Goal: Information Seeking & Learning: Compare options

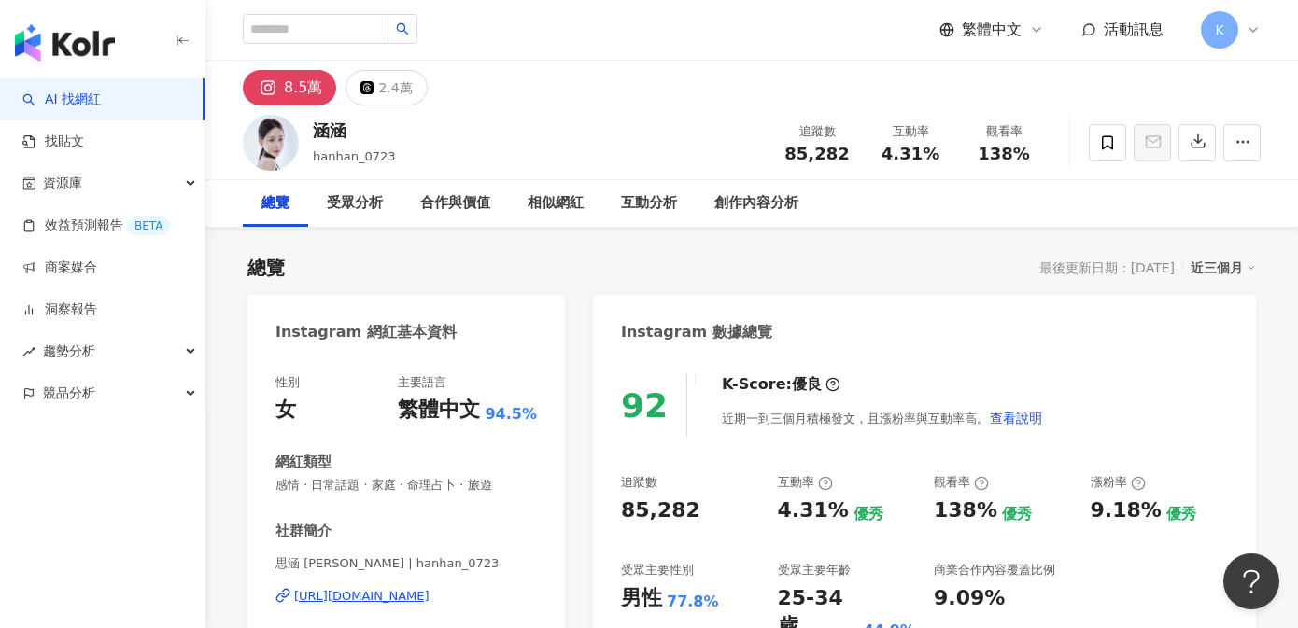
click at [413, 599] on div "https://www.instagram.com/hanhan_0723/" at bounding box center [361, 596] width 135 height 17
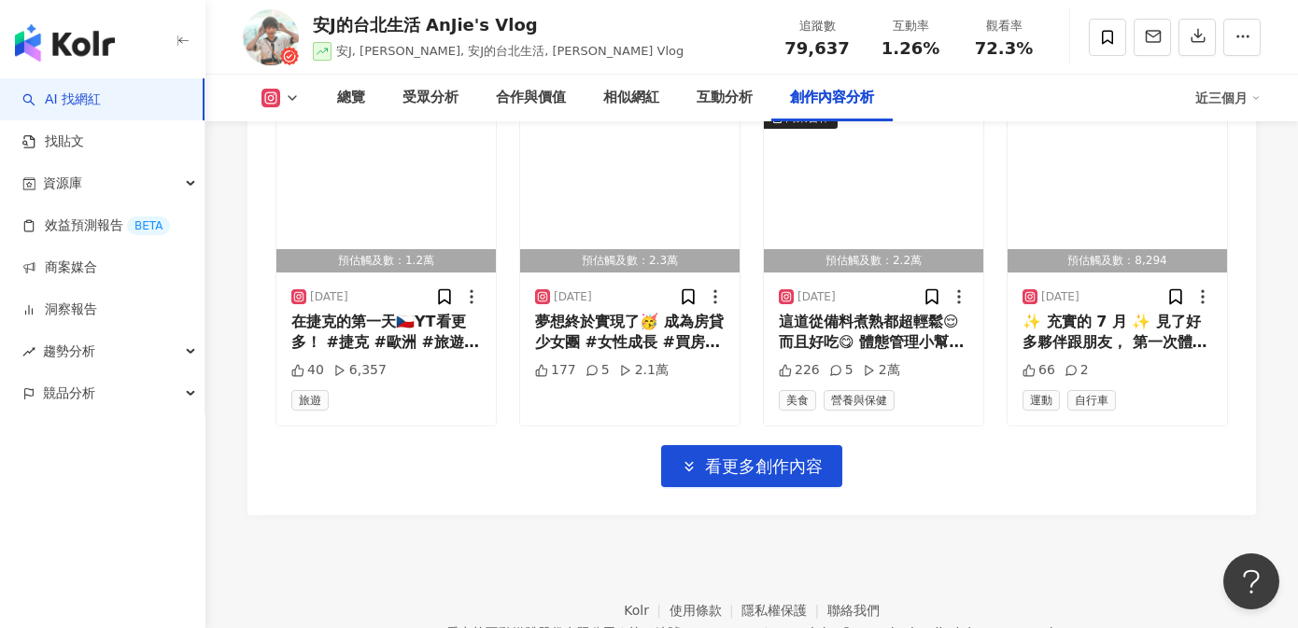
scroll to position [6642, 0]
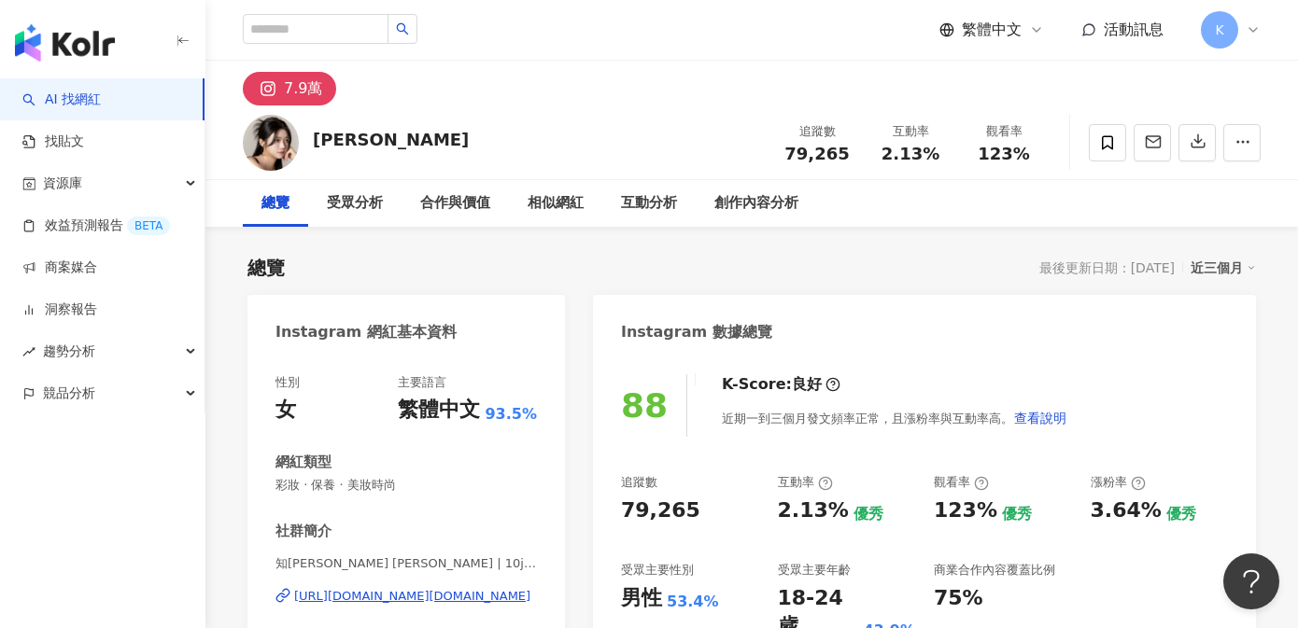
click at [464, 598] on div "https://www.instagram.com/10j.xian/" at bounding box center [412, 596] width 236 height 17
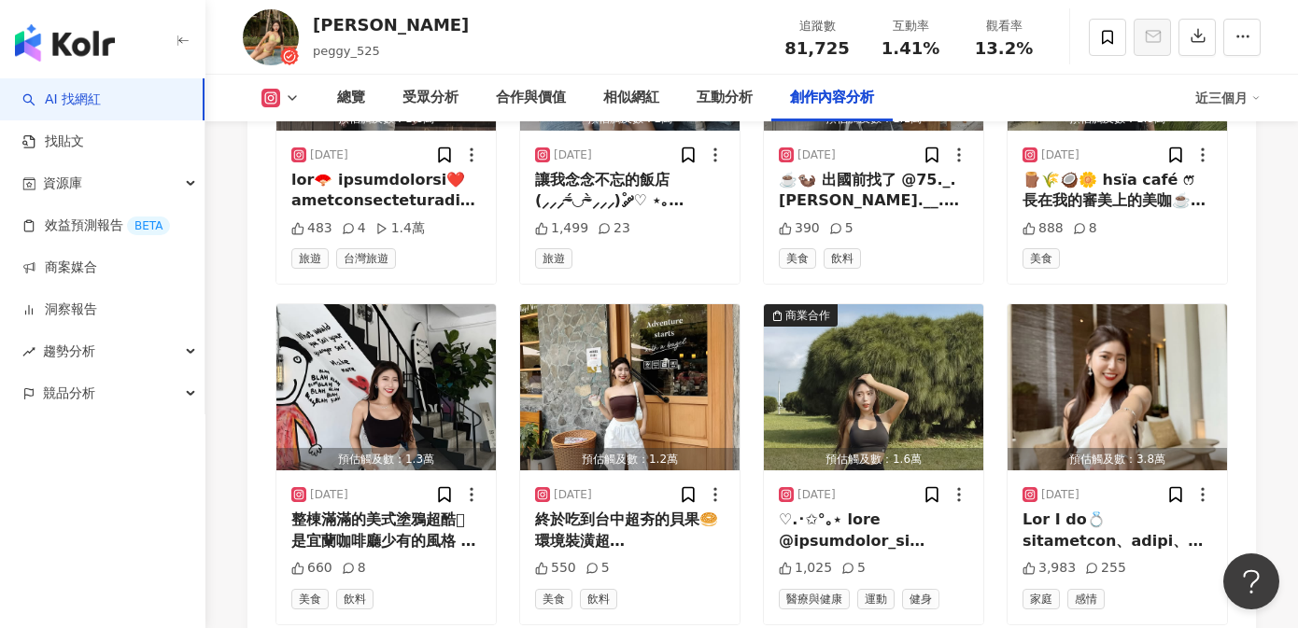
scroll to position [6473, 0]
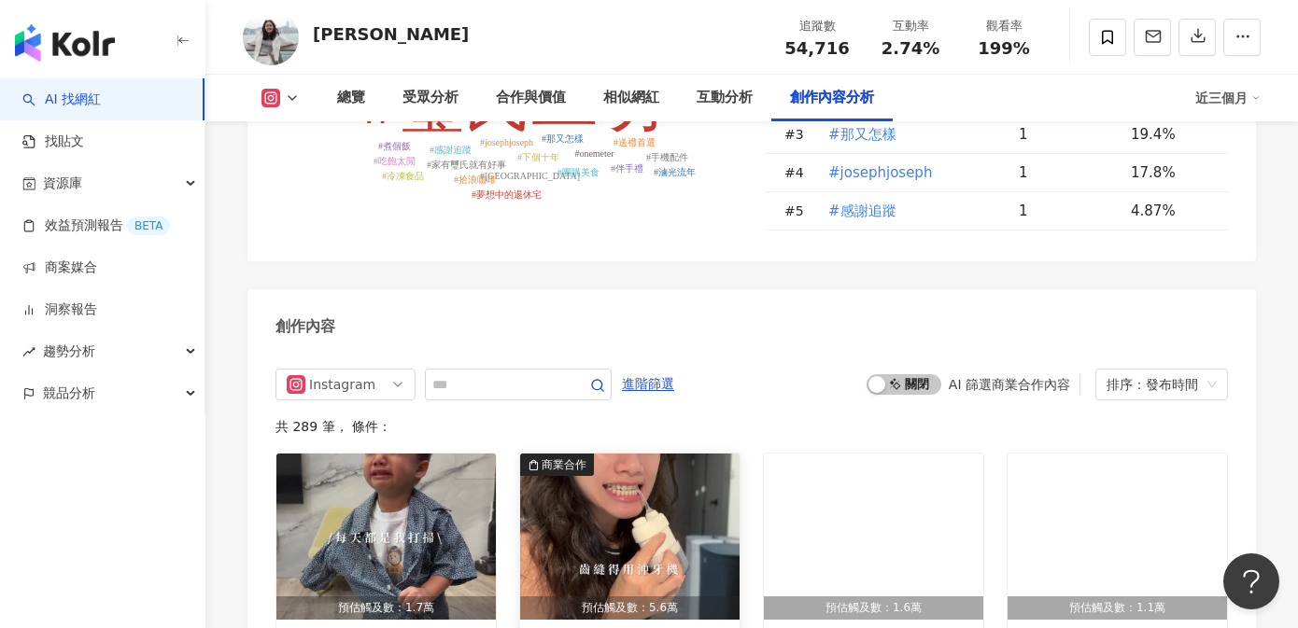
scroll to position [5539, 0]
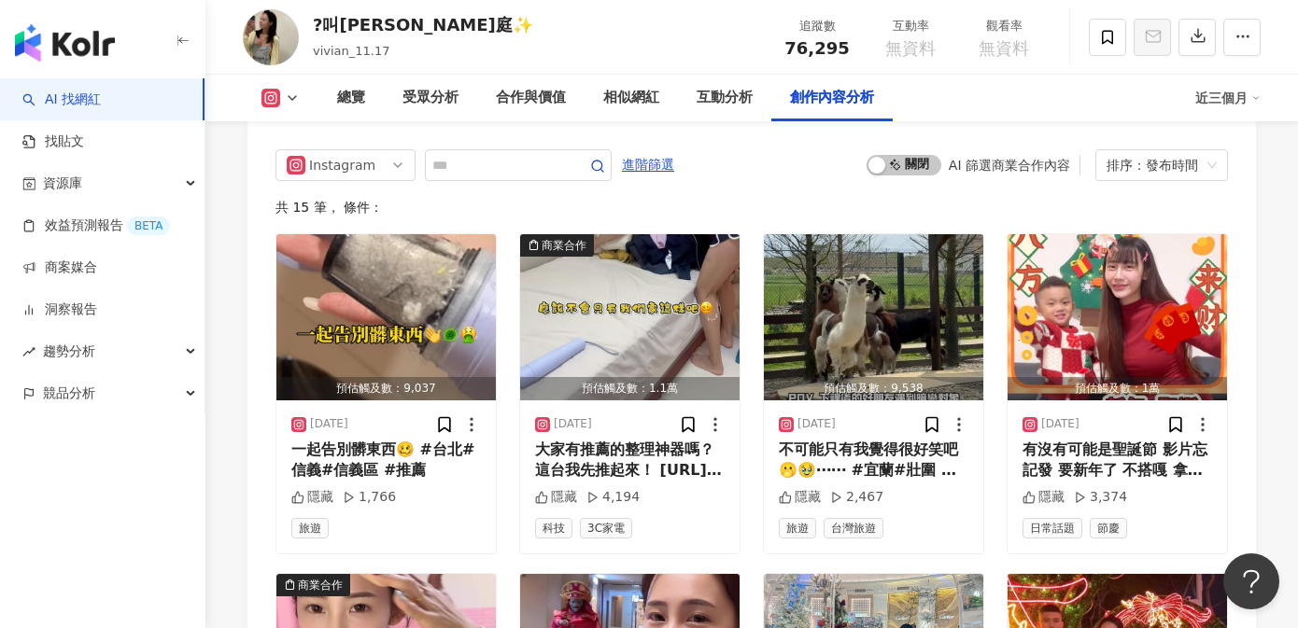
scroll to position [5269, 0]
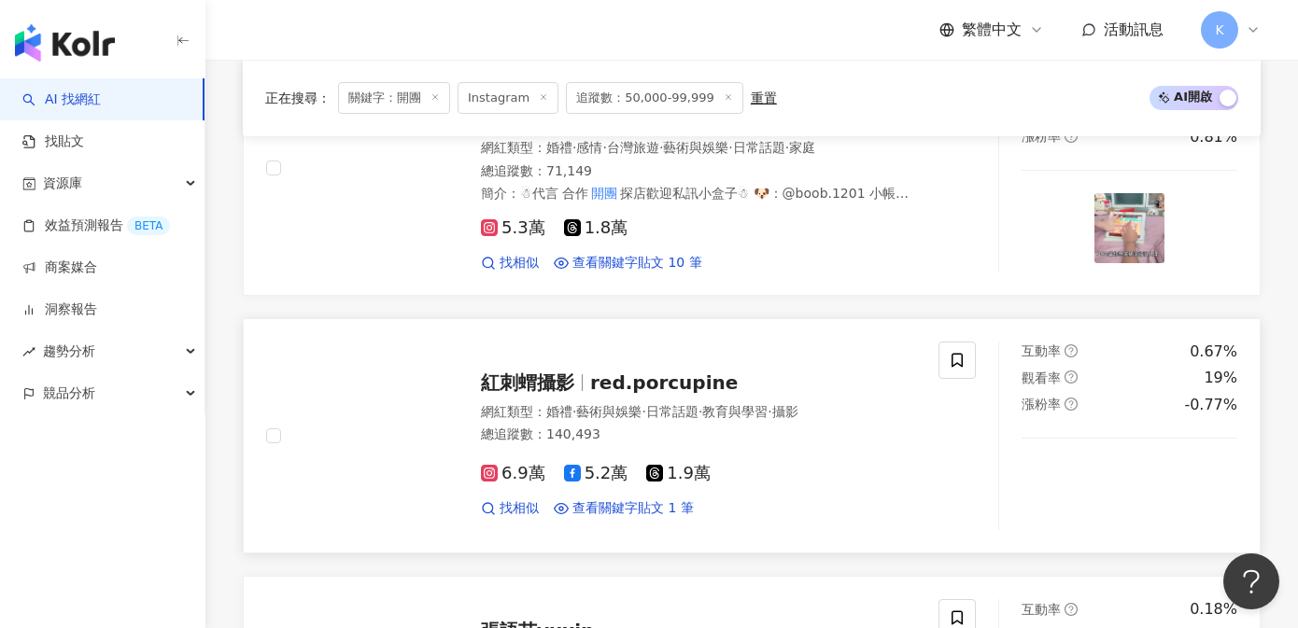
scroll to position [2630, 0]
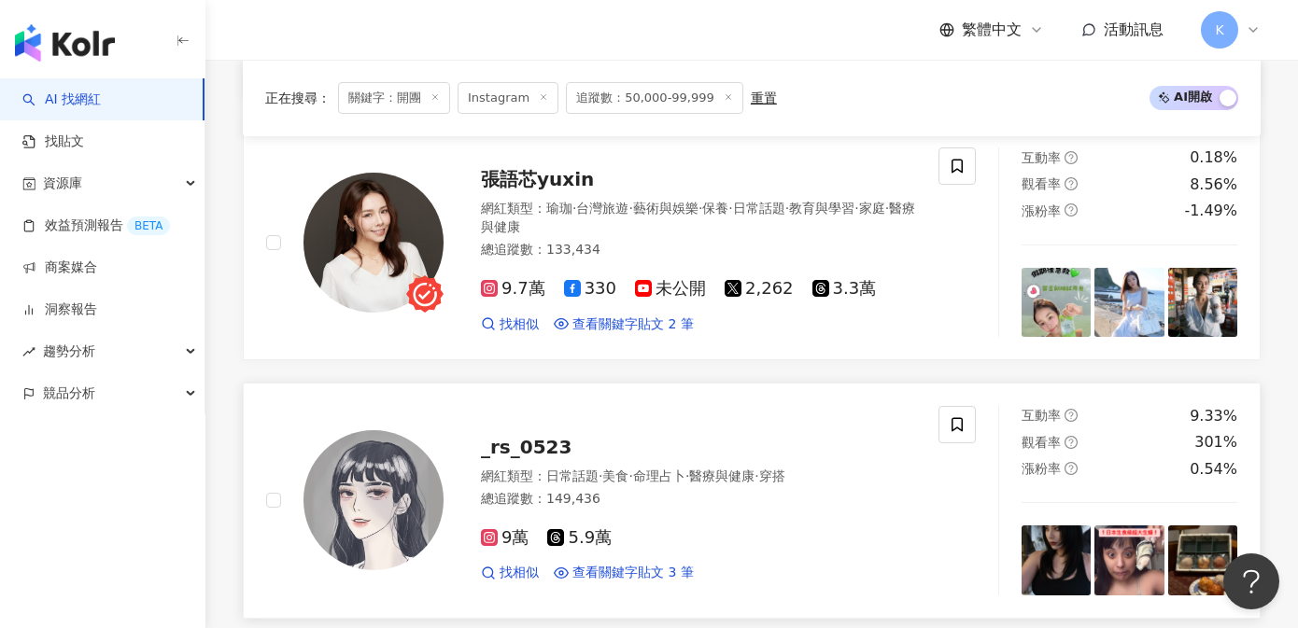
scroll to position [4059, 0]
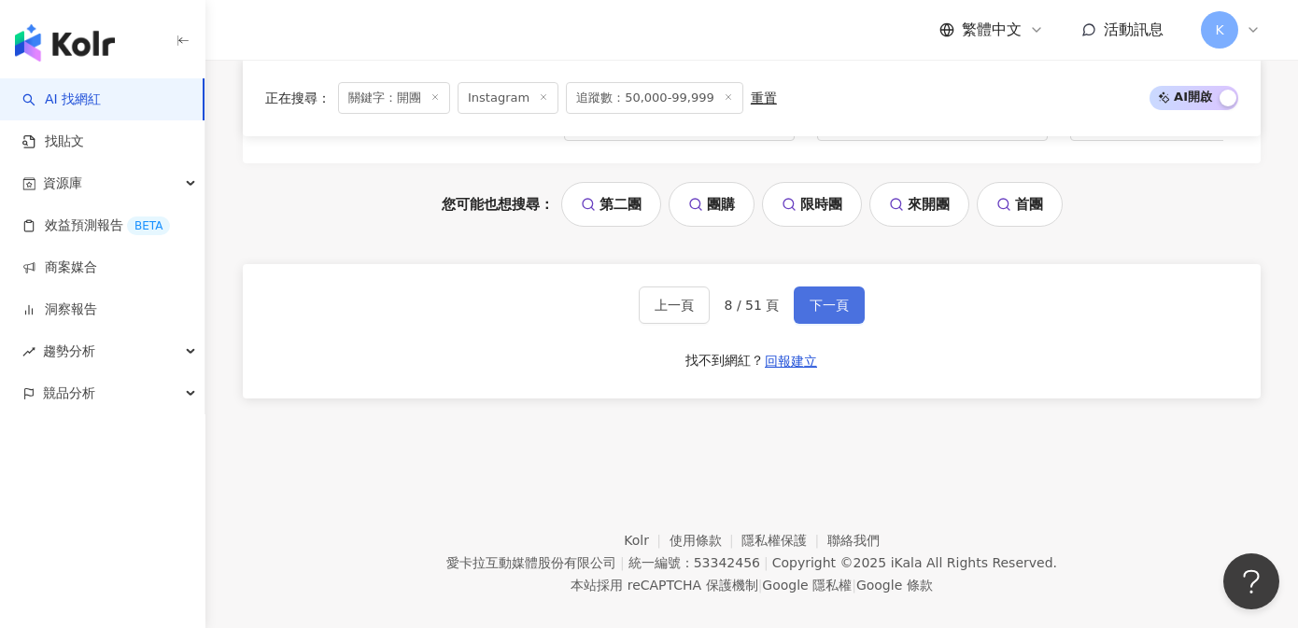
click at [831, 298] on span "下一頁" at bounding box center [829, 305] width 39 height 15
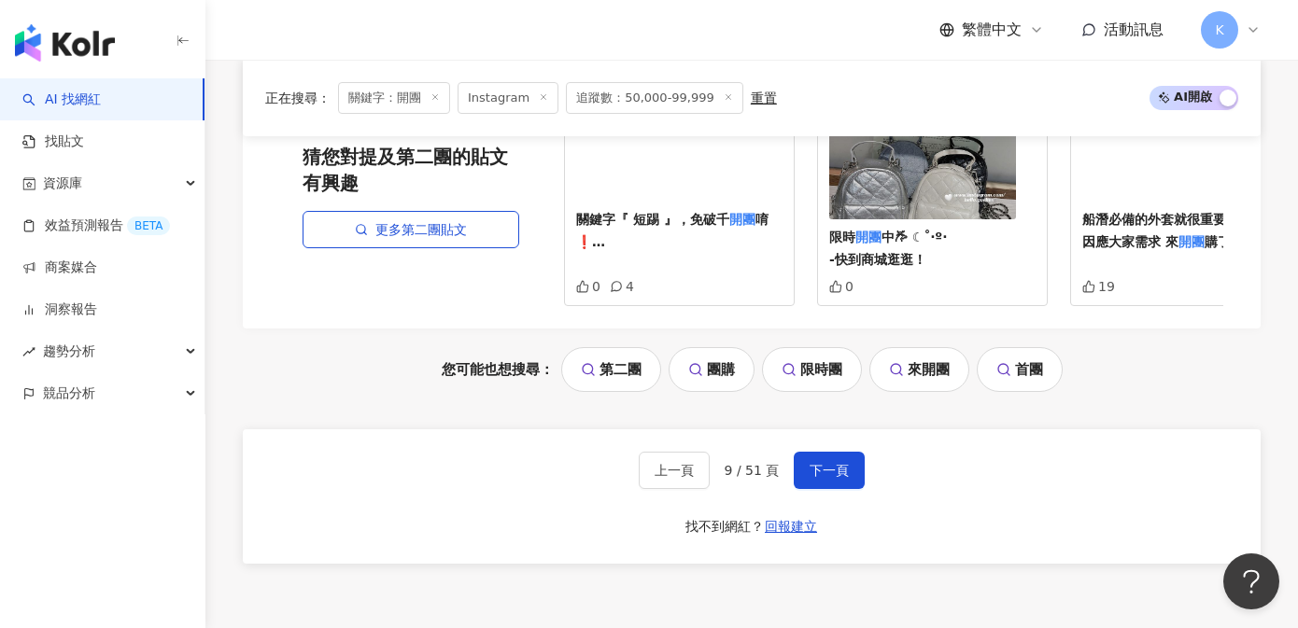
scroll to position [4058, 0]
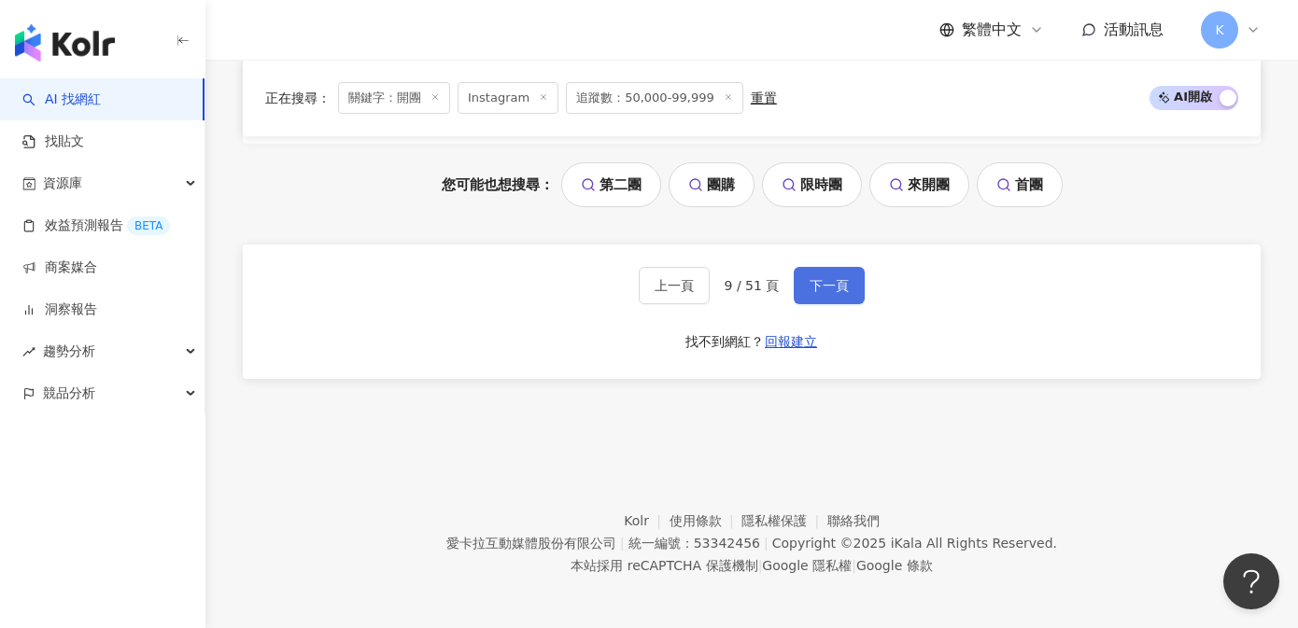
click at [812, 284] on span "下一頁" at bounding box center [829, 285] width 39 height 15
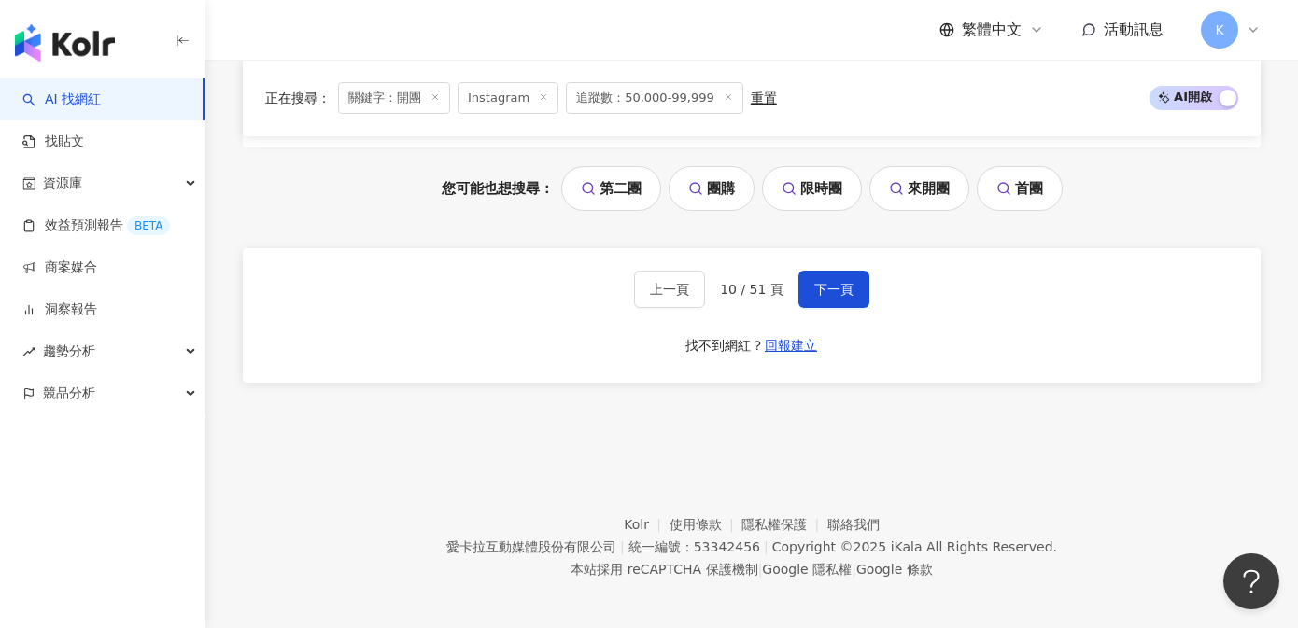
scroll to position [4059, 0]
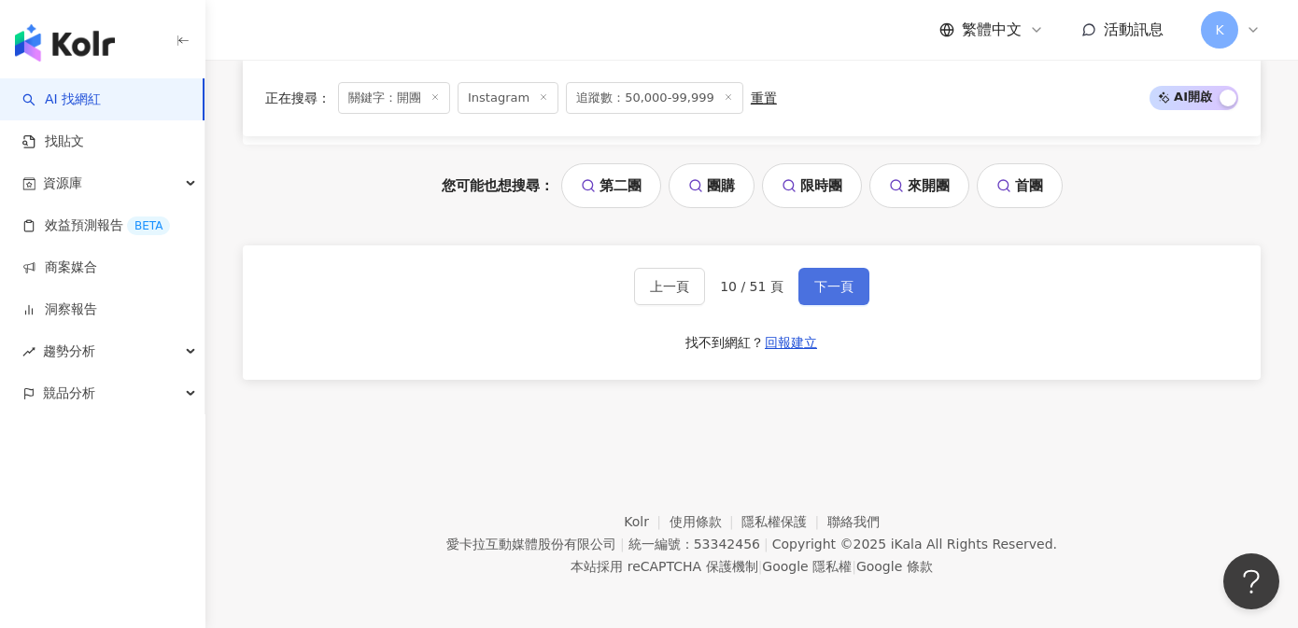
click at [824, 279] on span "下一頁" at bounding box center [833, 286] width 39 height 15
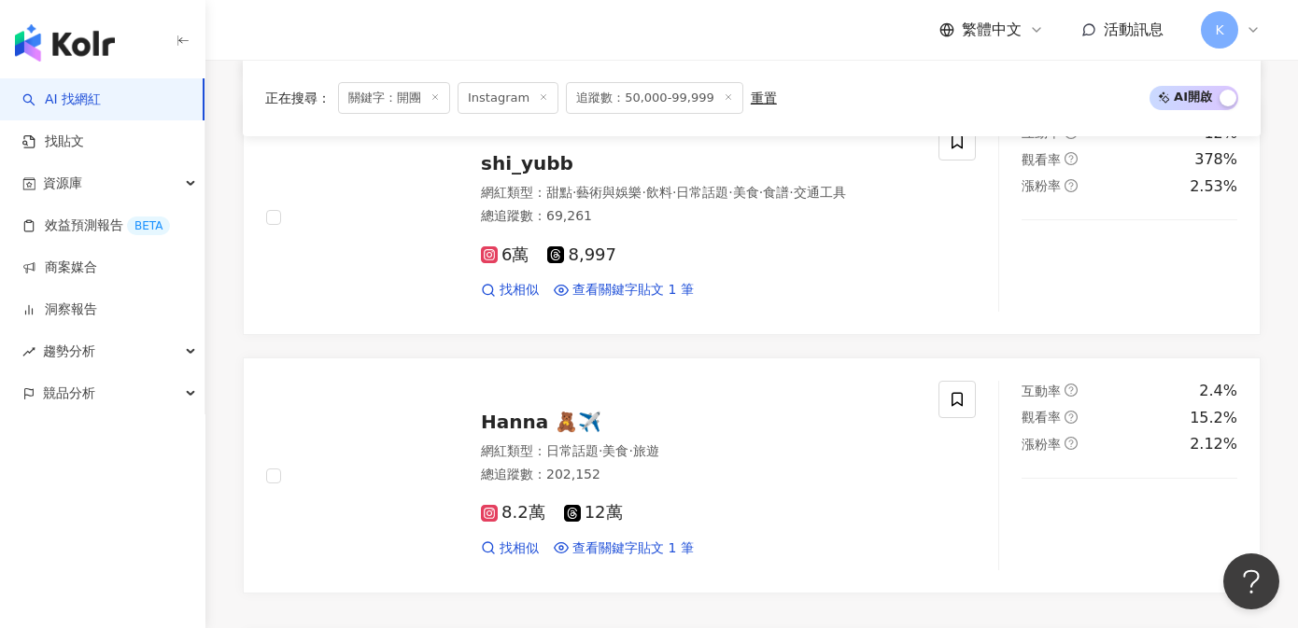
scroll to position [3989, 0]
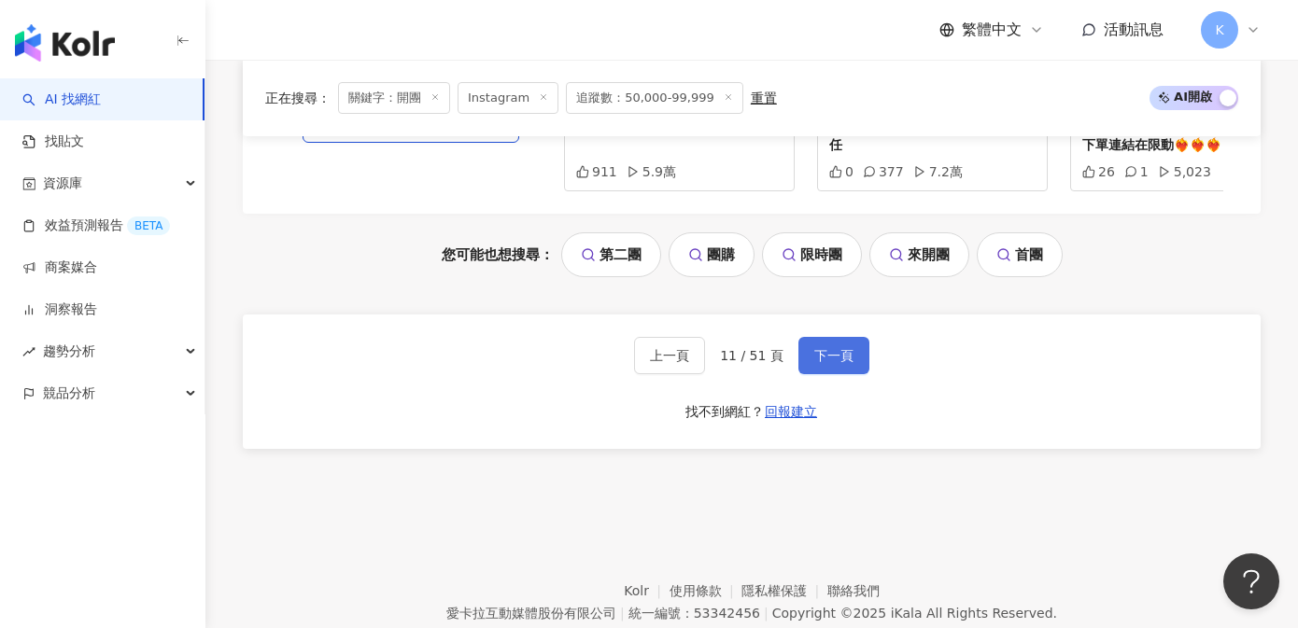
click at [831, 348] on span "下一頁" at bounding box center [833, 355] width 39 height 15
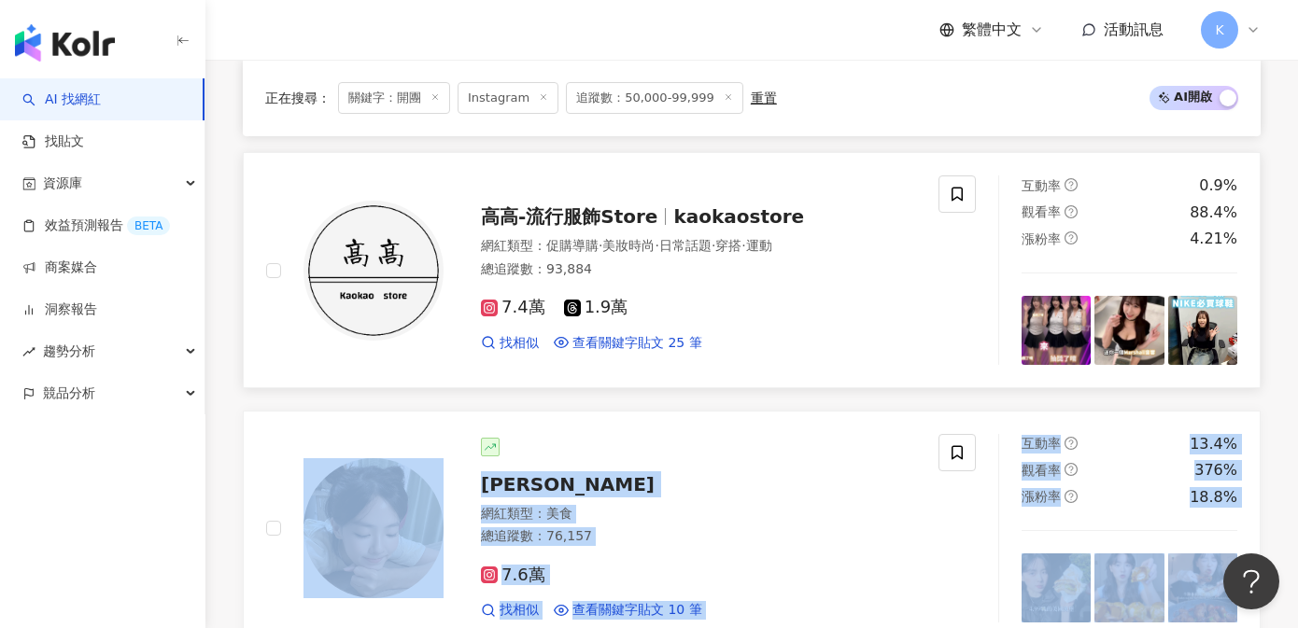
scroll to position [985, 0]
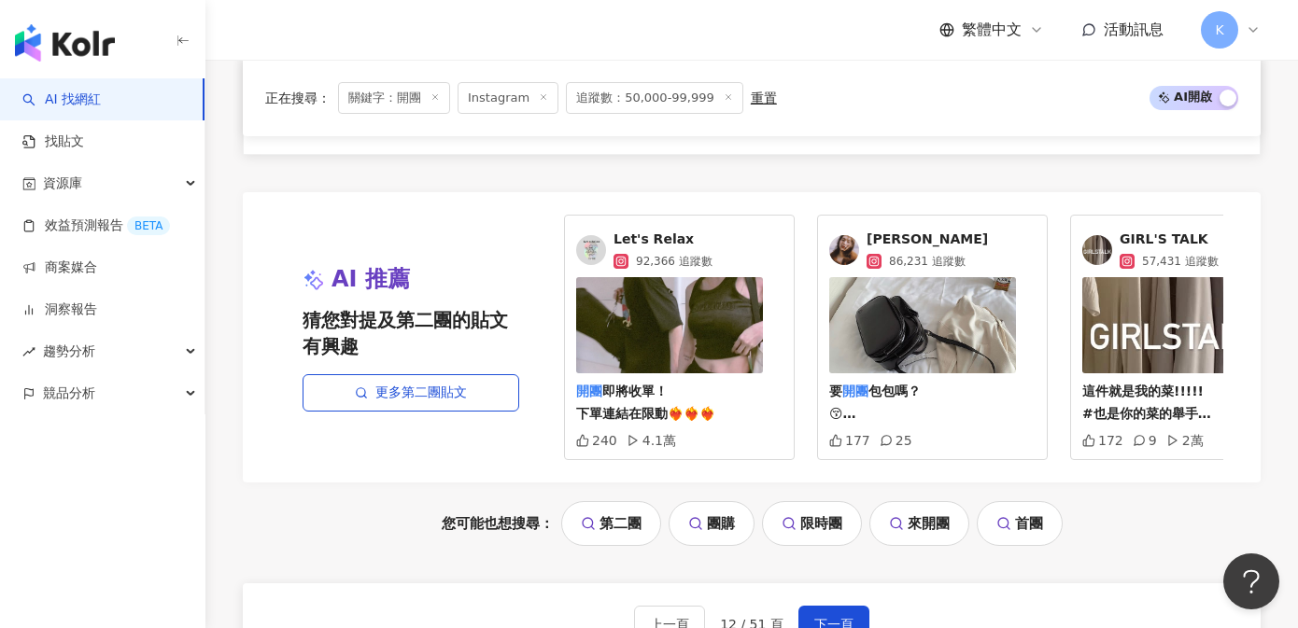
scroll to position [3922, 0]
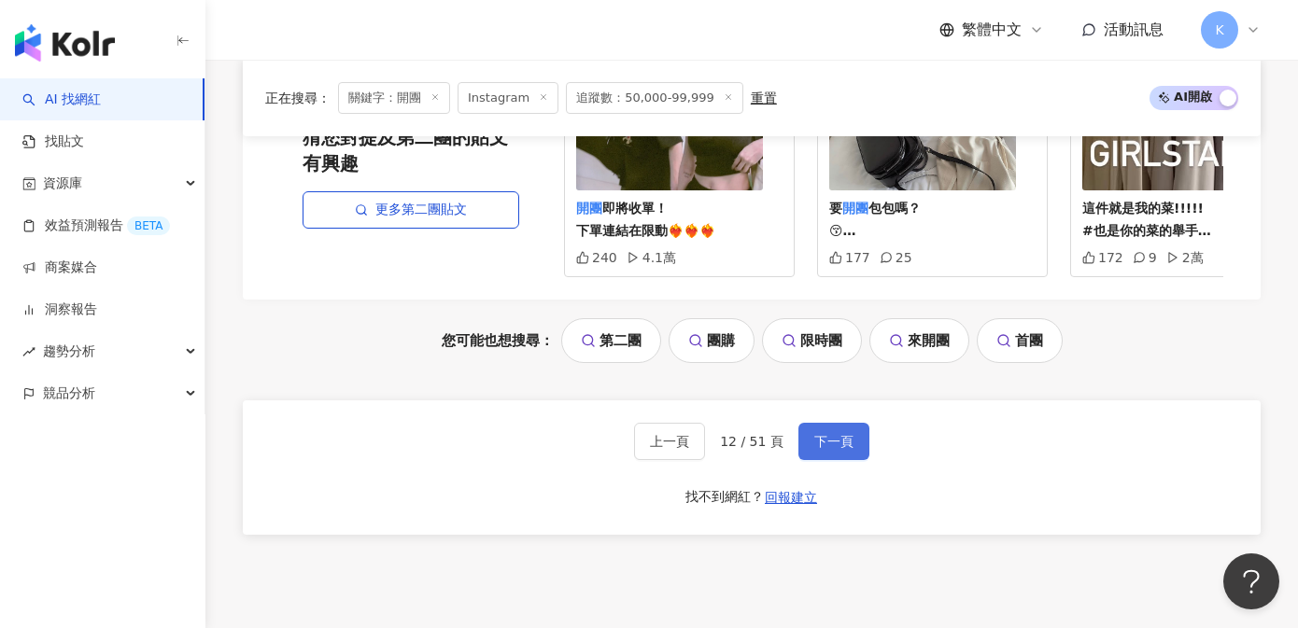
click at [850, 434] on span "下一頁" at bounding box center [833, 441] width 39 height 15
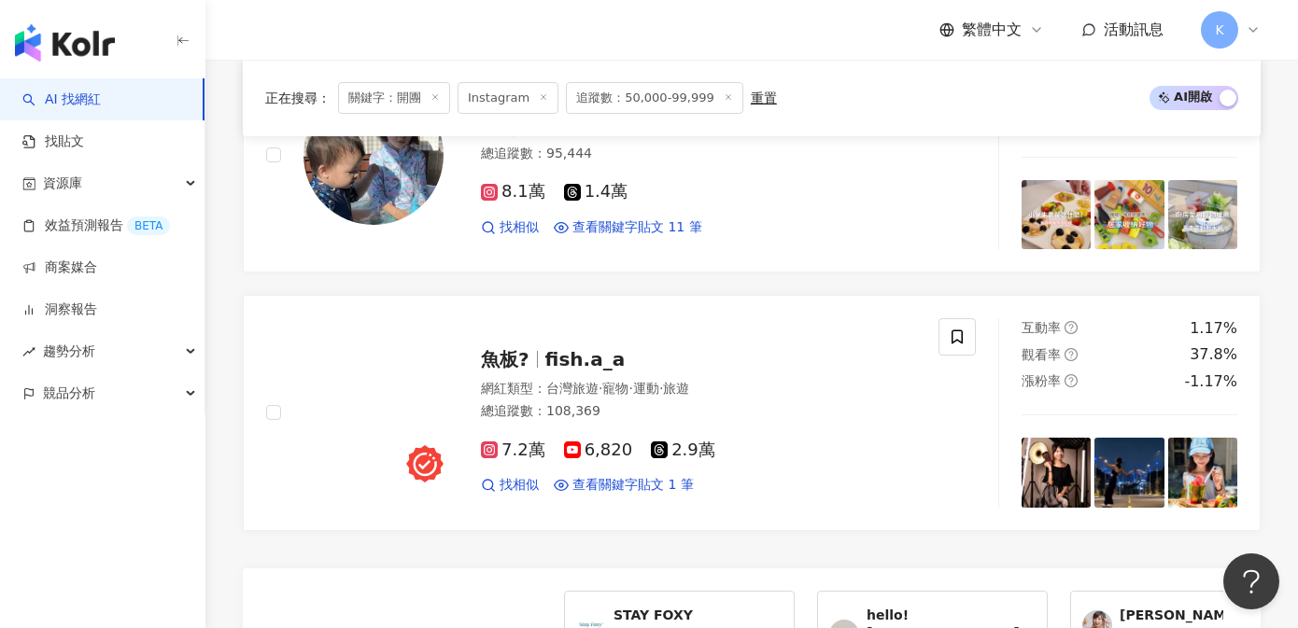
scroll to position [3921, 0]
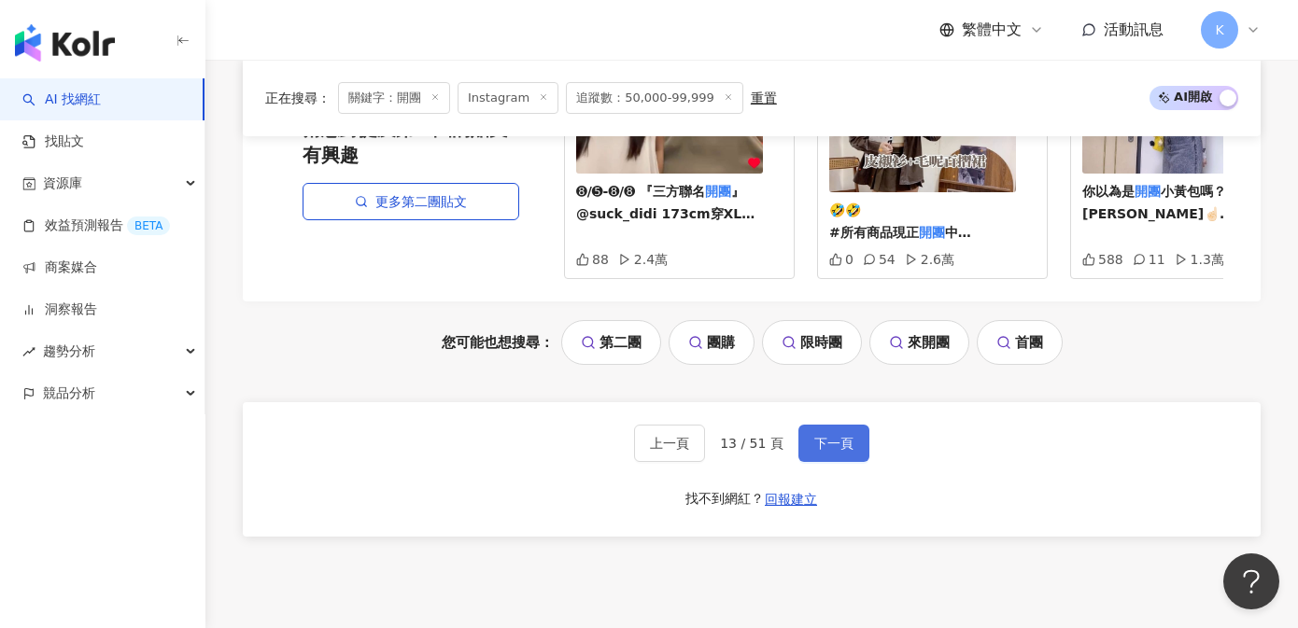
click at [830, 430] on button "下一頁" at bounding box center [833, 443] width 71 height 37
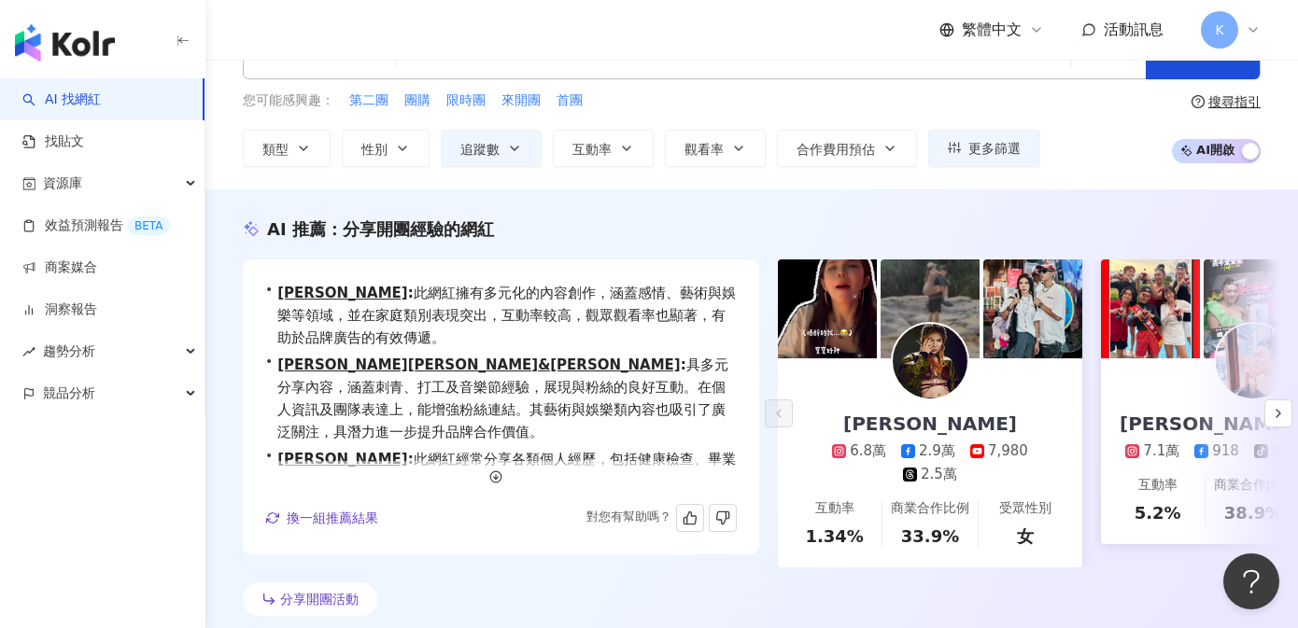
scroll to position [0, 0]
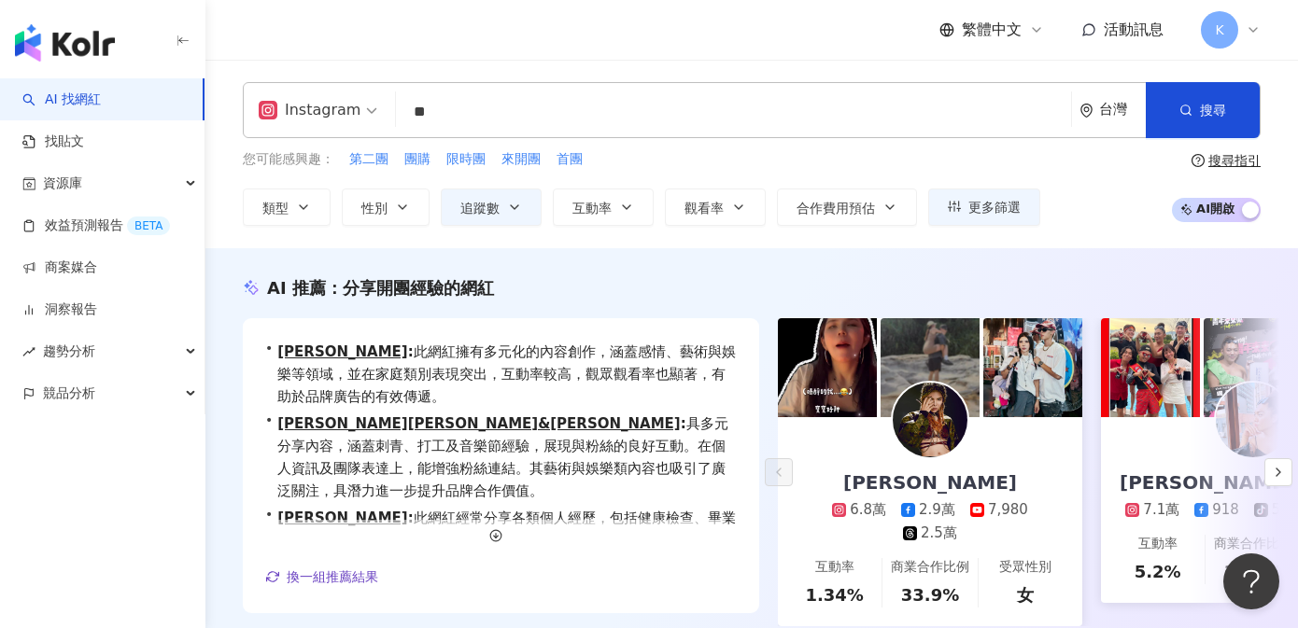
click at [501, 106] on input "**" at bounding box center [733, 111] width 660 height 35
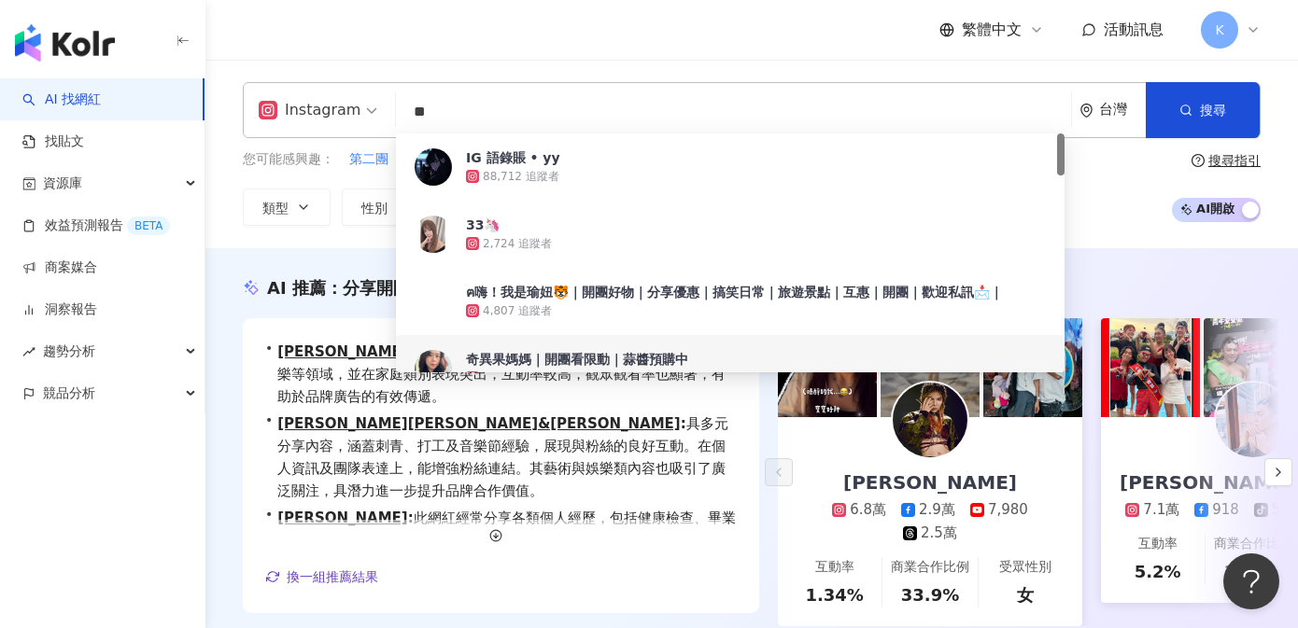
type input "*"
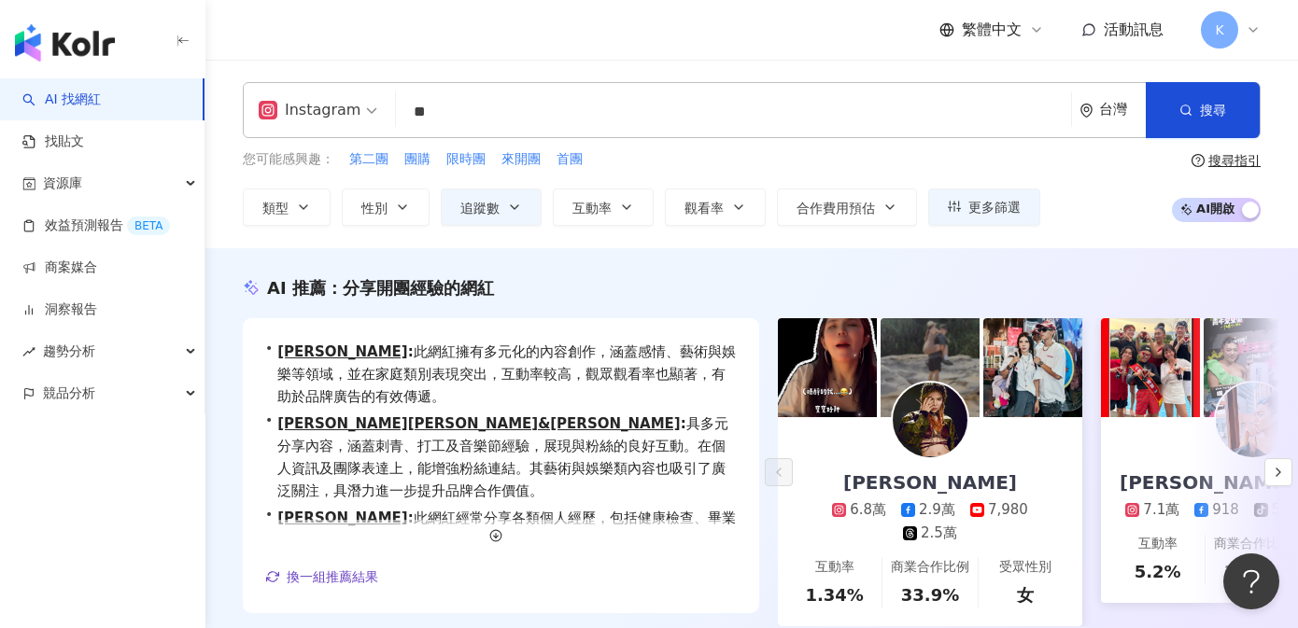
type input "**"
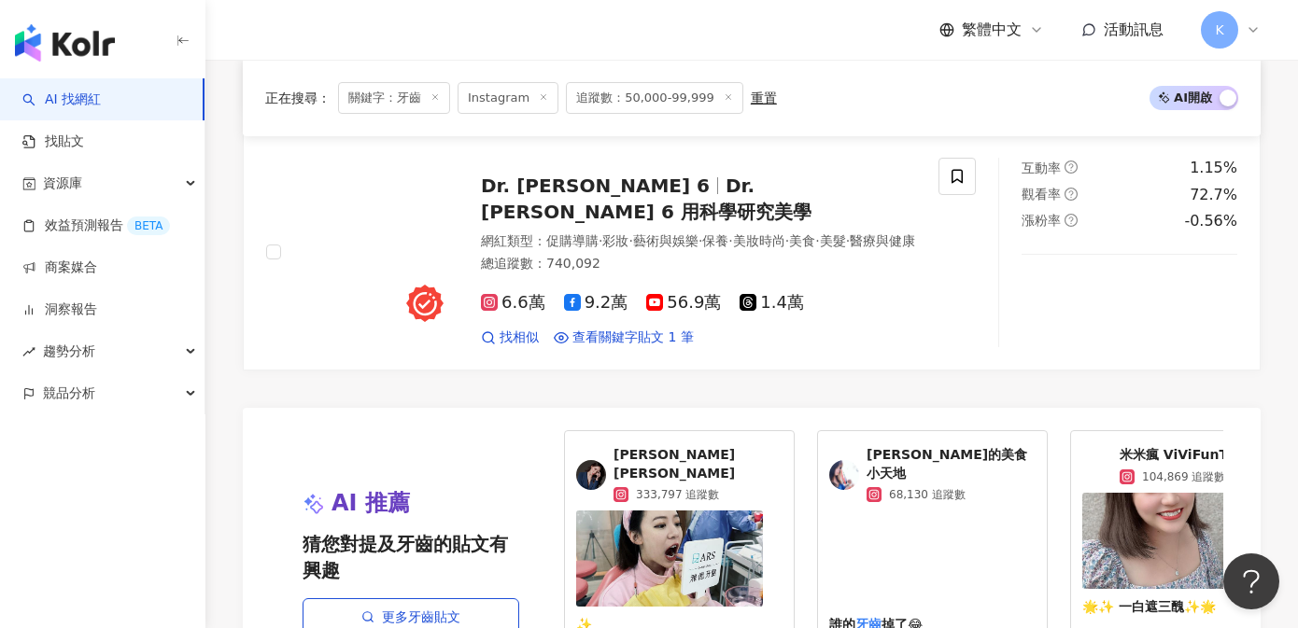
scroll to position [3191, 0]
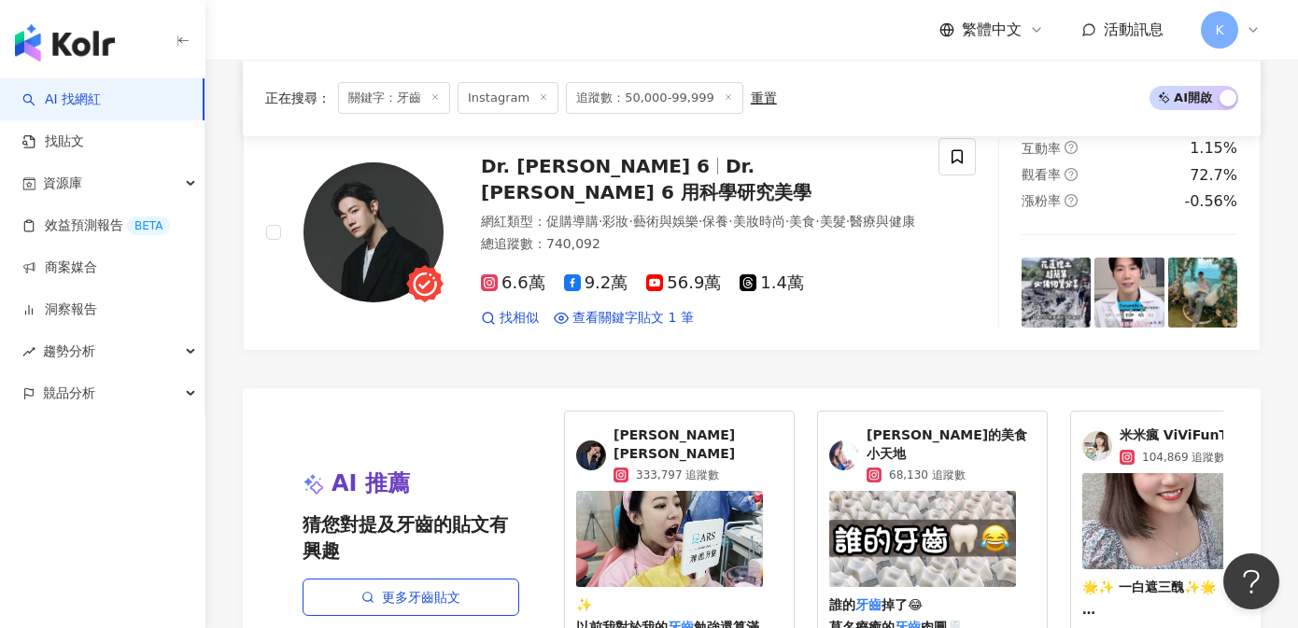
click at [1140, 427] on span "米米瘋 ViViFunTV" at bounding box center [1179, 436] width 119 height 19
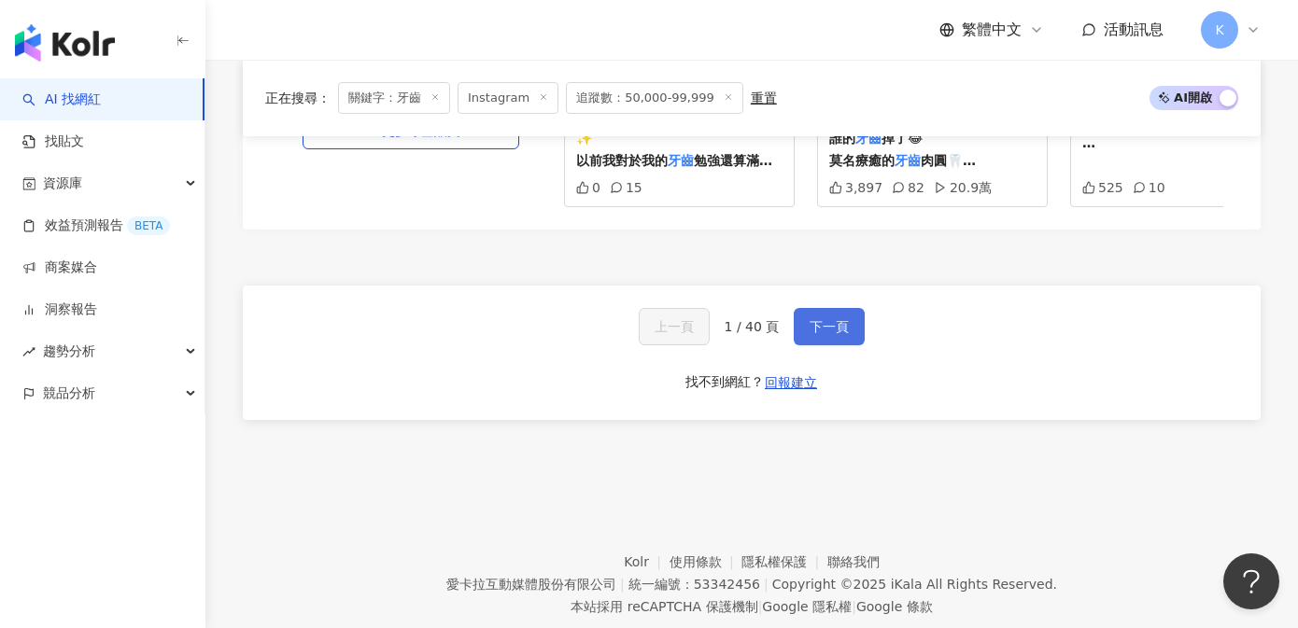
click at [813, 308] on button "下一頁" at bounding box center [829, 326] width 71 height 37
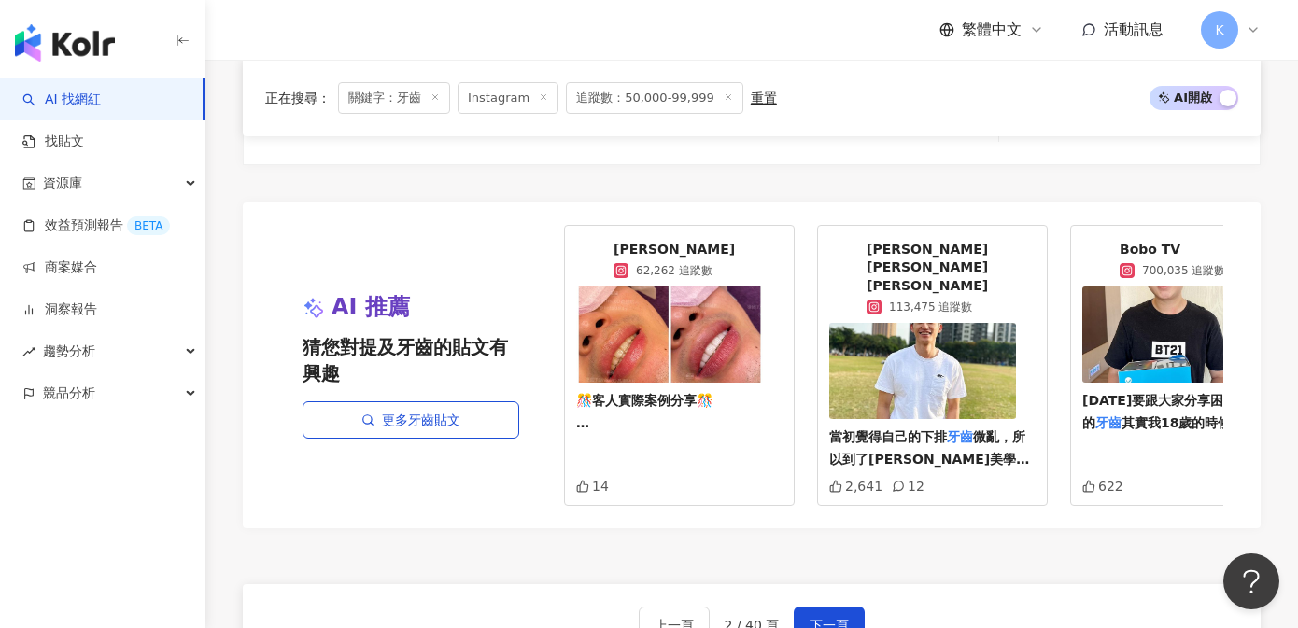
scroll to position [3562, 0]
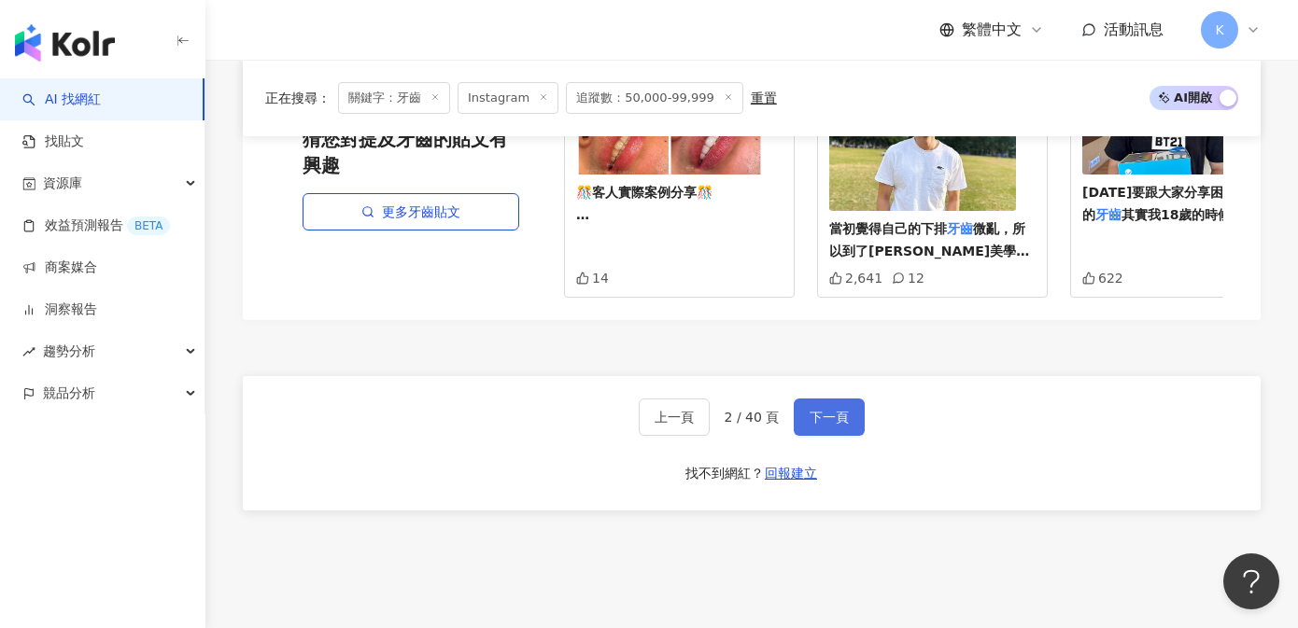
click at [843, 410] on span "下一頁" at bounding box center [829, 417] width 39 height 15
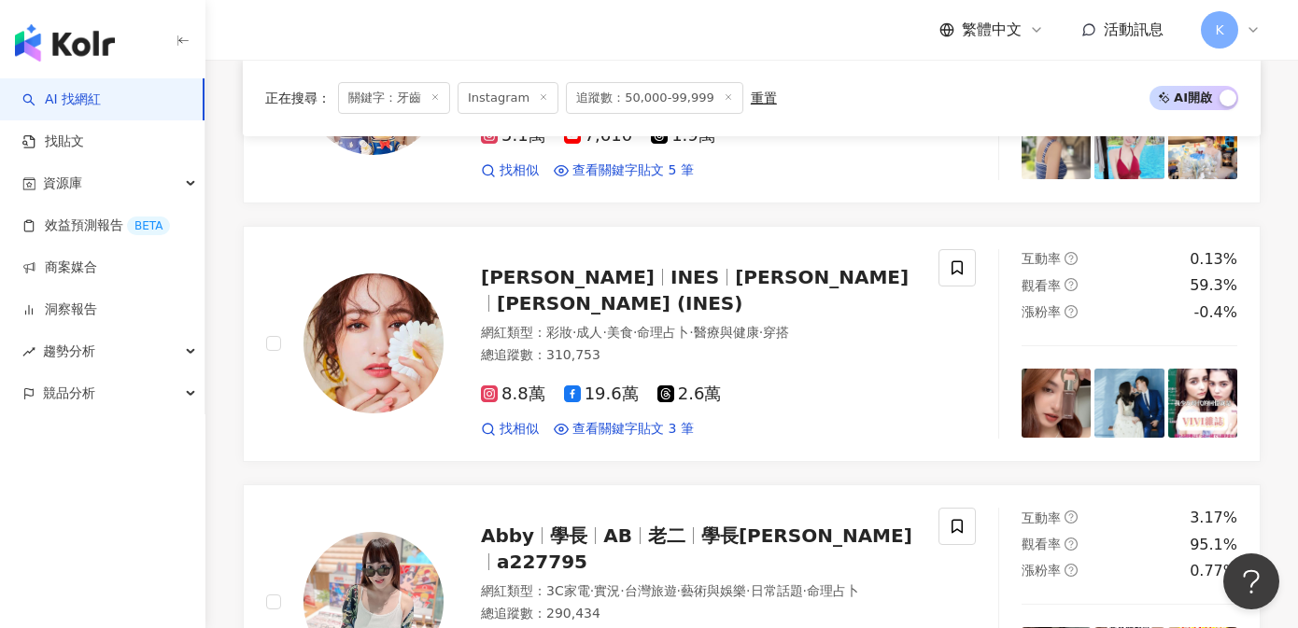
scroll to position [3525, 0]
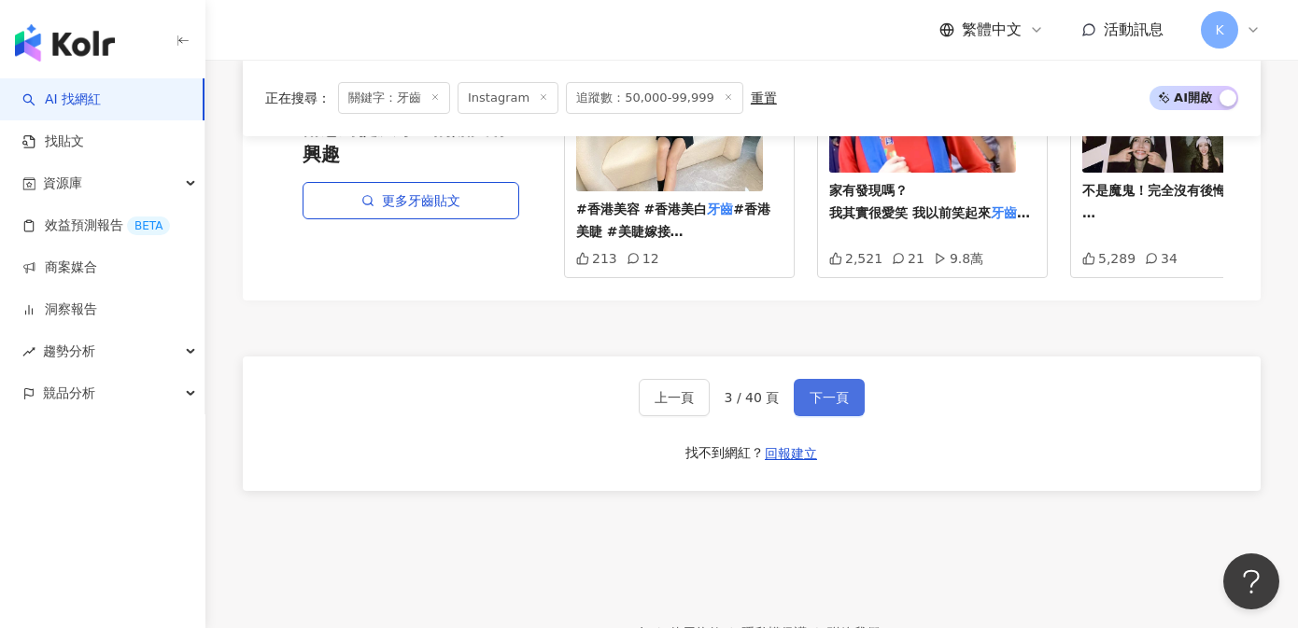
click at [819, 379] on button "下一頁" at bounding box center [829, 397] width 71 height 37
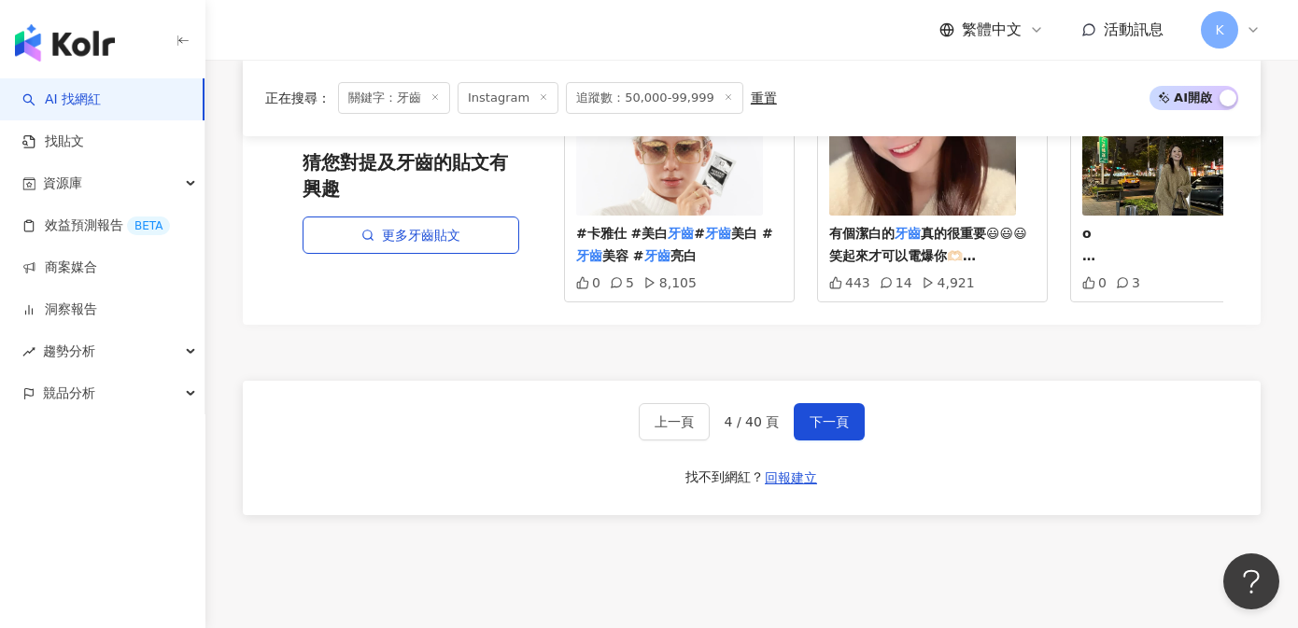
scroll to position [3634, 0]
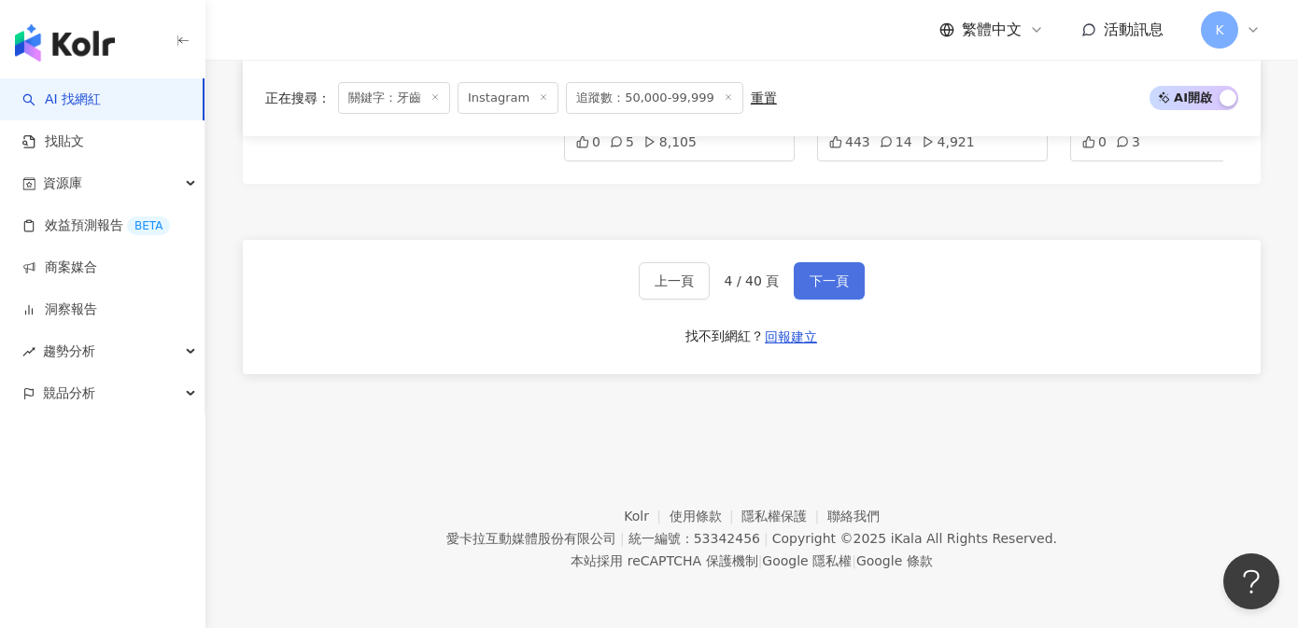
click at [821, 286] on span "下一頁" at bounding box center [829, 281] width 39 height 15
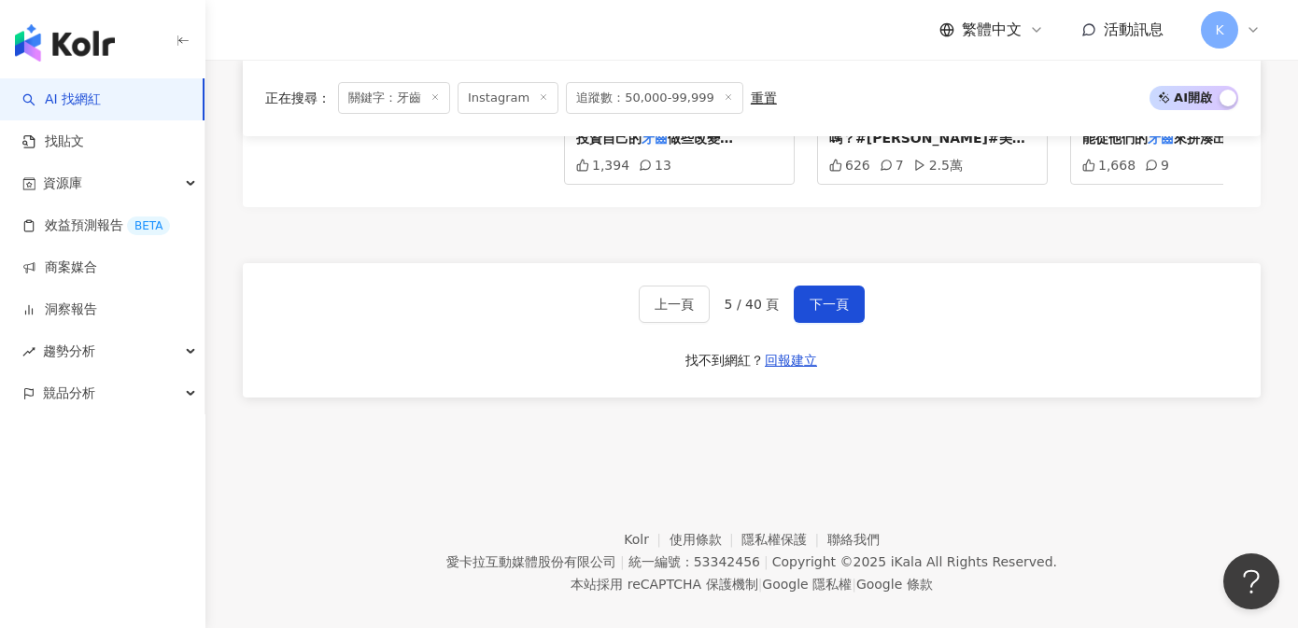
scroll to position [3604, 0]
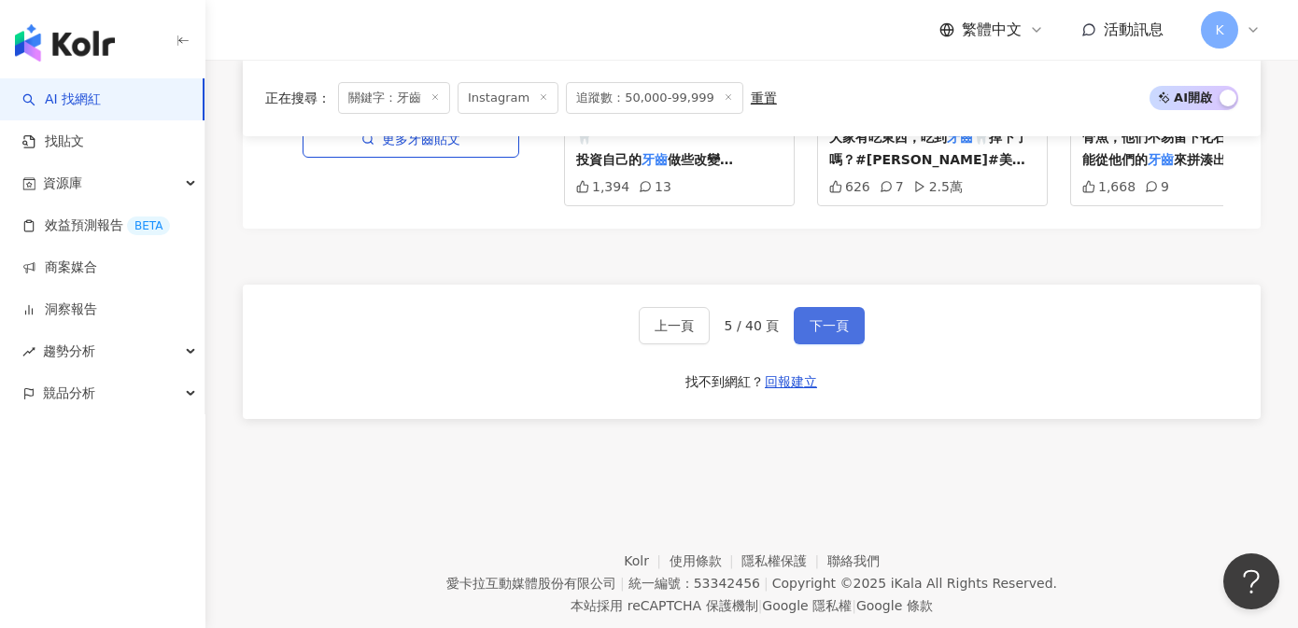
click at [849, 311] on button "下一頁" at bounding box center [829, 325] width 71 height 37
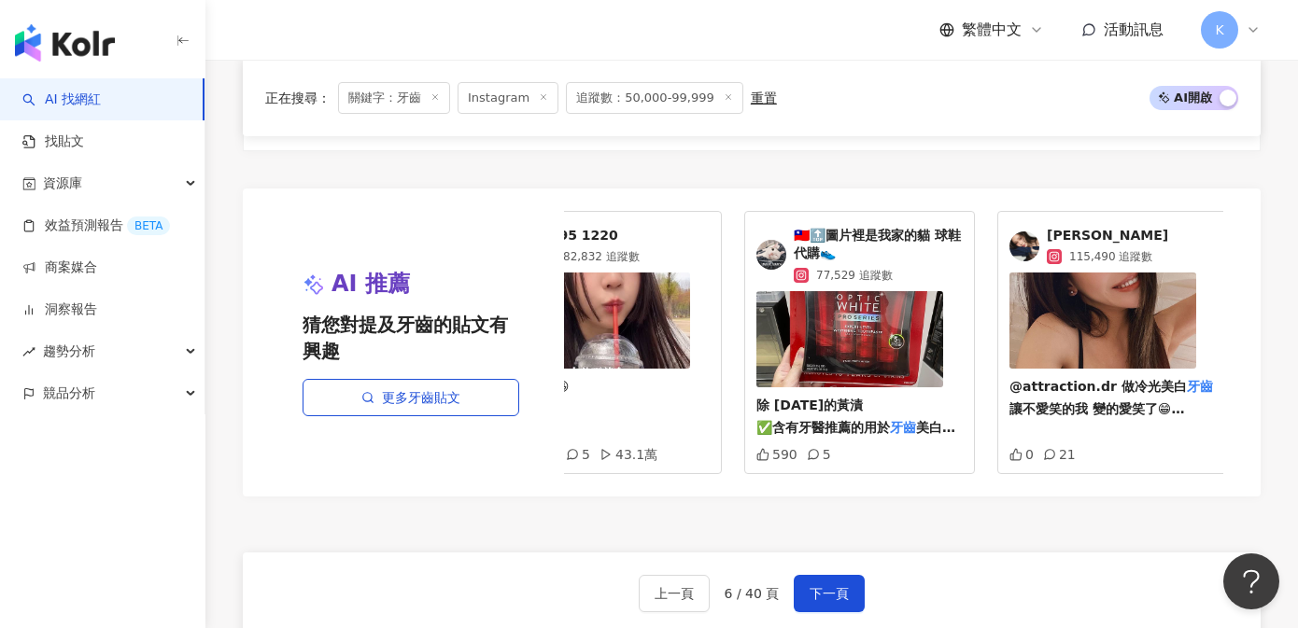
scroll to position [0, 77]
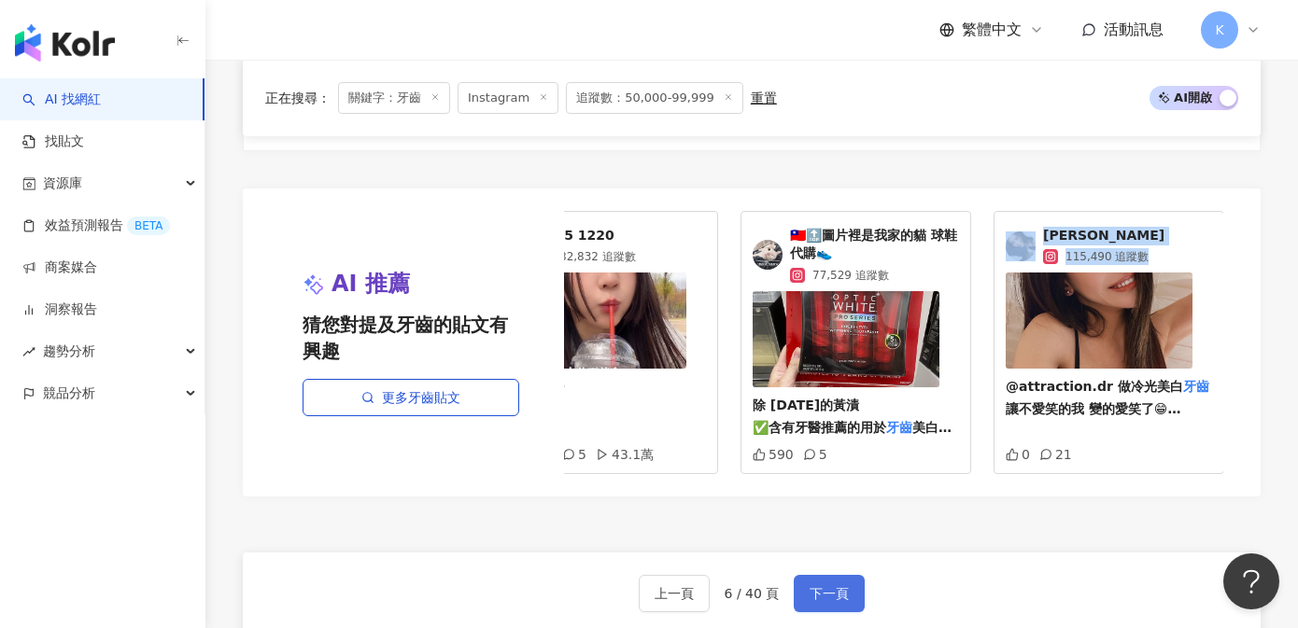
click at [826, 586] on span "下一頁" at bounding box center [829, 593] width 39 height 15
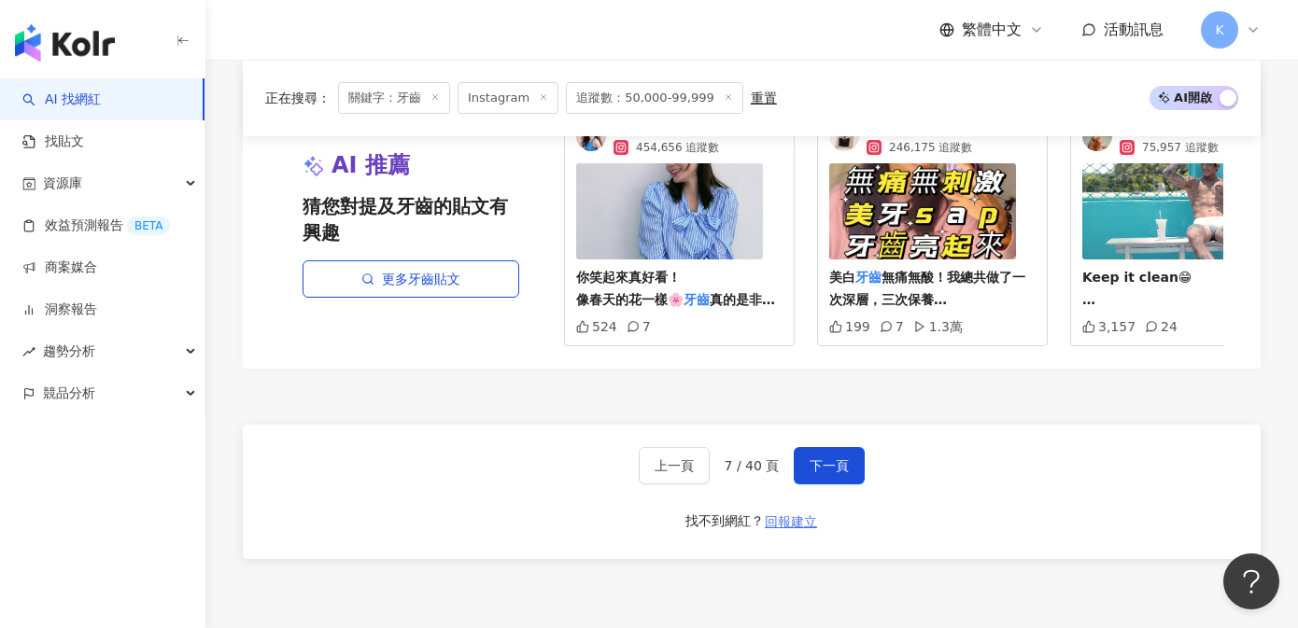
scroll to position [3413, 0]
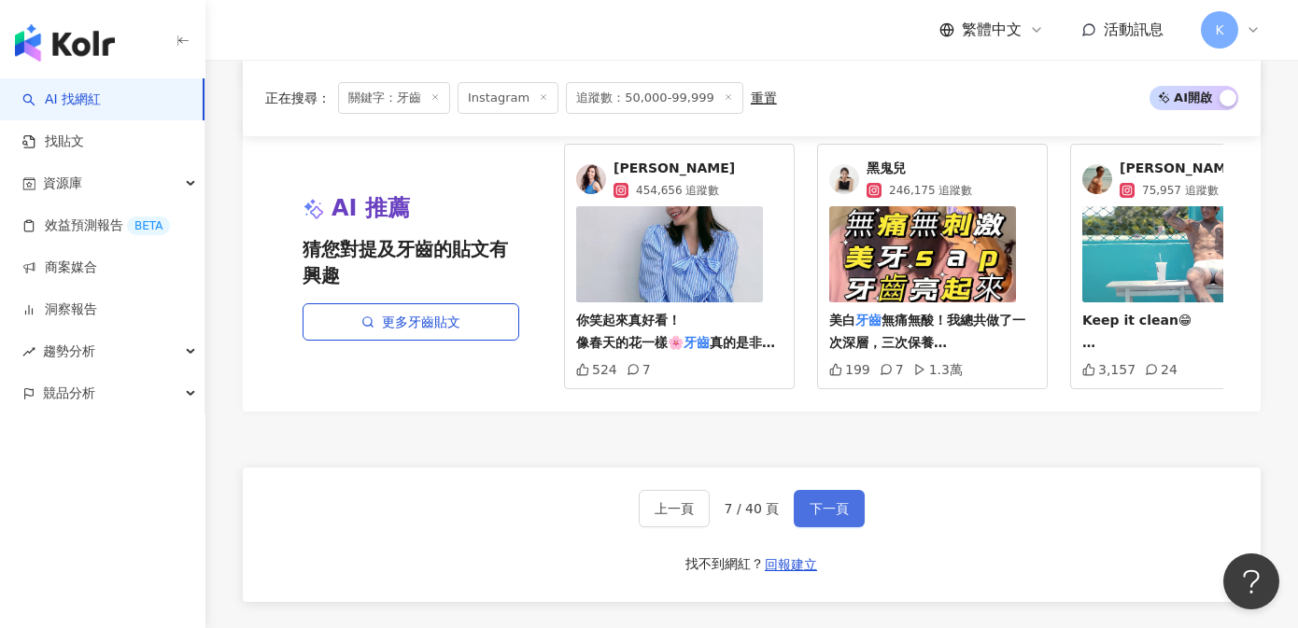
click at [804, 490] on button "下一頁" at bounding box center [829, 508] width 71 height 37
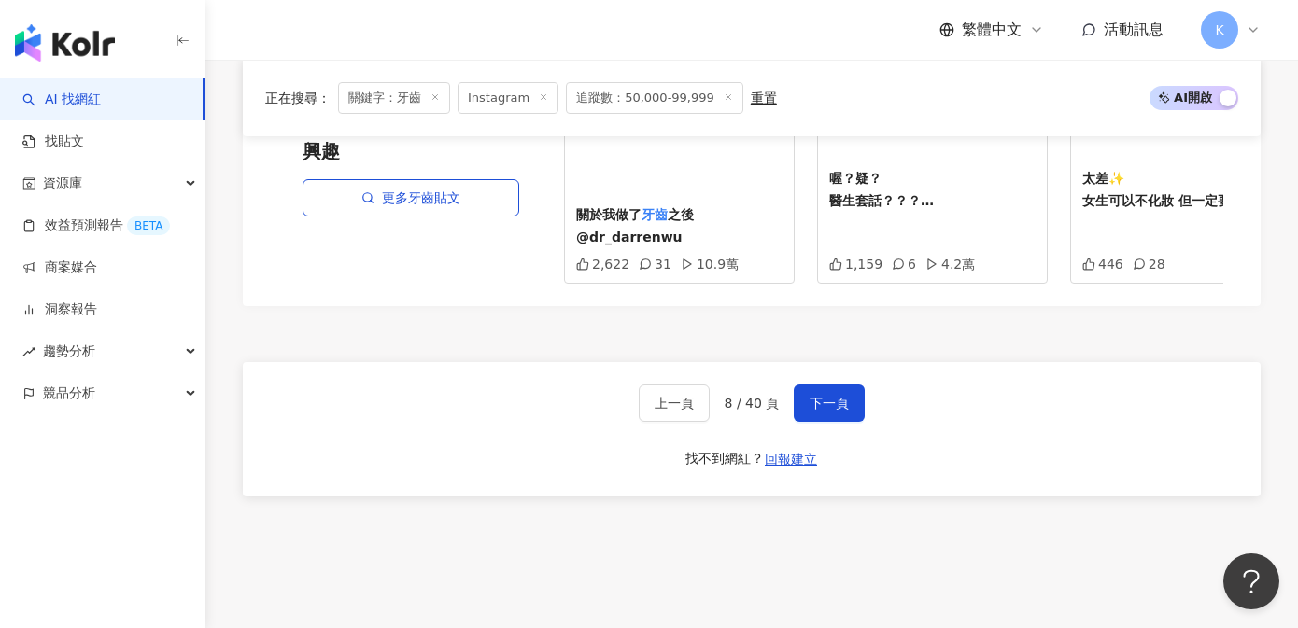
scroll to position [3621, 0]
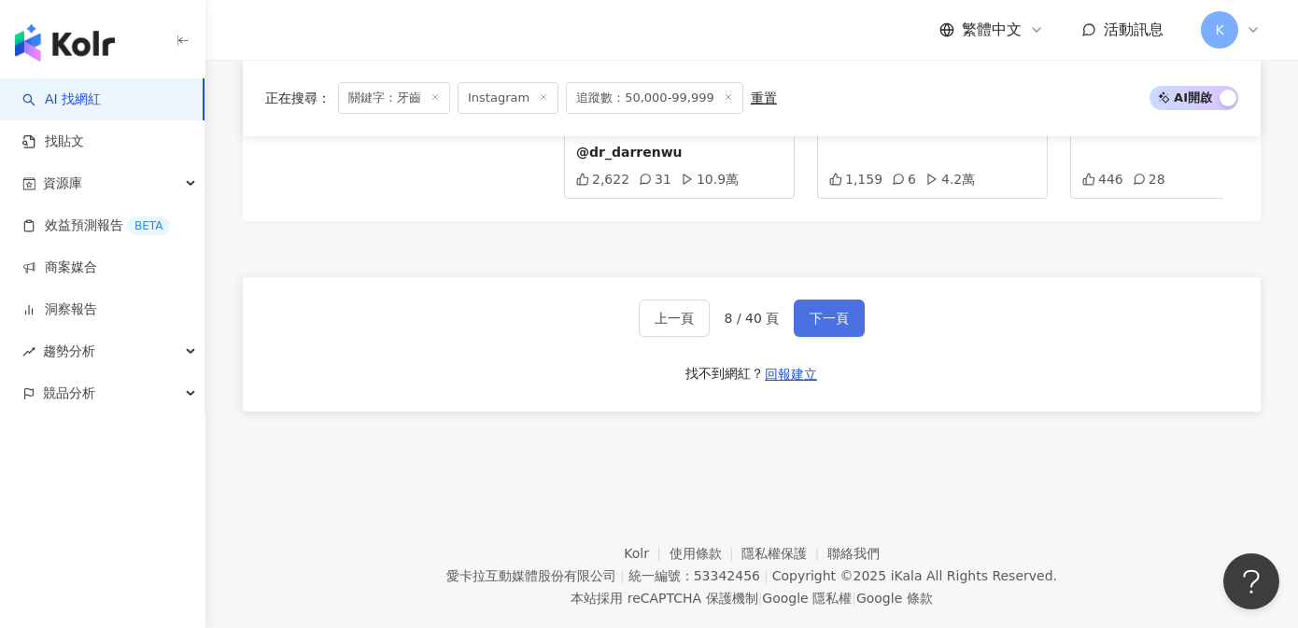
click at [815, 311] on span "下一頁" at bounding box center [829, 318] width 39 height 15
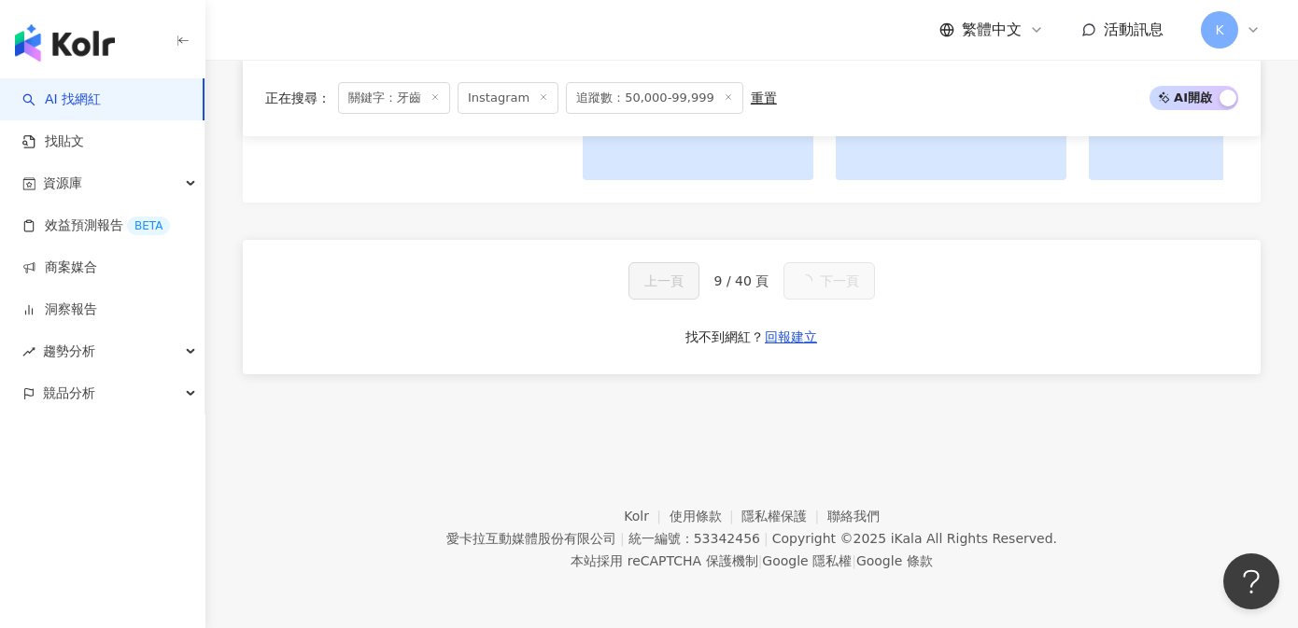
scroll to position [1667, 0]
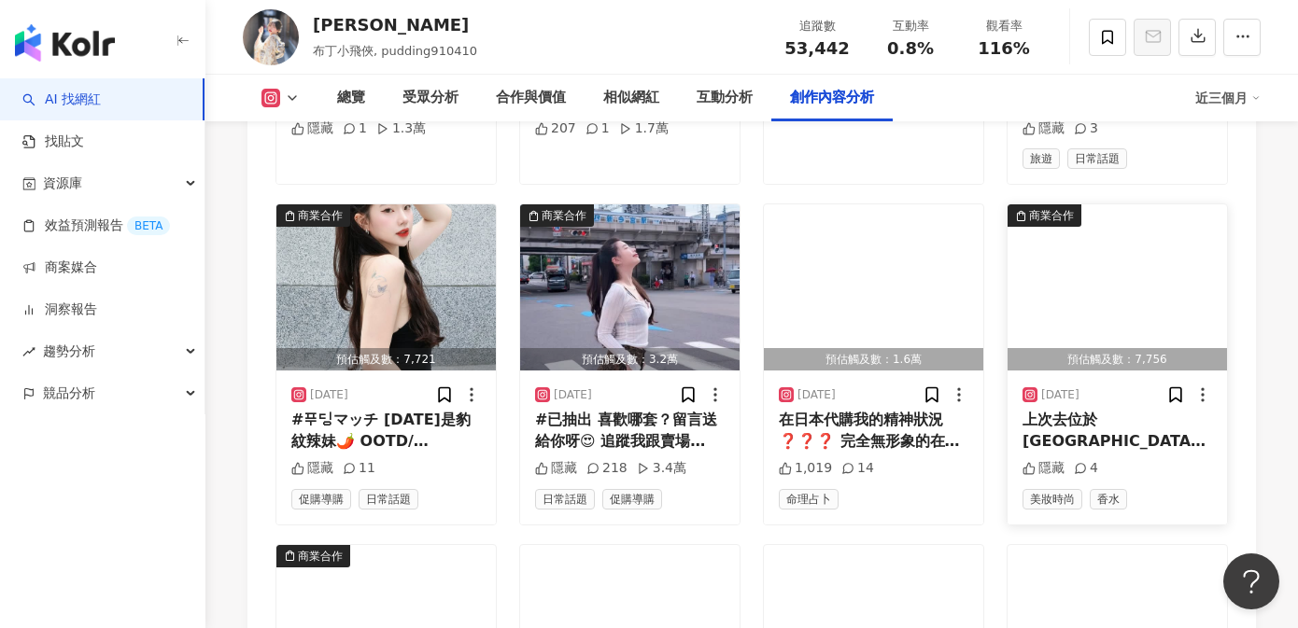
scroll to position [6216, 0]
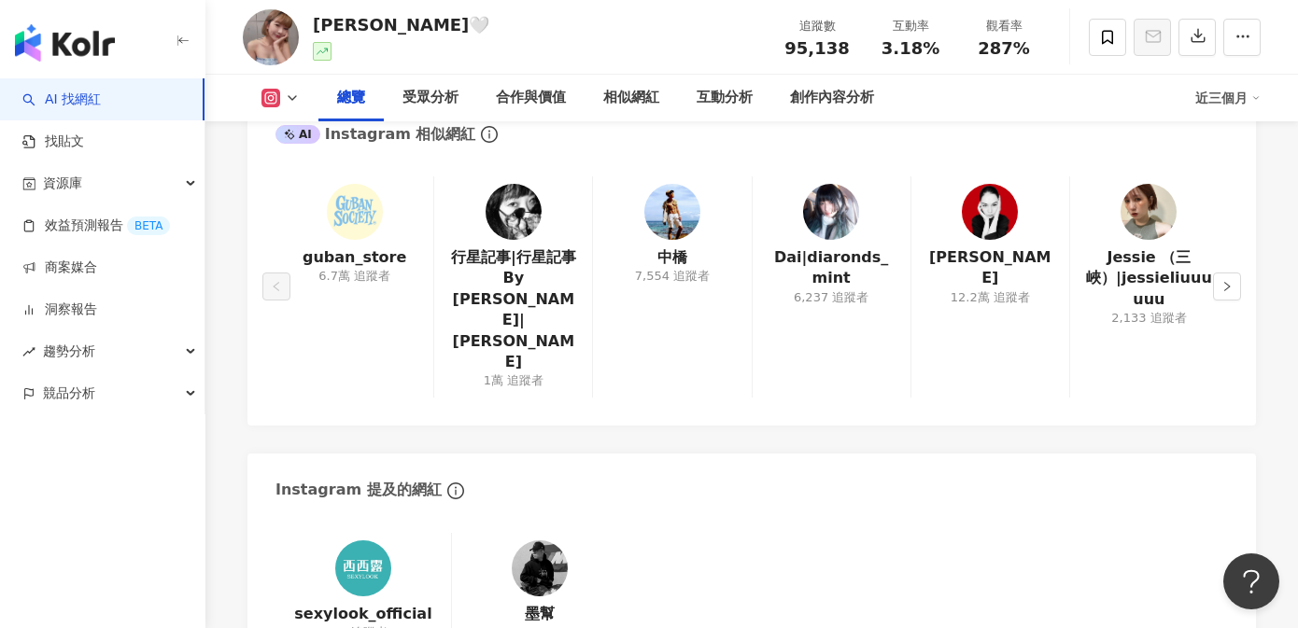
scroll to position [509, 0]
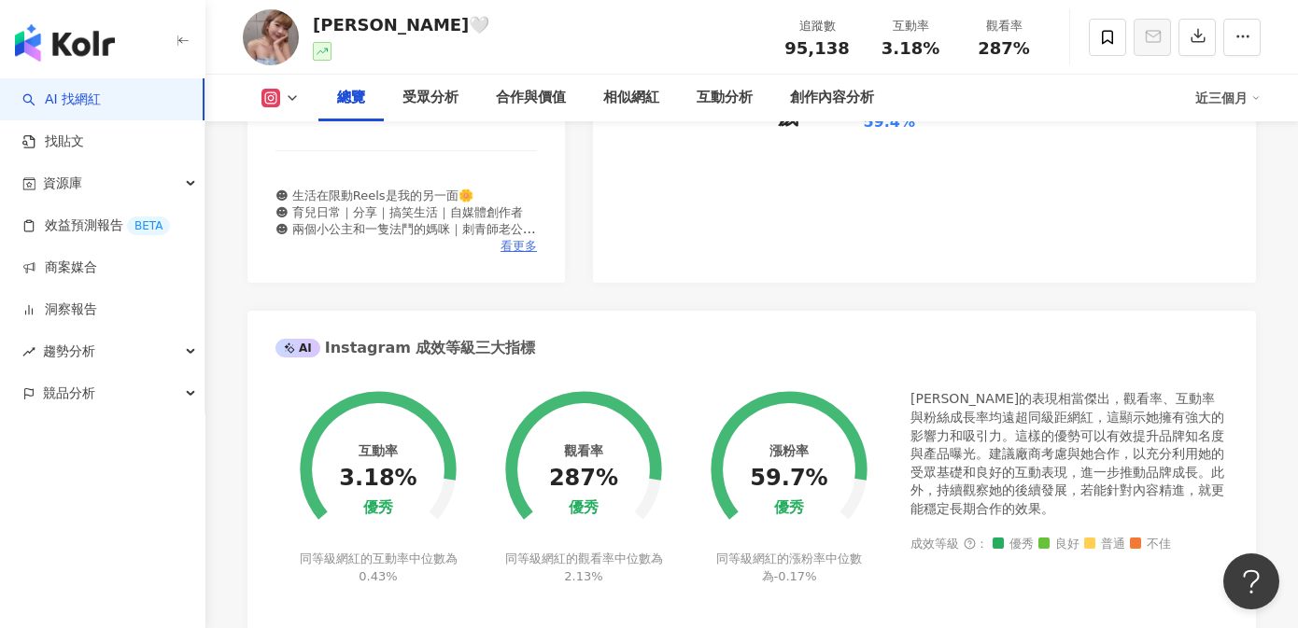
click at [520, 238] on span "看更多" at bounding box center [519, 246] width 36 height 17
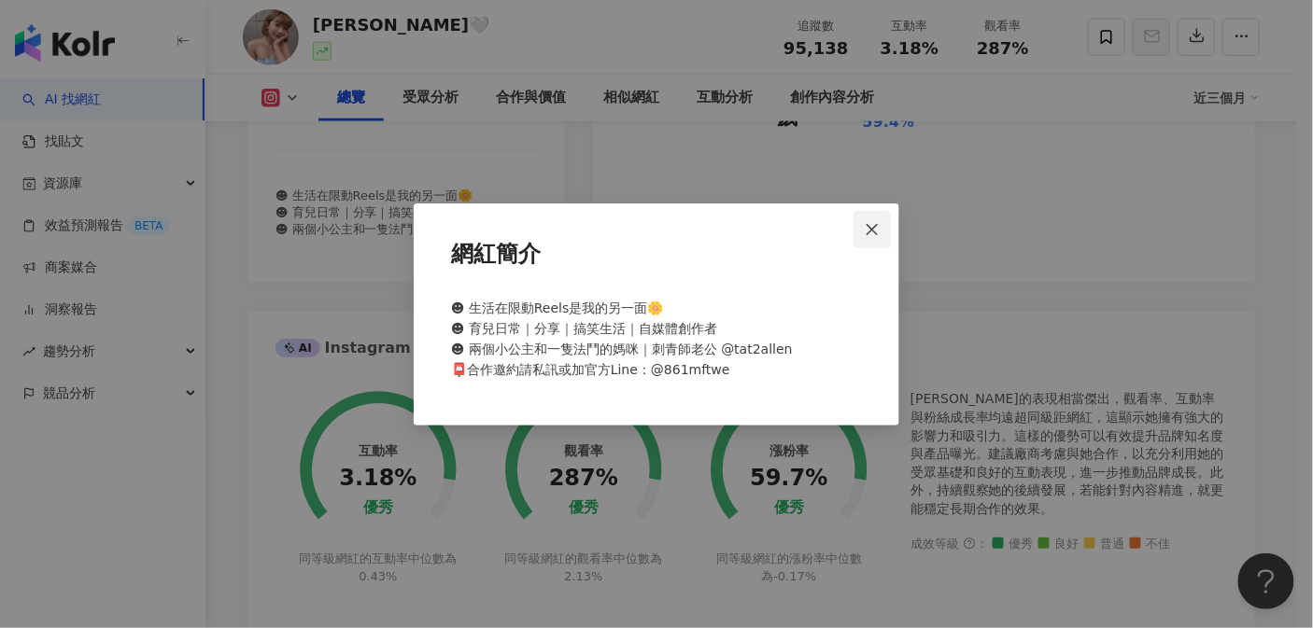
click at [874, 226] on icon "close" at bounding box center [872, 229] width 15 height 15
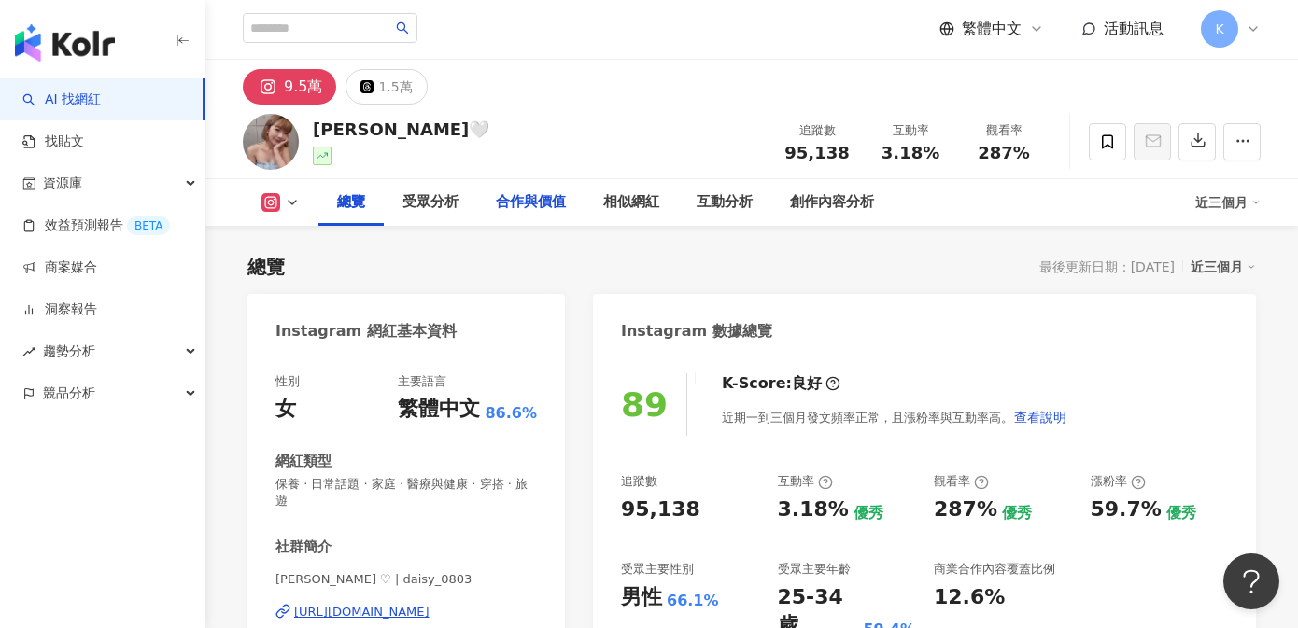
scroll to position [0, 0]
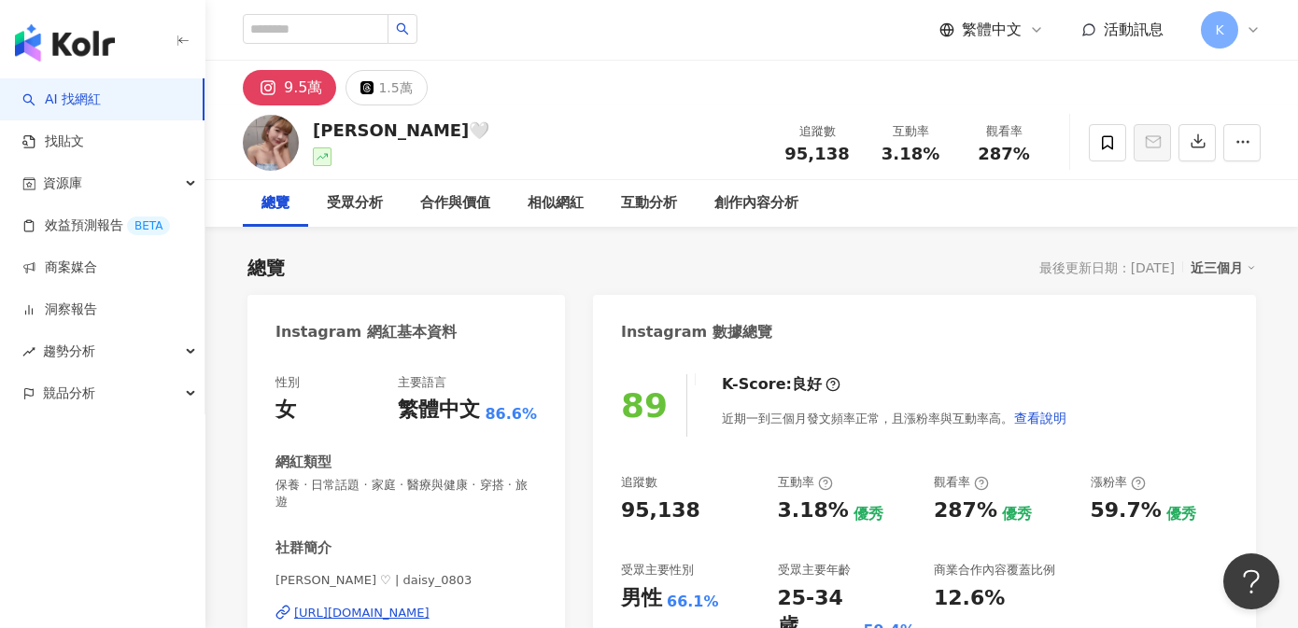
click at [403, 605] on div "https://www.instagram.com/daisy_0803/" at bounding box center [361, 613] width 135 height 17
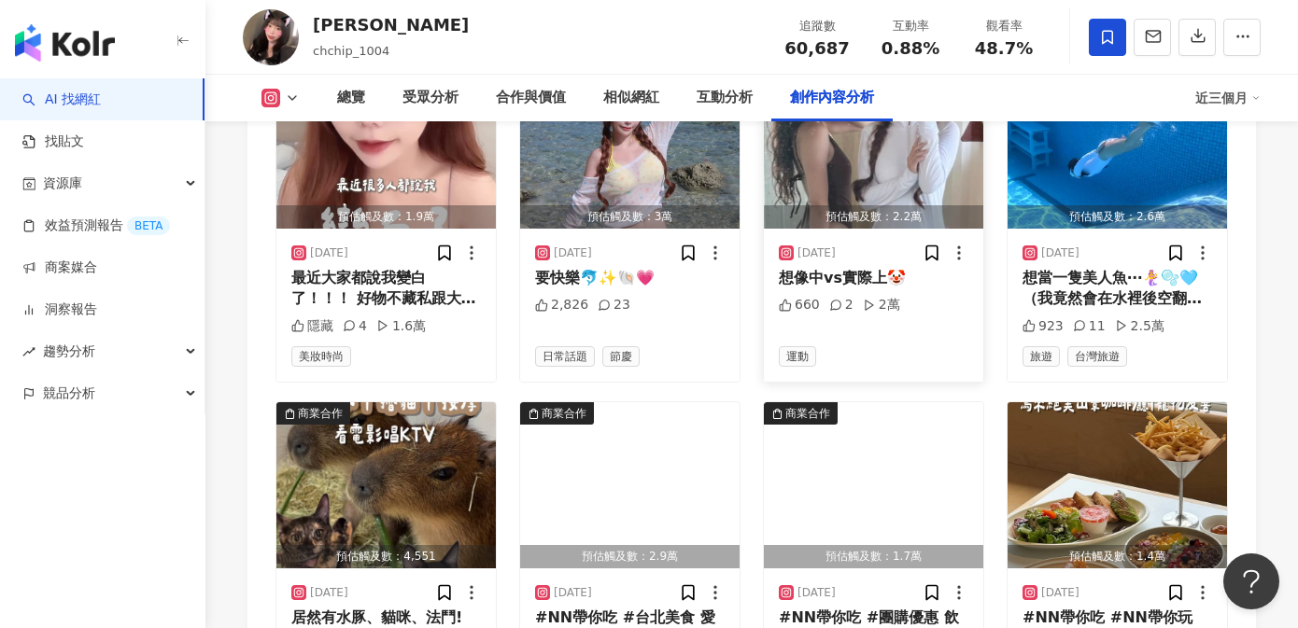
scroll to position [6615, 0]
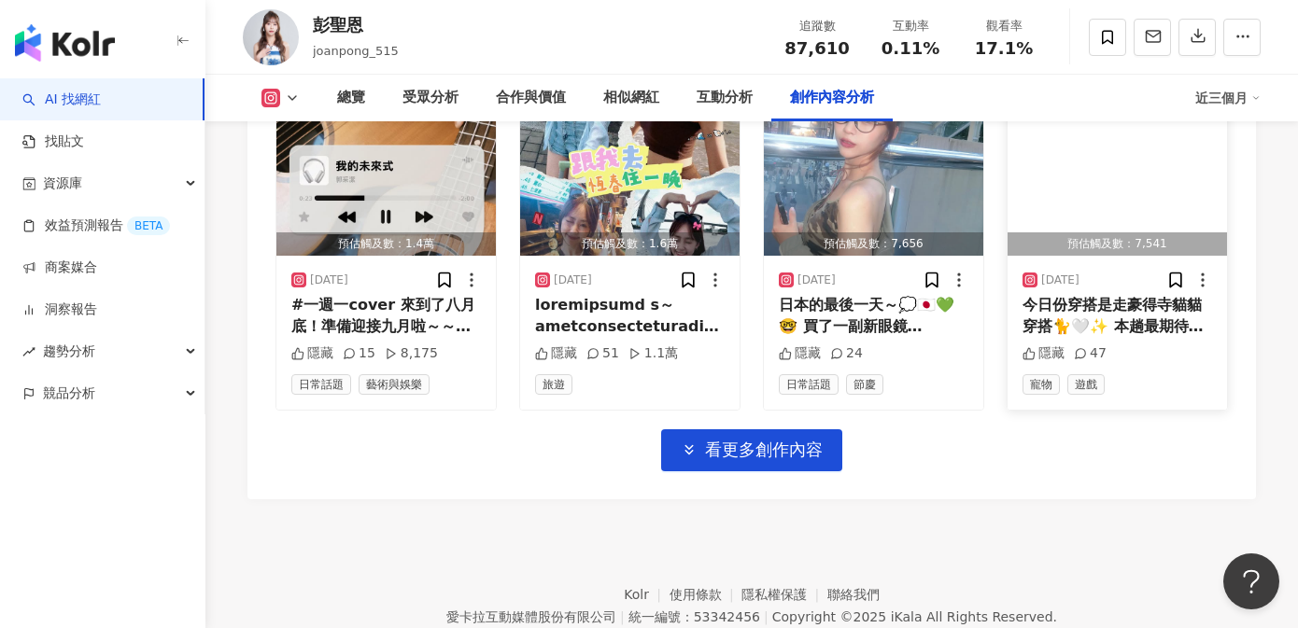
scroll to position [6657, 0]
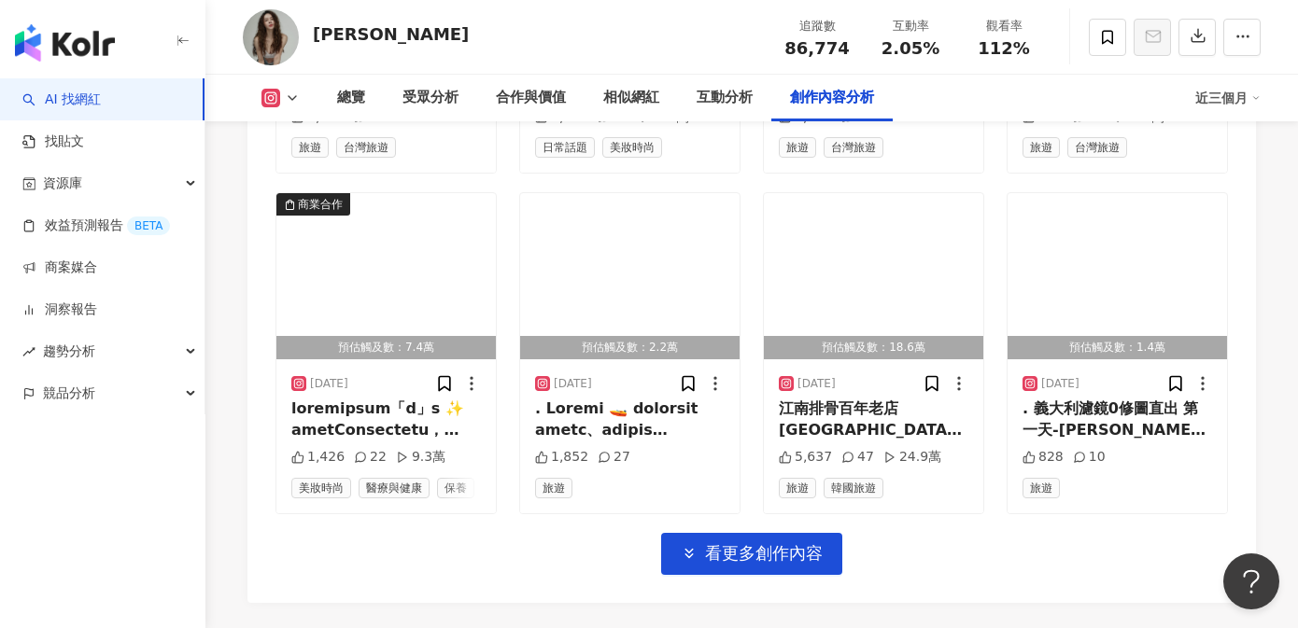
scroll to position [6599, 0]
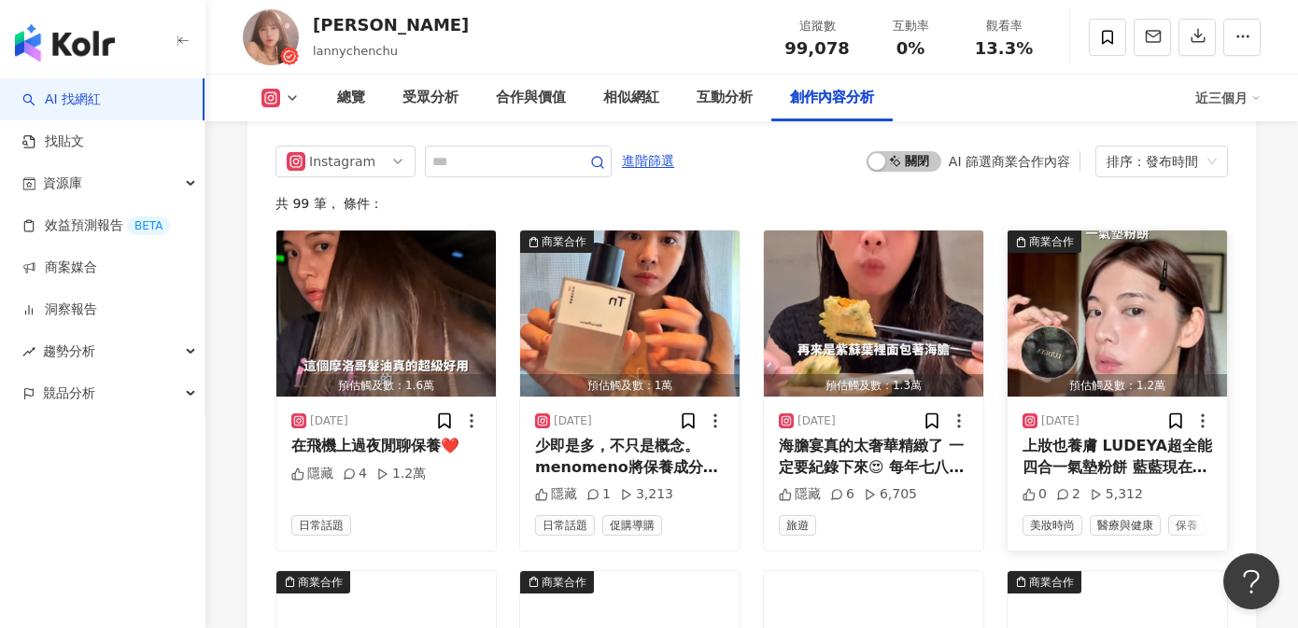
scroll to position [5861, 0]
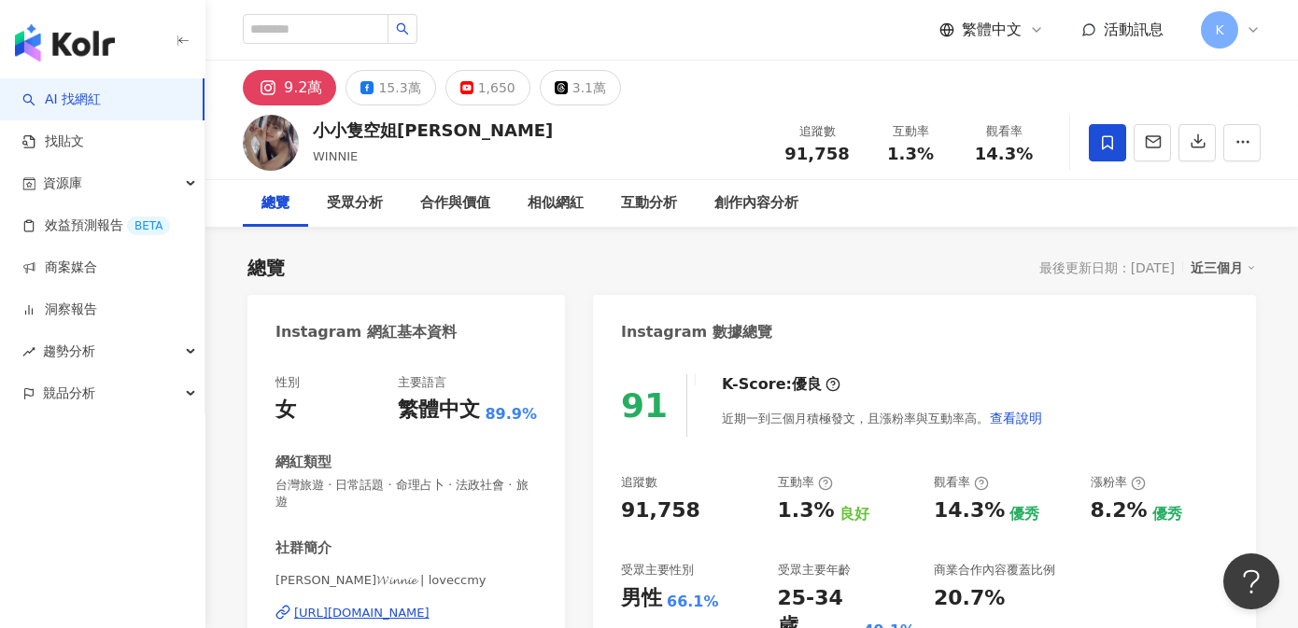
click at [381, 605] on div "https://www.instagram.com/loveccmy/" at bounding box center [361, 613] width 135 height 17
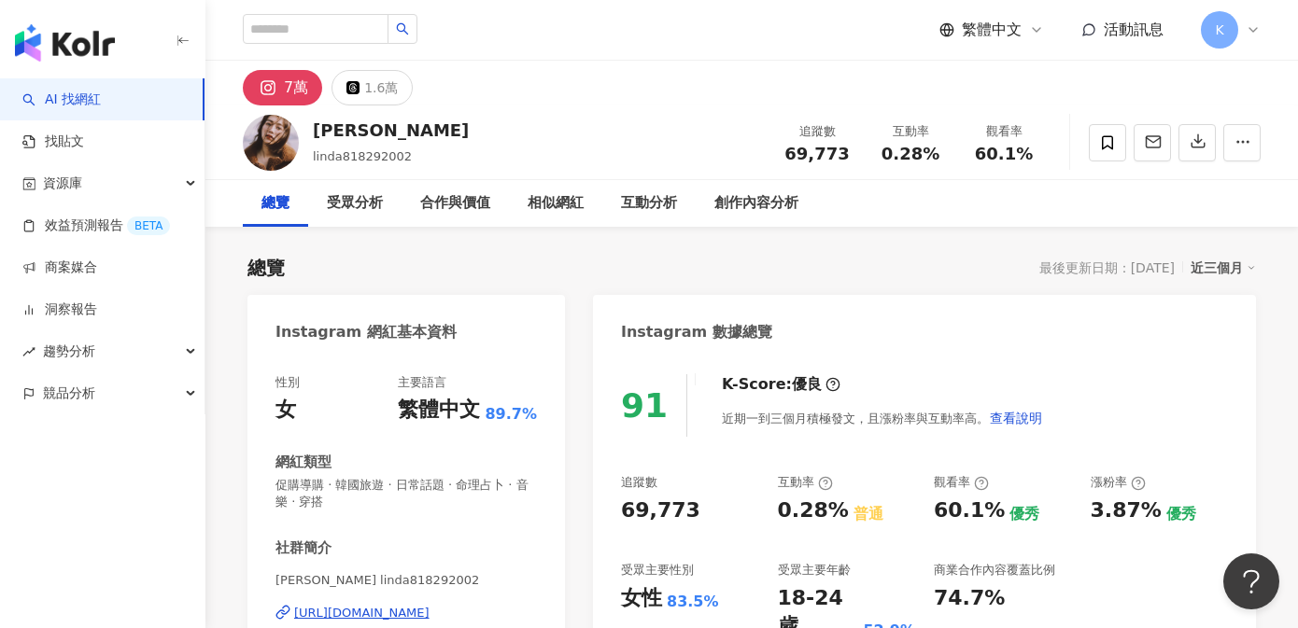
scroll to position [292, 0]
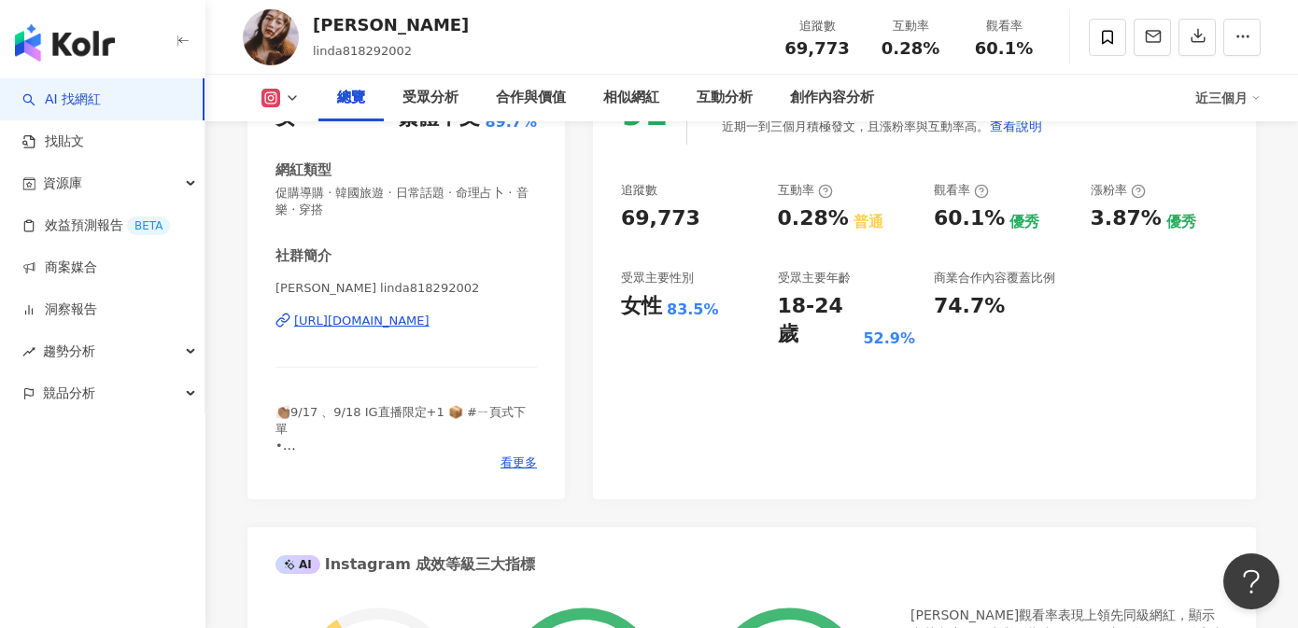
click at [430, 325] on div "[URL][DOMAIN_NAME]" at bounding box center [361, 321] width 135 height 17
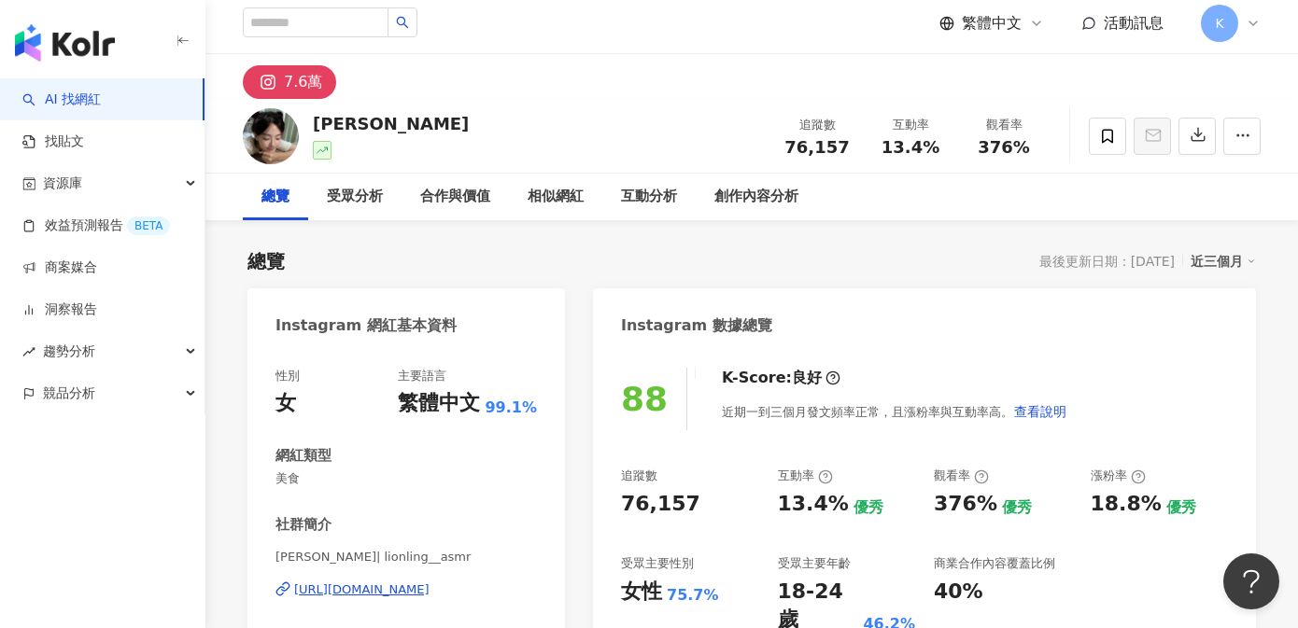
scroll to position [7, 0]
click at [391, 583] on div "https://www.instagram.com/lionling__asmr/" at bounding box center [361, 589] width 135 height 17
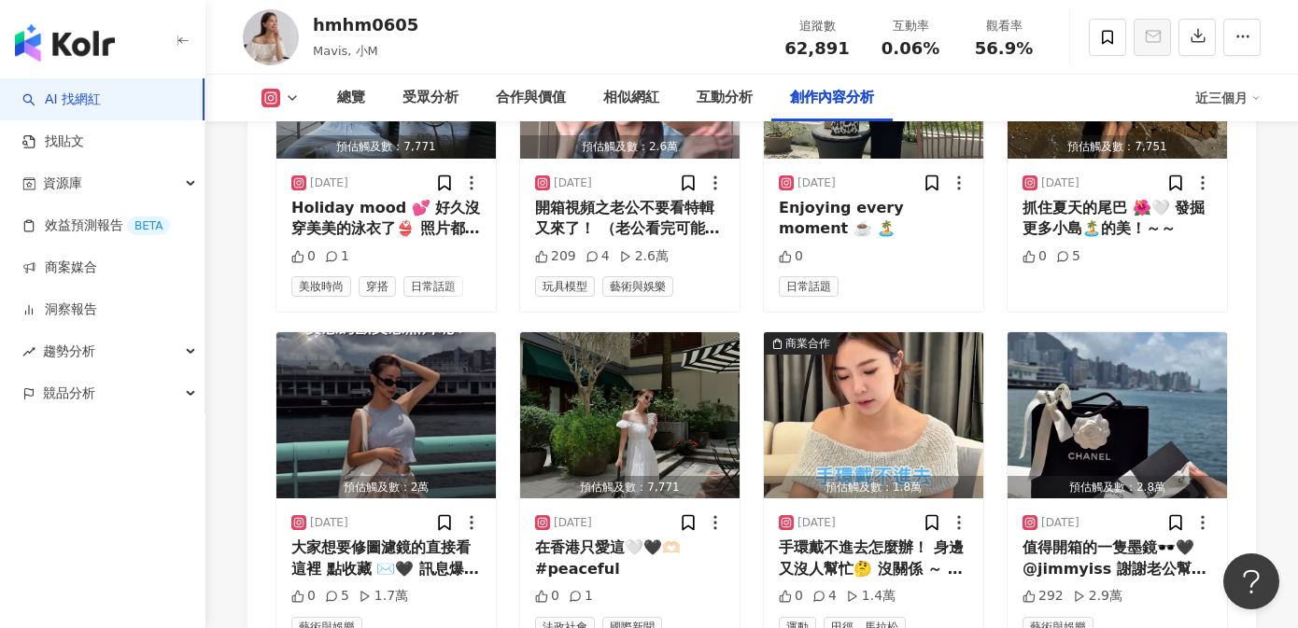
scroll to position [5599, 0]
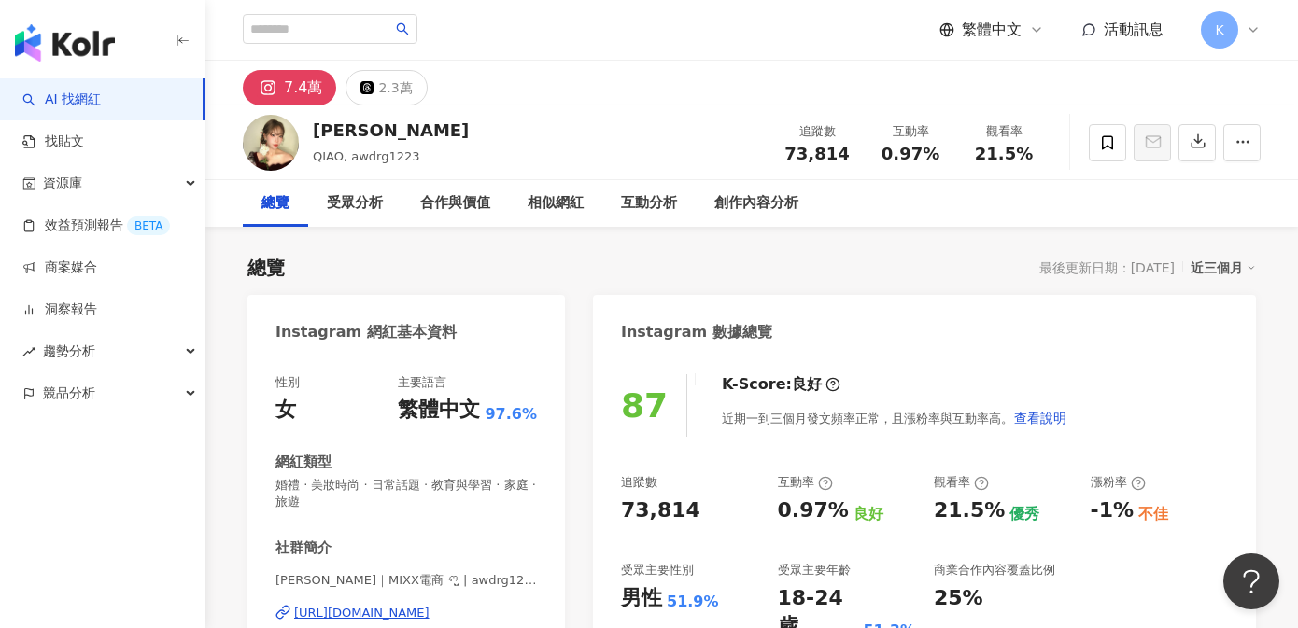
click at [428, 605] on div "https://www.instagram.com/awdrg1223/" at bounding box center [361, 613] width 135 height 17
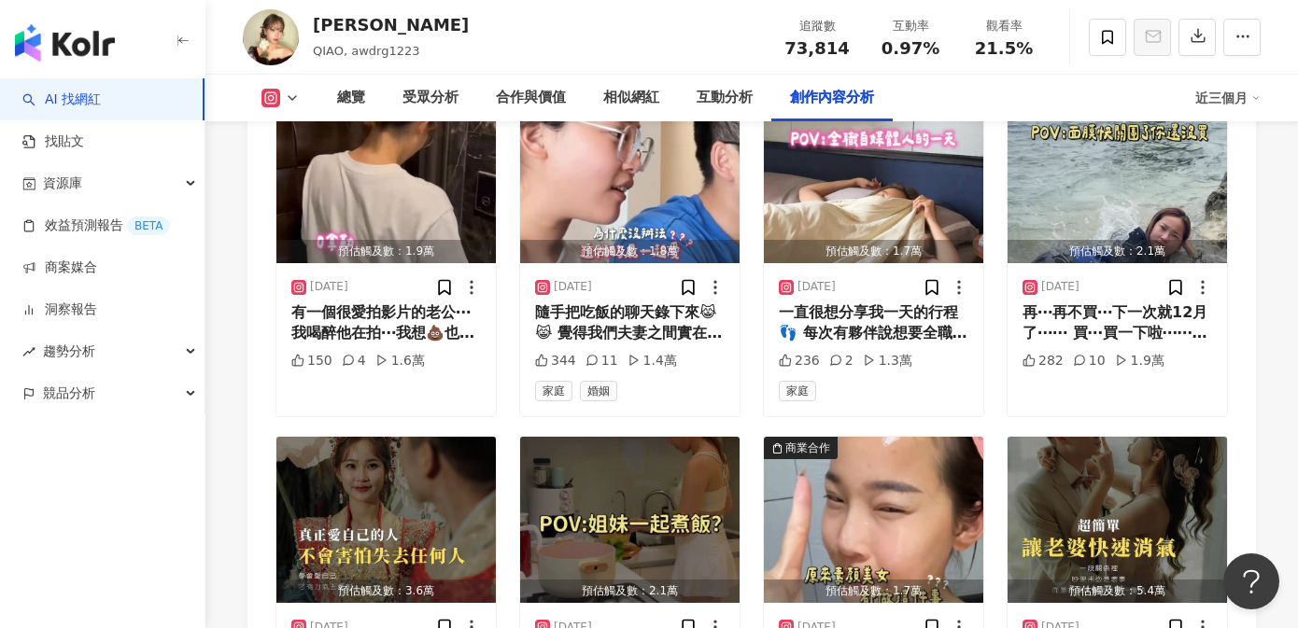
scroll to position [6704, 0]
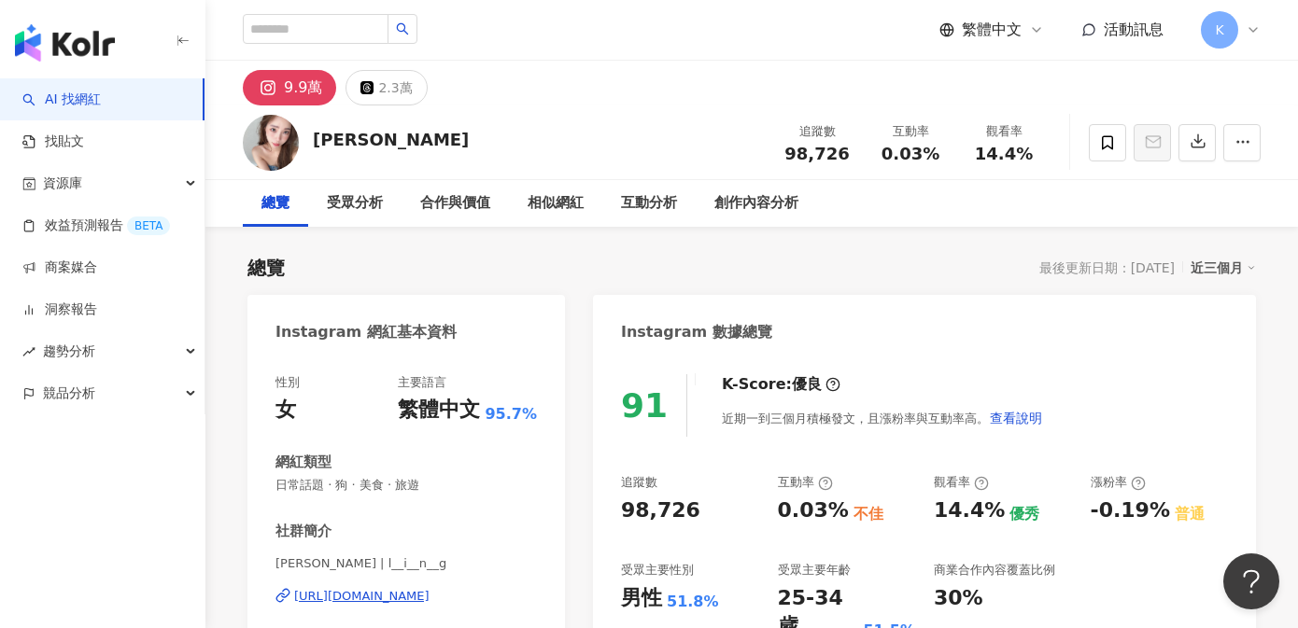
click at [430, 596] on div "https://www.instagram.com/l__i__n__g/" at bounding box center [361, 596] width 135 height 17
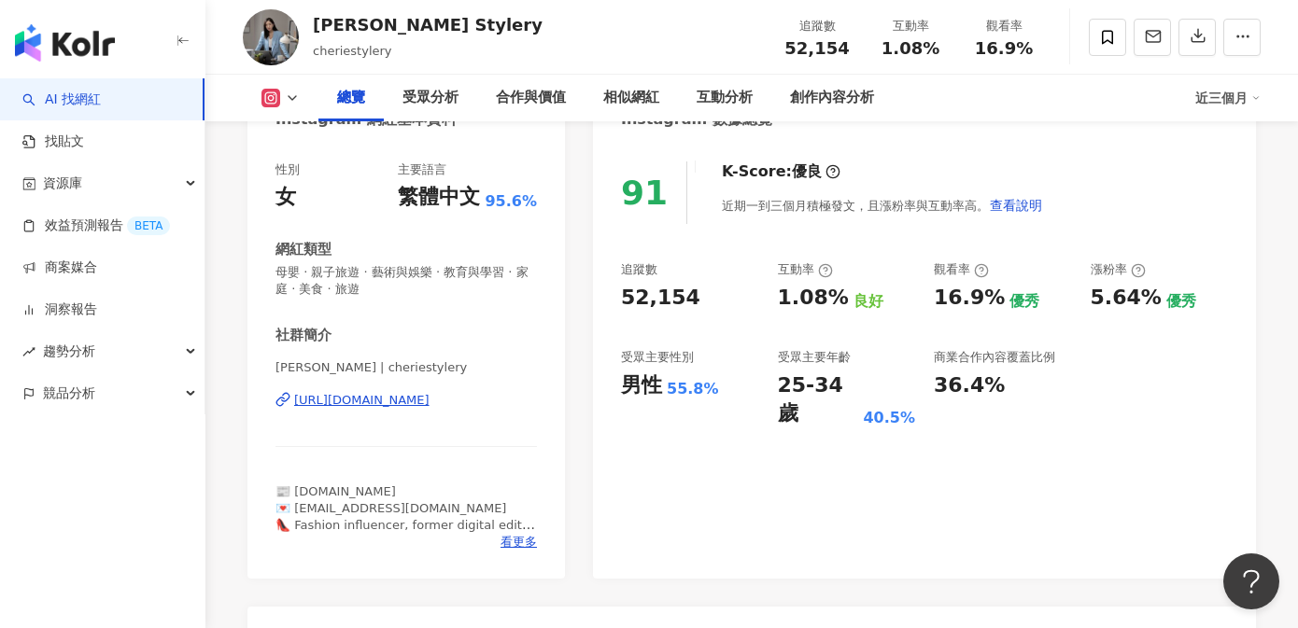
scroll to position [222, 0]
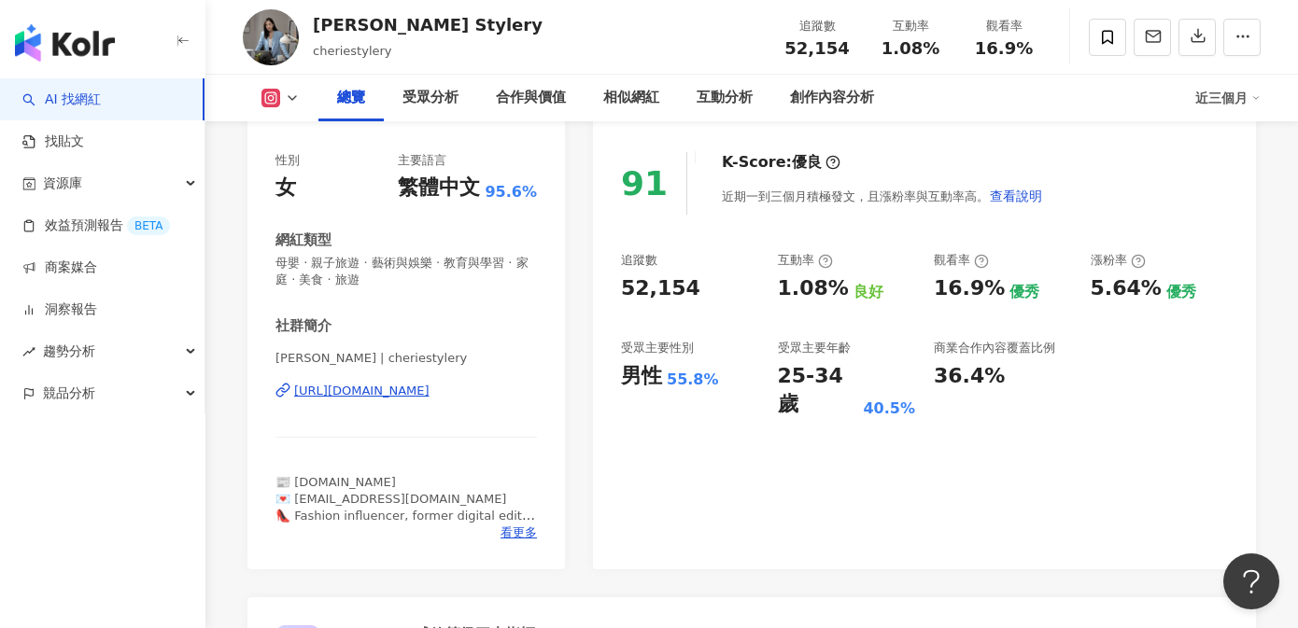
click at [430, 388] on div "https://www.instagram.com/cheriestylery/" at bounding box center [361, 391] width 135 height 17
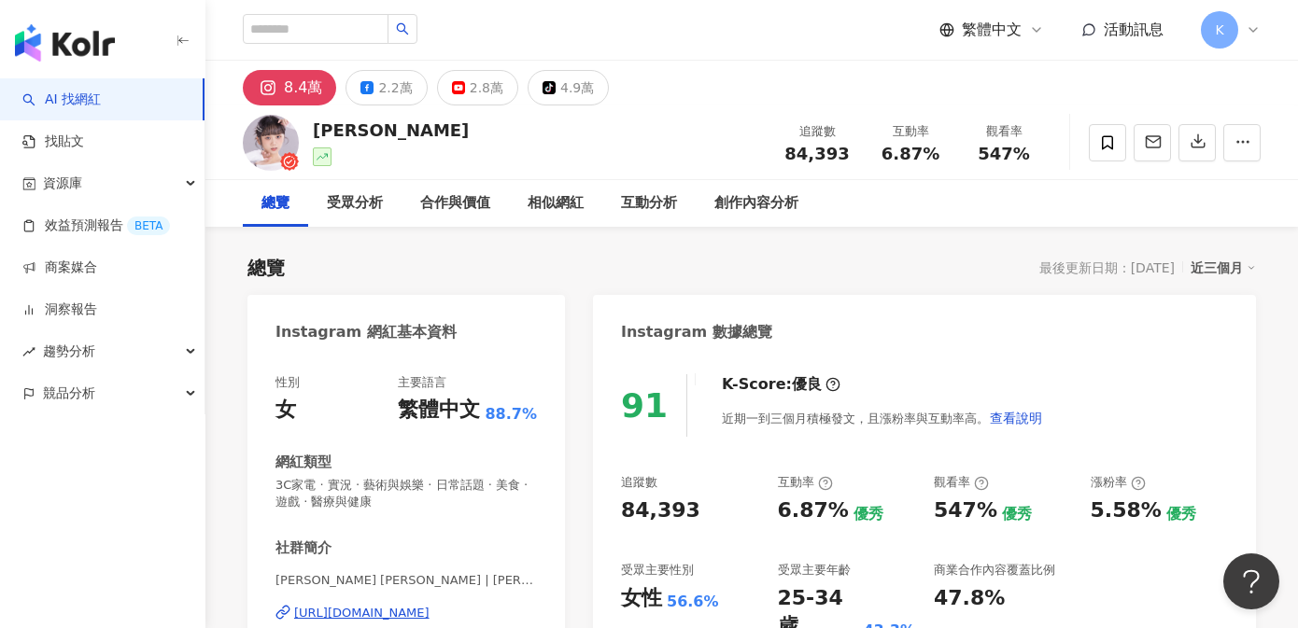
click at [404, 609] on div "https://www.instagram.com/niconini.11369/" at bounding box center [361, 613] width 135 height 17
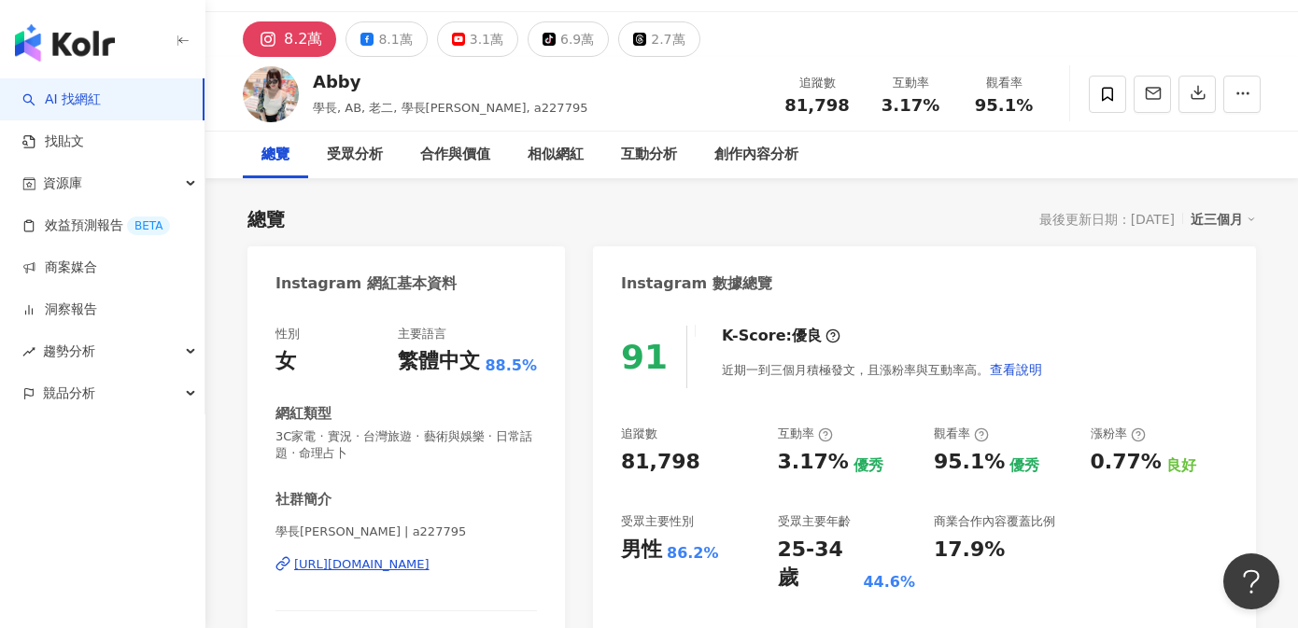
scroll to position [169, 0]
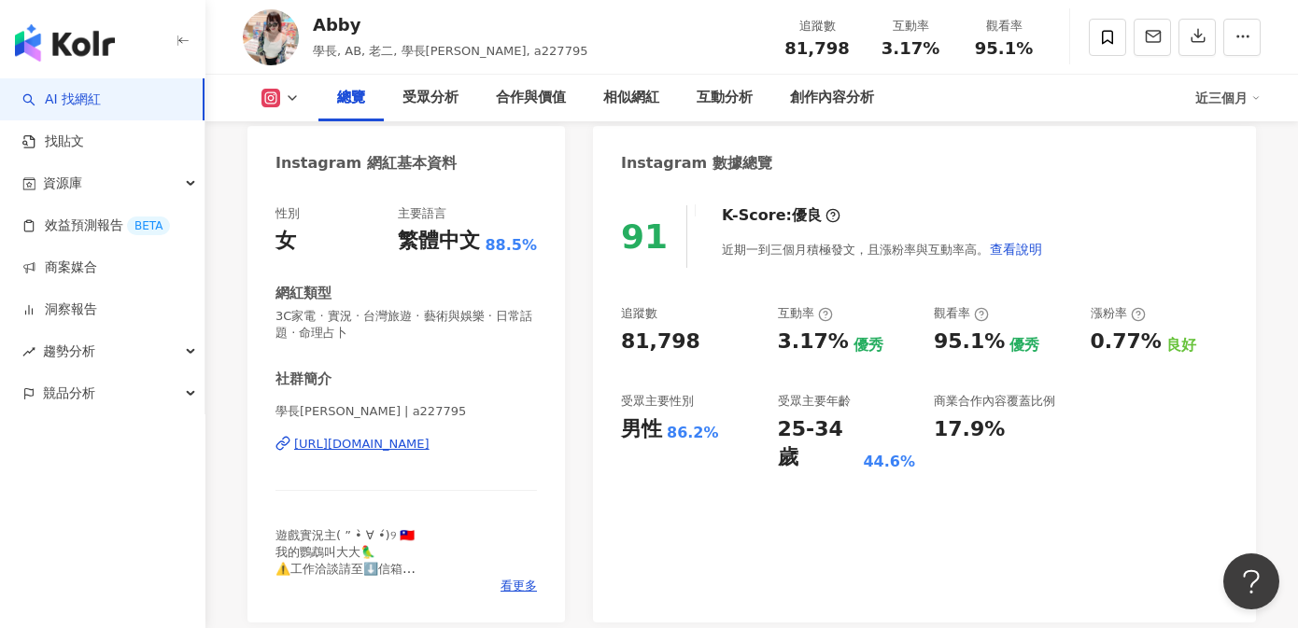
click at [430, 445] on div "https://www.instagram.com/a227795/" at bounding box center [361, 444] width 135 height 17
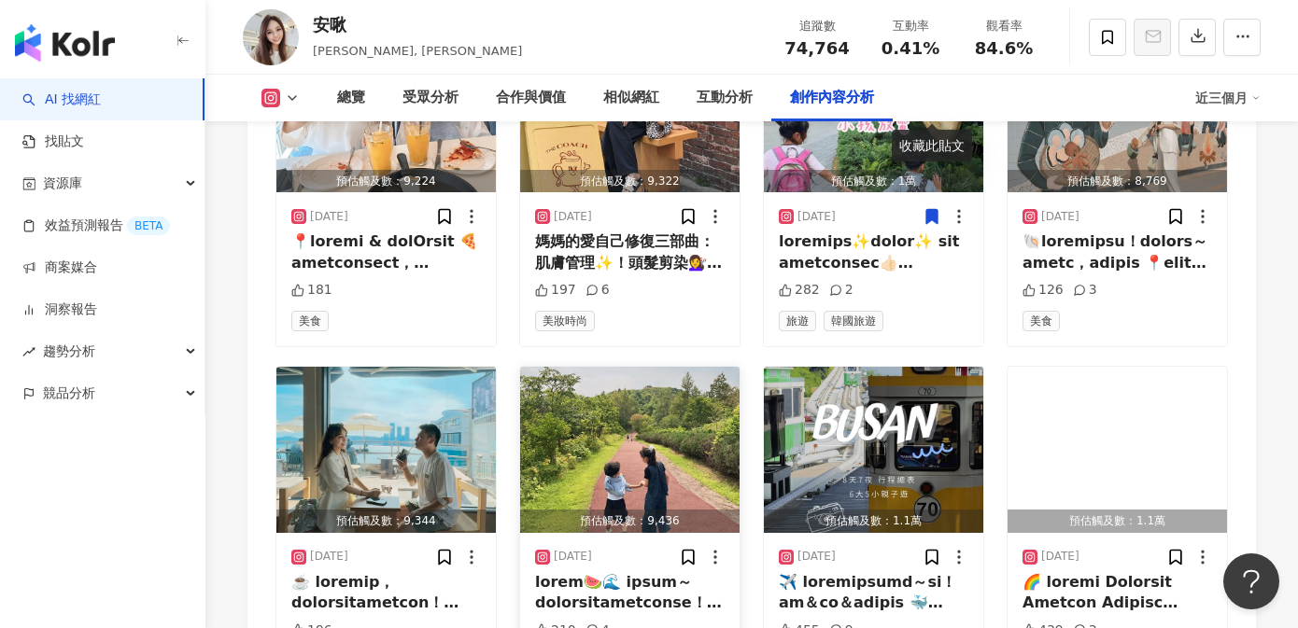
scroll to position [6661, 0]
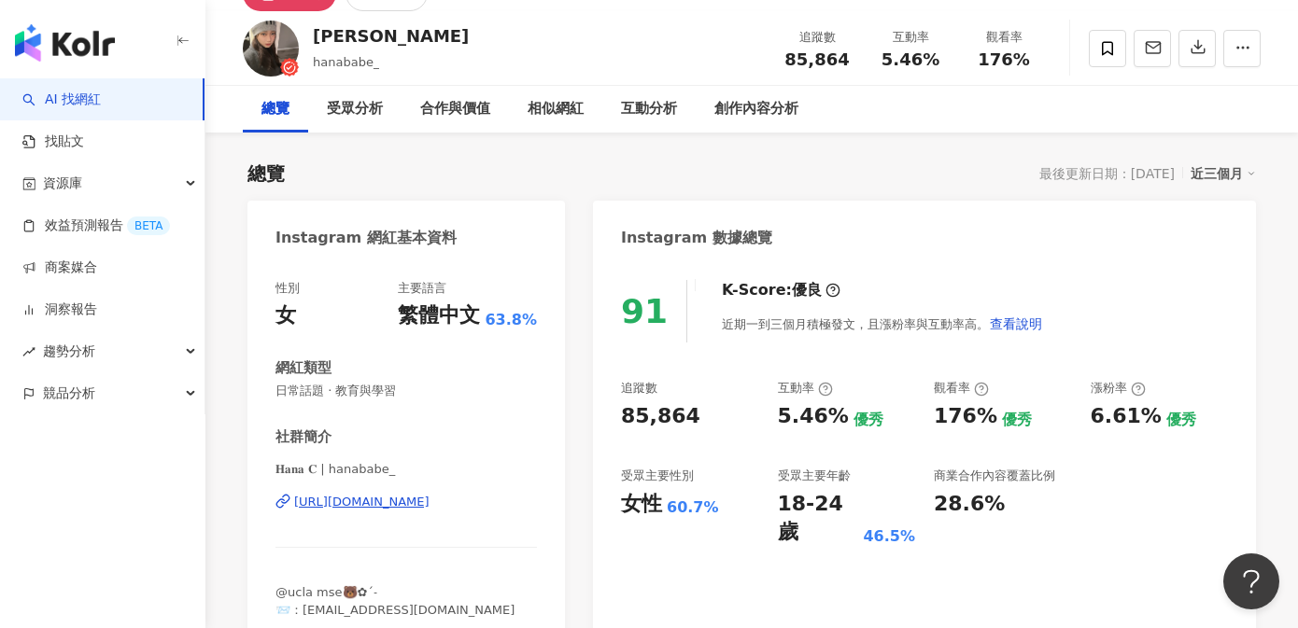
scroll to position [183, 0]
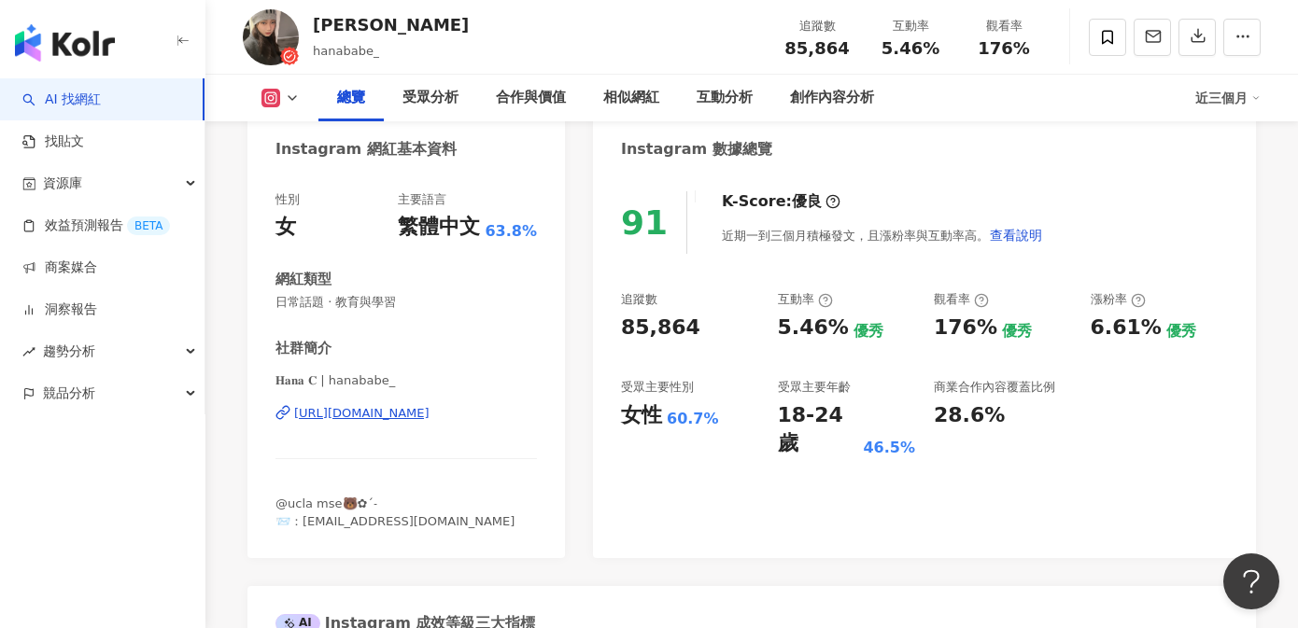
click at [430, 418] on div "[URL][DOMAIN_NAME]" at bounding box center [361, 413] width 135 height 17
click at [416, 412] on div "https://www.instagram.com/hanababe_/" at bounding box center [361, 413] width 135 height 17
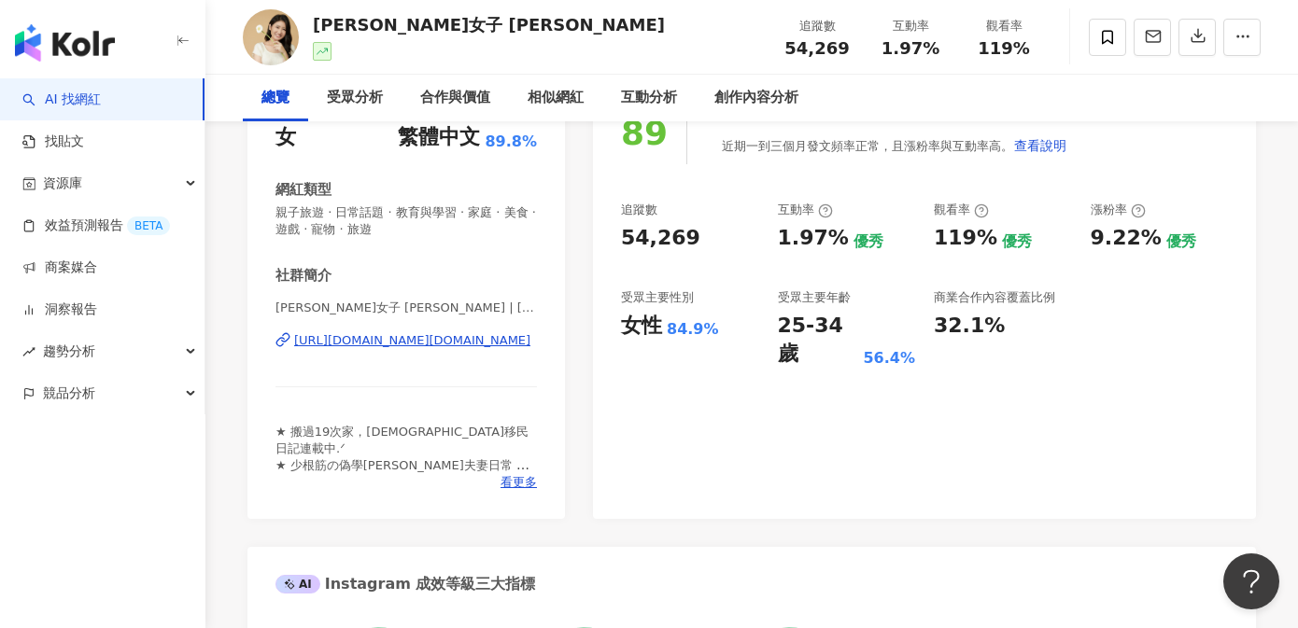
scroll to position [390, 0]
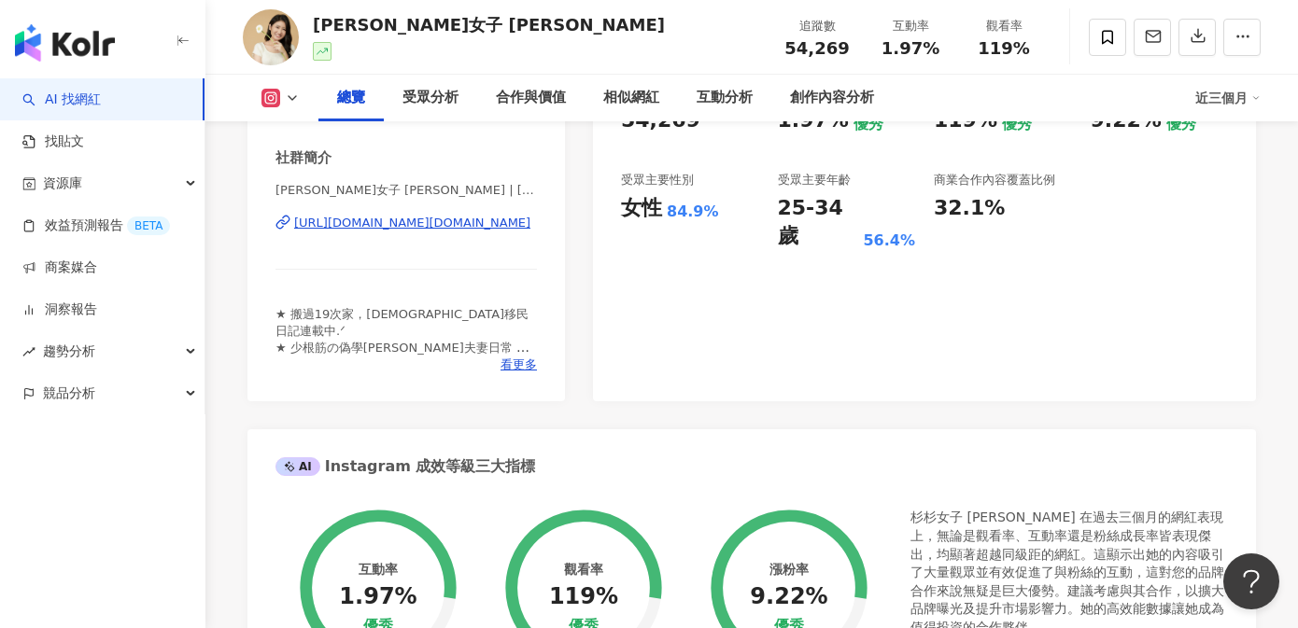
click at [479, 224] on div "[URL][DOMAIN_NAME][DOMAIN_NAME]" at bounding box center [412, 223] width 236 height 17
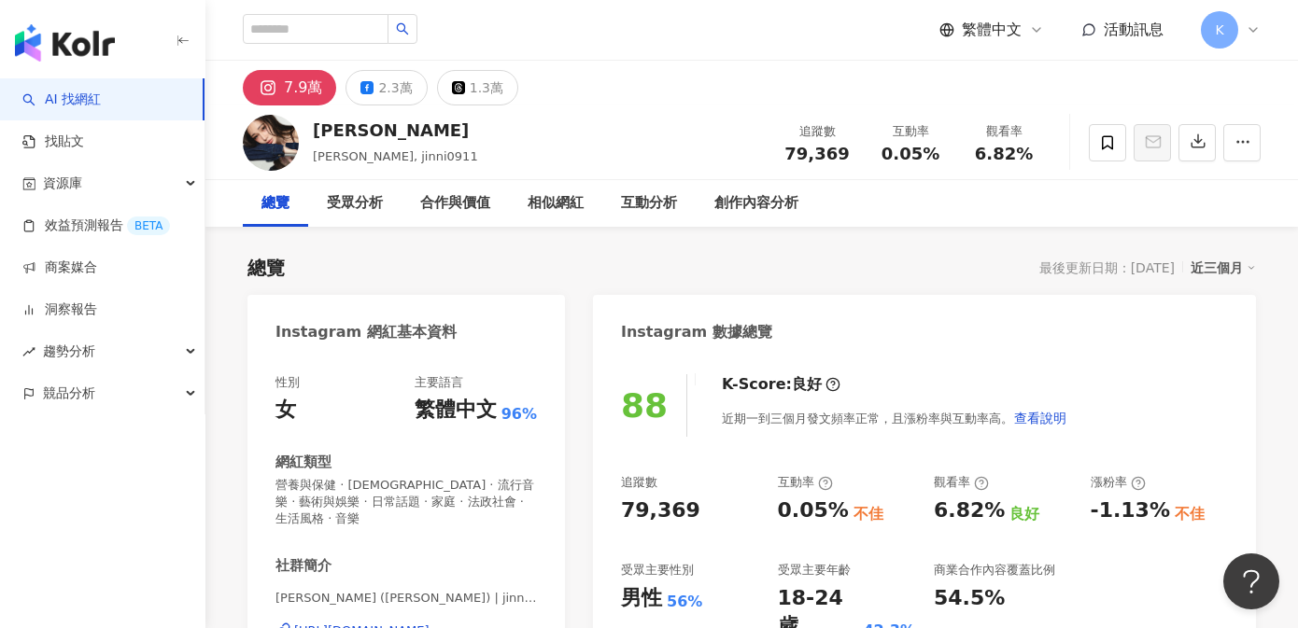
click at [376, 623] on div "https://www.instagram.com/jinni0911/" at bounding box center [361, 631] width 135 height 17
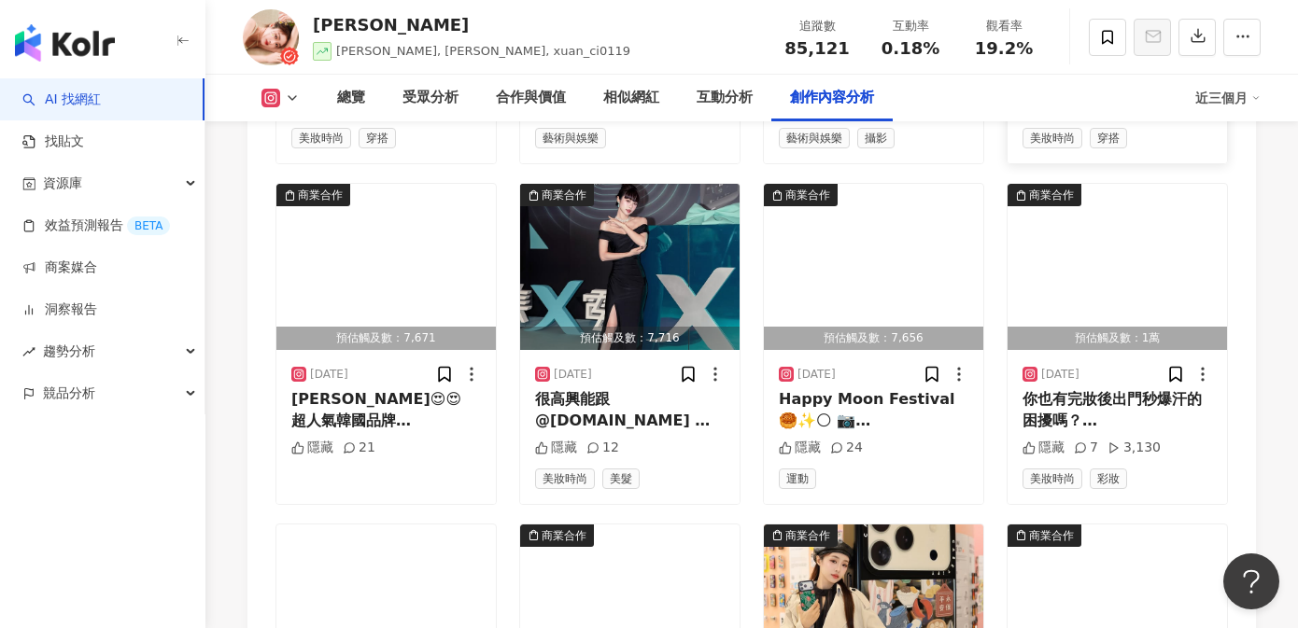
scroll to position [6393, 0]
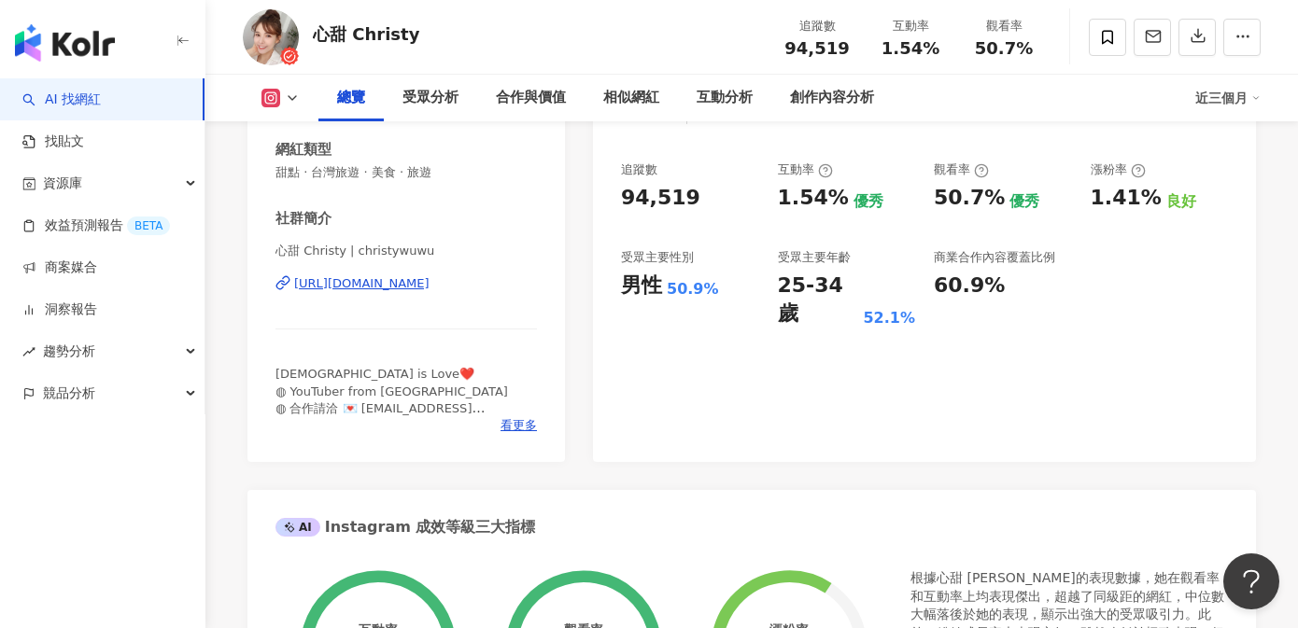
scroll to position [297, 0]
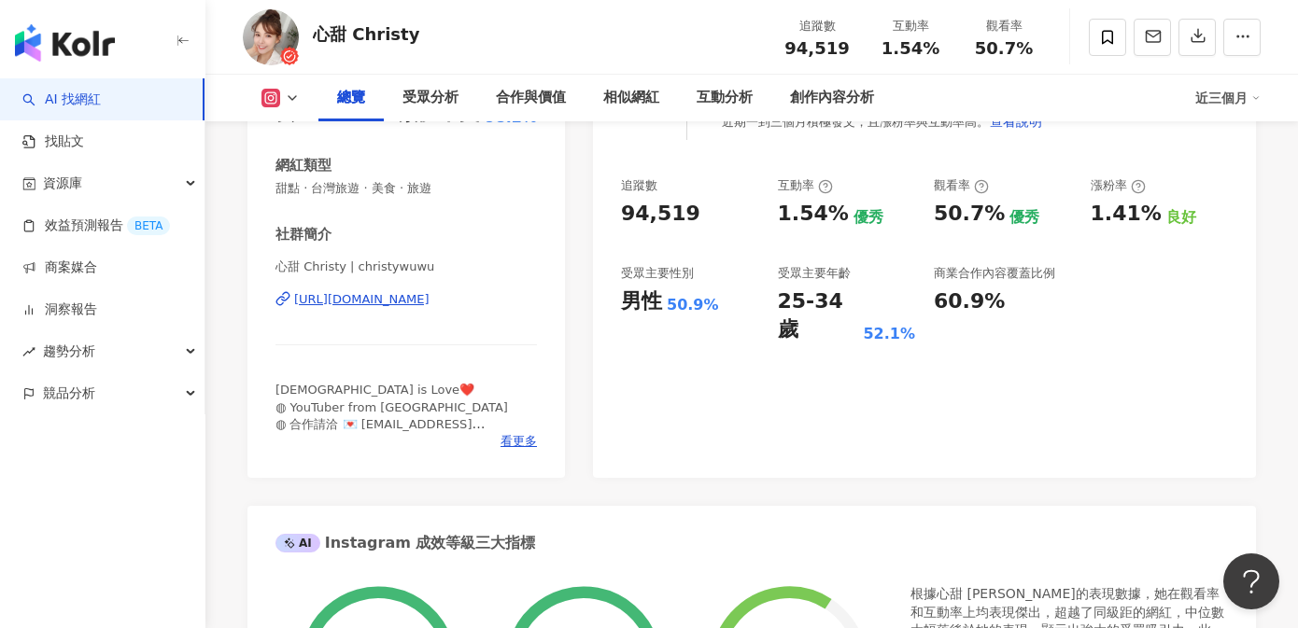
click at [374, 306] on div "https://www.instagram.com/christywuwu/" at bounding box center [361, 299] width 135 height 17
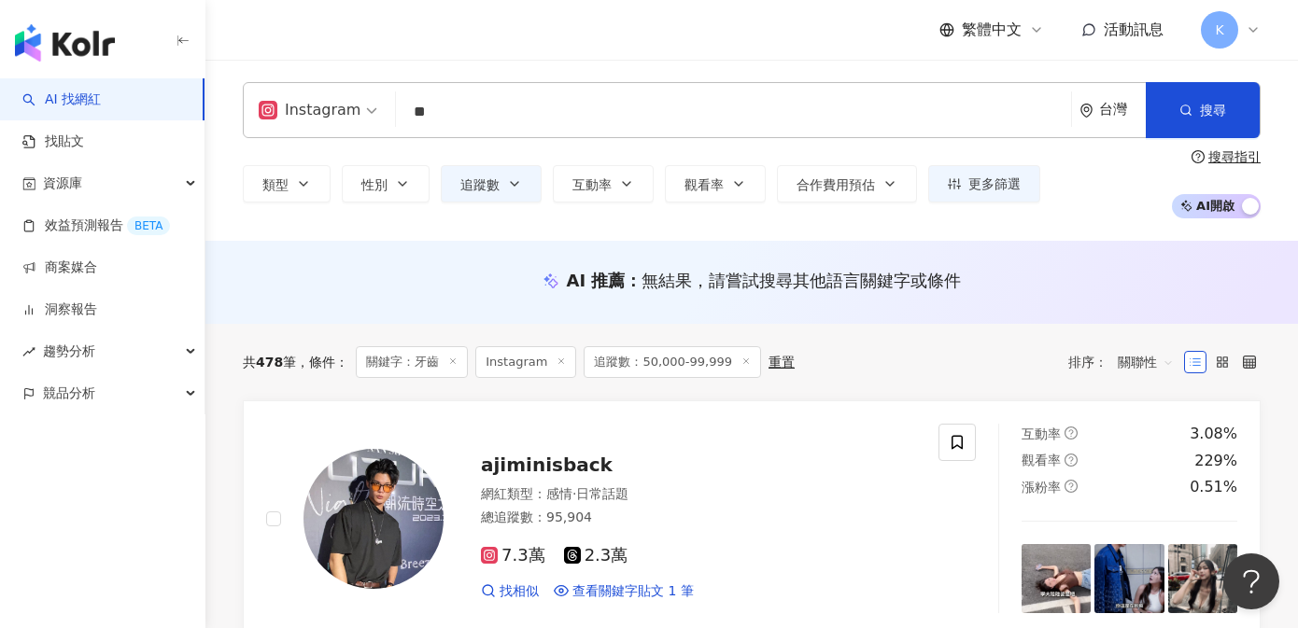
click at [472, 111] on input "**" at bounding box center [733, 111] width 660 height 35
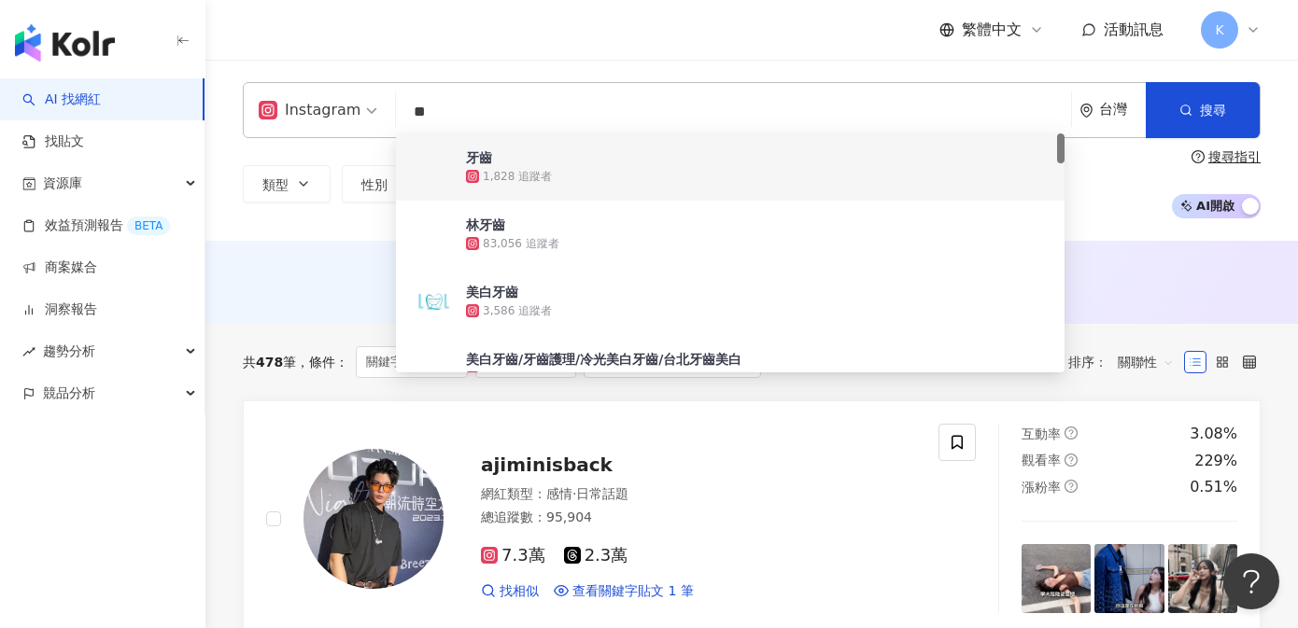
type input "*"
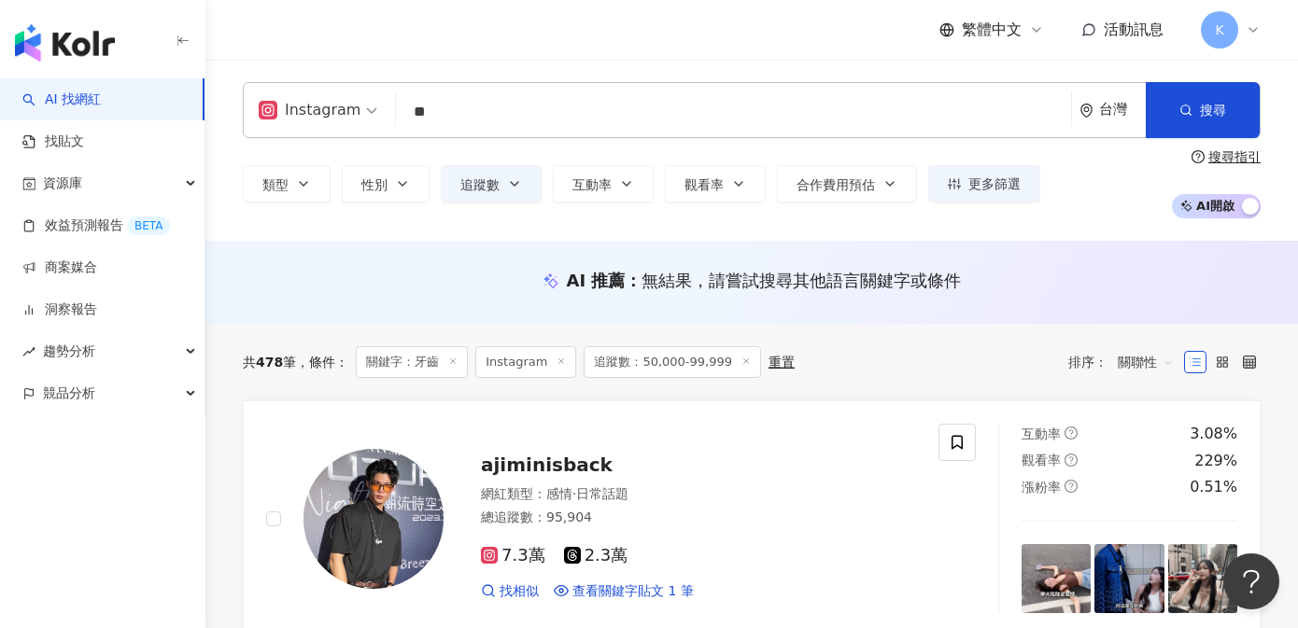
type input "**"
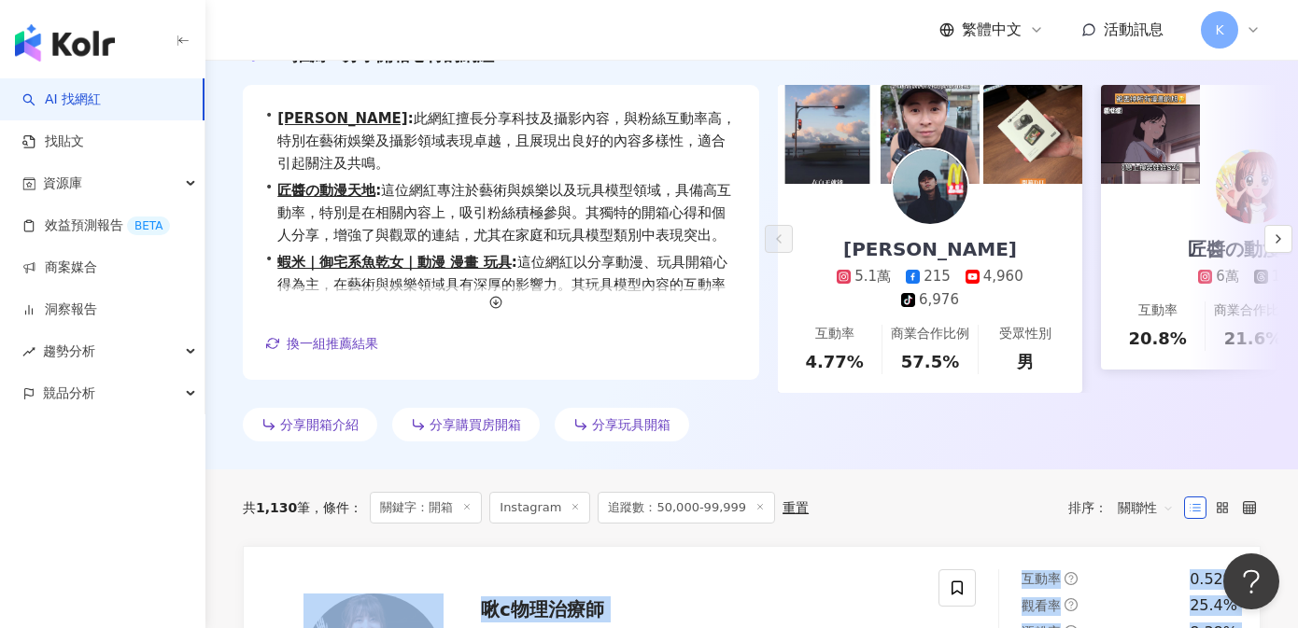
scroll to position [598, 0]
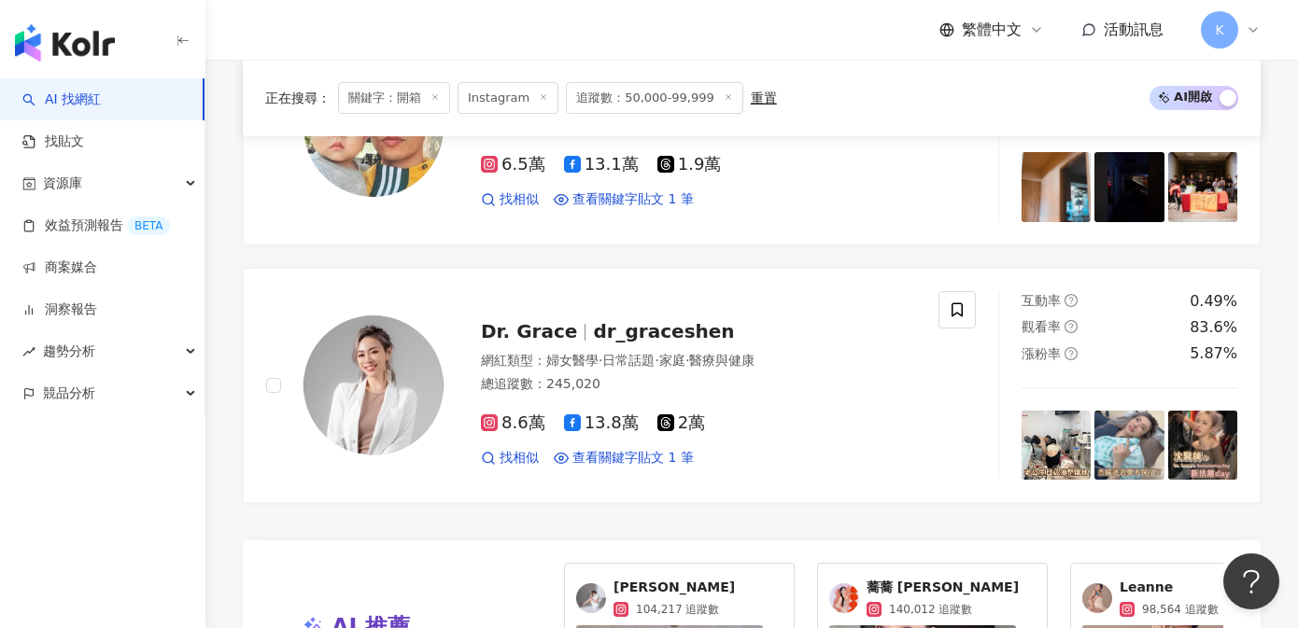
scroll to position [4036, 0]
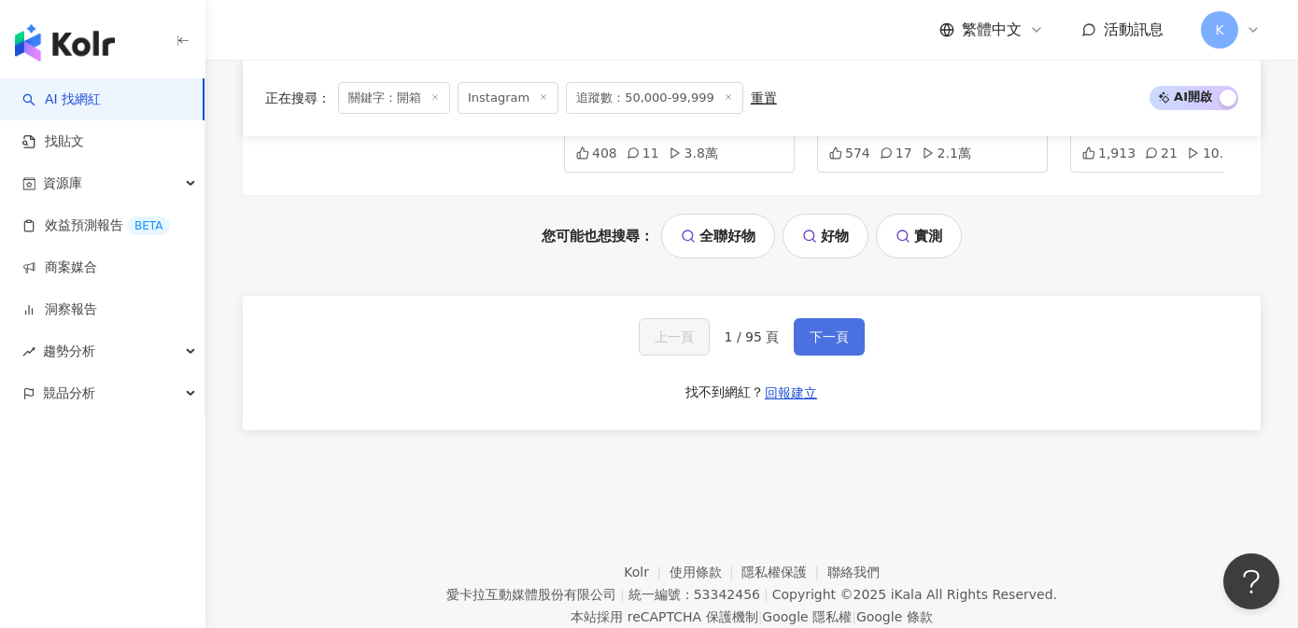
click at [833, 330] on span "下一頁" at bounding box center [829, 337] width 39 height 15
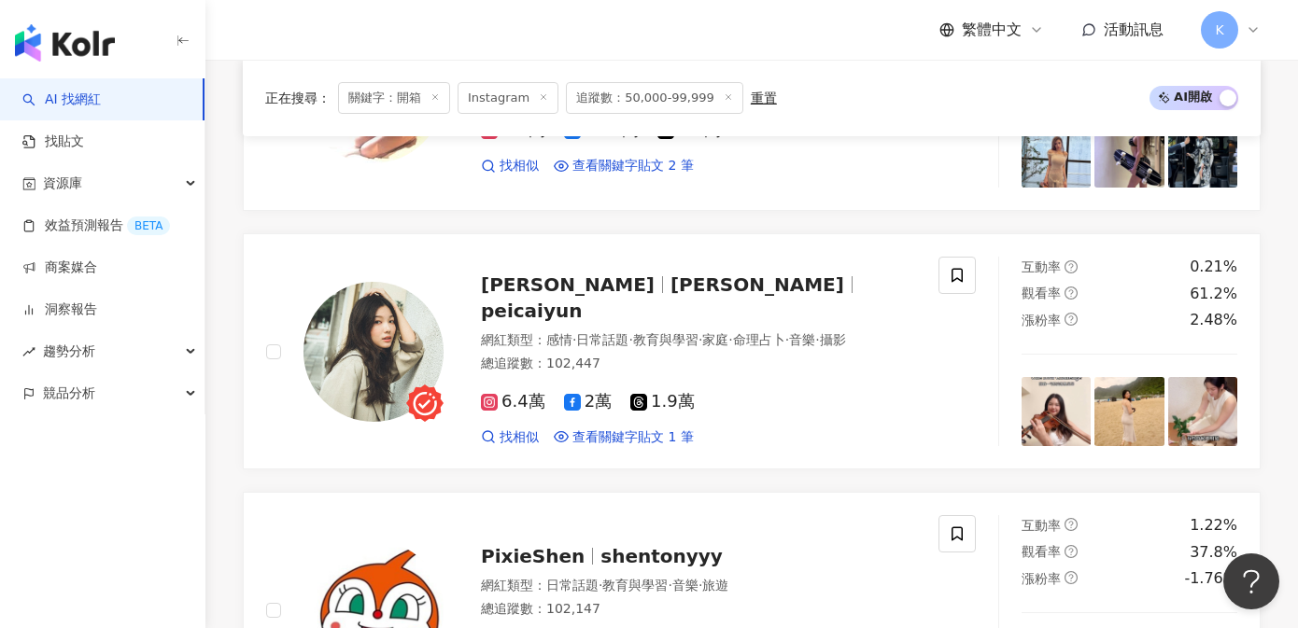
scroll to position [4086, 0]
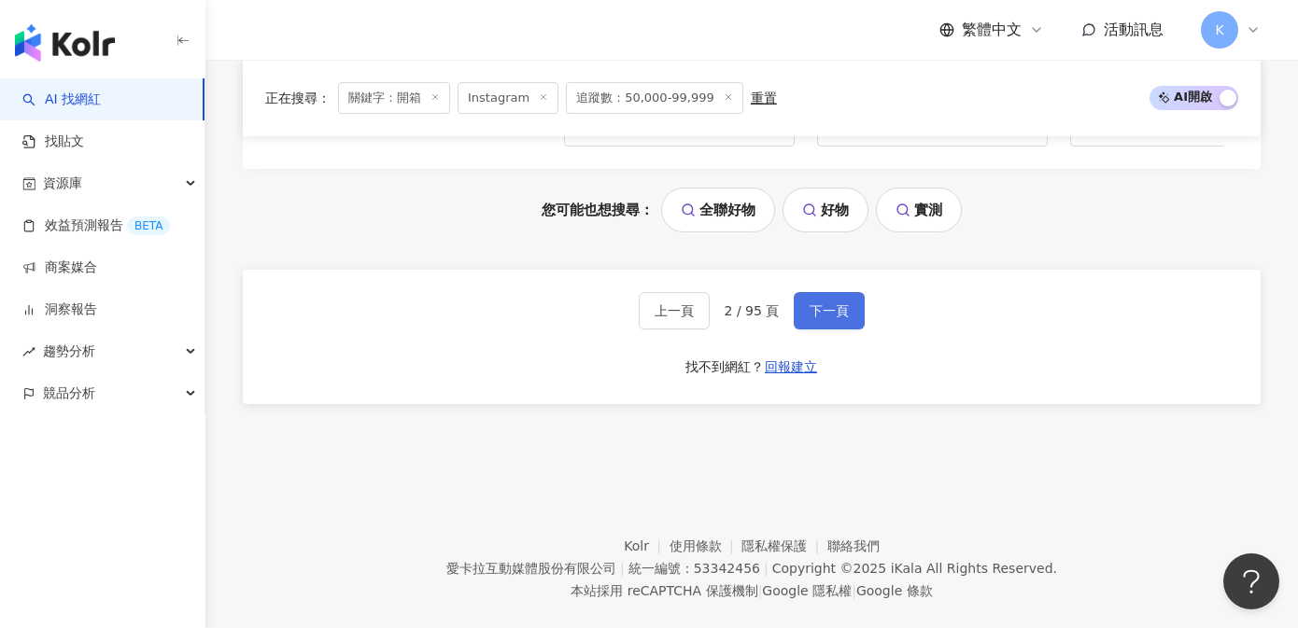
click at [818, 304] on span "下一頁" at bounding box center [829, 311] width 39 height 15
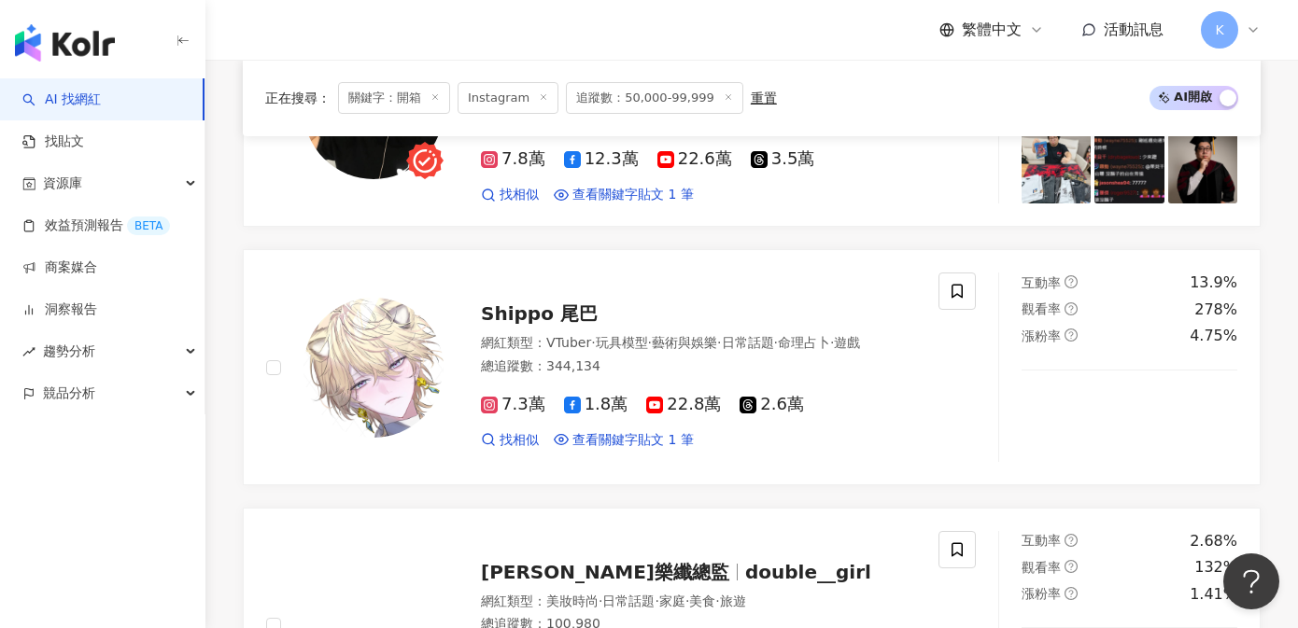
scroll to position [4047, 0]
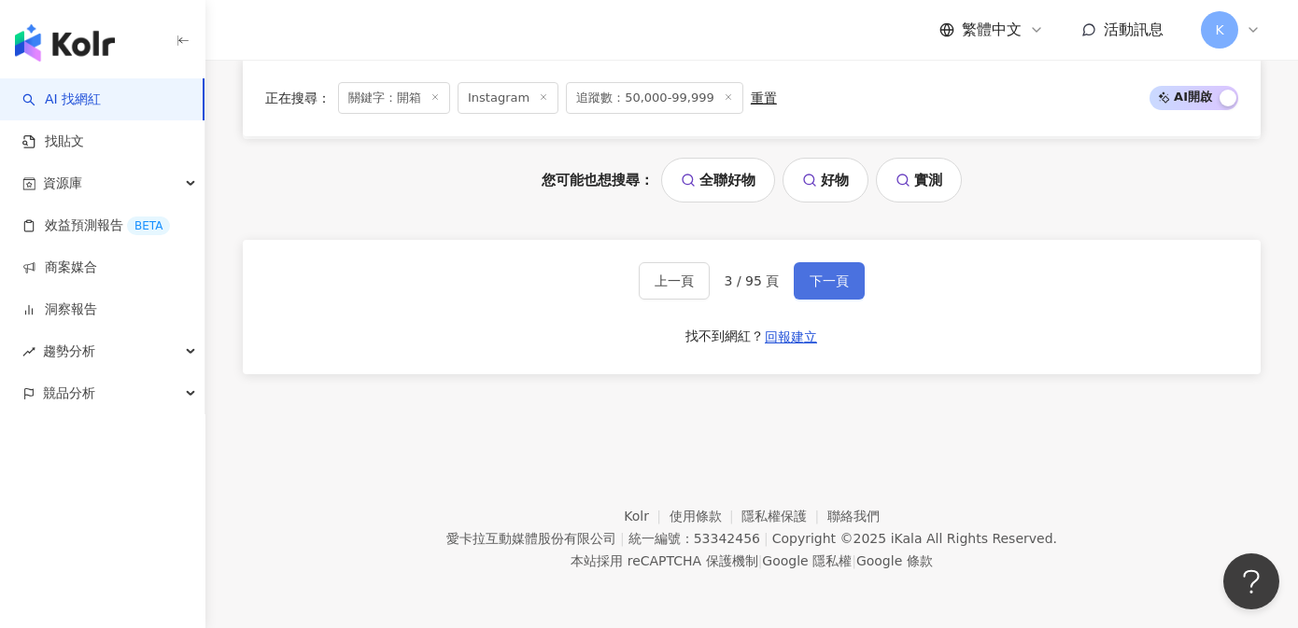
click at [831, 281] on span "下一頁" at bounding box center [829, 281] width 39 height 15
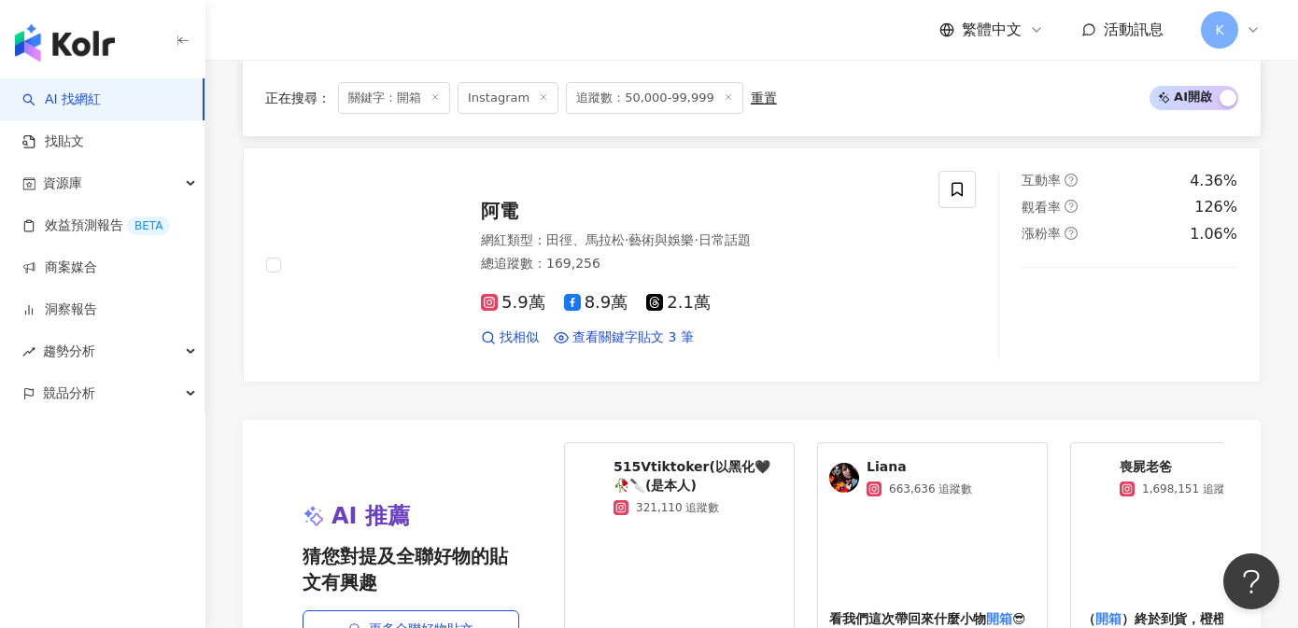
scroll to position [4054, 0]
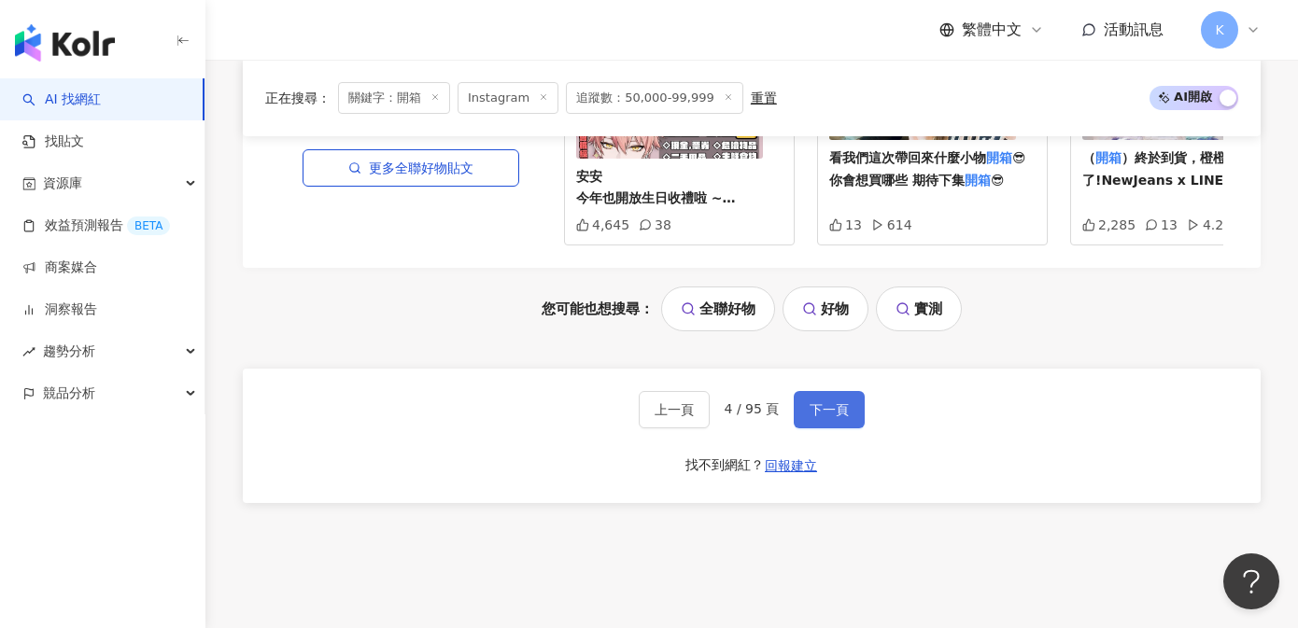
click at [849, 391] on button "下一頁" at bounding box center [829, 409] width 71 height 37
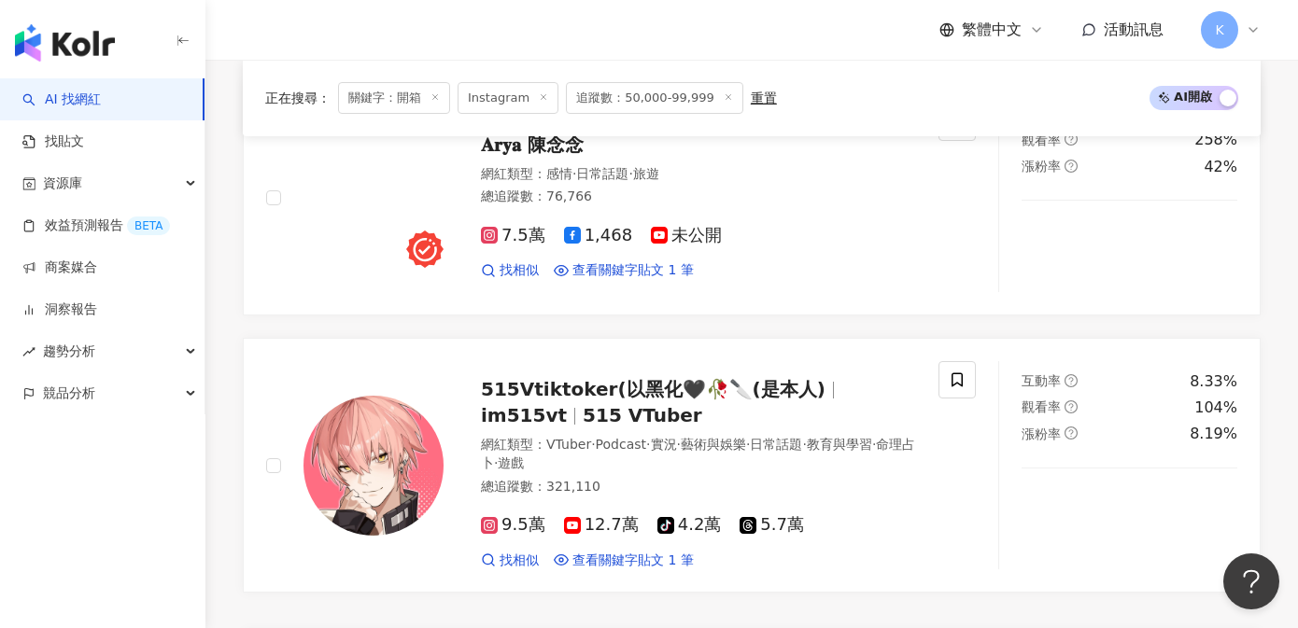
scroll to position [4055, 0]
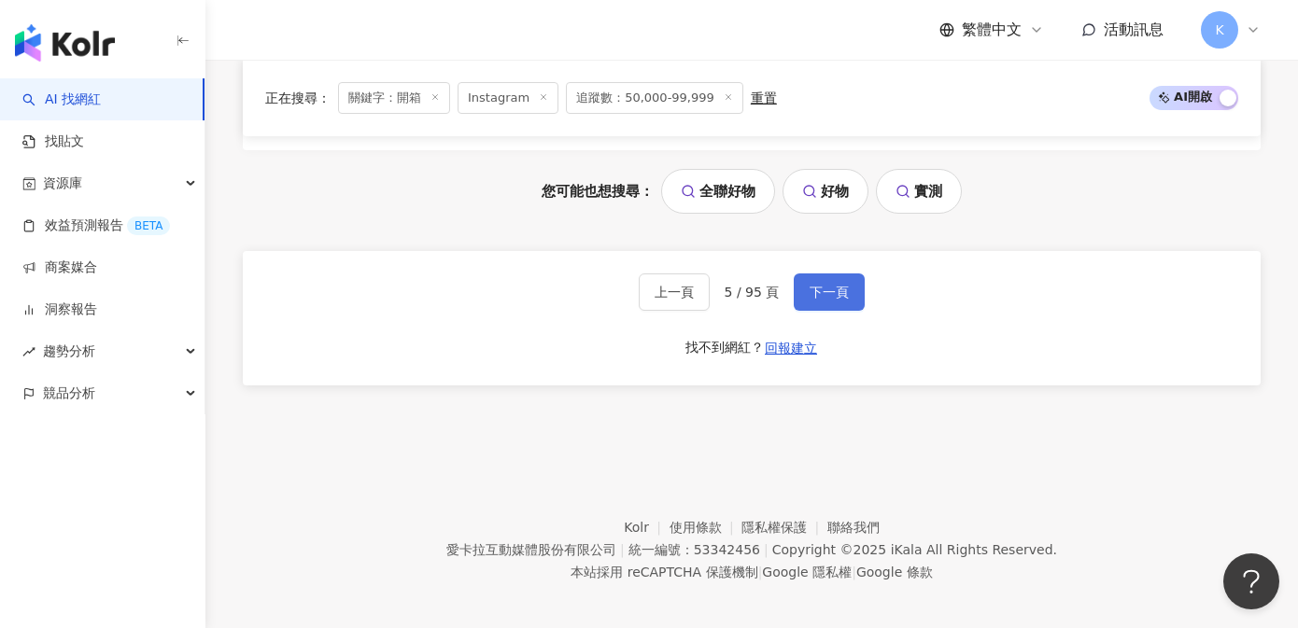
click at [847, 274] on button "下一頁" at bounding box center [829, 292] width 71 height 37
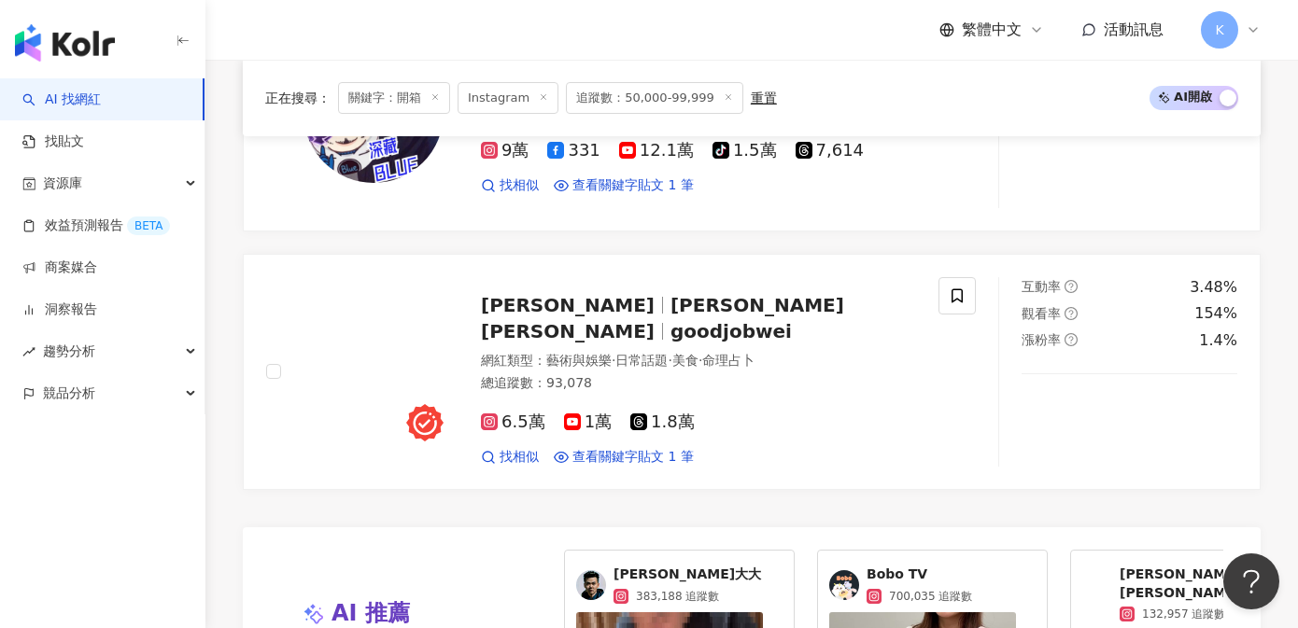
scroll to position [4054, 0]
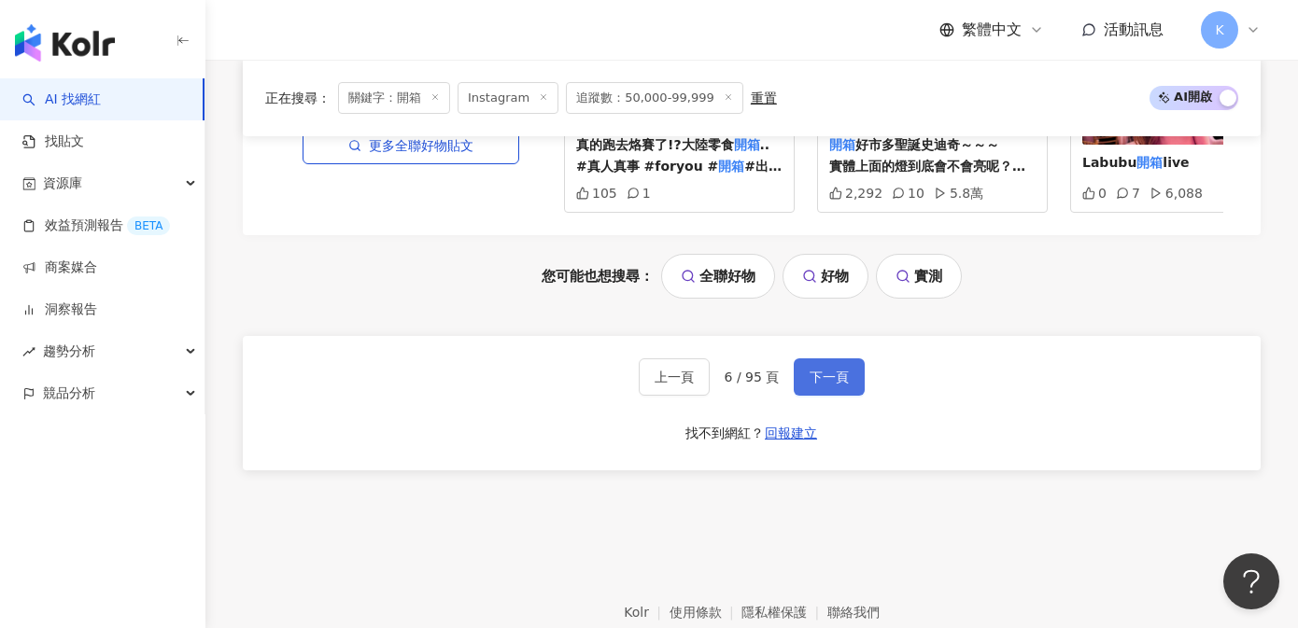
click at [835, 370] on span "下一頁" at bounding box center [829, 377] width 39 height 15
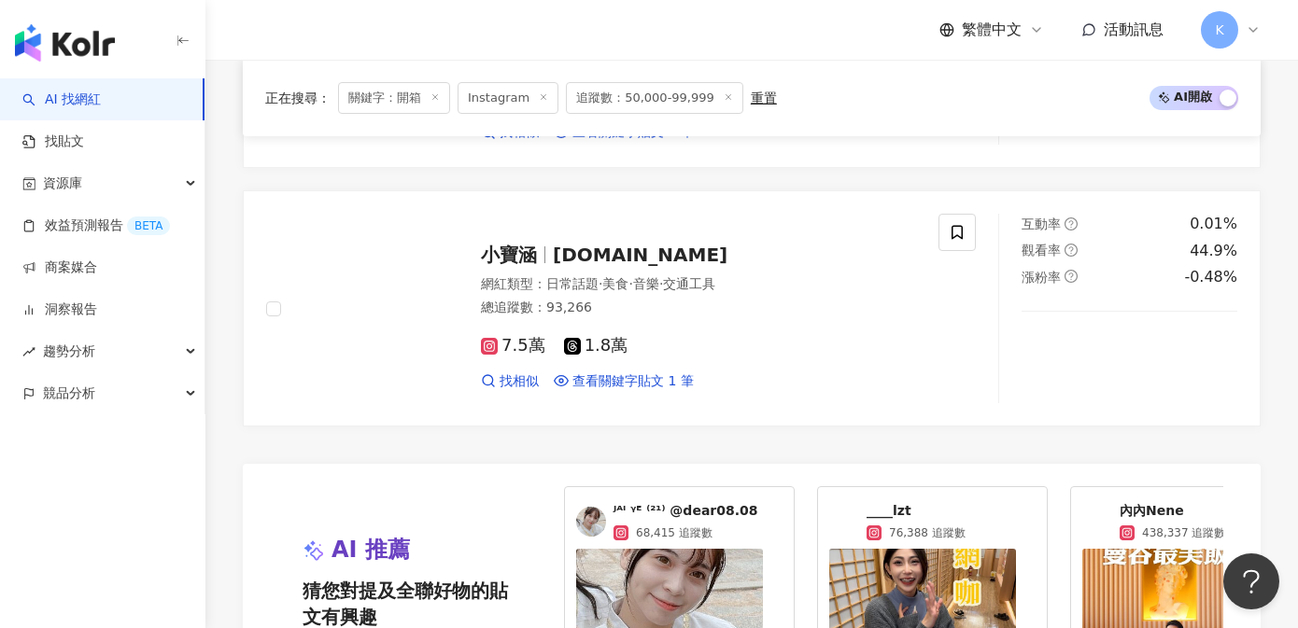
scroll to position [3745, 0]
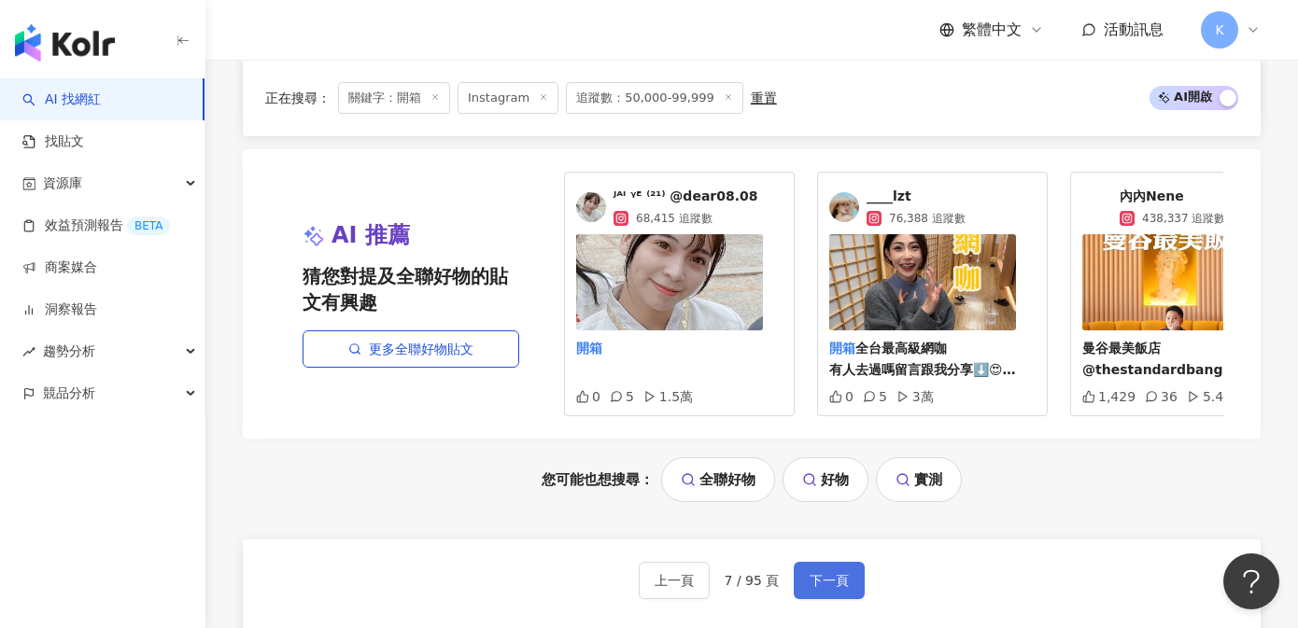
click at [824, 573] on span "下一頁" at bounding box center [829, 580] width 39 height 15
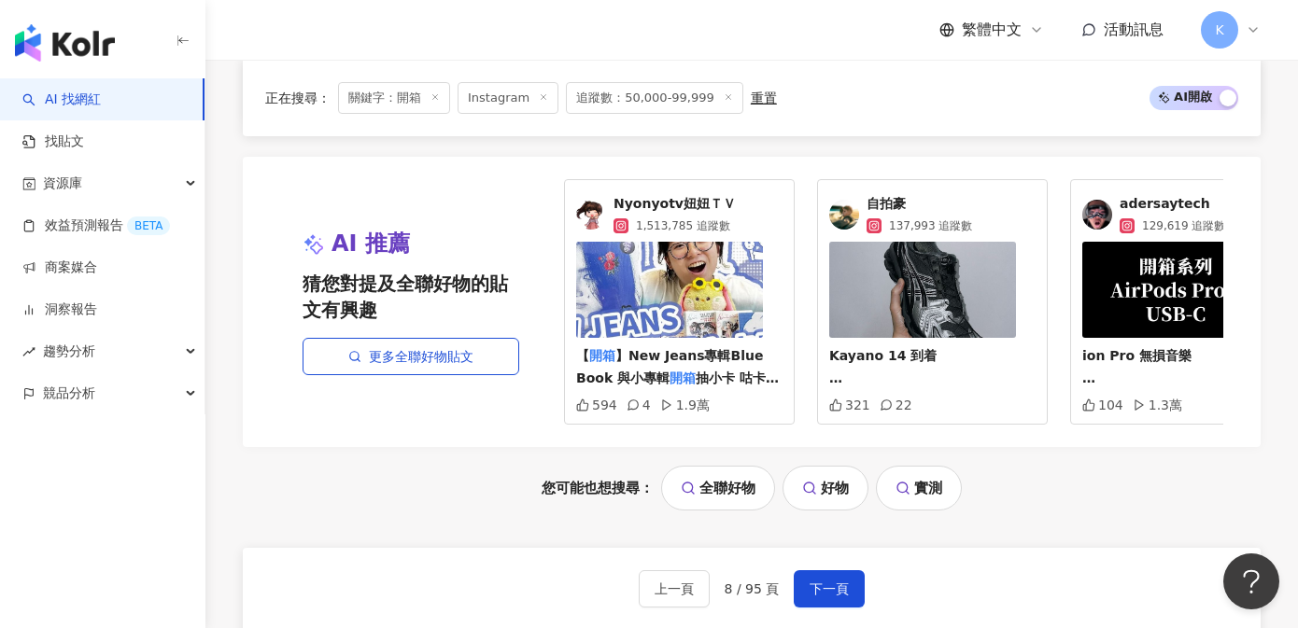
scroll to position [3774, 0]
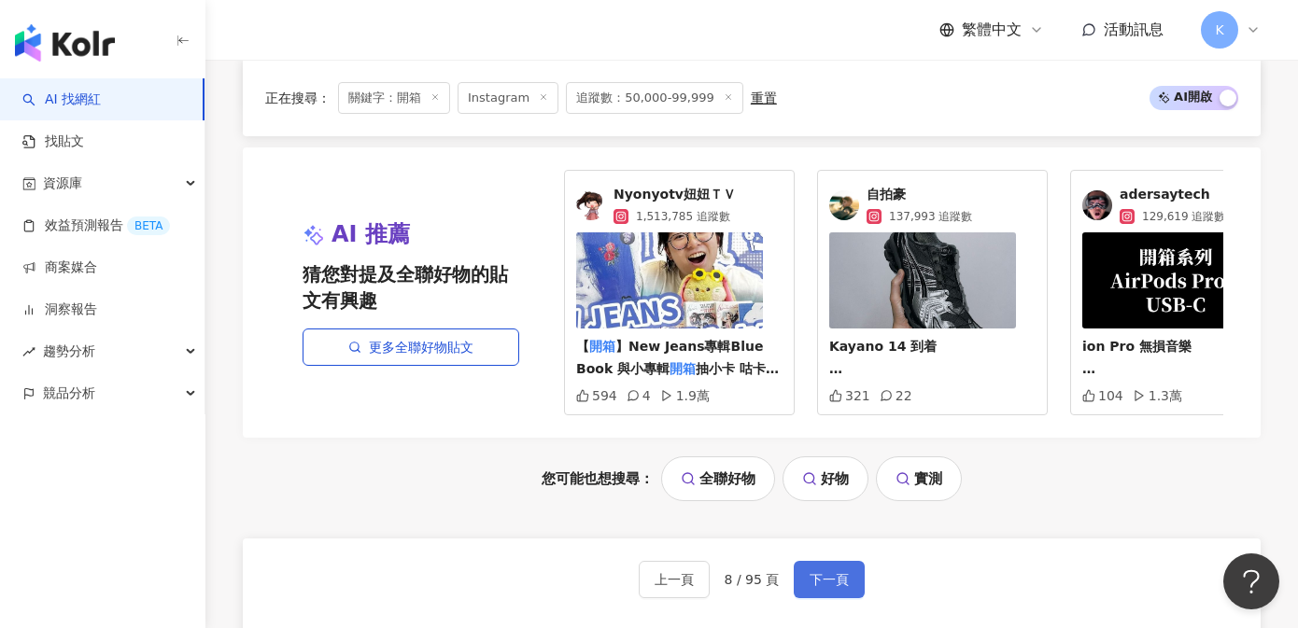
click at [815, 572] on span "下一頁" at bounding box center [829, 579] width 39 height 15
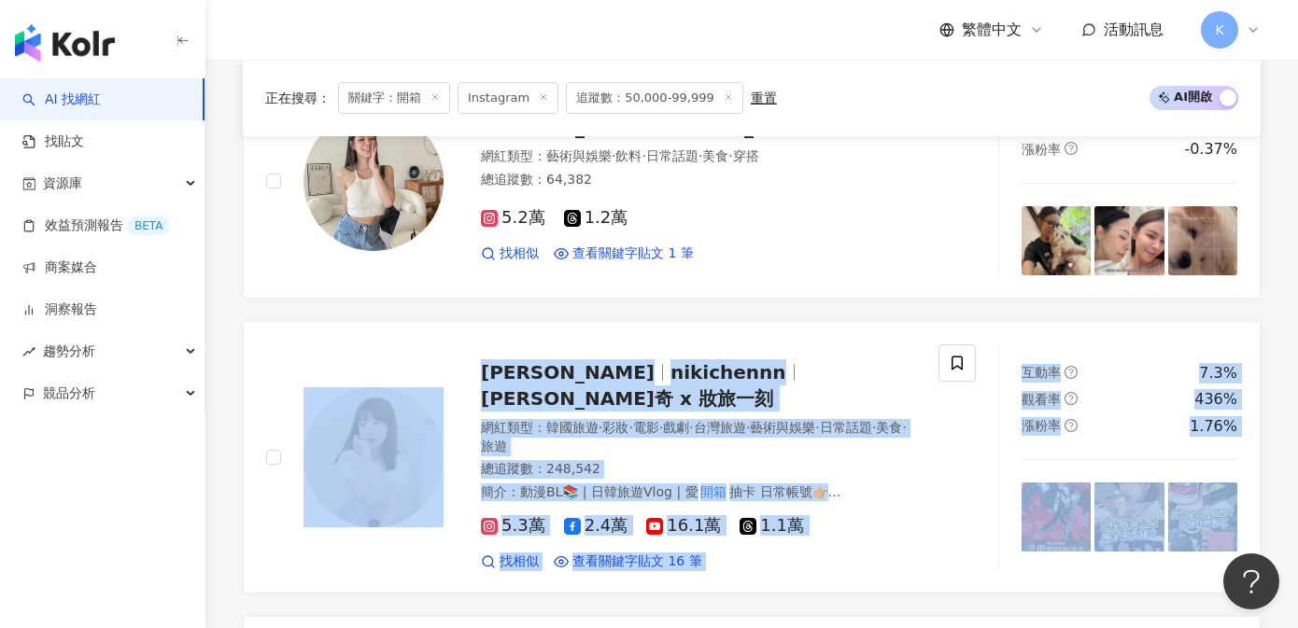
scroll to position [1154, 0]
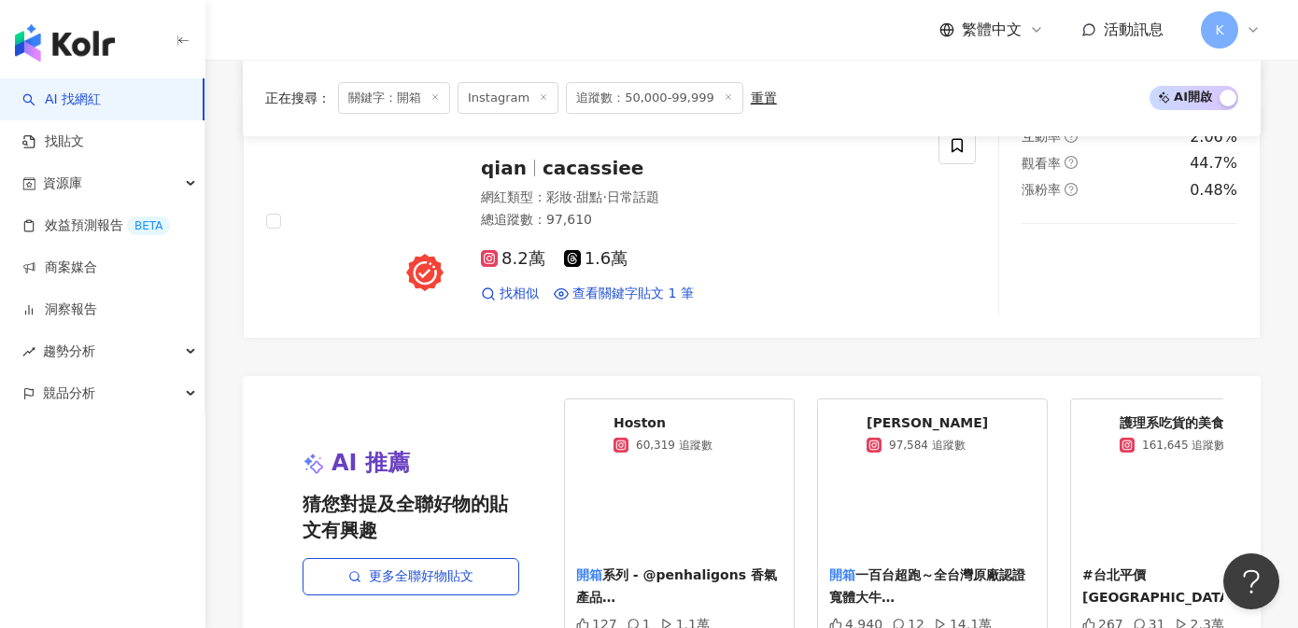
scroll to position [4046, 0]
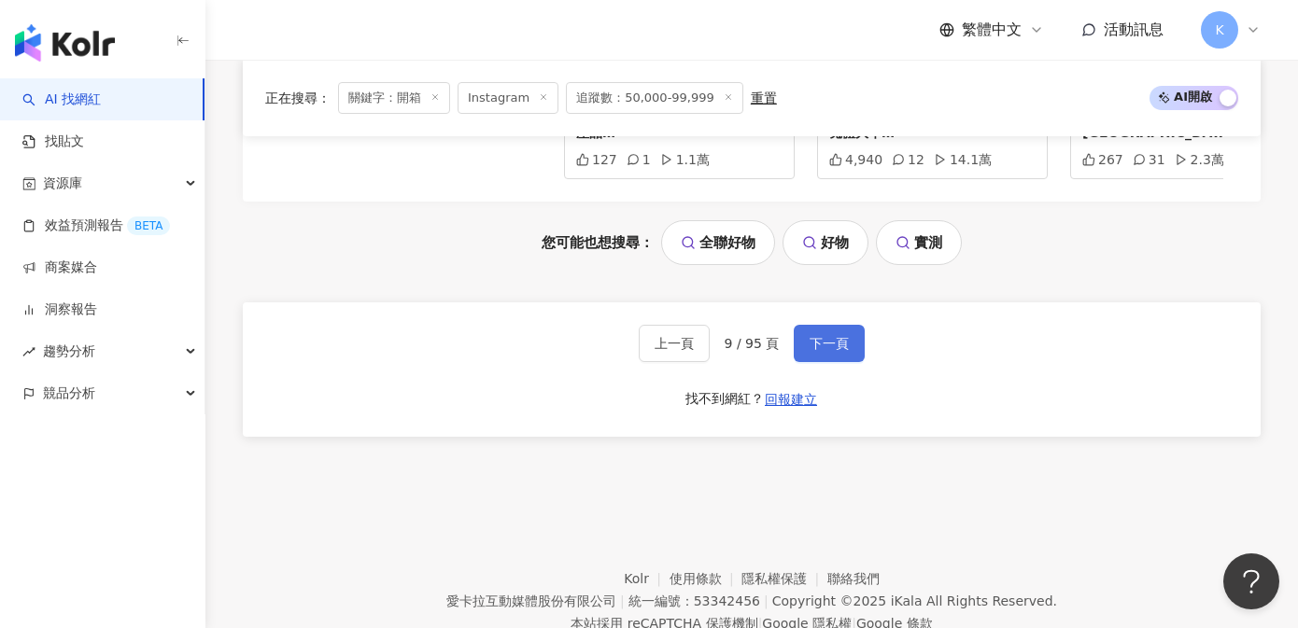
click at [831, 336] on span "下一頁" at bounding box center [829, 343] width 39 height 15
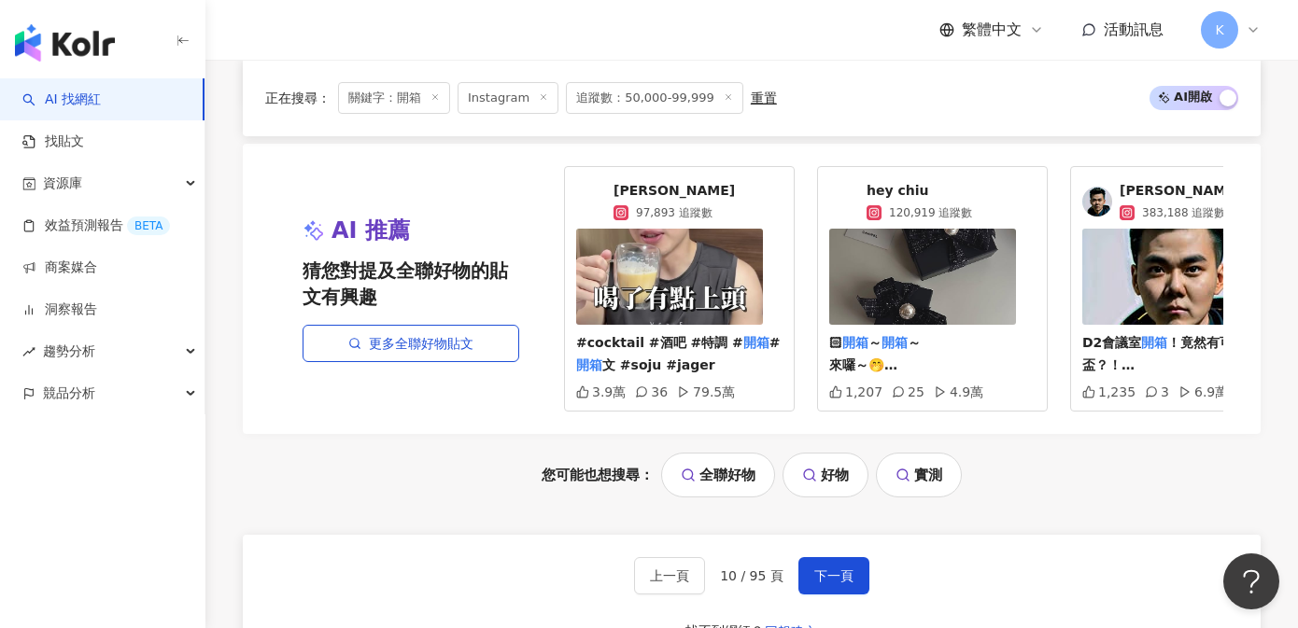
scroll to position [3764, 0]
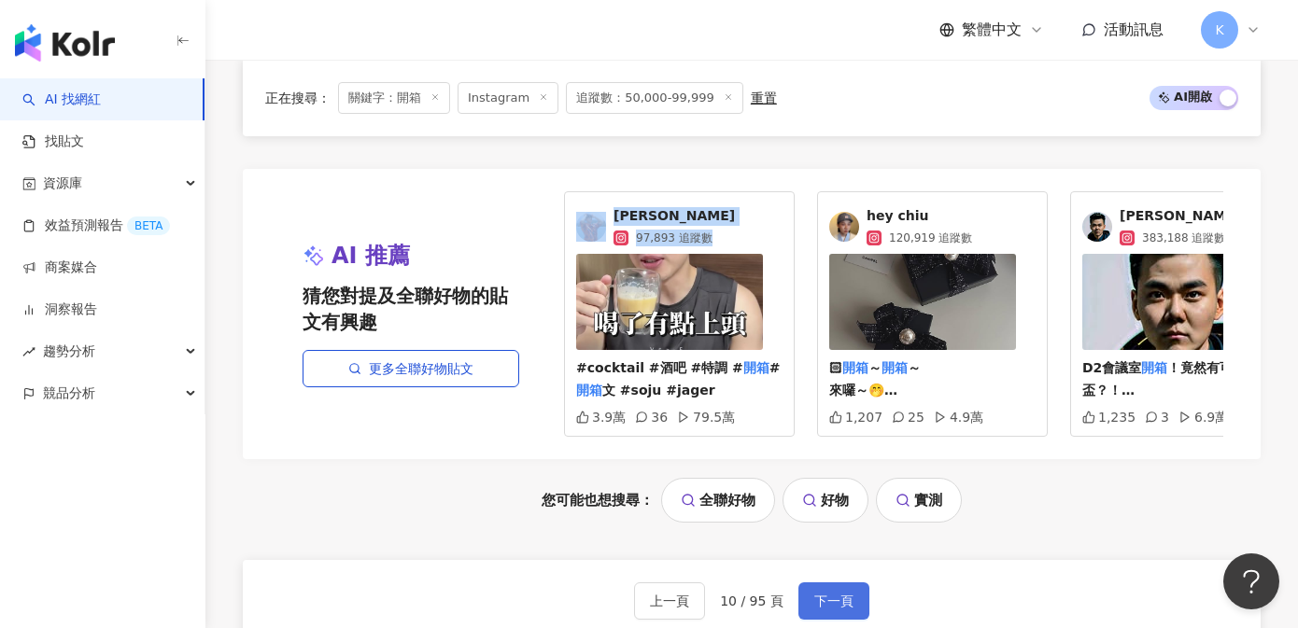
click at [845, 599] on button "下一頁" at bounding box center [833, 601] width 71 height 37
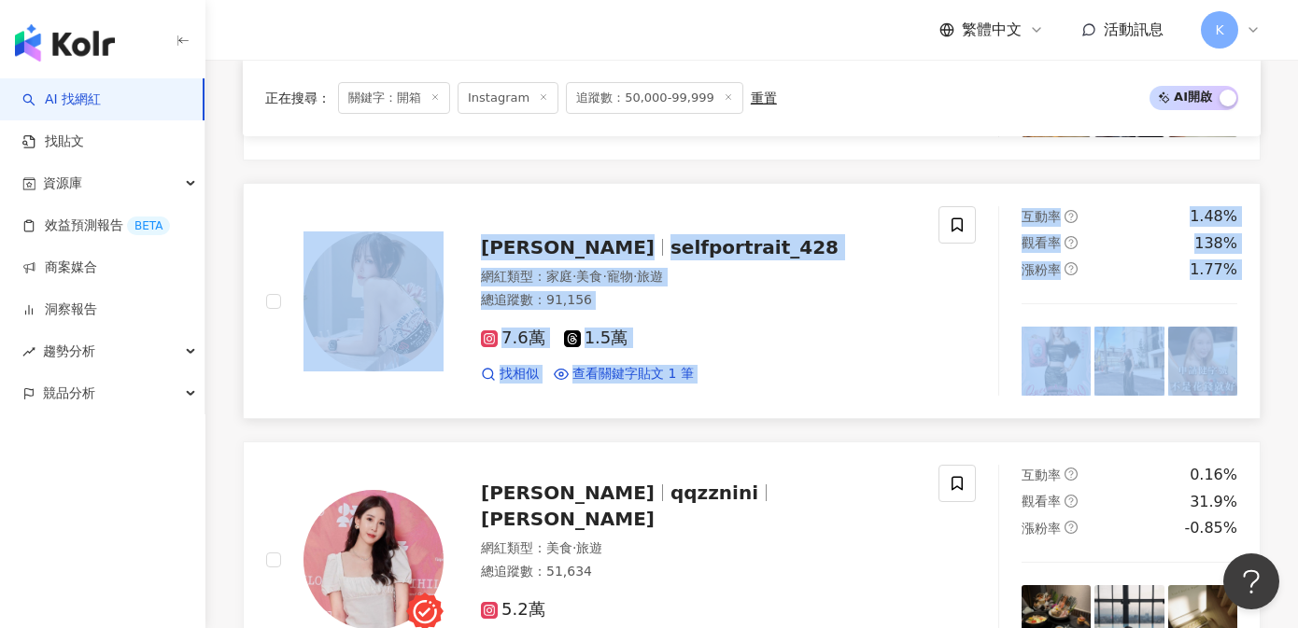
scroll to position [1693, 0]
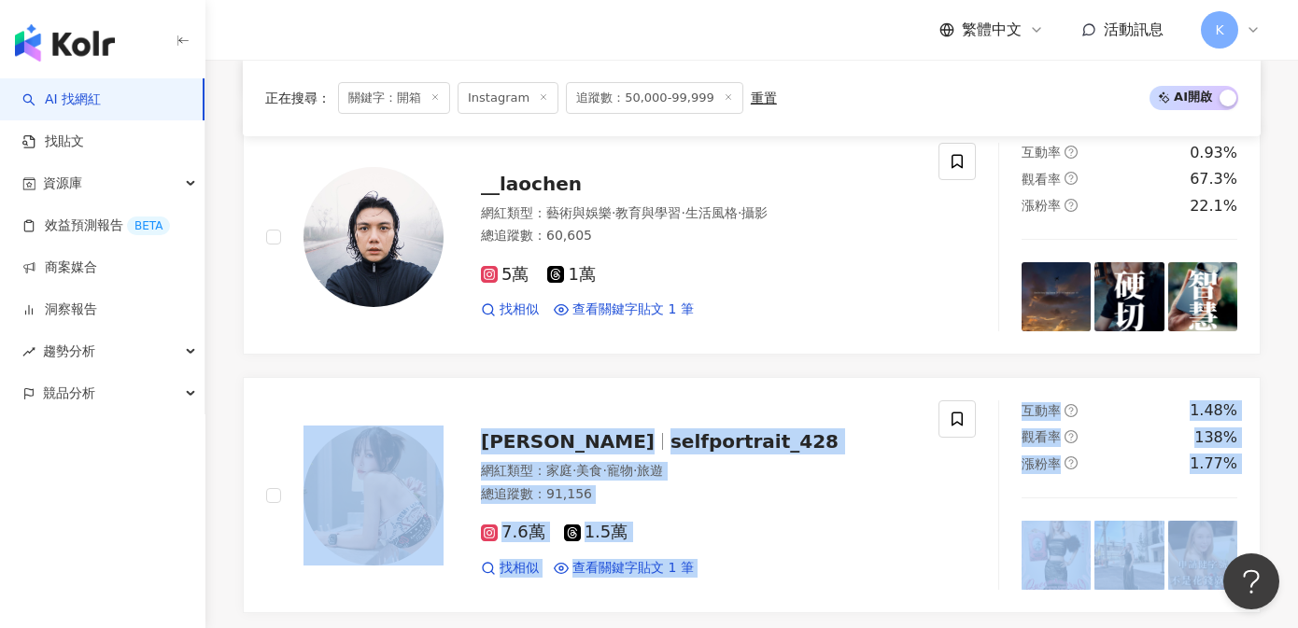
click at [844, 354] on div "abcmarttw 網紅類型 ： 生活風格 · 穿搭 · 運動 總追蹤數 ： 77,892 6.1萬 1.7萬 找相似 查看關鍵字貼文 1 筆 互動率 0.2…" at bounding box center [752, 625] width 1018 height 3077
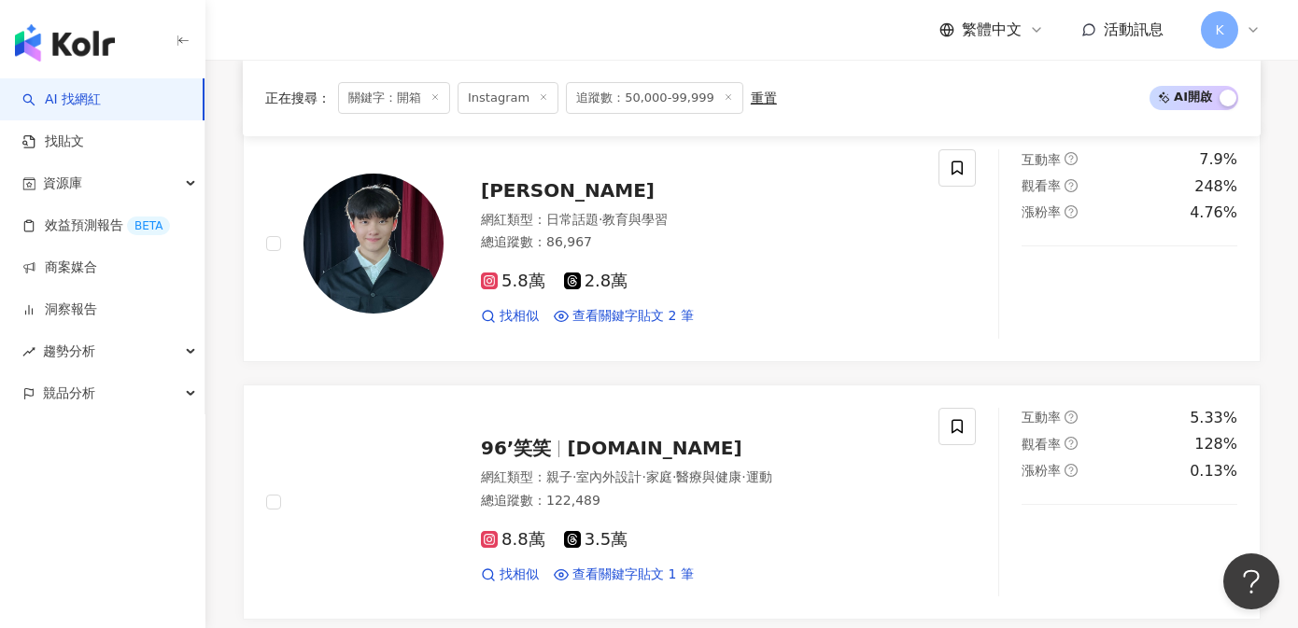
scroll to position [3819, 0]
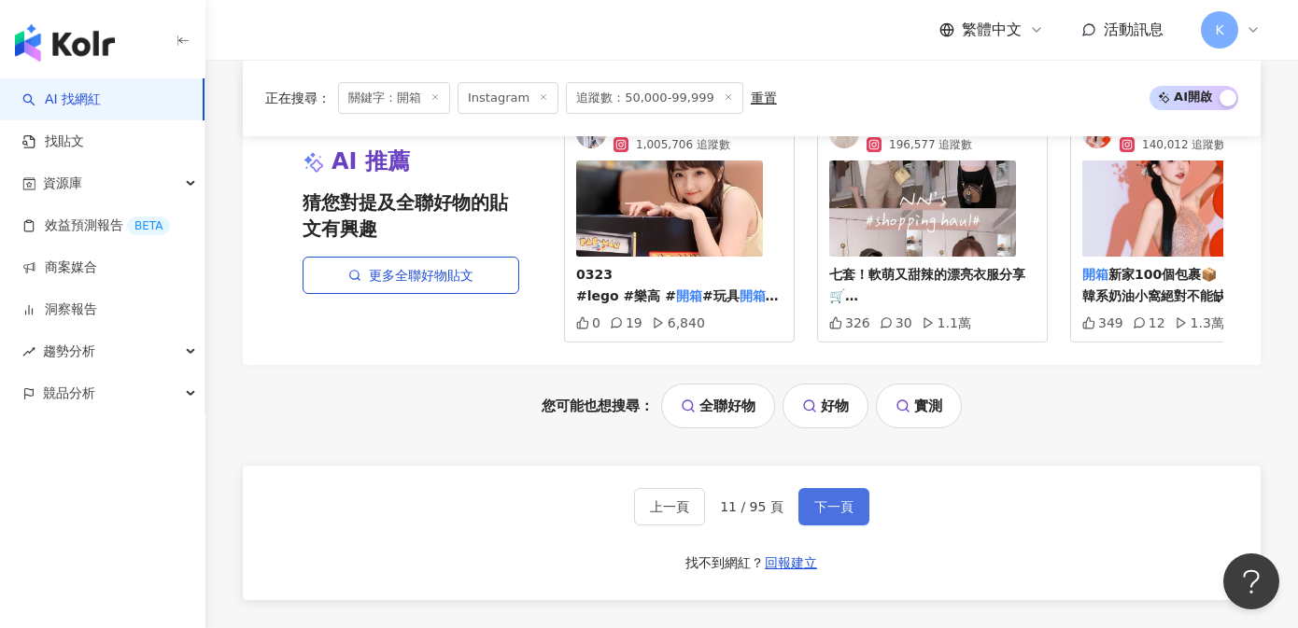
click at [827, 500] on span "下一頁" at bounding box center [833, 507] width 39 height 15
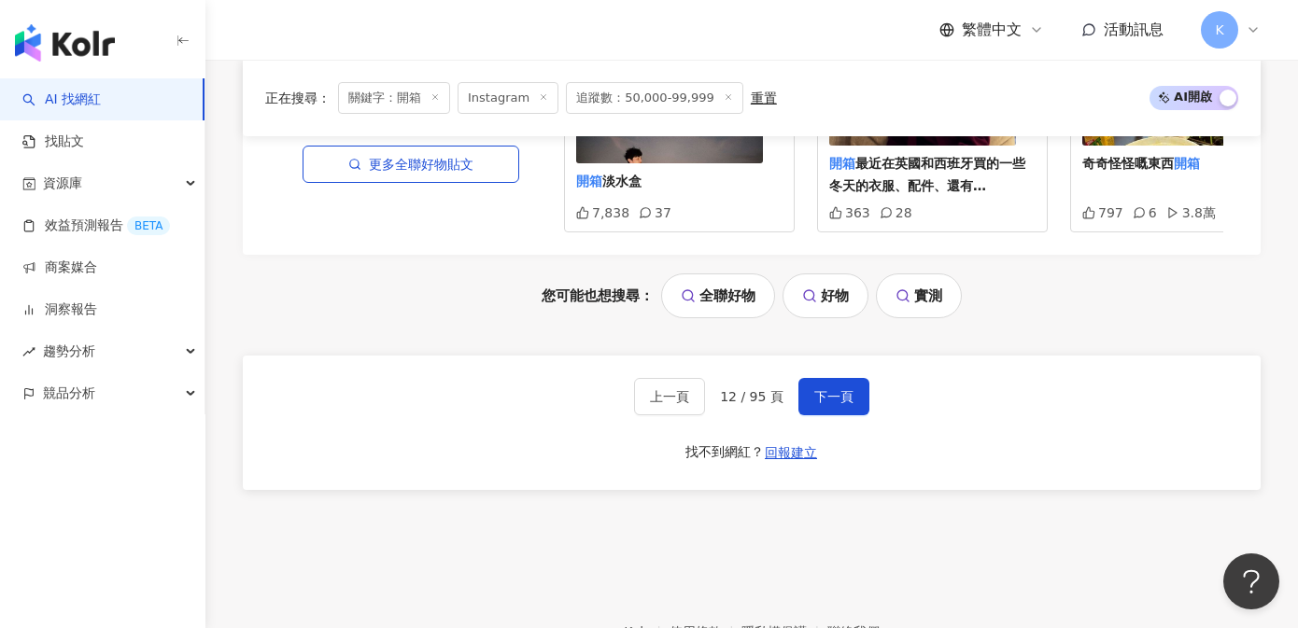
scroll to position [4034, 0]
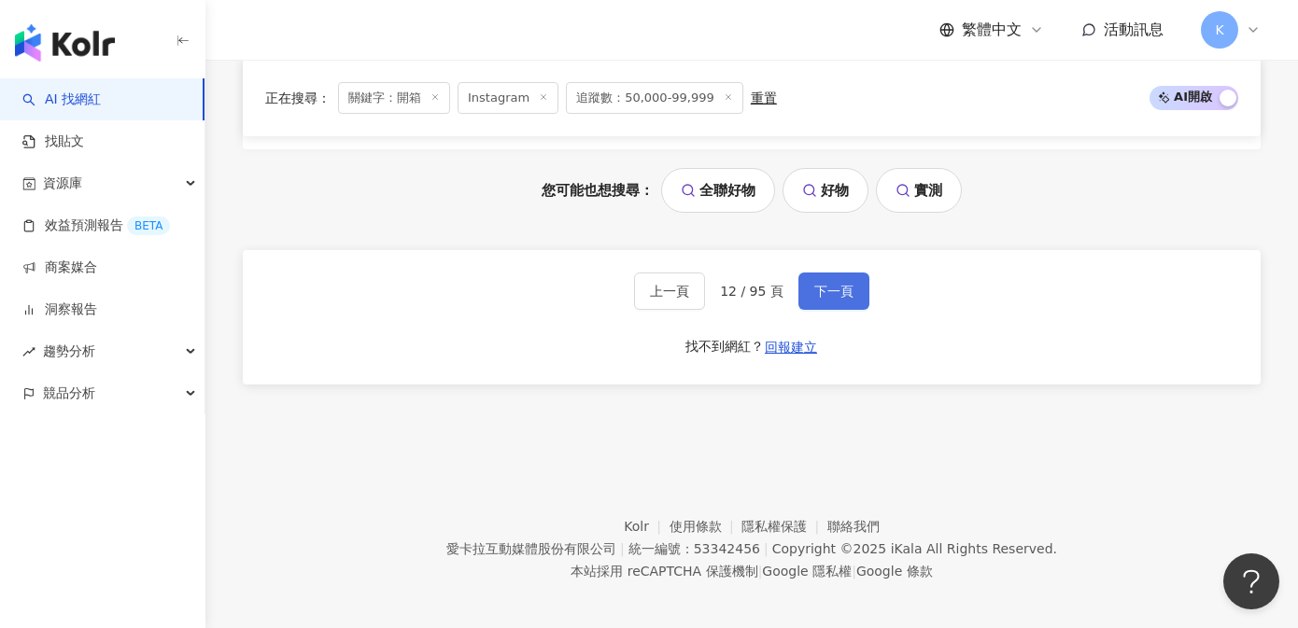
click at [834, 286] on span "下一頁" at bounding box center [833, 291] width 39 height 15
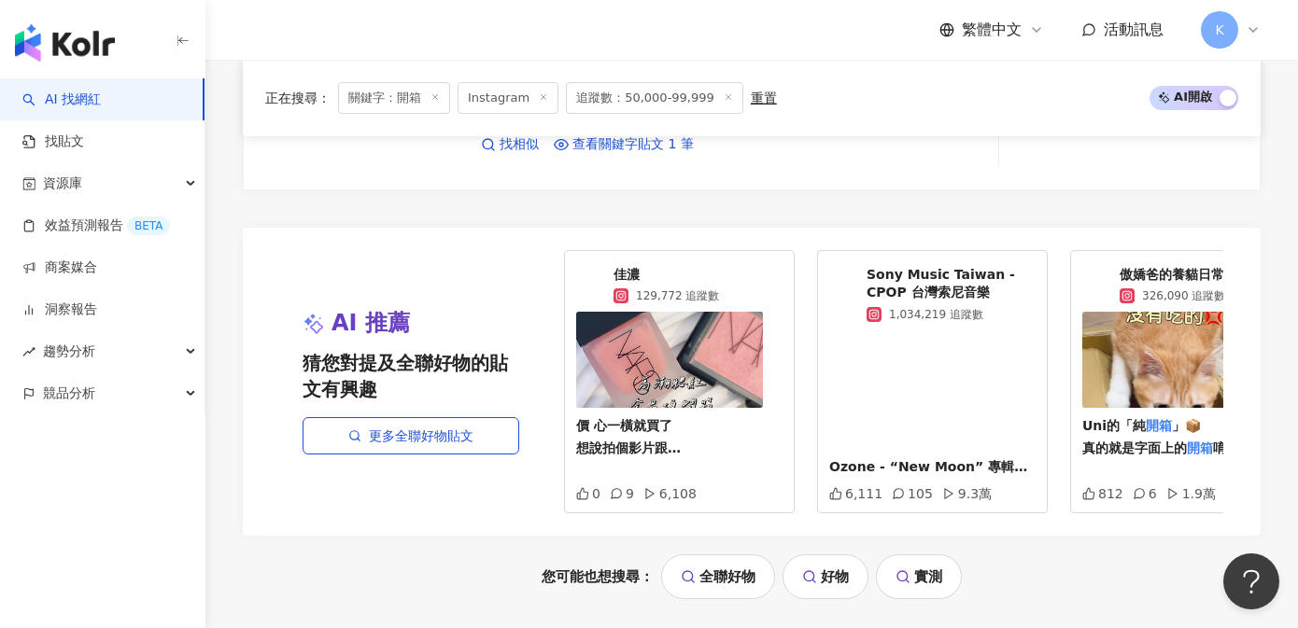
scroll to position [3881, 0]
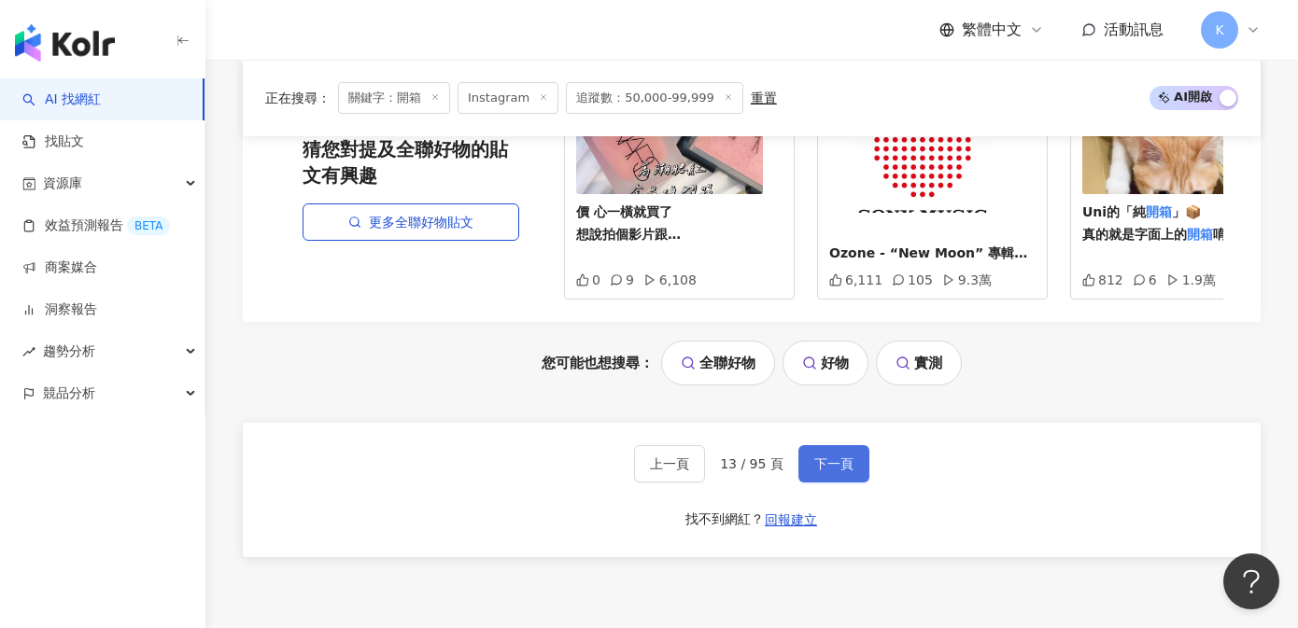
click at [814, 457] on span "下一頁" at bounding box center [833, 464] width 39 height 15
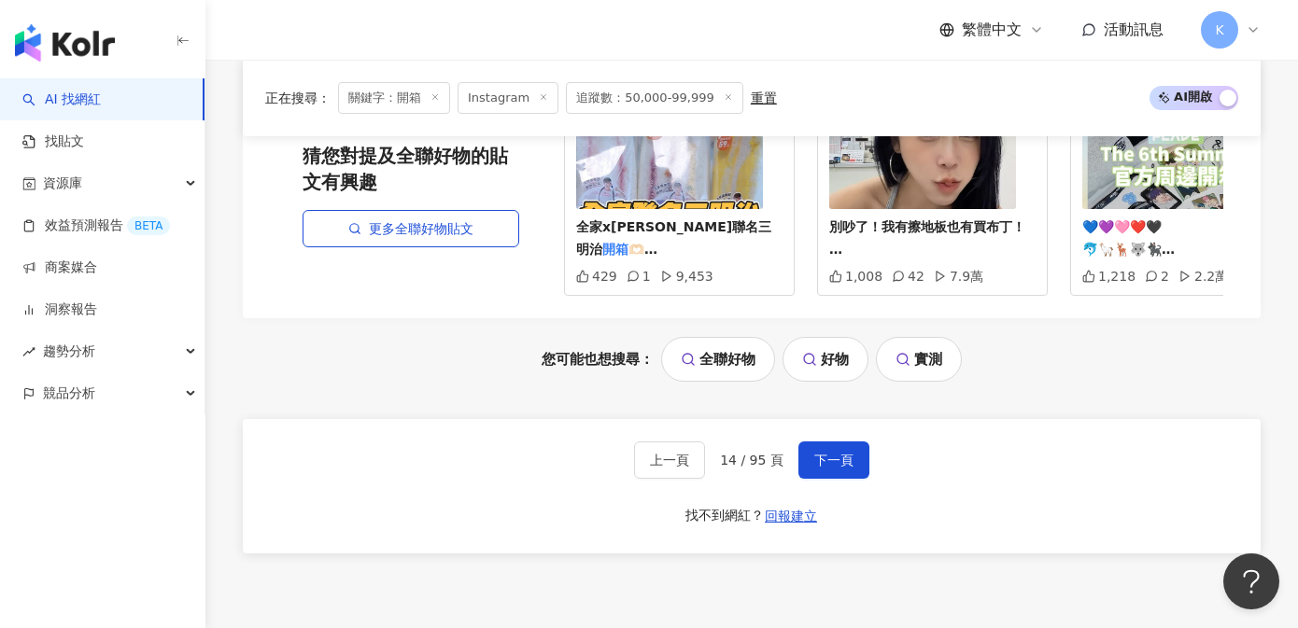
scroll to position [4036, 0]
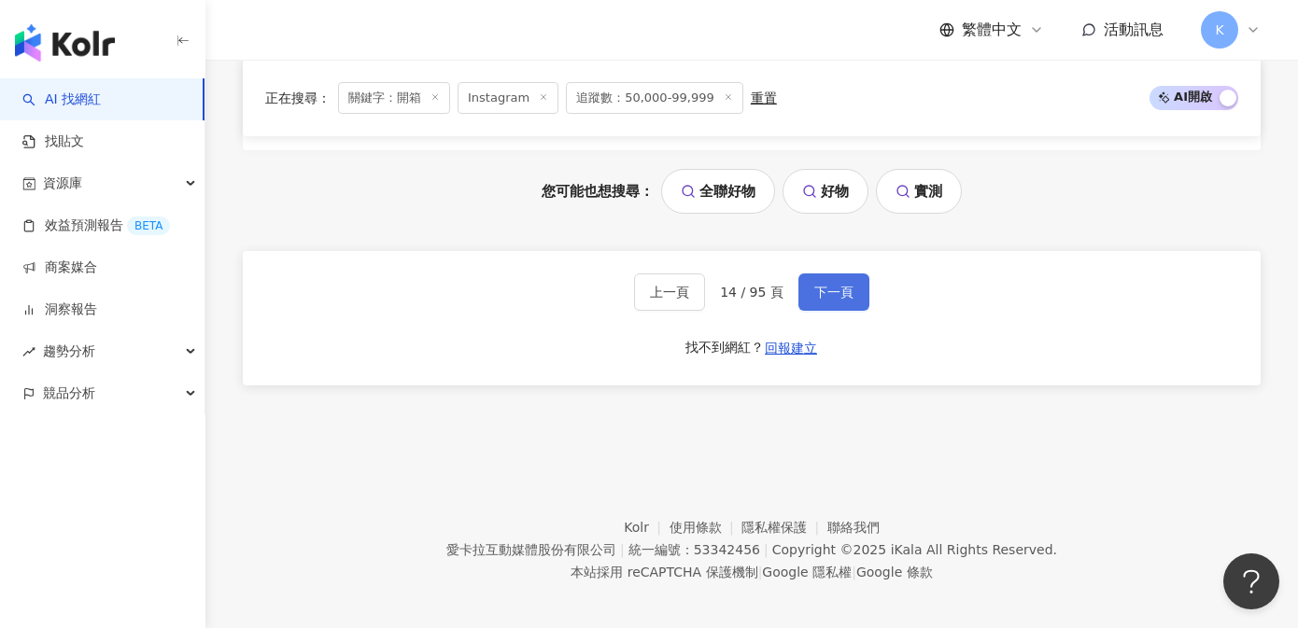
click at [834, 285] on span "下一頁" at bounding box center [833, 292] width 39 height 15
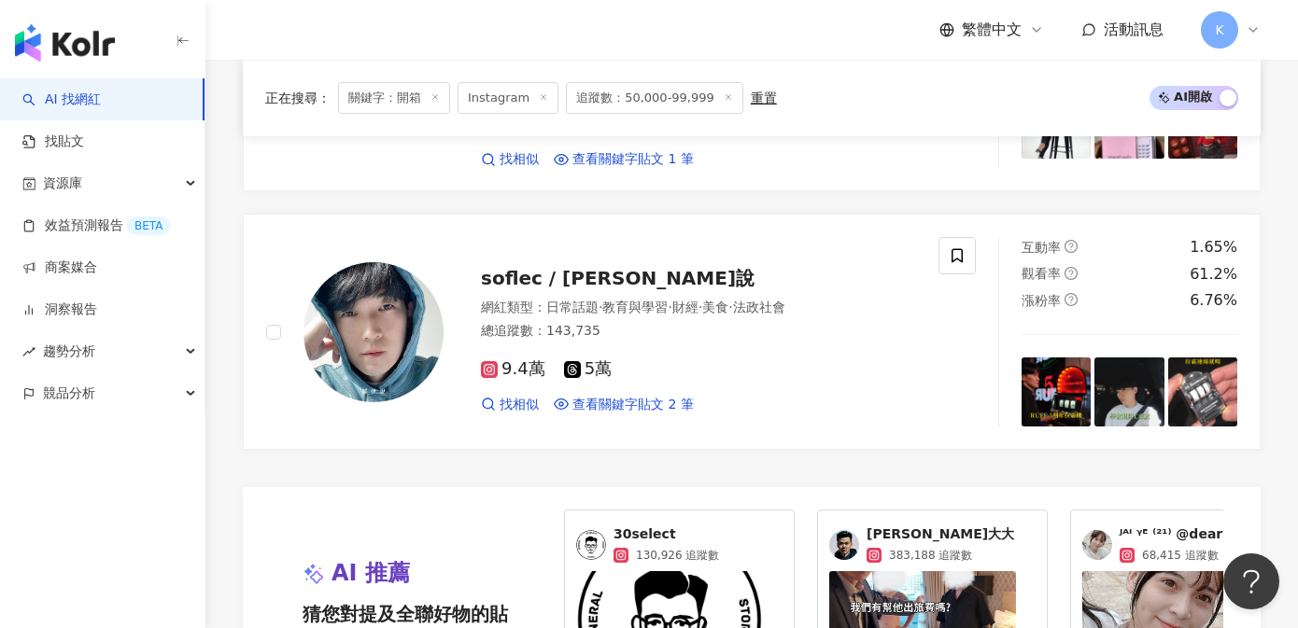
scroll to position [4054, 0]
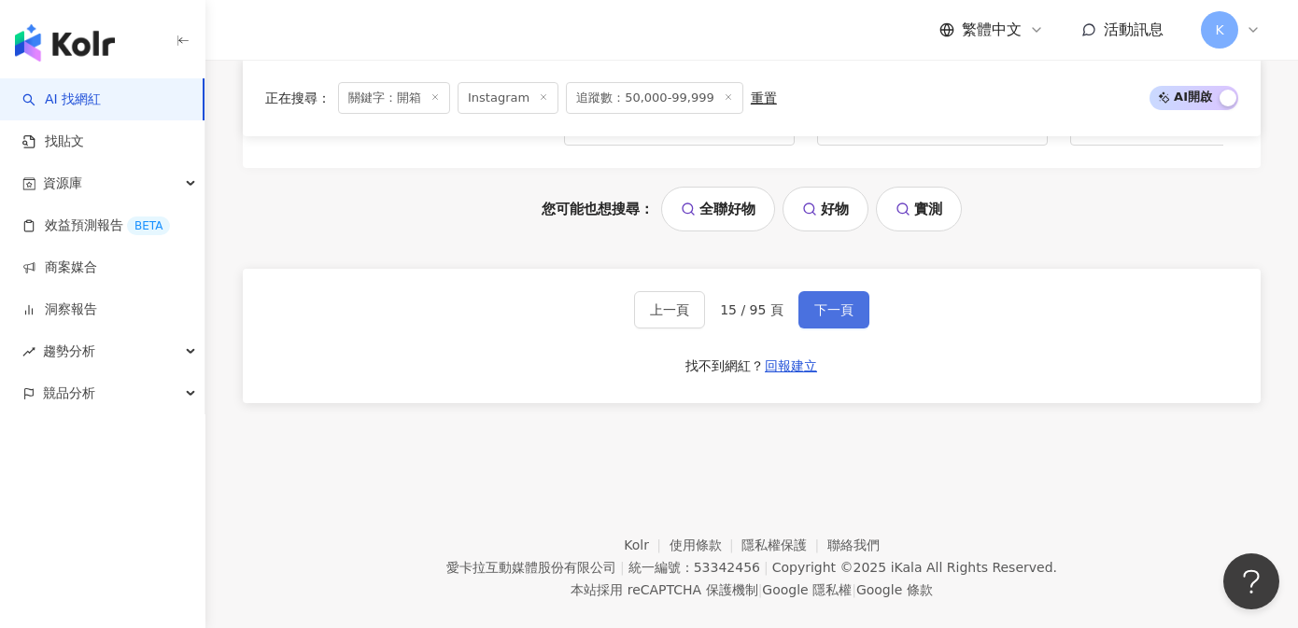
click at [814, 303] on span "下一頁" at bounding box center [833, 310] width 39 height 15
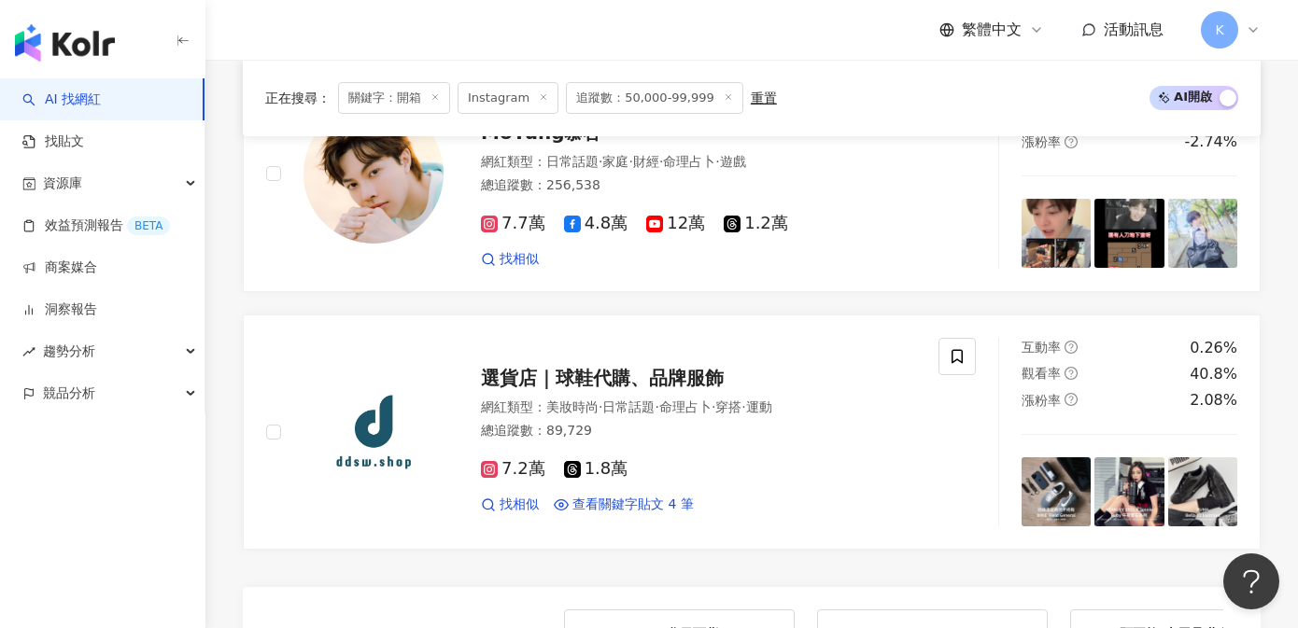
scroll to position [4031, 0]
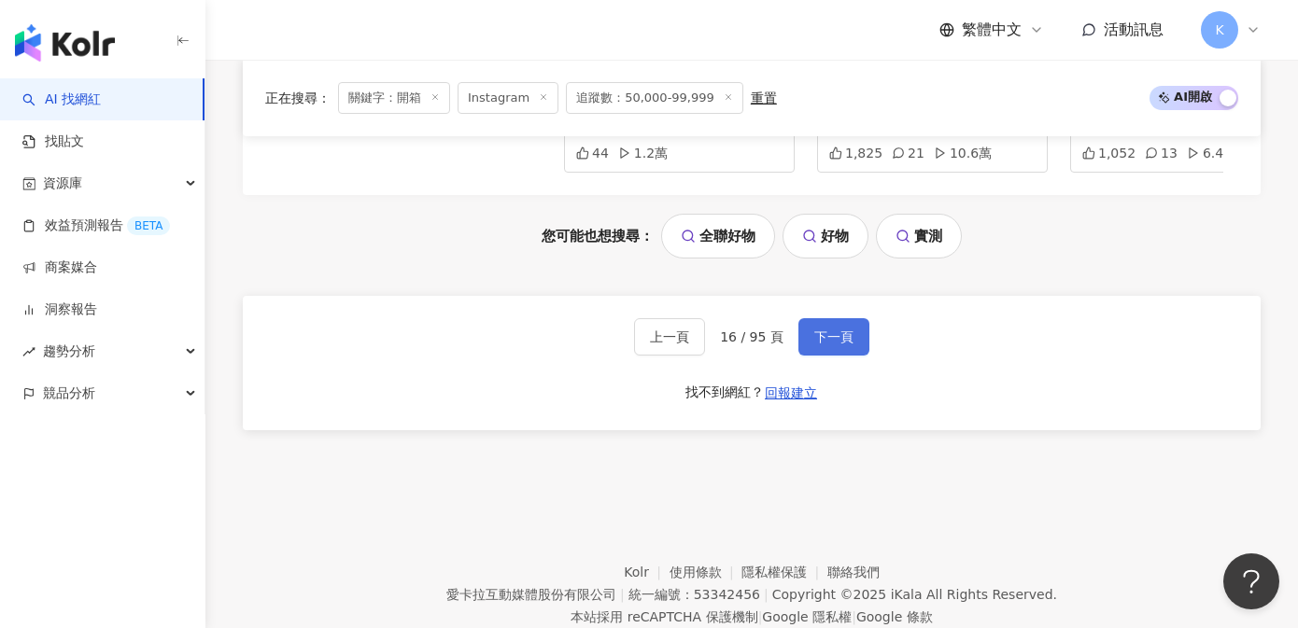
click at [825, 318] on button "下一頁" at bounding box center [833, 336] width 71 height 37
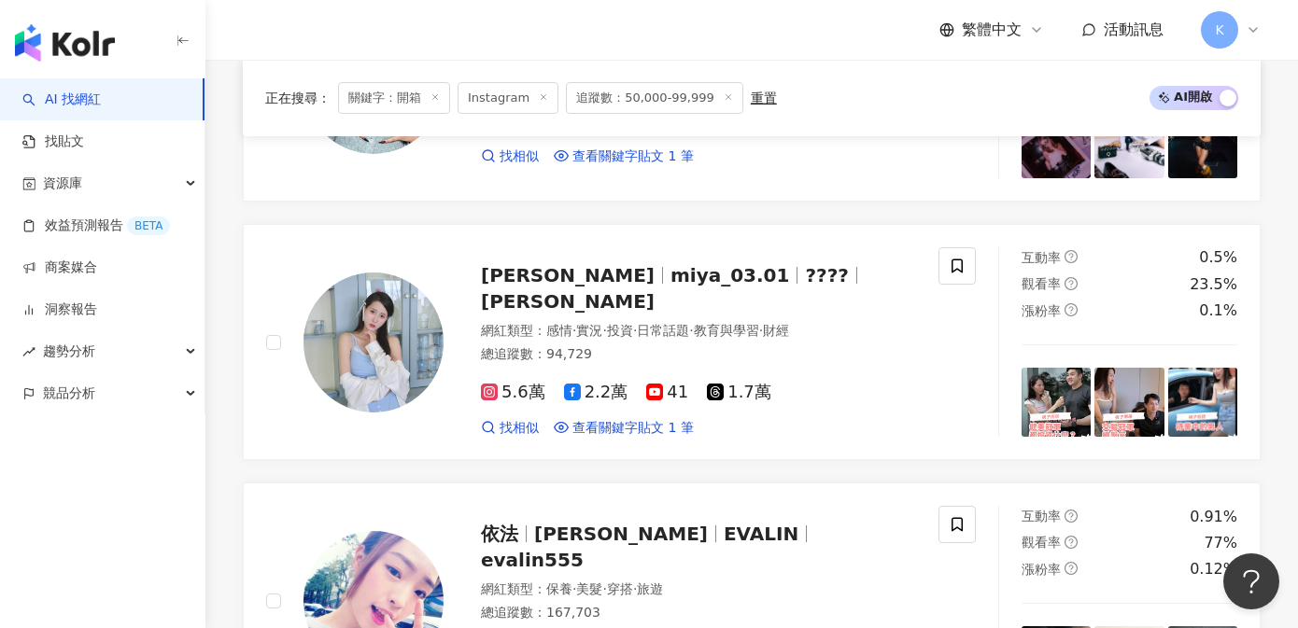
scroll to position [3928, 0]
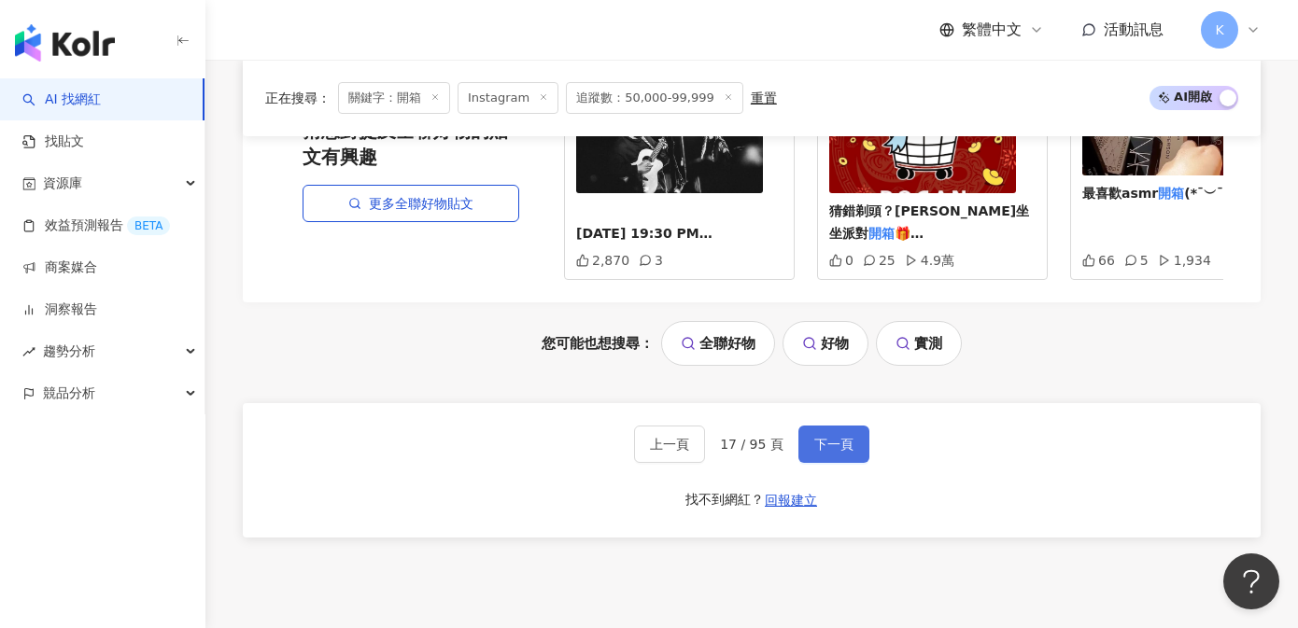
click at [830, 426] on button "下一頁" at bounding box center [833, 444] width 71 height 37
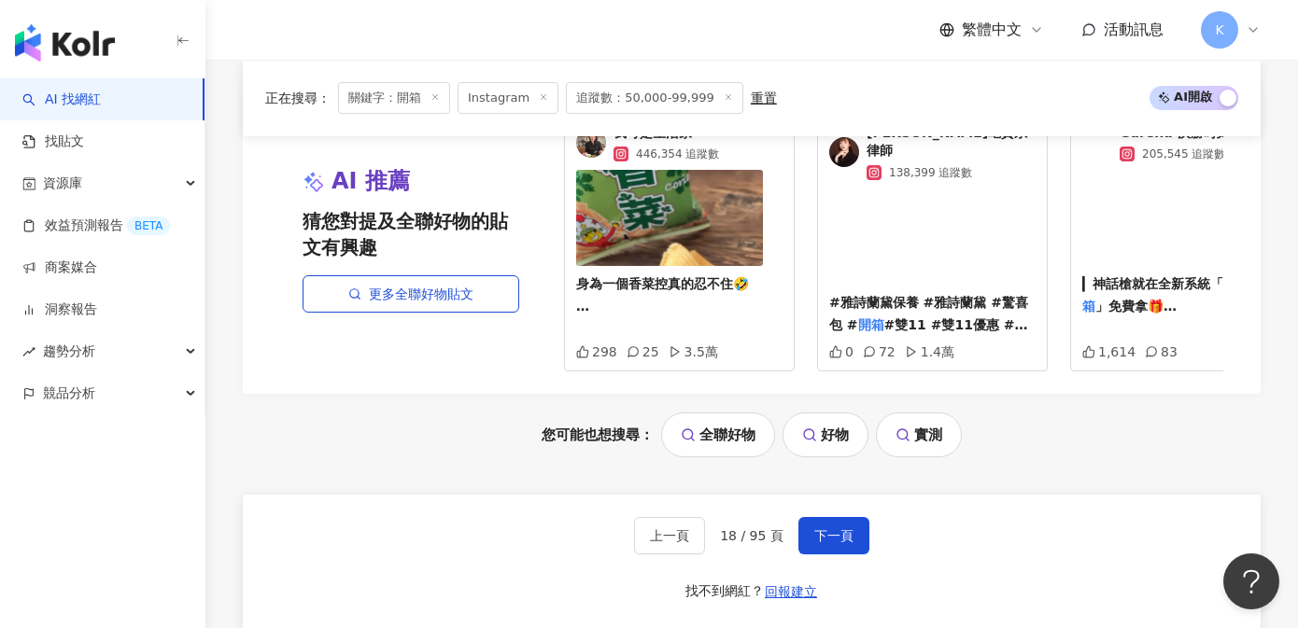
scroll to position [4036, 0]
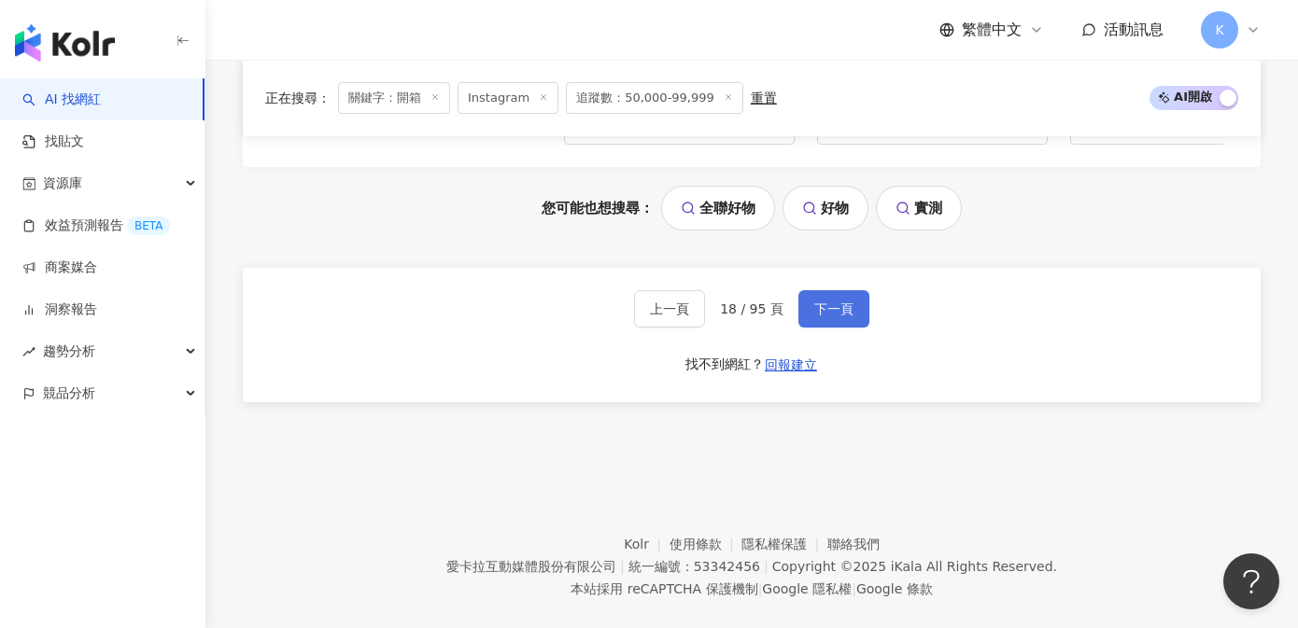
click at [845, 291] on button "下一頁" at bounding box center [833, 308] width 71 height 37
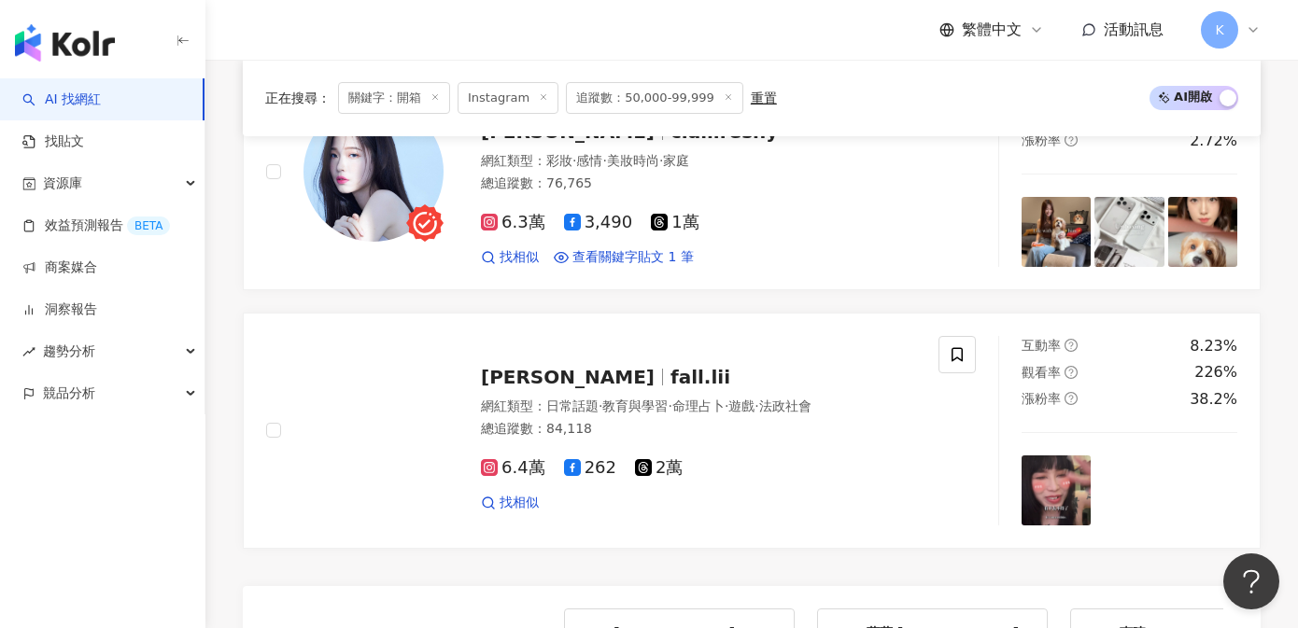
scroll to position [4034, 0]
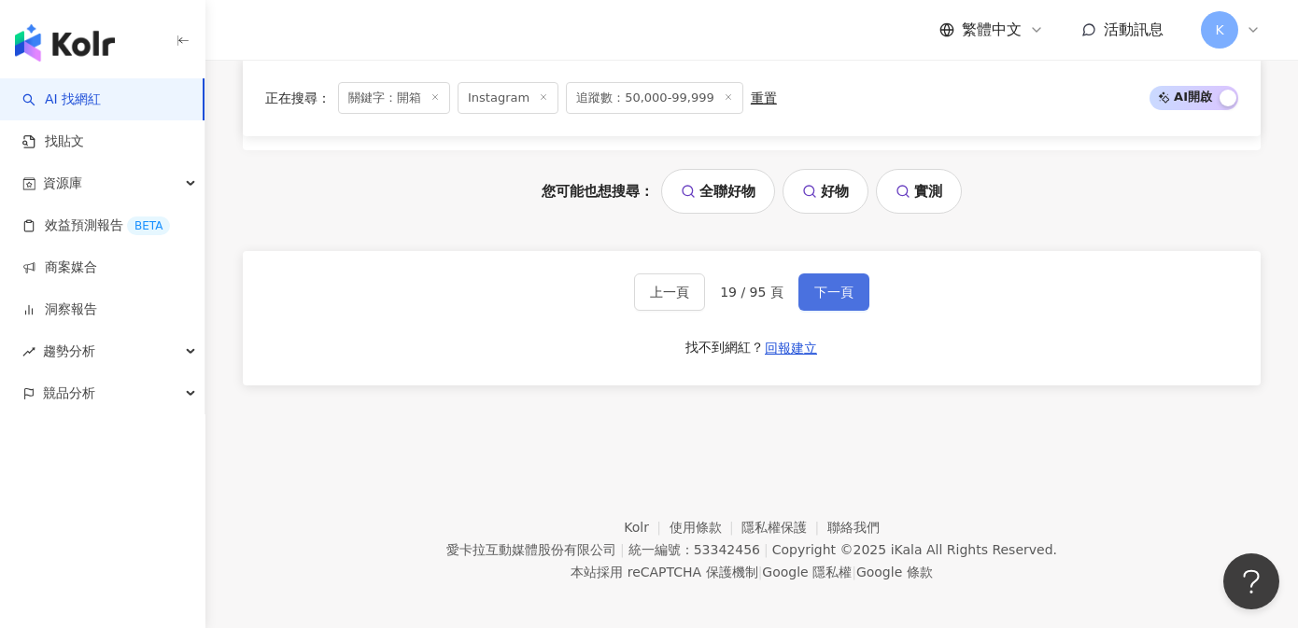
click at [834, 291] on button "下一頁" at bounding box center [833, 292] width 71 height 37
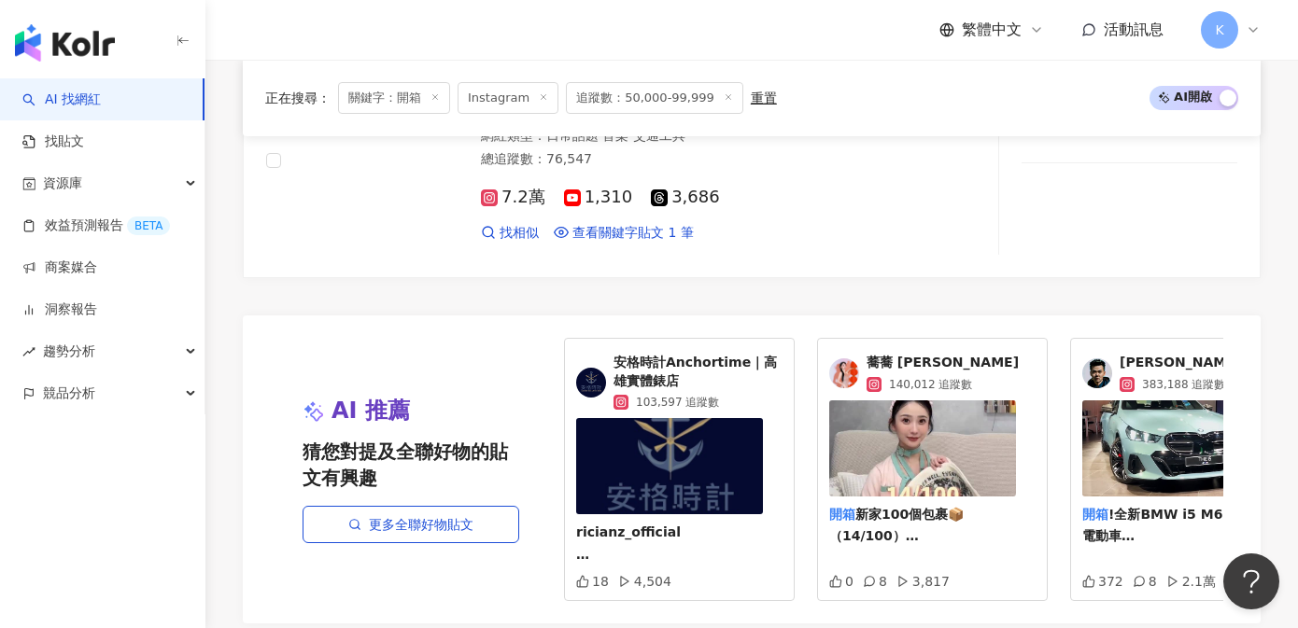
scroll to position [3746, 0]
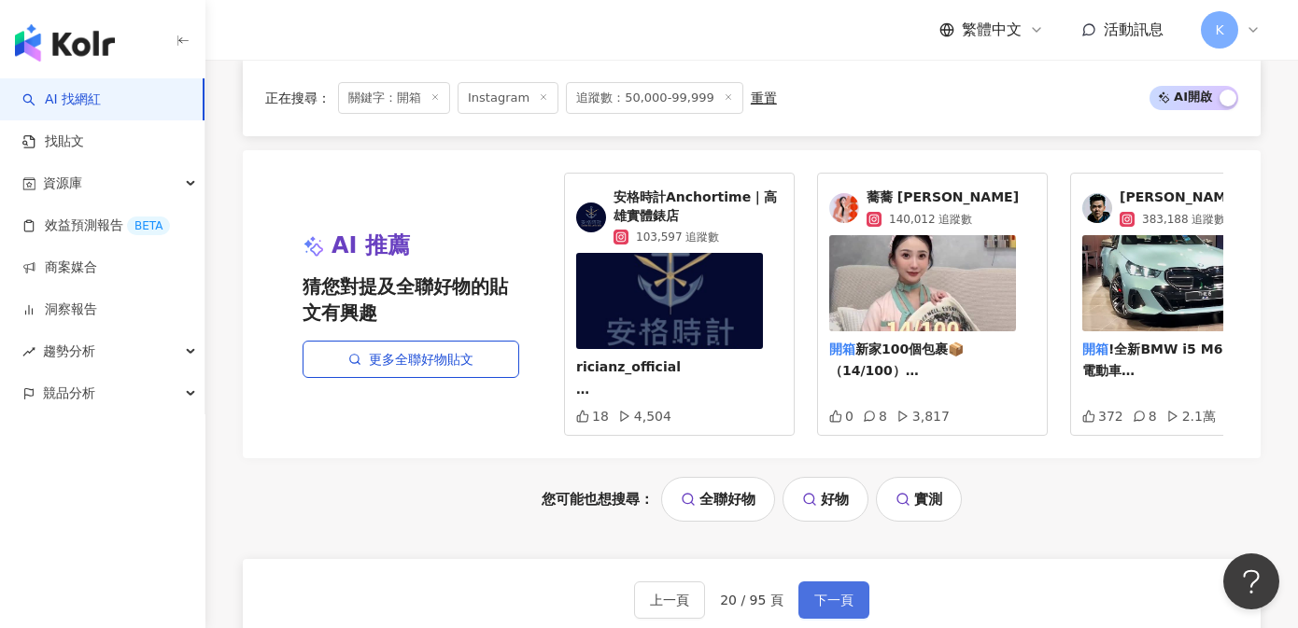
click at [826, 593] on span "下一頁" at bounding box center [833, 600] width 39 height 15
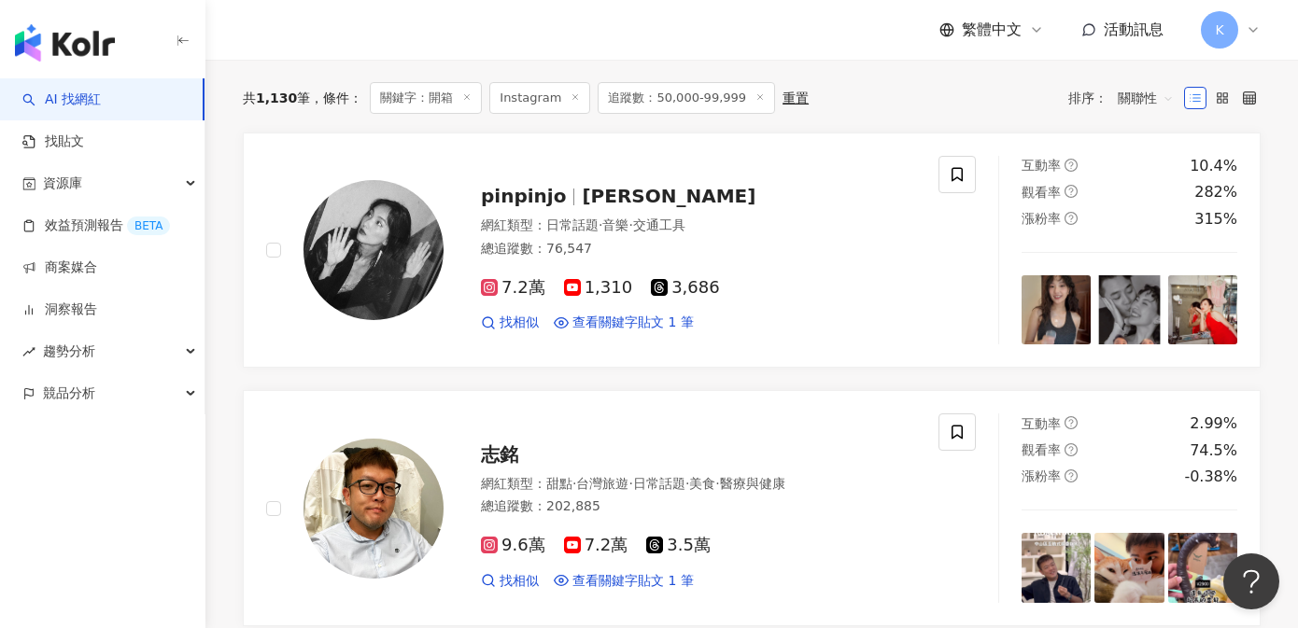
scroll to position [420, 0]
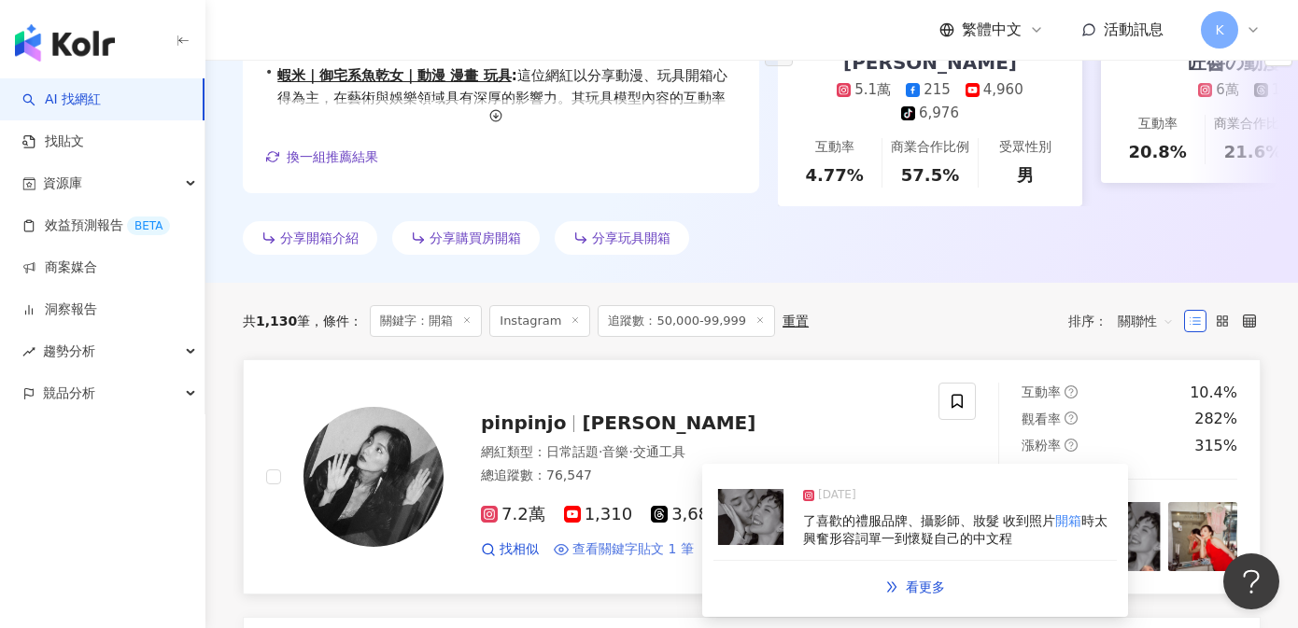
click at [684, 541] on span "查看關鍵字貼文 1 筆" at bounding box center [632, 550] width 121 height 19
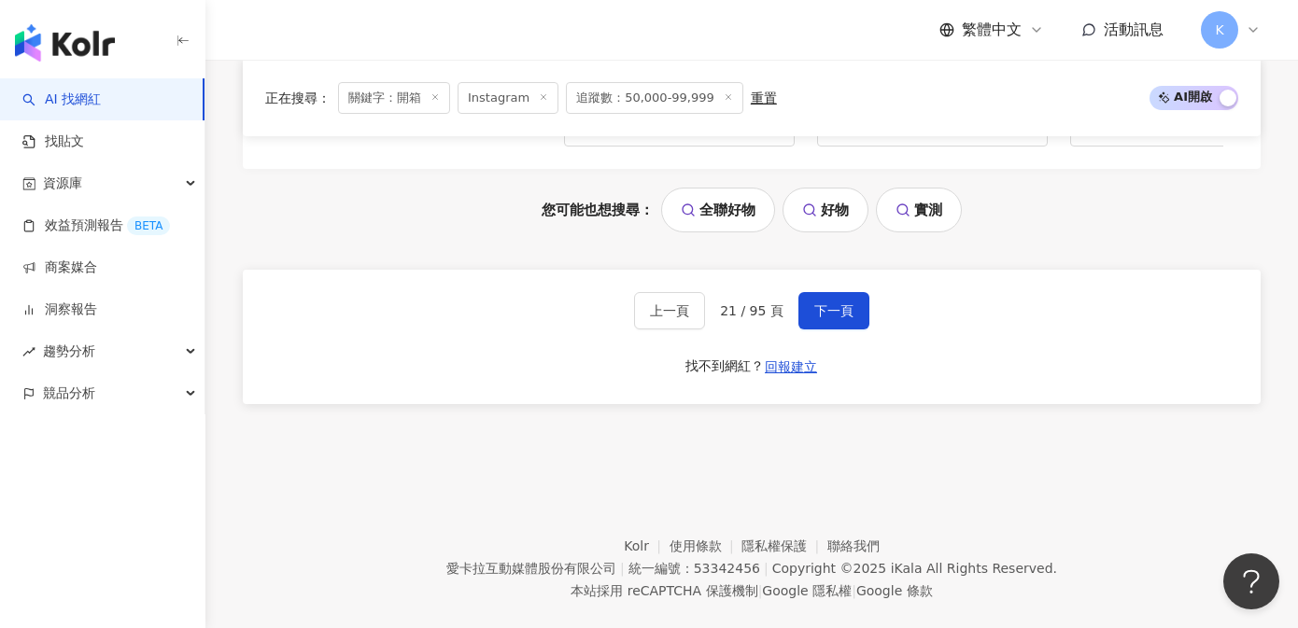
scroll to position [4034, 0]
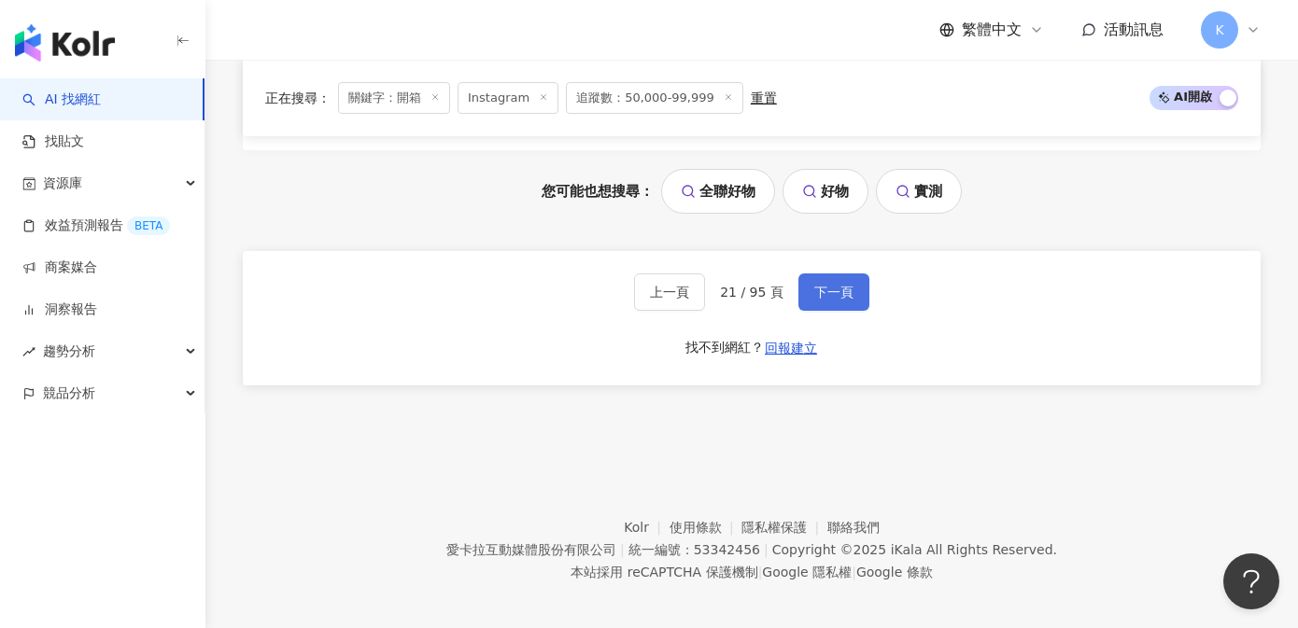
click at [851, 287] on button "下一頁" at bounding box center [833, 292] width 71 height 37
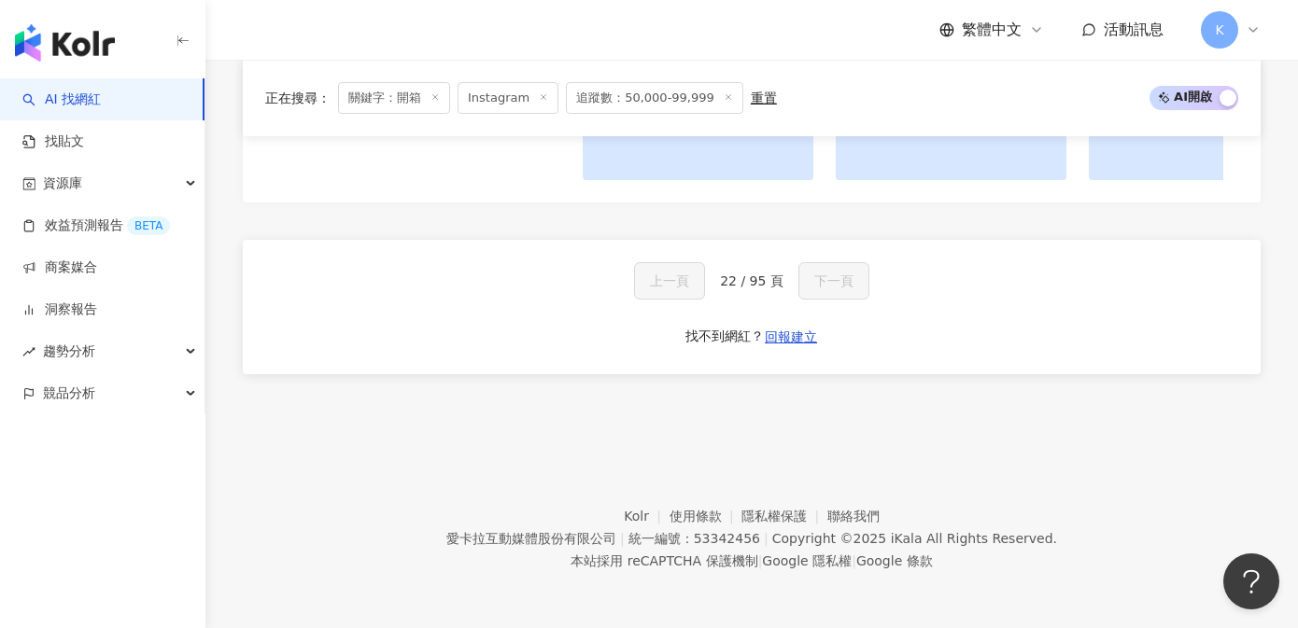
scroll to position [1989, 0]
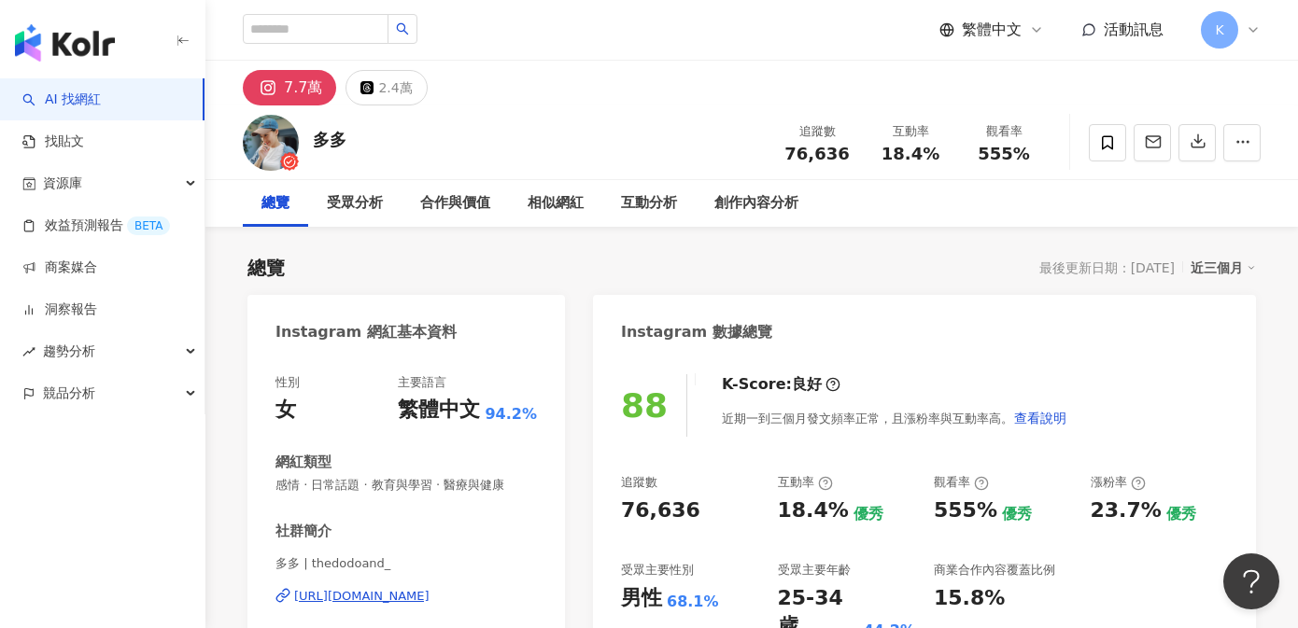
click at [369, 598] on div "https://www.instagram.com/thedodoand_/" at bounding box center [361, 596] width 135 height 17
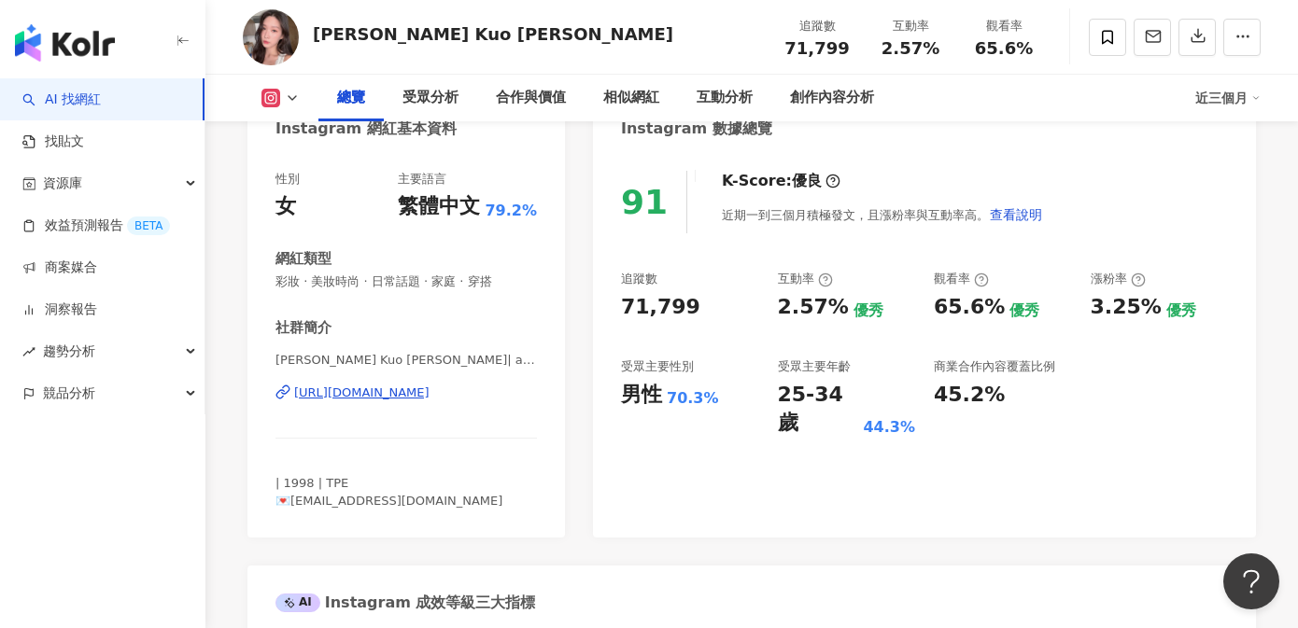
scroll to position [388, 0]
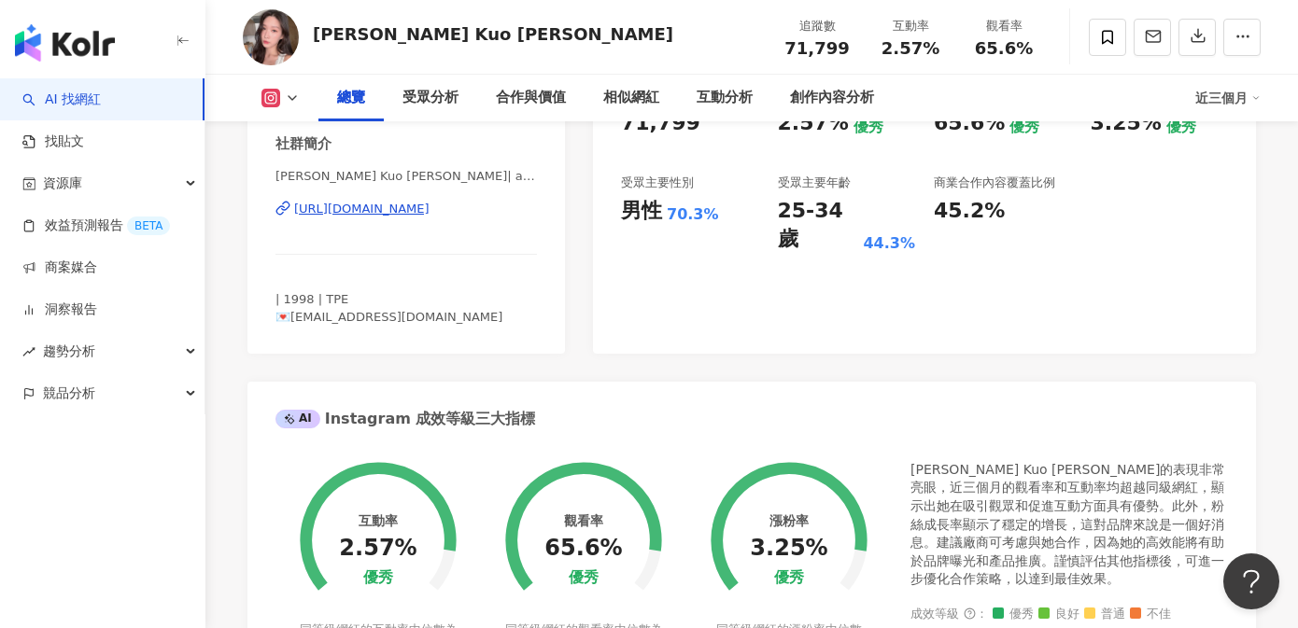
click at [430, 215] on div "https://www.instagram.com/ann9.1211/" at bounding box center [361, 209] width 135 height 17
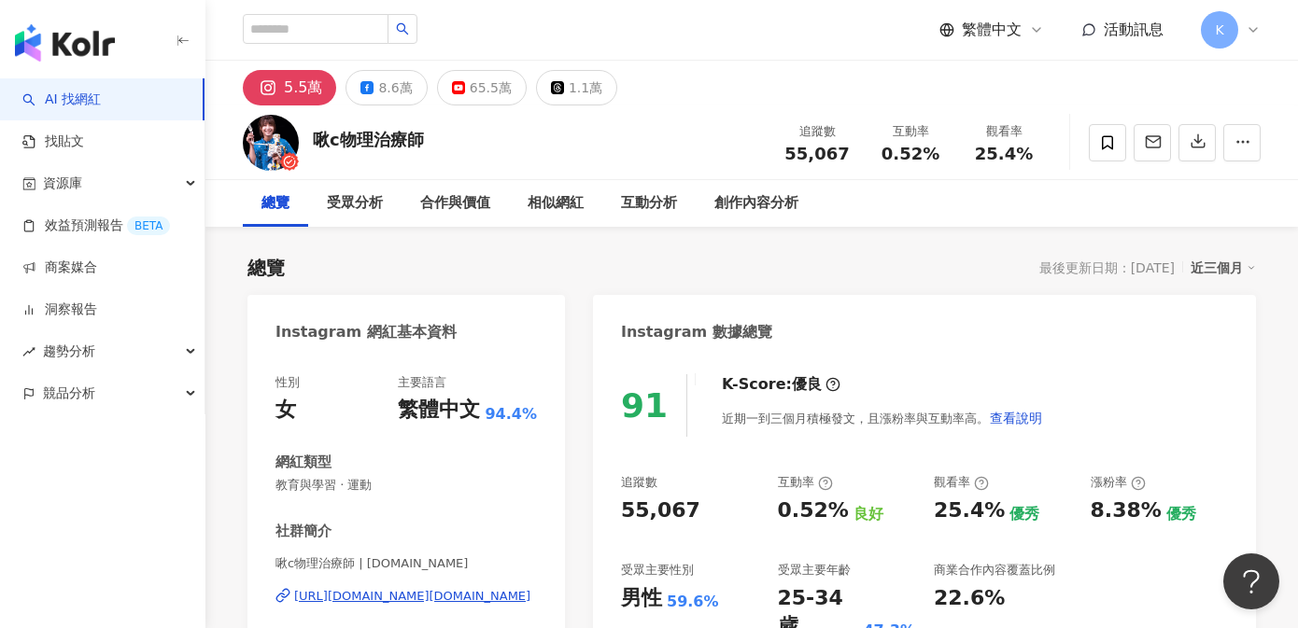
click at [448, 590] on div "https://www.instagram.com/juice.pt/" at bounding box center [412, 596] width 236 height 17
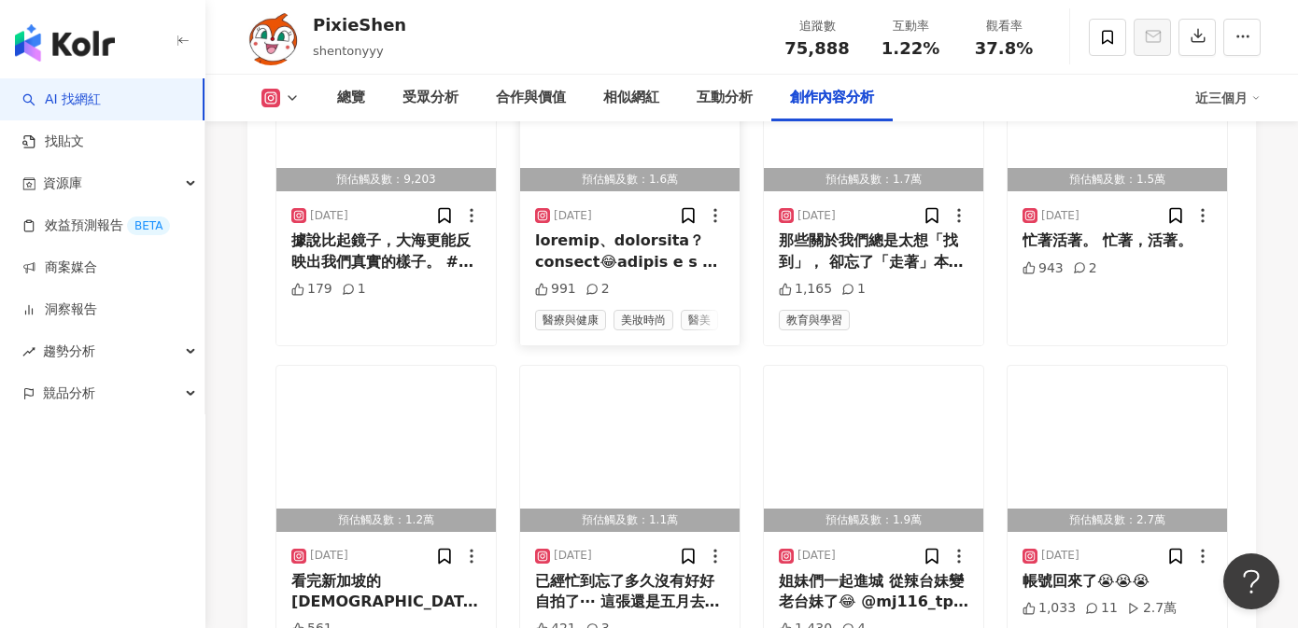
scroll to position [6064, 0]
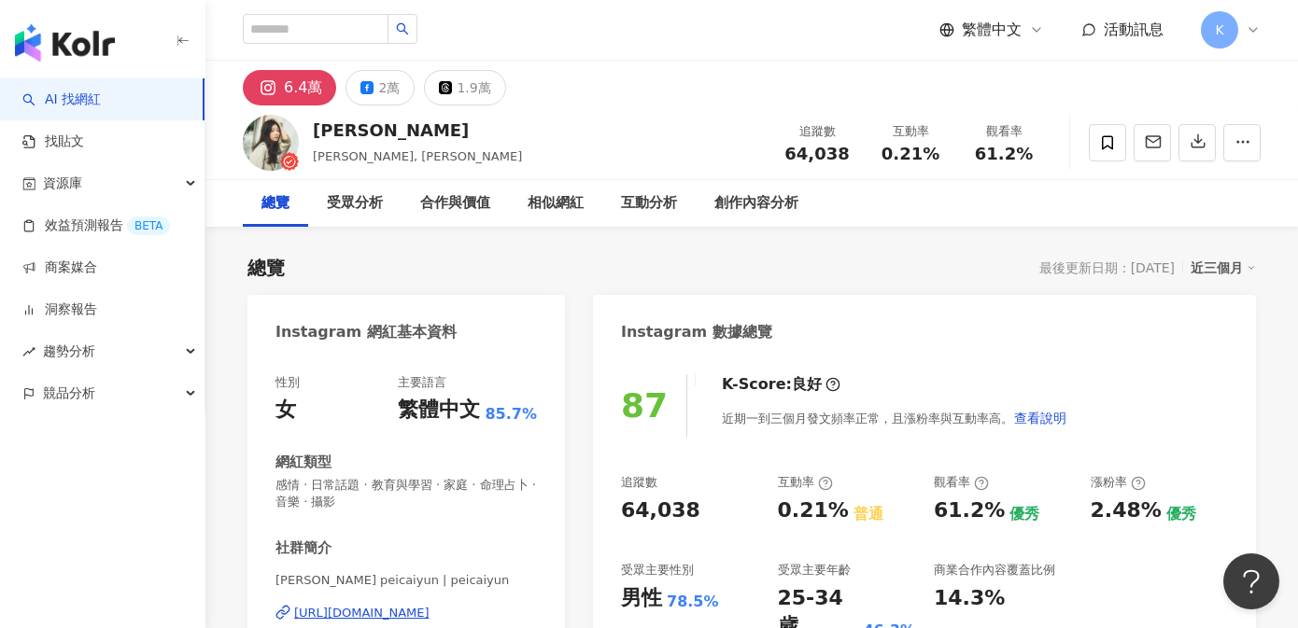
click at [341, 613] on div "https://www.instagram.com/peicaiyun/" at bounding box center [361, 613] width 135 height 17
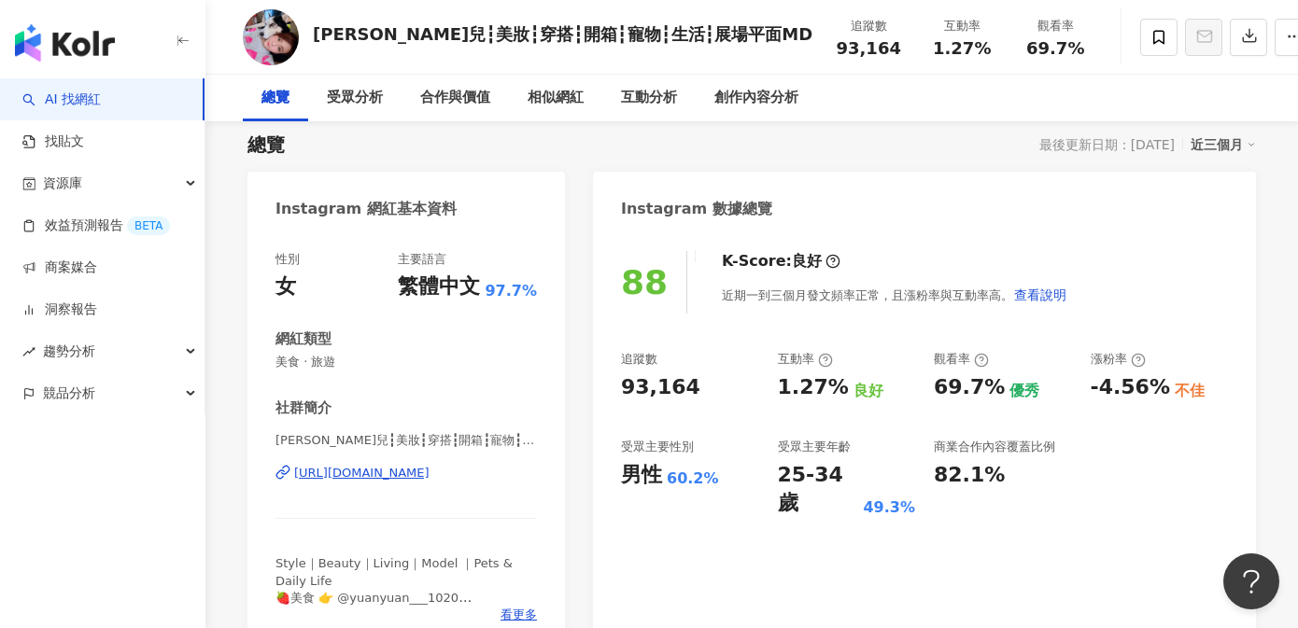
scroll to position [178, 0]
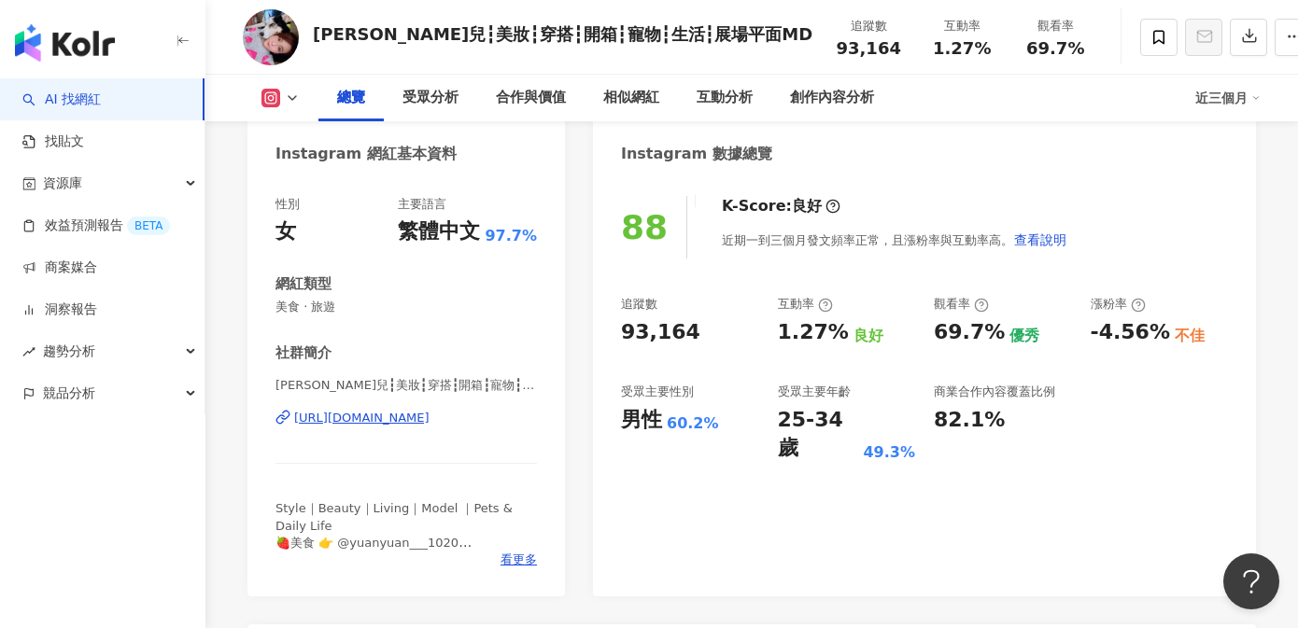
click at [384, 416] on div "https://www.instagram.com/chihyuanyuan.1020/" at bounding box center [361, 418] width 135 height 17
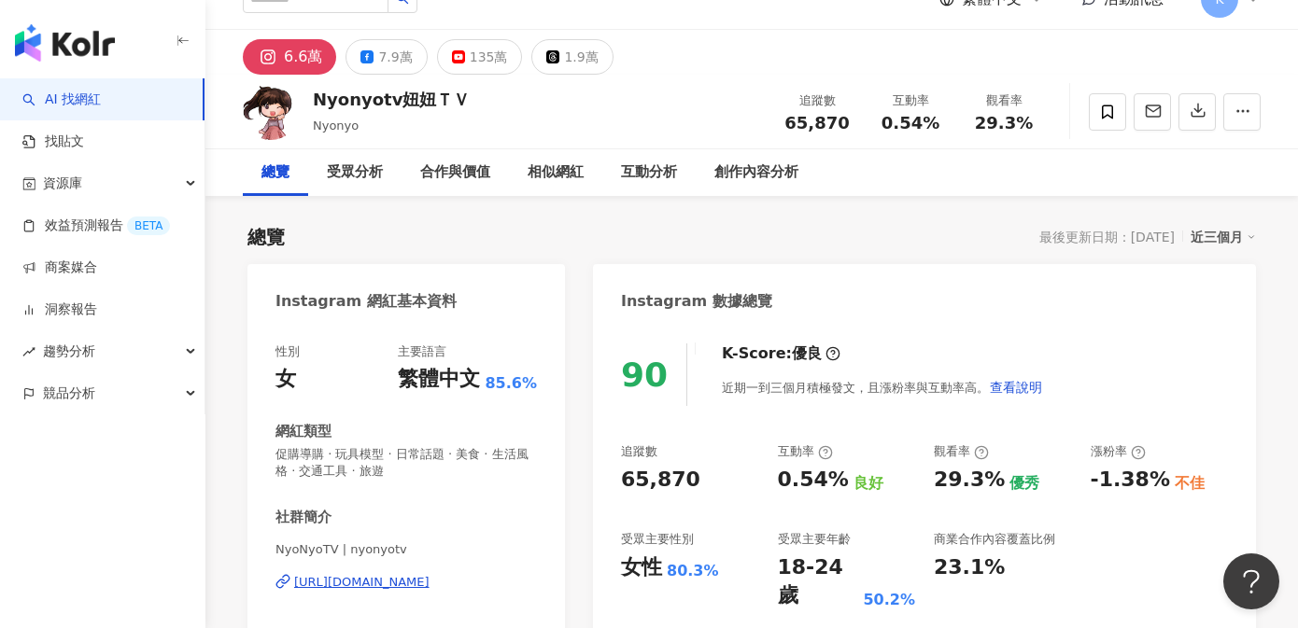
scroll to position [186, 0]
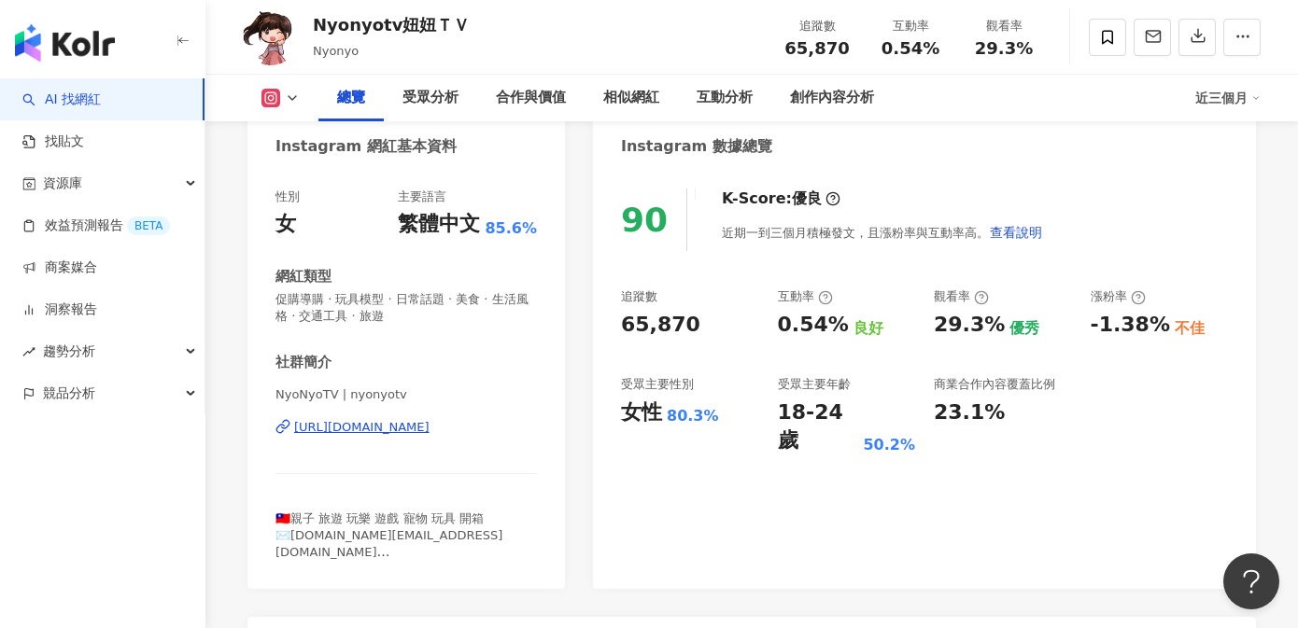
click at [430, 426] on div "https://www.instagram.com/nyonyotv/" at bounding box center [361, 427] width 135 height 17
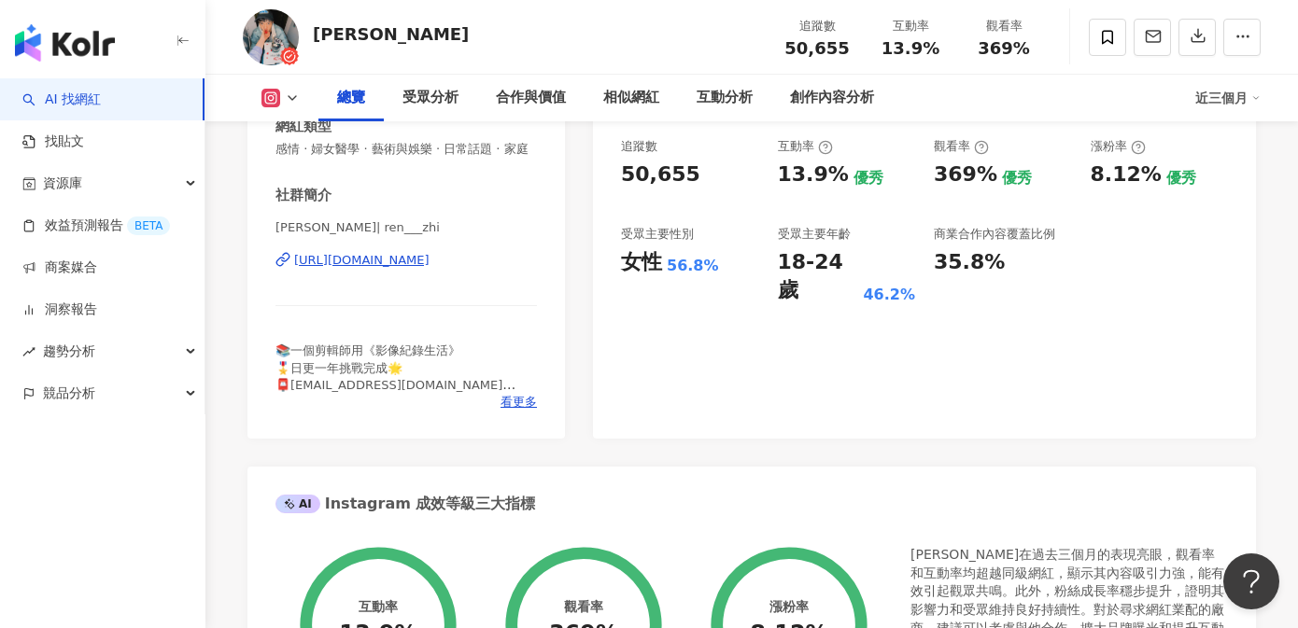
scroll to position [336, 0]
click at [430, 260] on div "https://www.instagram.com/ren___zhi/" at bounding box center [361, 260] width 135 height 17
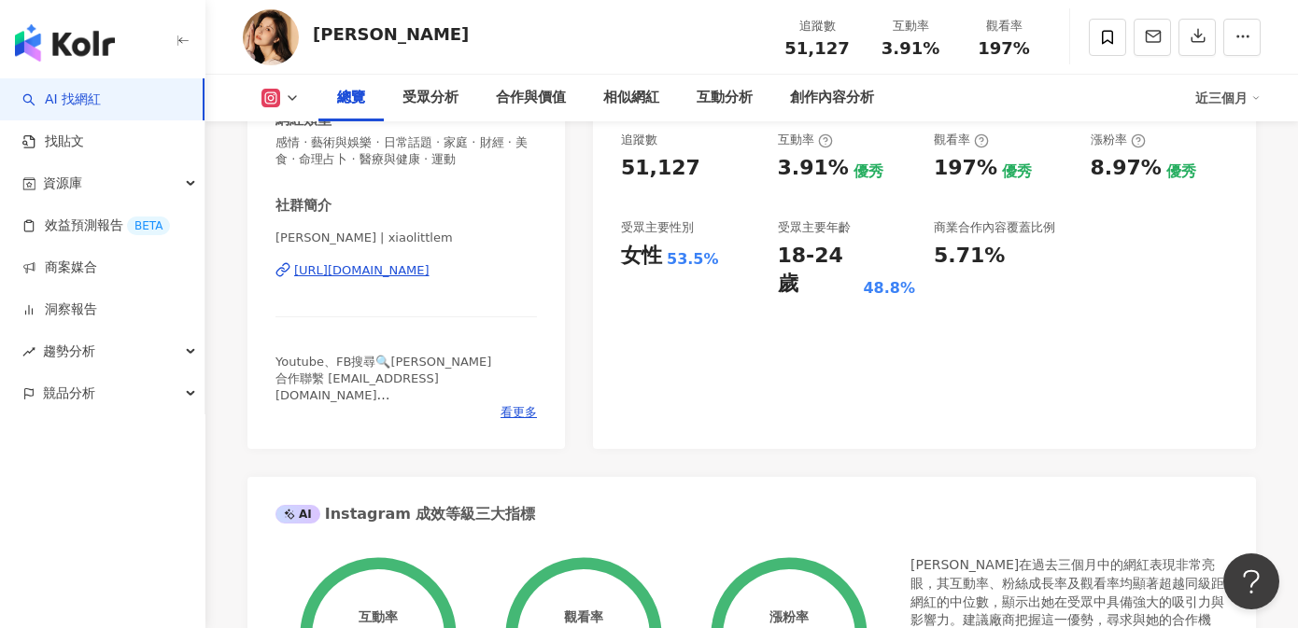
scroll to position [445, 0]
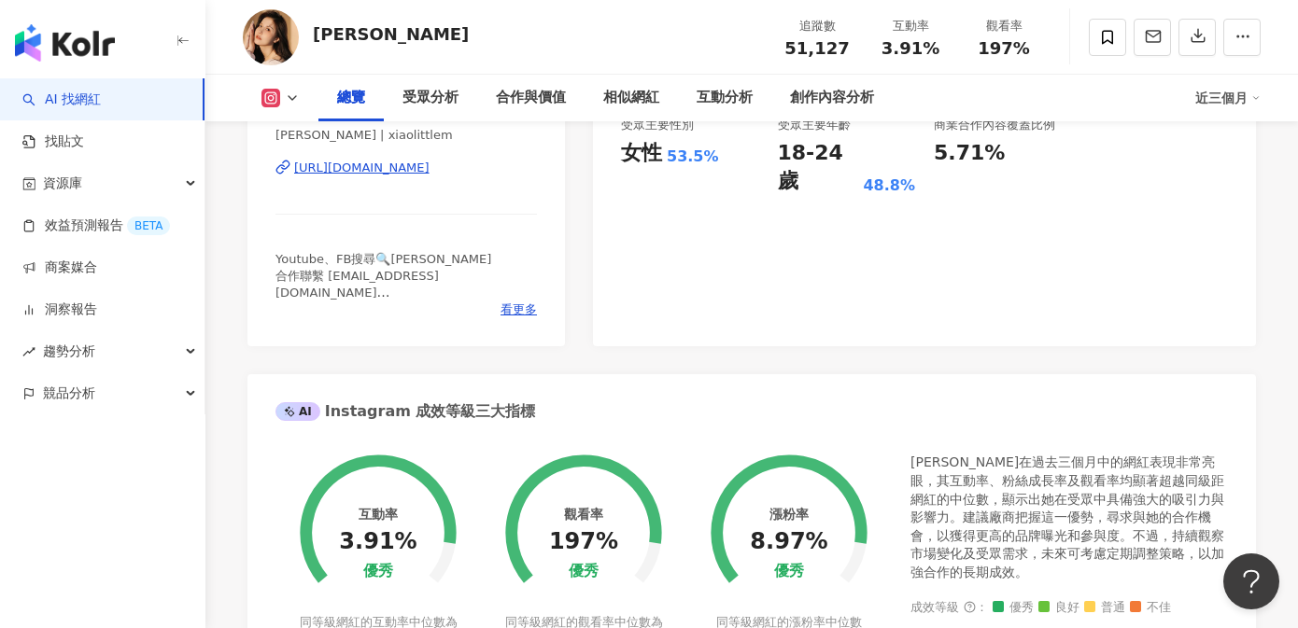
click at [430, 164] on div "https://www.instagram.com/xiaolittlem/" at bounding box center [361, 168] width 135 height 17
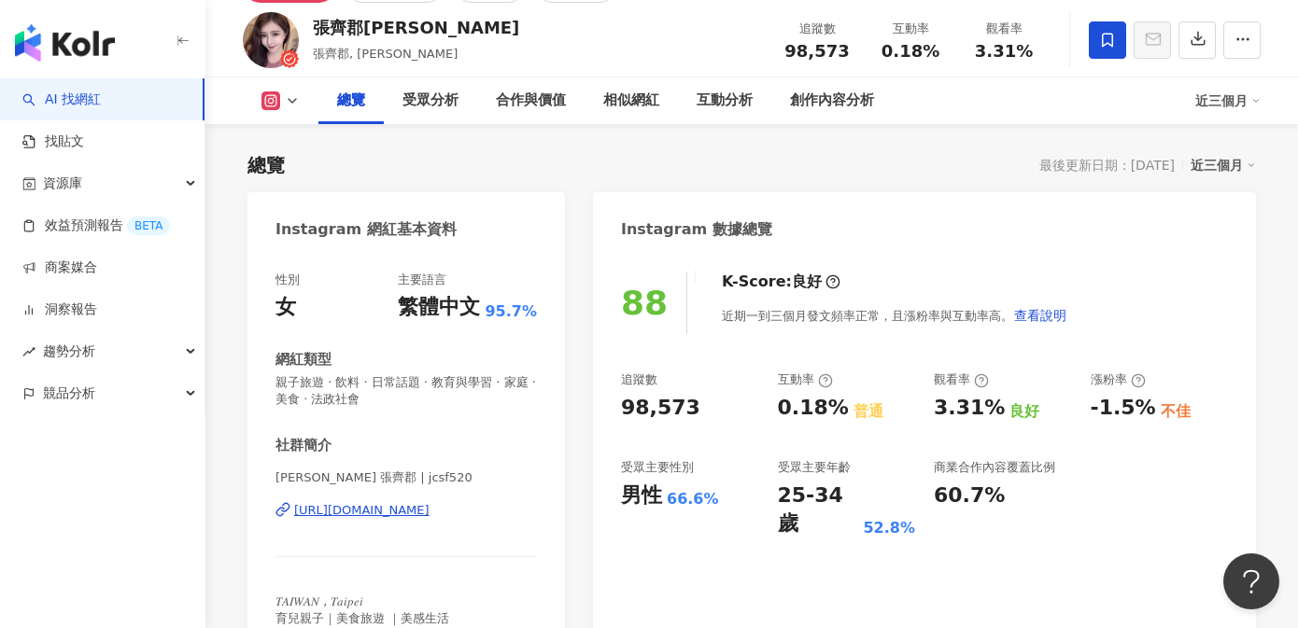
scroll to position [371, 0]
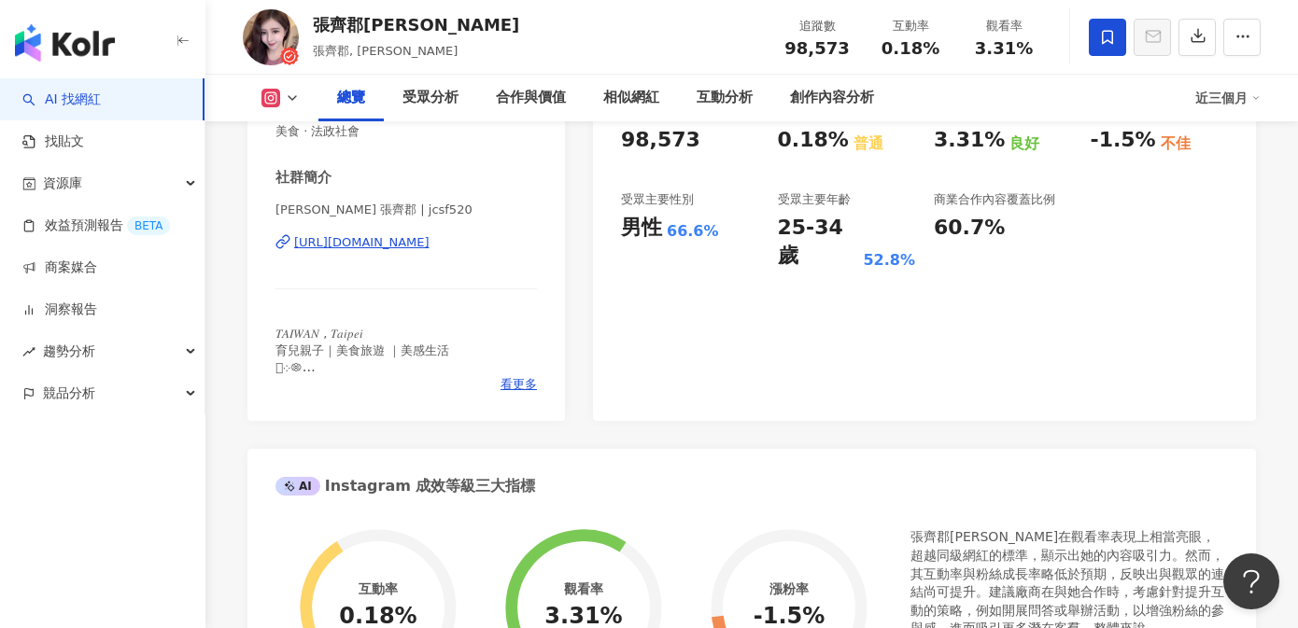
click at [430, 244] on div "https://www.instagram.com/jcsf520/" at bounding box center [361, 242] width 135 height 17
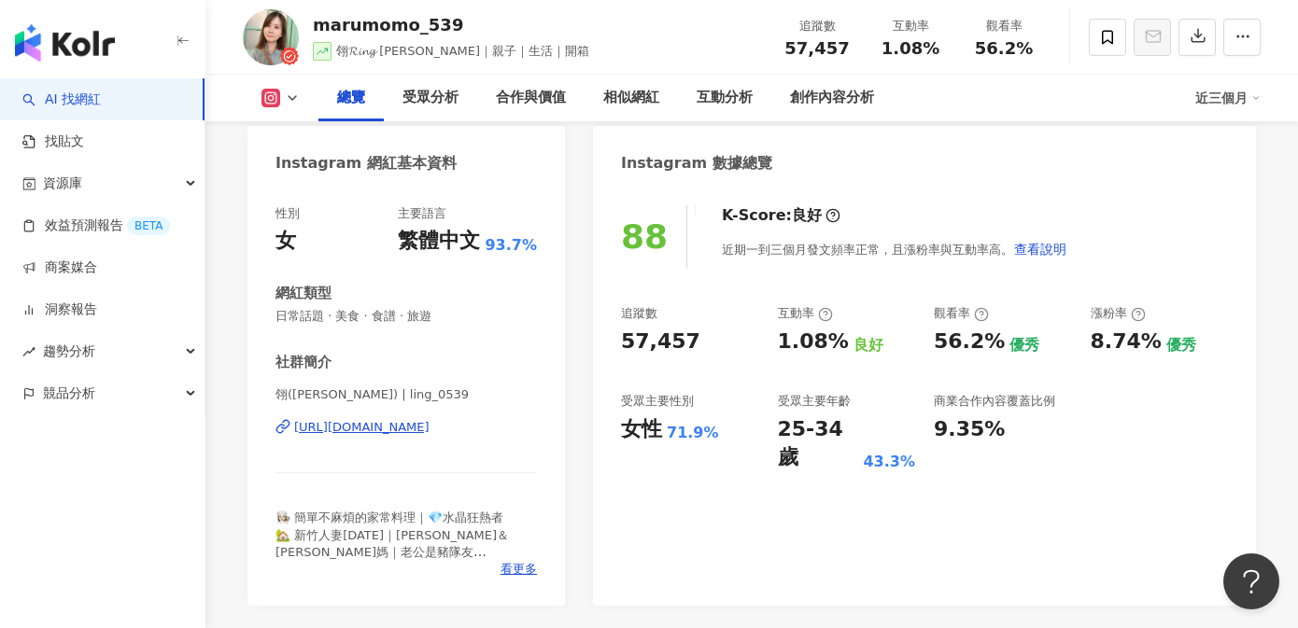
scroll to position [176, 0]
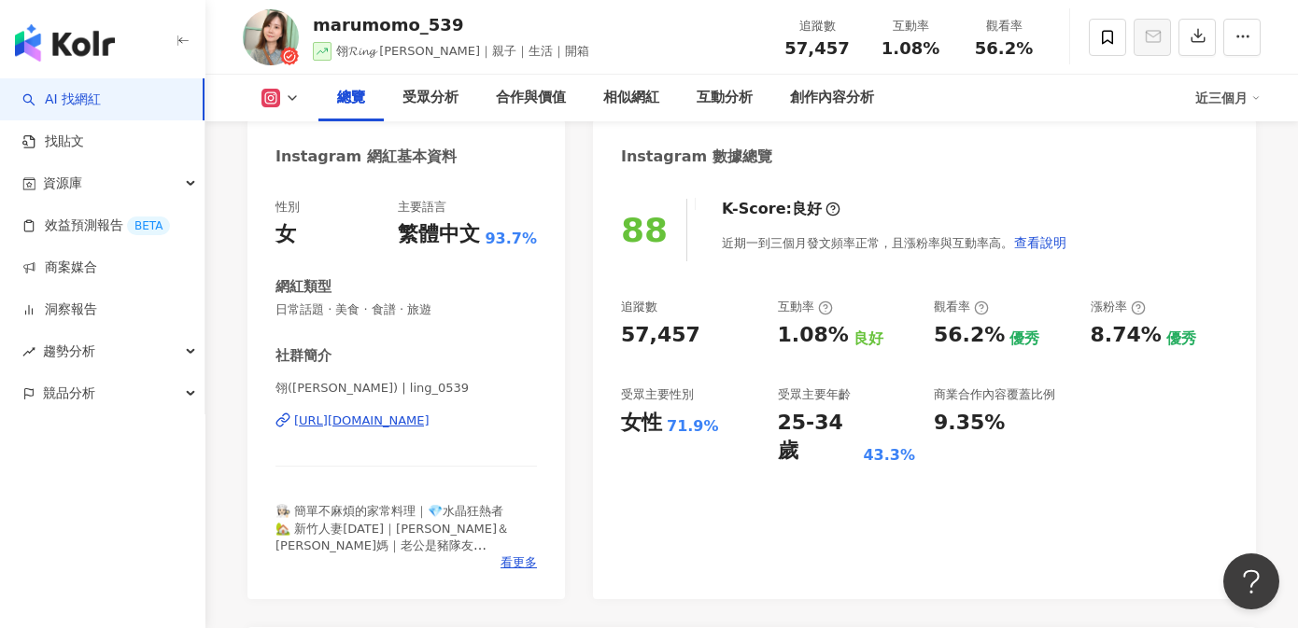
click at [429, 423] on div "https://www.instagram.com/ling_0539/" at bounding box center [361, 421] width 135 height 17
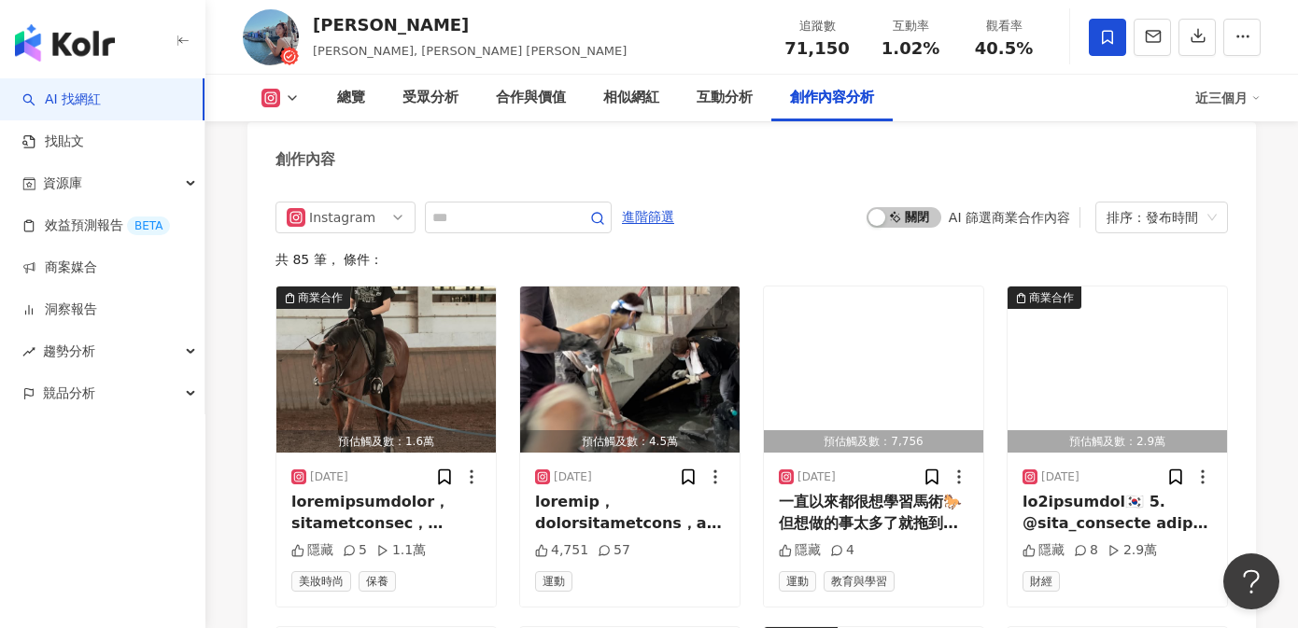
scroll to position [6320, 0]
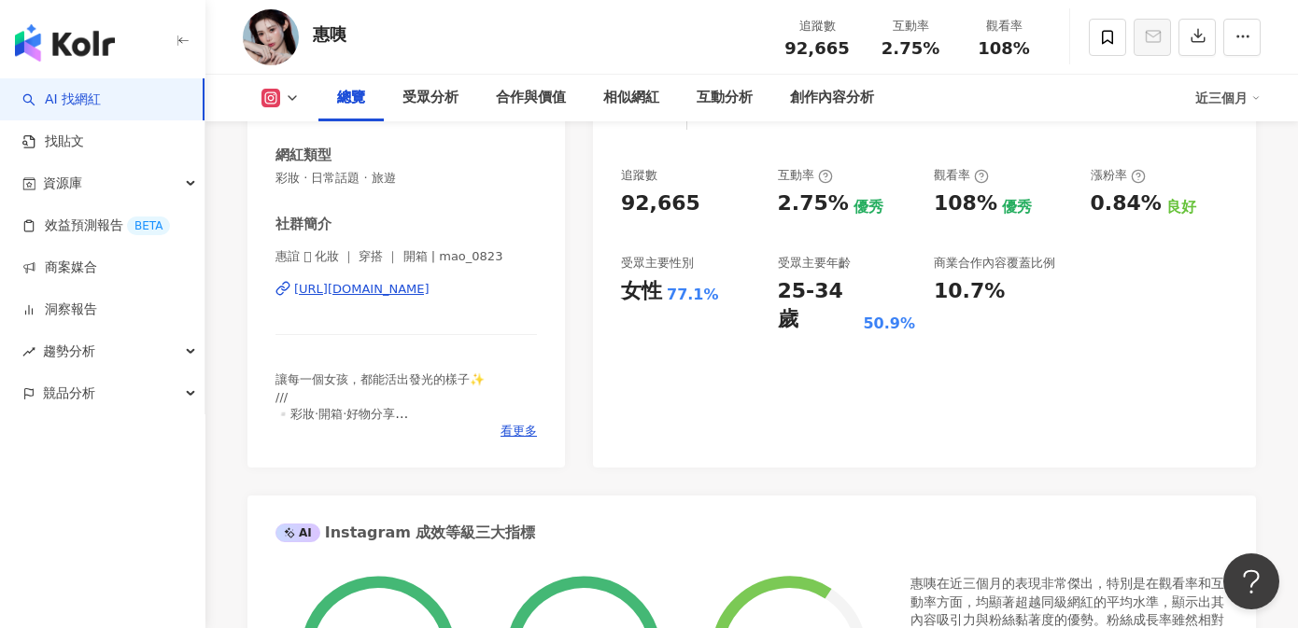
scroll to position [381, 0]
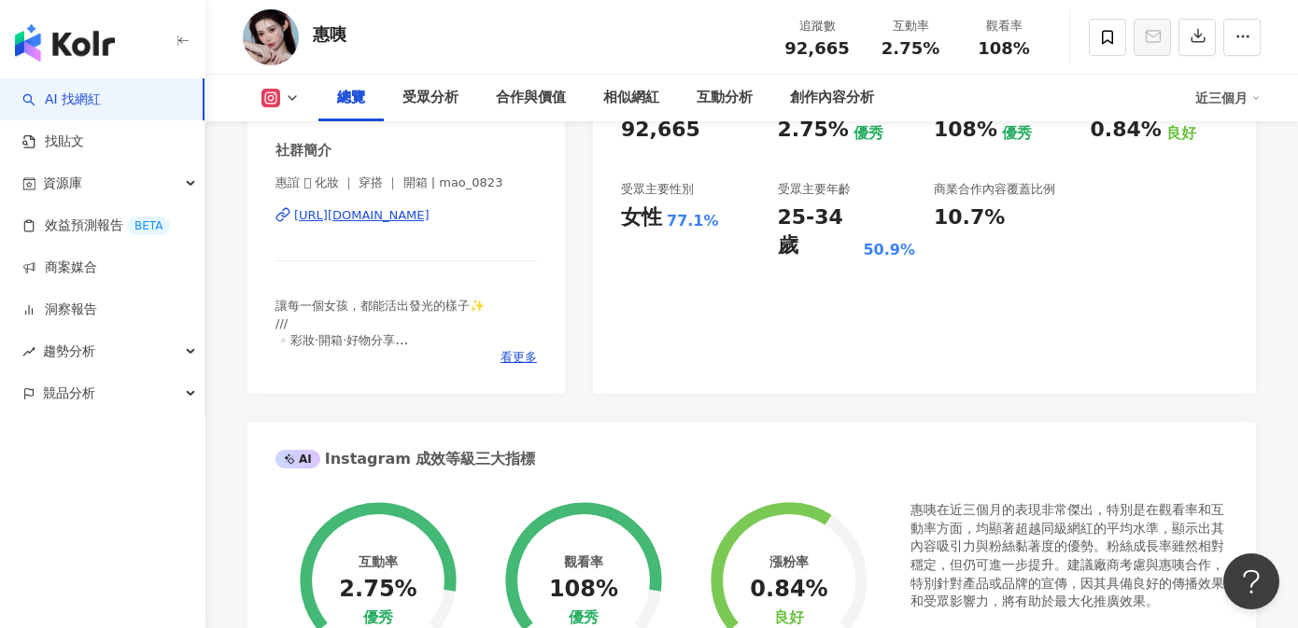
click at [430, 217] on div "https://www.instagram.com/mao_0823/" at bounding box center [361, 215] width 135 height 17
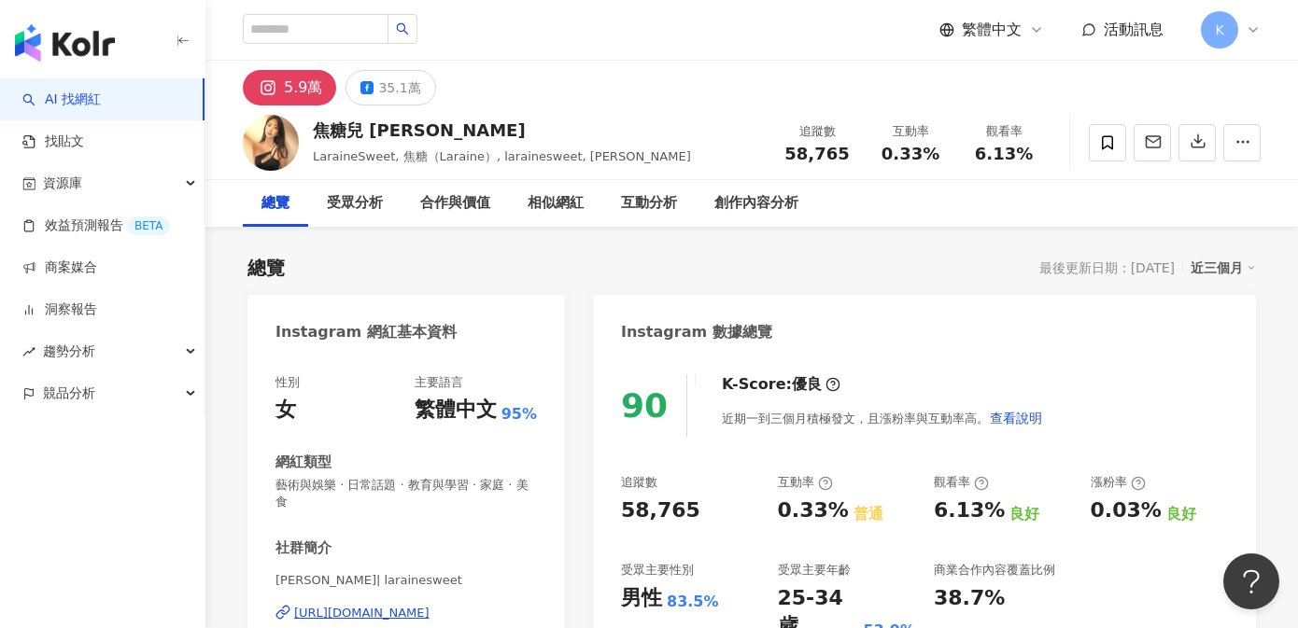
scroll to position [262, 0]
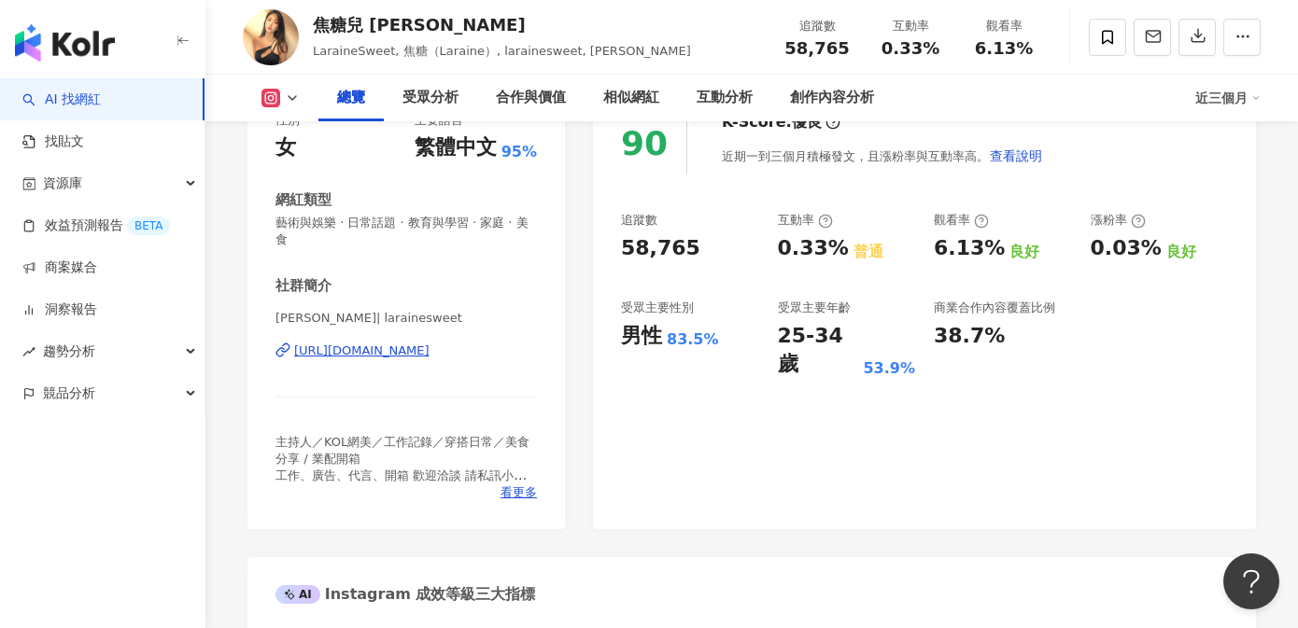
click at [430, 343] on div "https://www.instagram.com/larainesweet/" at bounding box center [361, 351] width 135 height 17
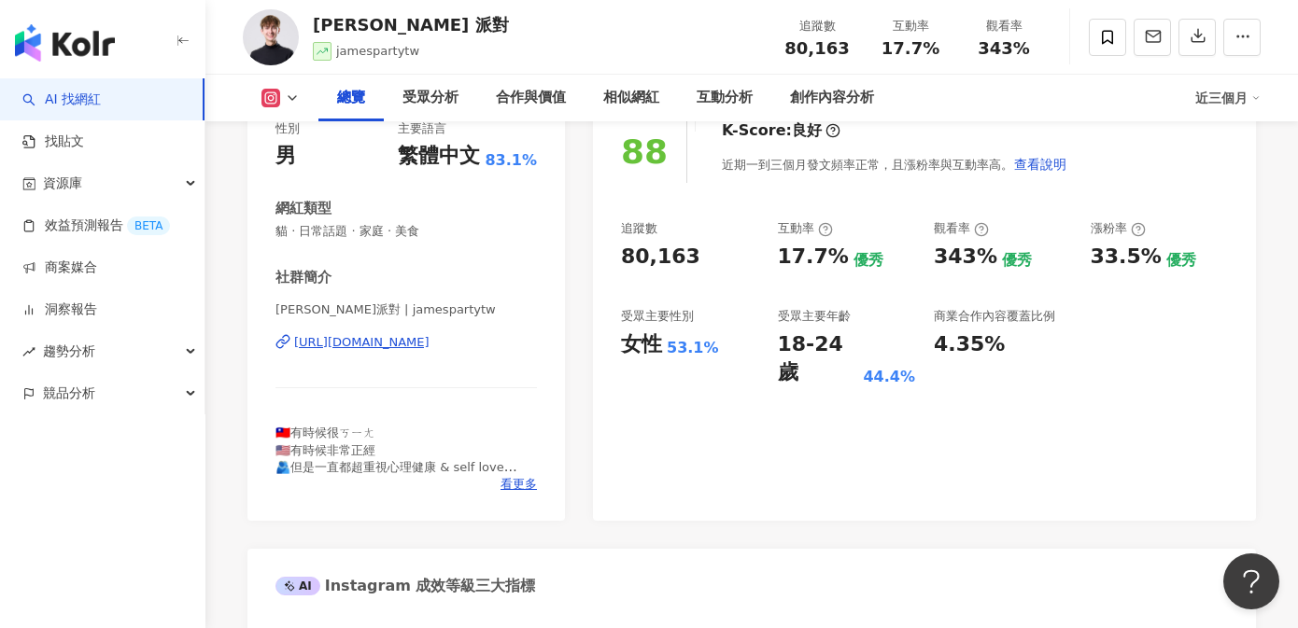
scroll to position [323, 0]
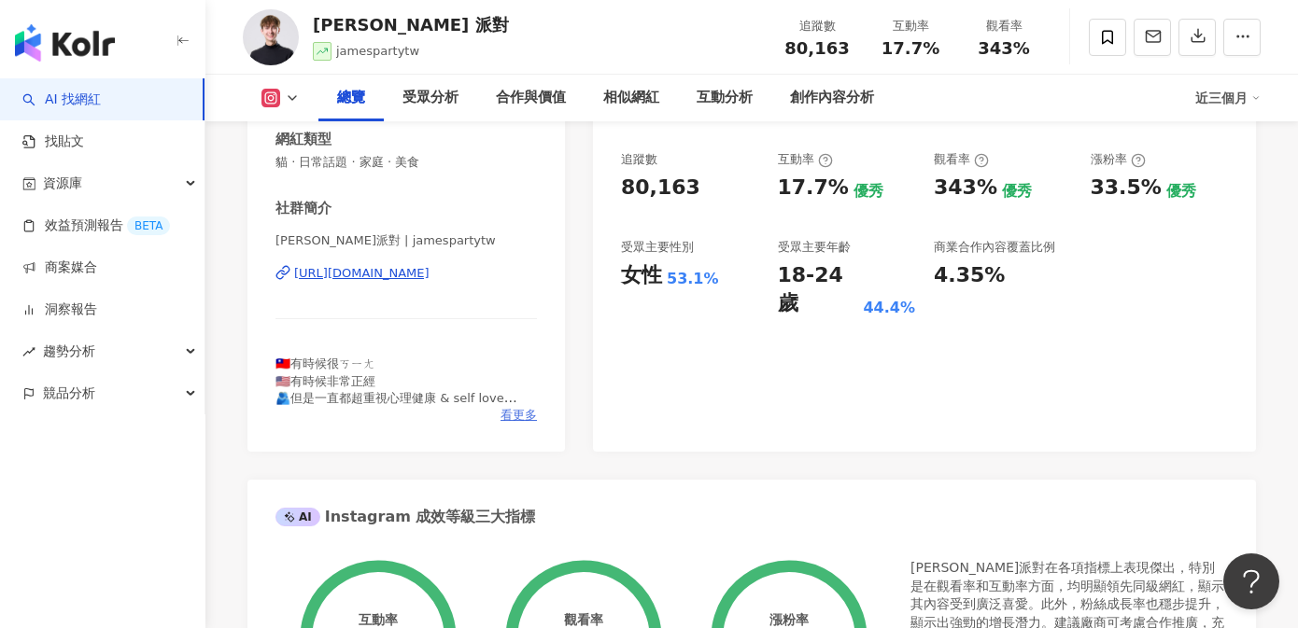
click at [503, 416] on span "看更多" at bounding box center [519, 415] width 36 height 17
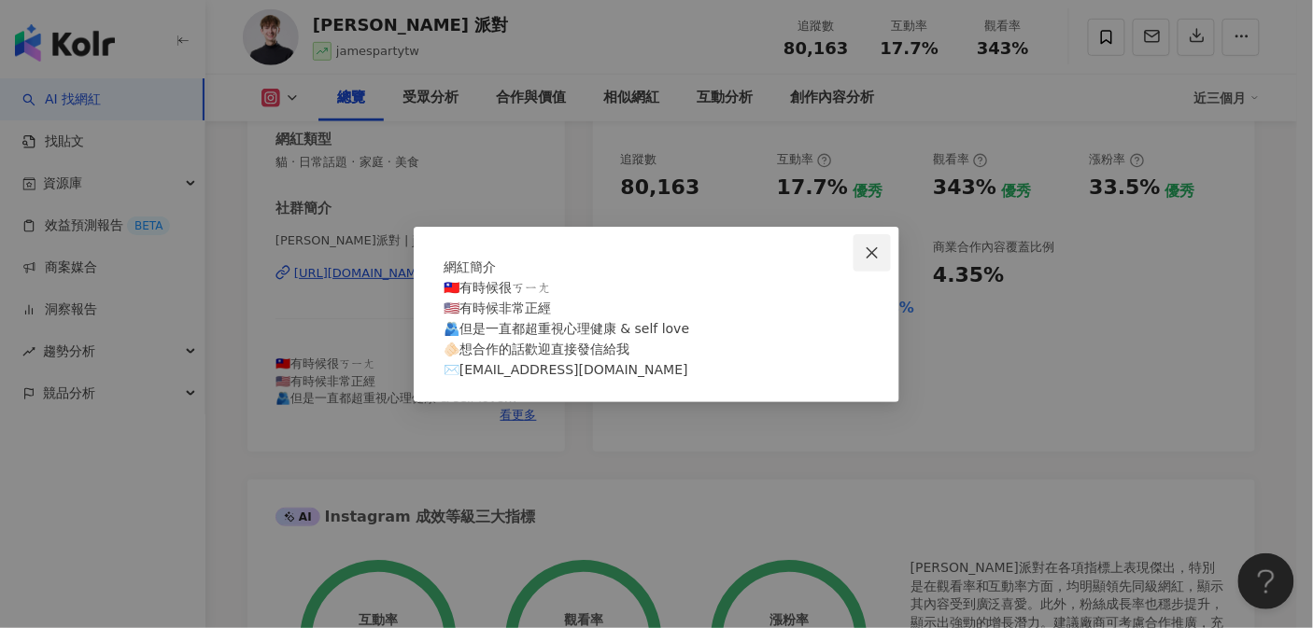
click at [873, 247] on icon "close" at bounding box center [872, 252] width 11 height 11
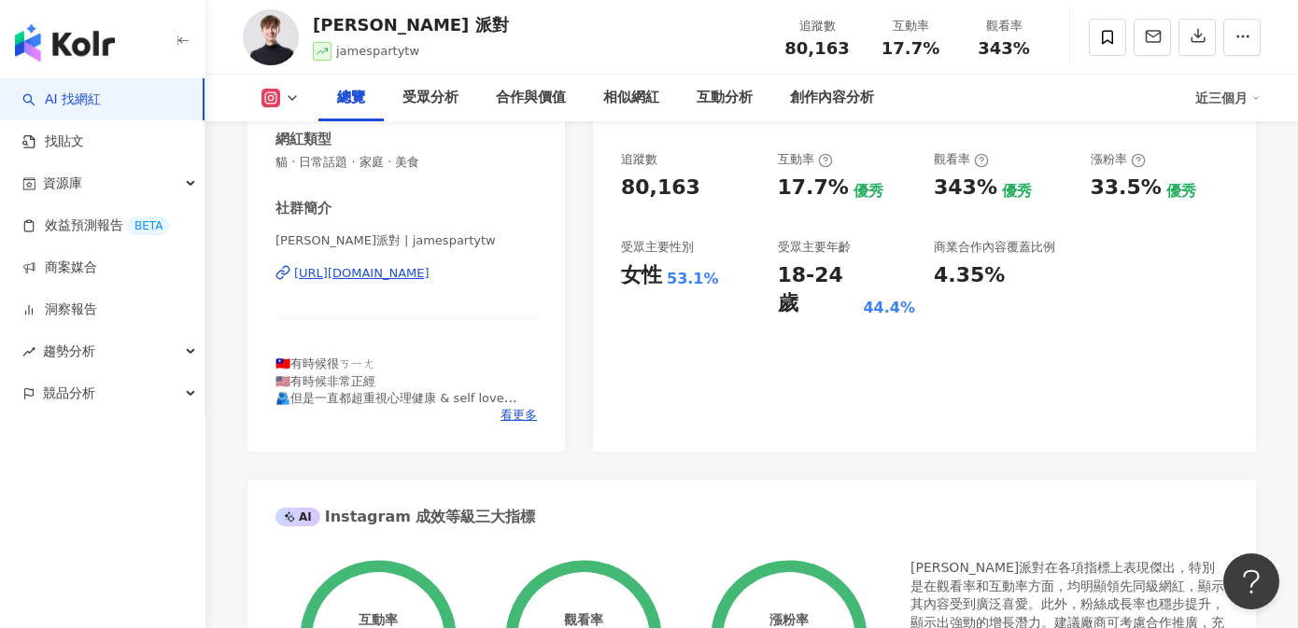
click at [430, 273] on div "https://www.instagram.com/jamespartytw/" at bounding box center [361, 273] width 135 height 17
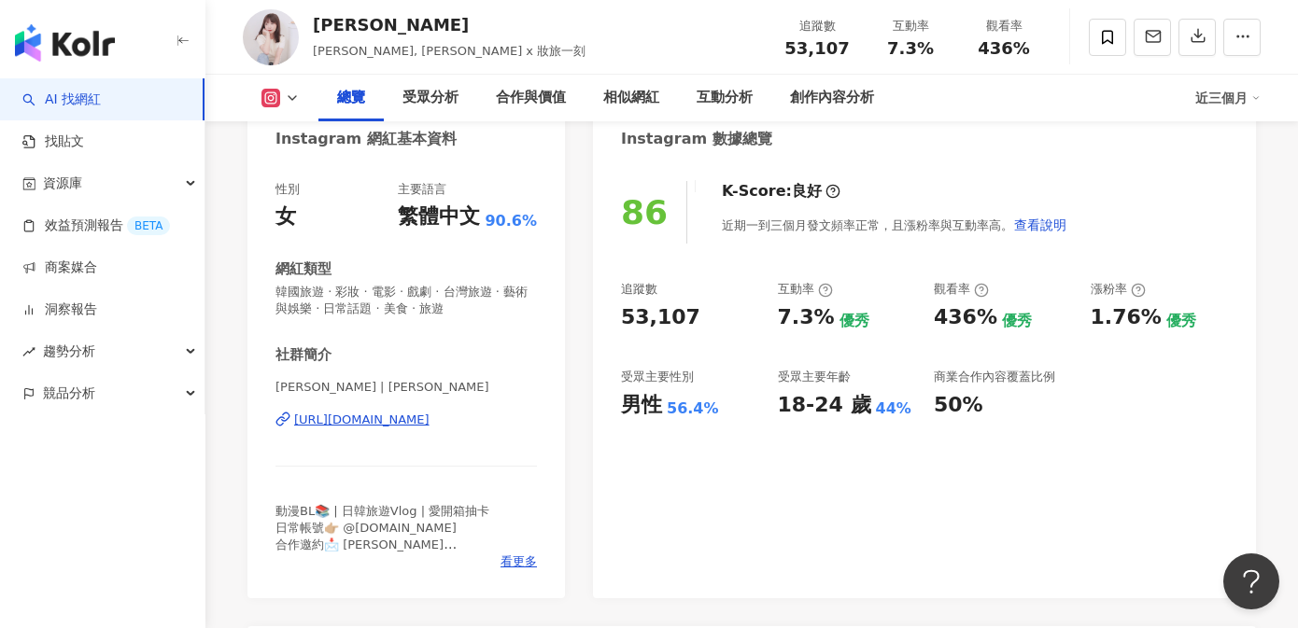
scroll to position [280, 0]
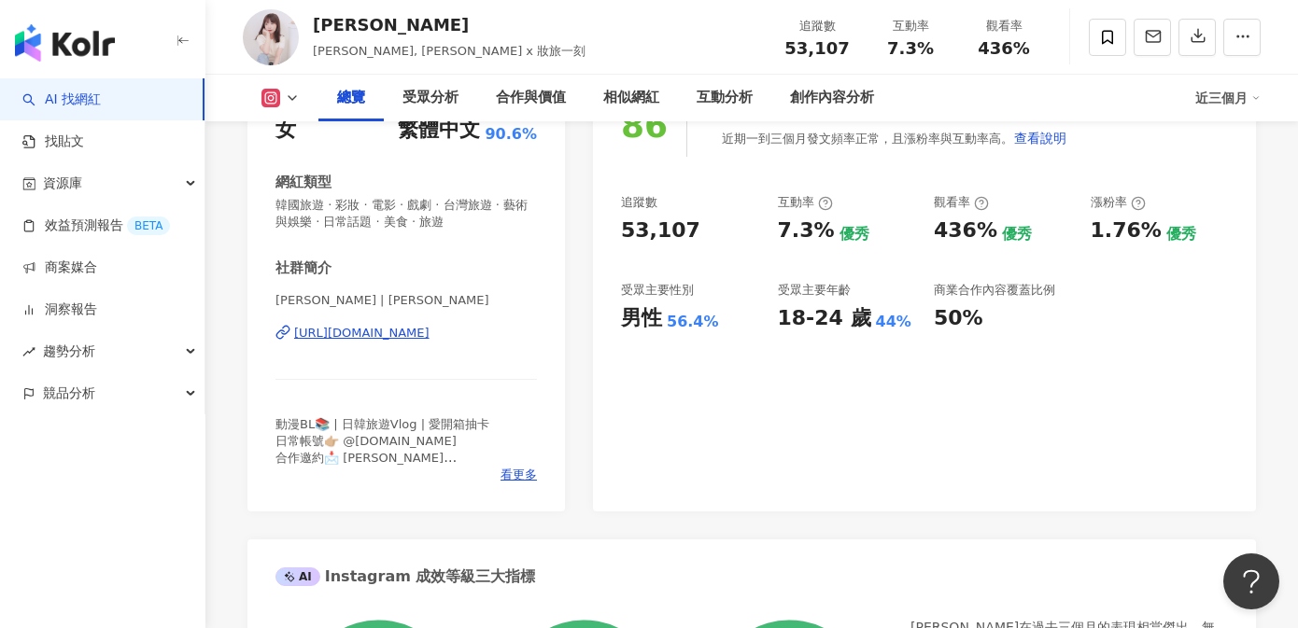
click at [430, 332] on div "https://www.instagram.com/nikichennn/" at bounding box center [361, 333] width 135 height 17
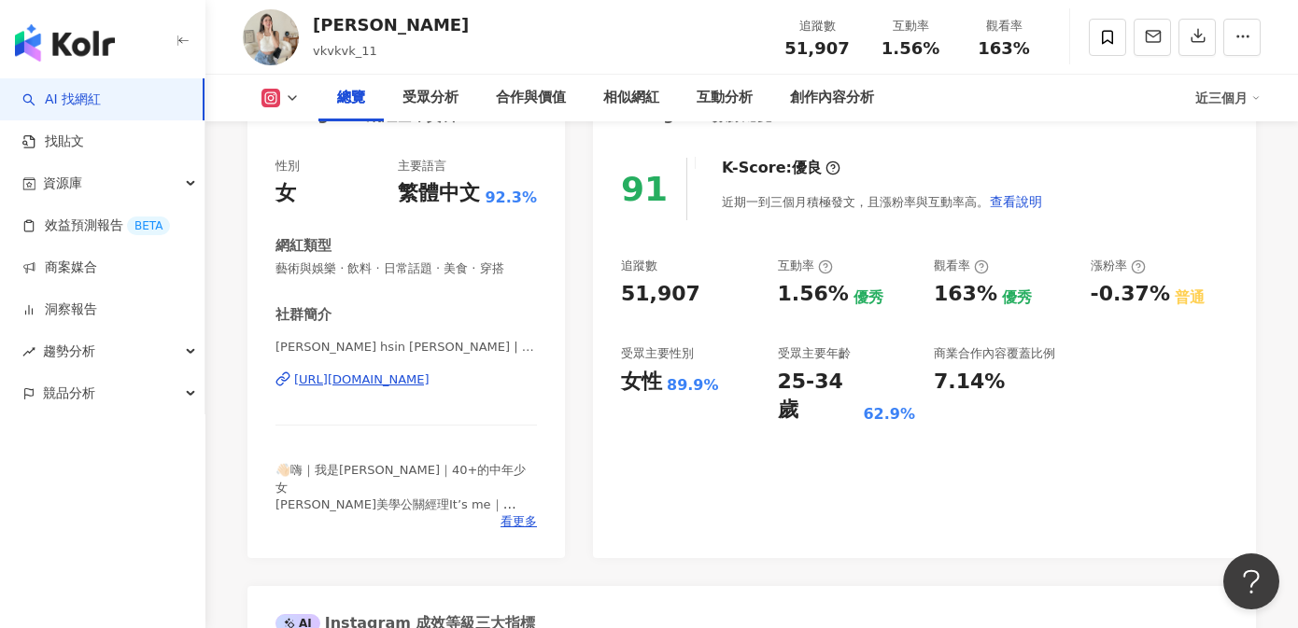
click at [448, 391] on div "Lee hsin yu | vkvkvk_11 https://www.instagram.com/vkvkvk_11/" at bounding box center [405, 393] width 261 height 109
click at [430, 384] on div "https://www.instagram.com/vkvkvk_11/" at bounding box center [361, 380] width 135 height 17
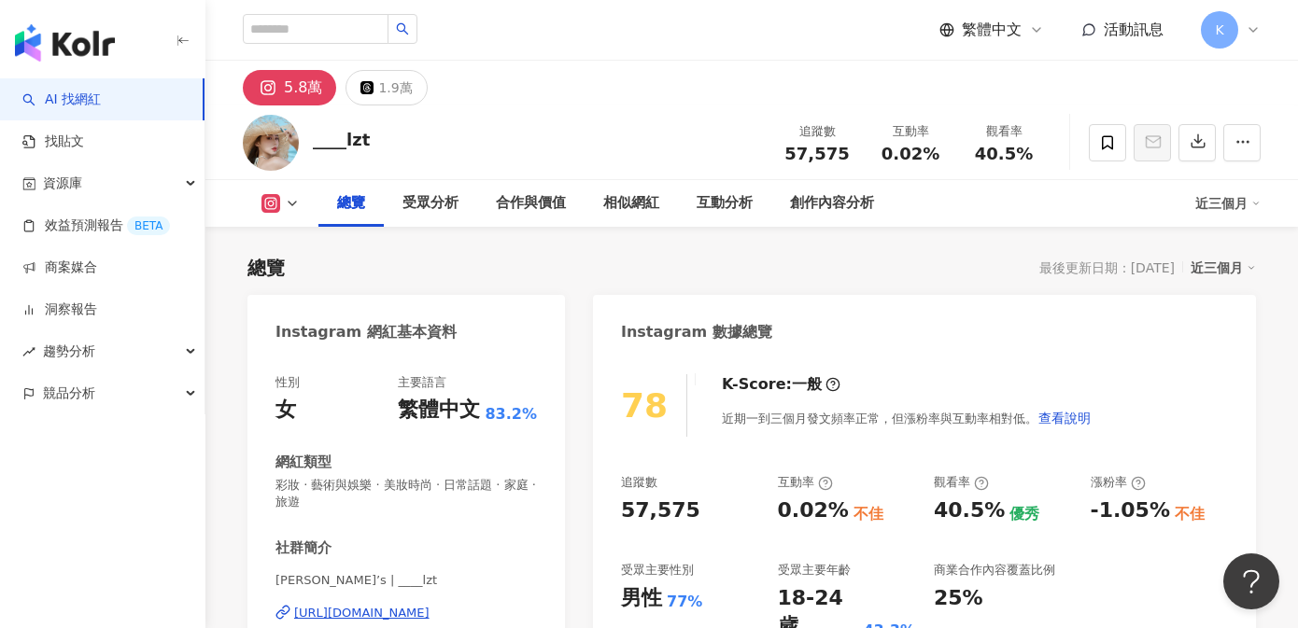
scroll to position [217, 0]
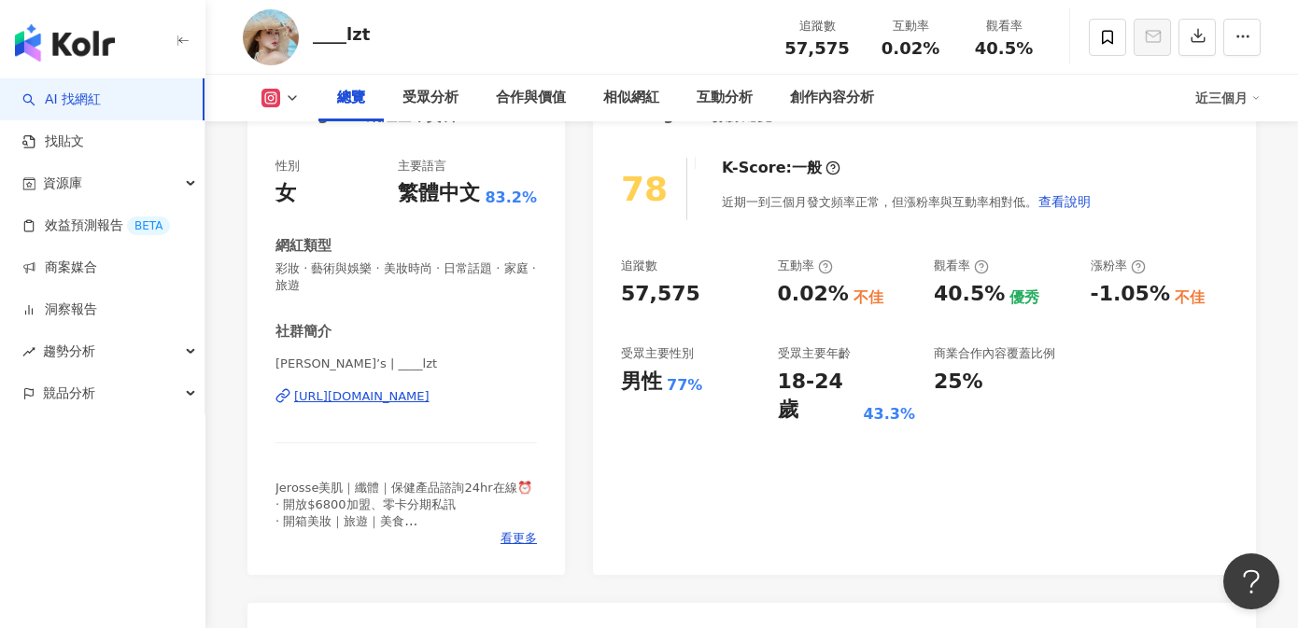
click at [430, 398] on div "[URL][DOMAIN_NAME]" at bounding box center [361, 396] width 135 height 17
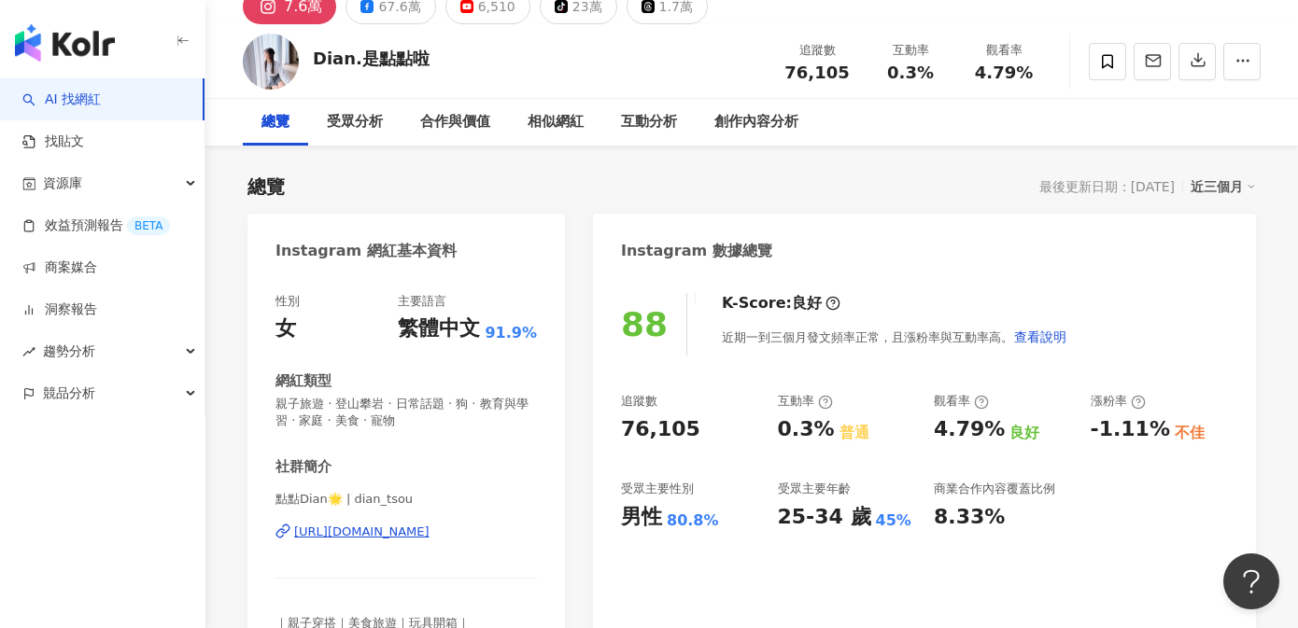
scroll to position [169, 0]
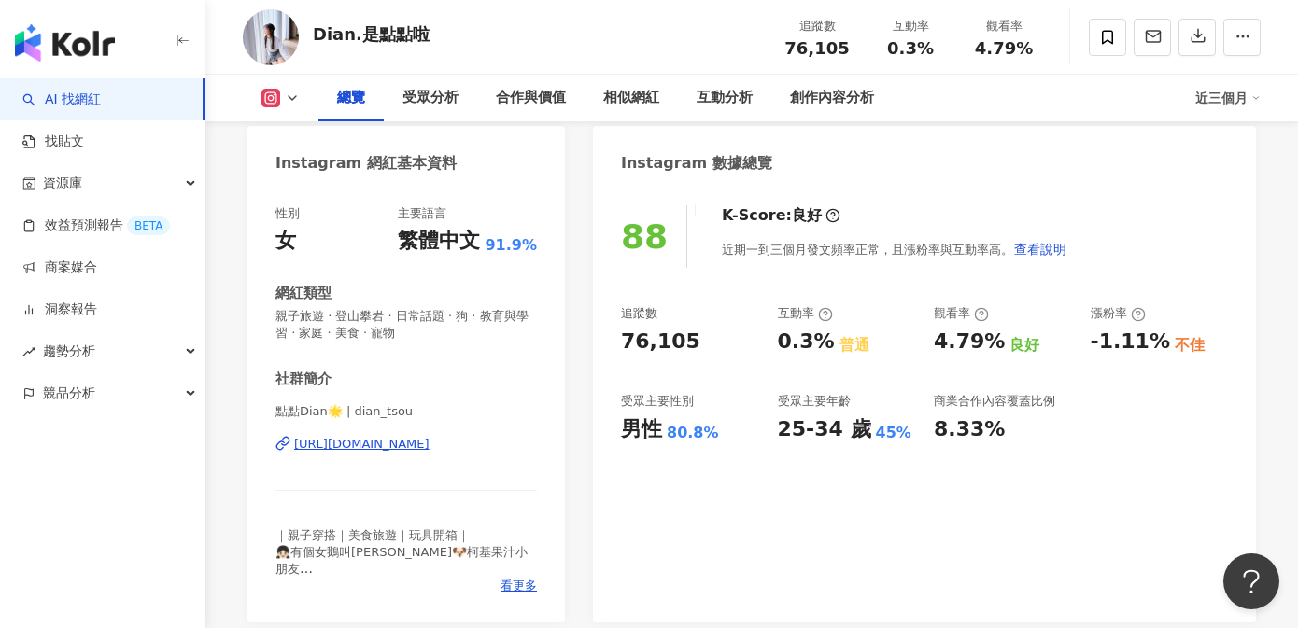
click at [430, 443] on div "[URL][DOMAIN_NAME]" at bounding box center [361, 444] width 135 height 17
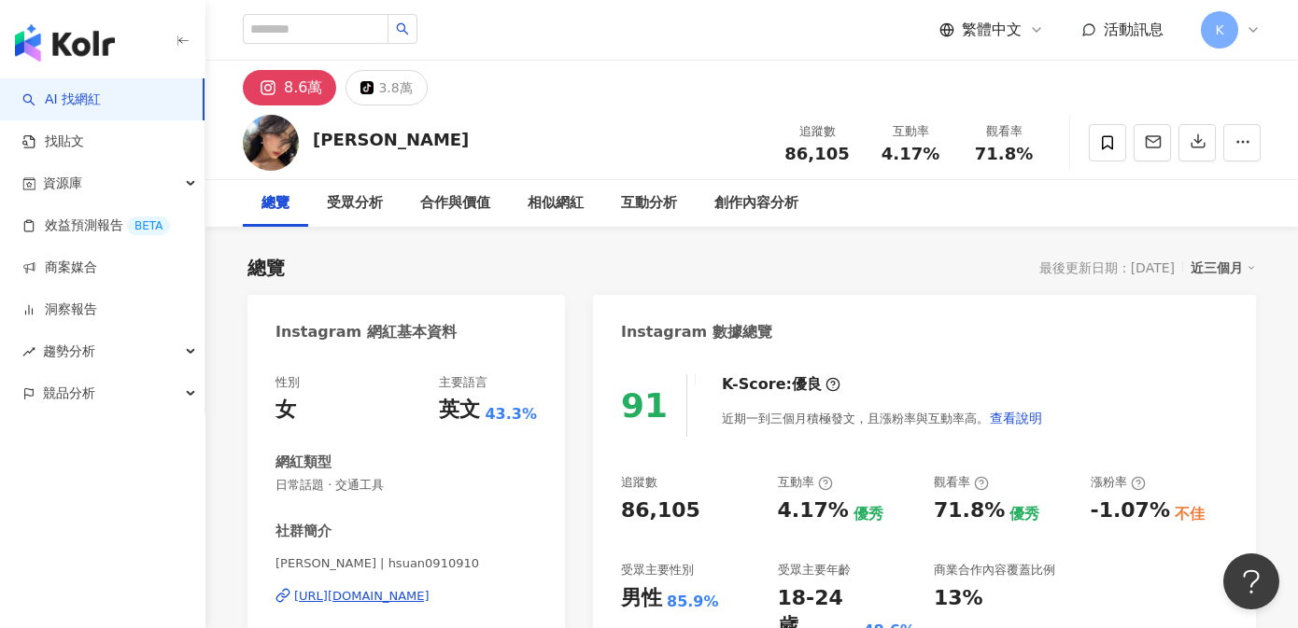
click at [405, 593] on div "https://www.instagram.com/hsuan0910910/" at bounding box center [361, 596] width 135 height 17
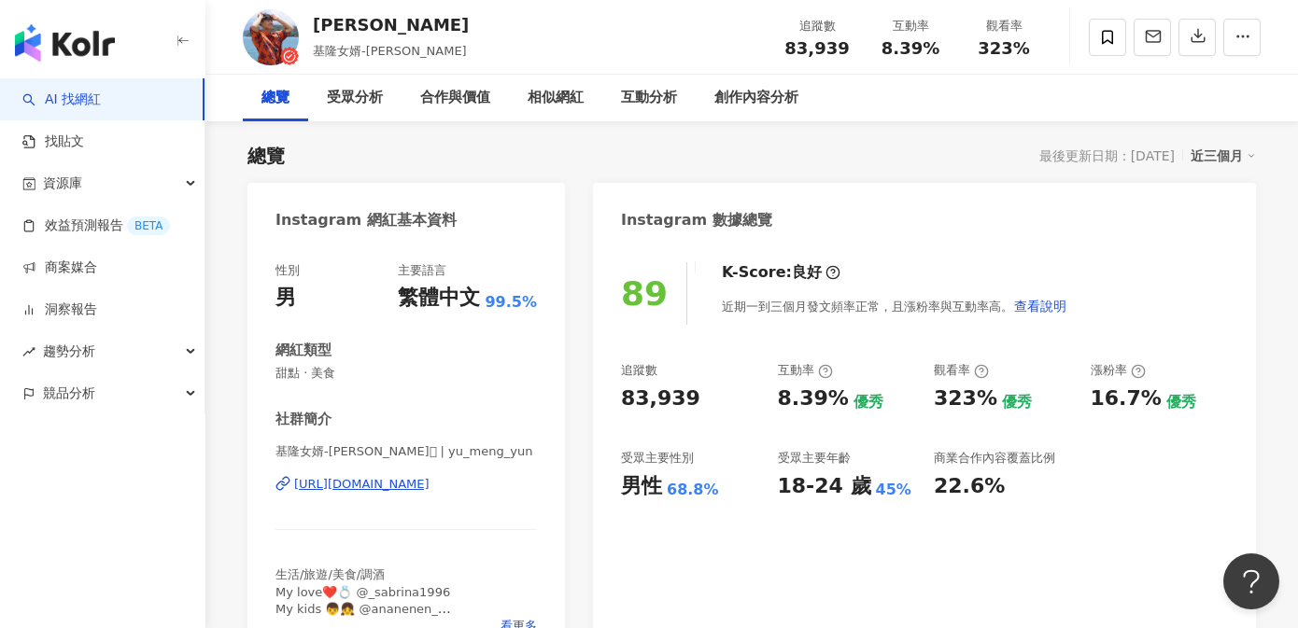
scroll to position [169, 0]
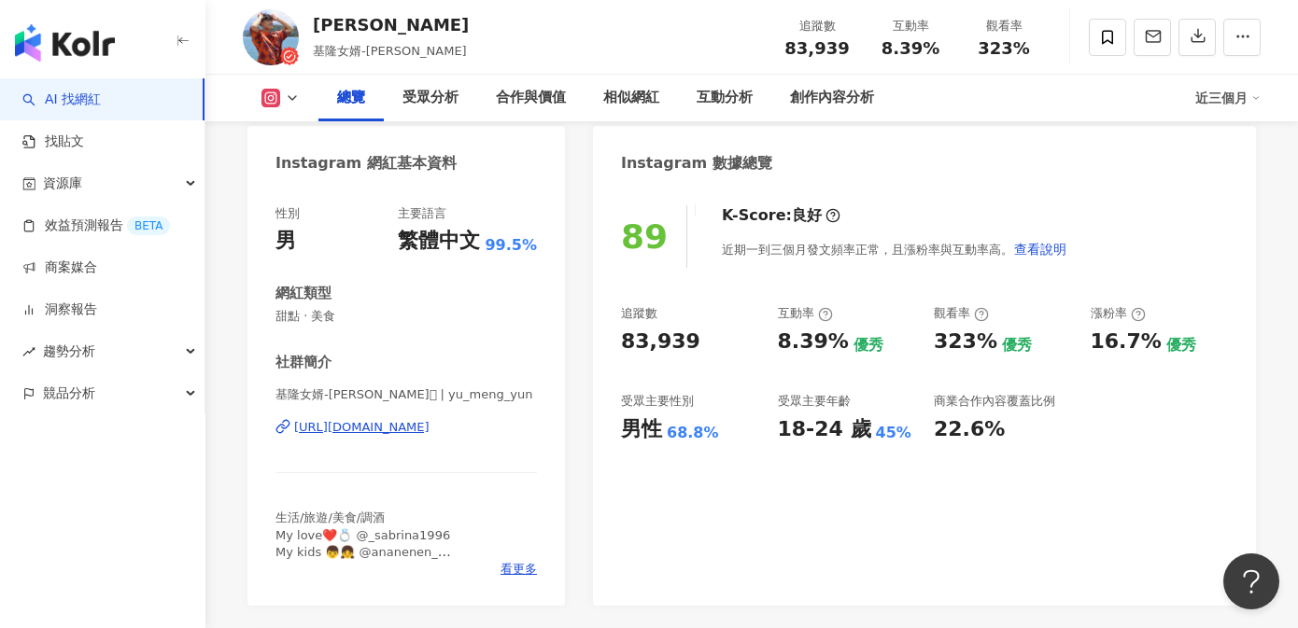
click at [430, 432] on div "[URL][DOMAIN_NAME]" at bounding box center [361, 427] width 135 height 17
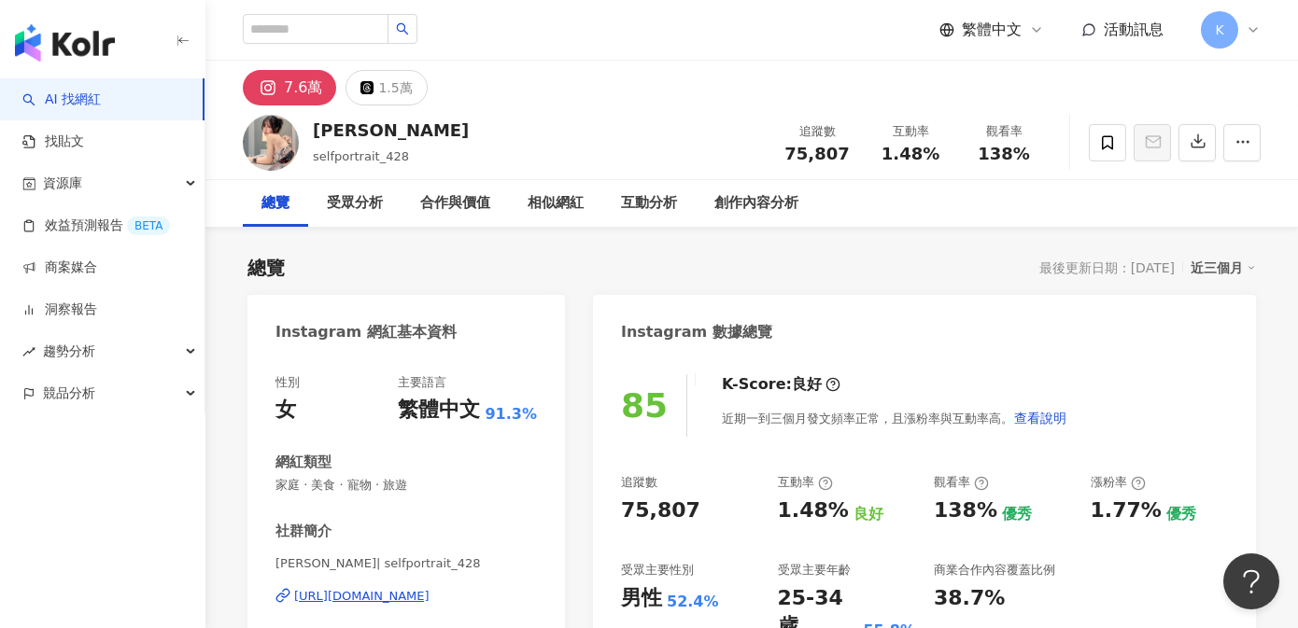
scroll to position [217, 0]
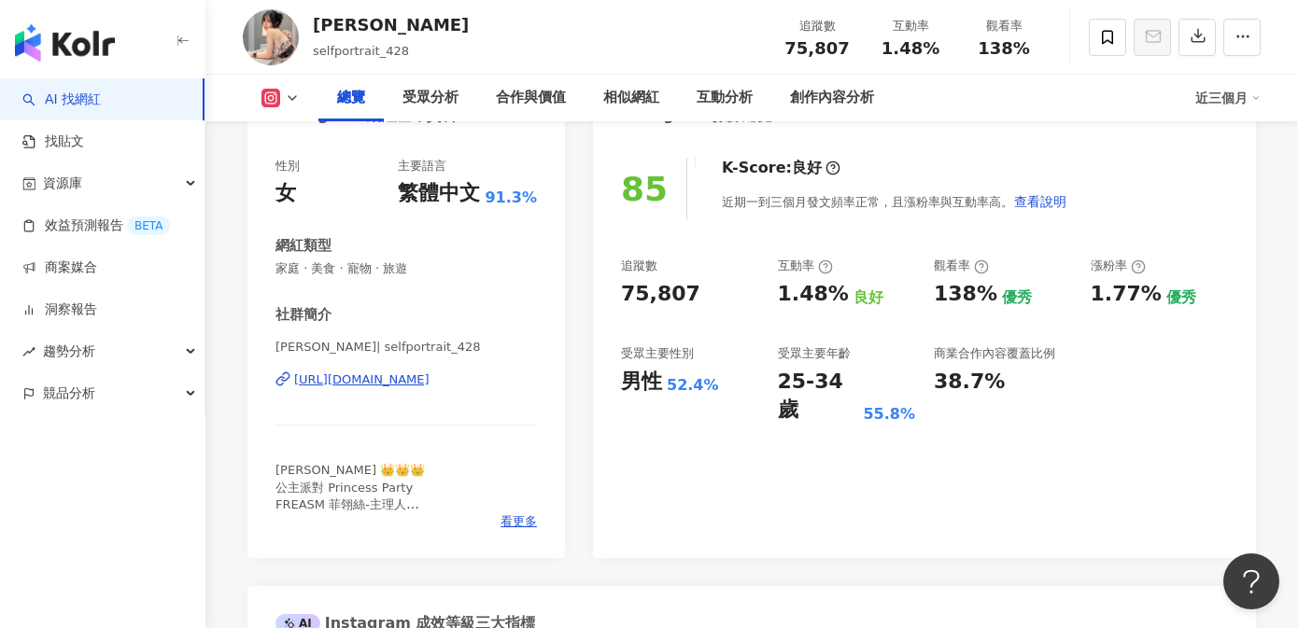
click at [430, 383] on div "https://www.instagram.com/selfportrait_428/" at bounding box center [361, 380] width 135 height 17
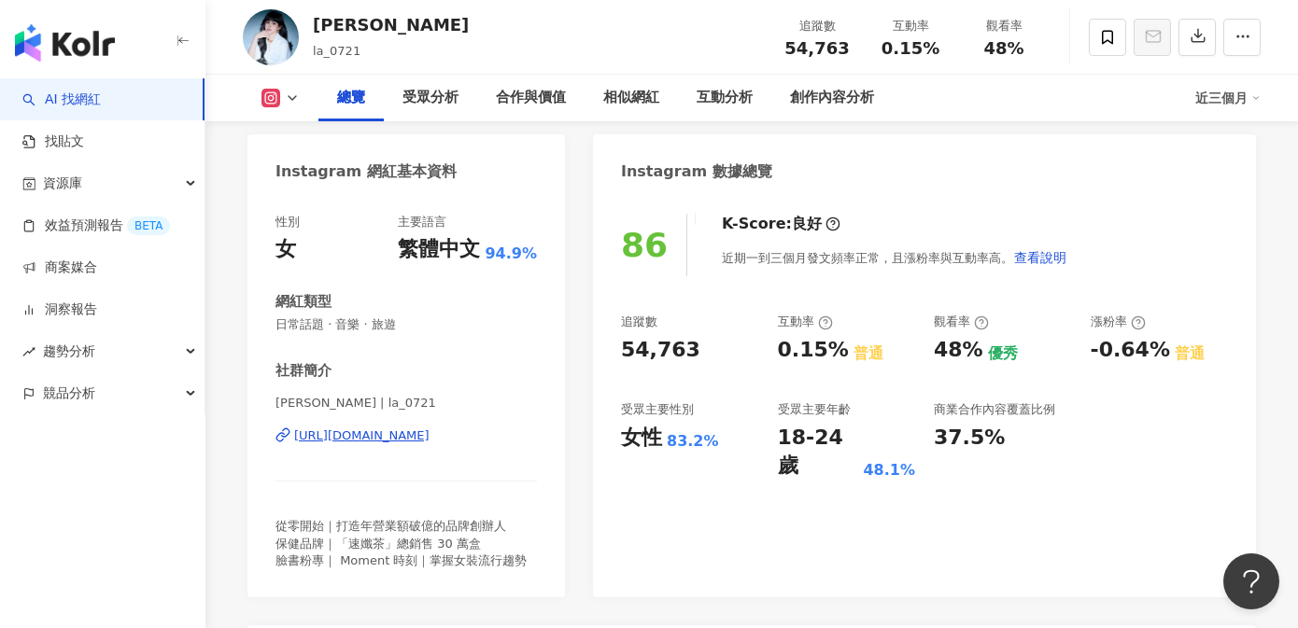
click at [430, 435] on div "https://www.instagram.com/la_0721/" at bounding box center [361, 436] width 135 height 17
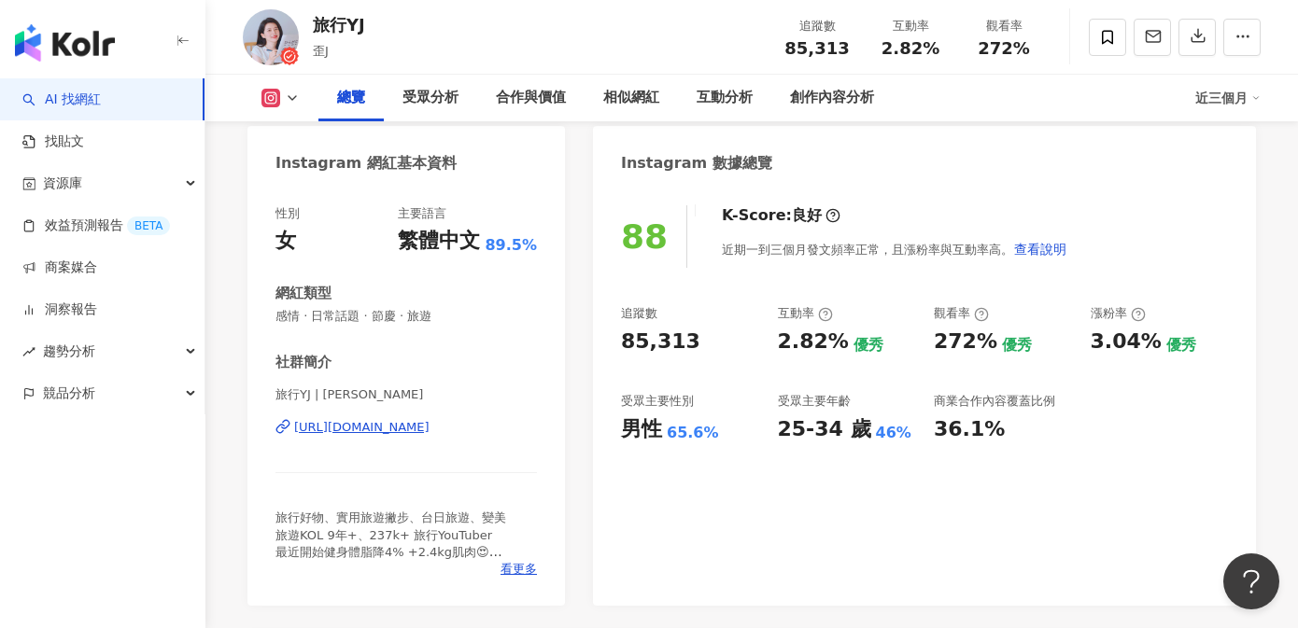
click at [430, 431] on div "https://www.instagram.com/yjjaney/" at bounding box center [361, 427] width 135 height 17
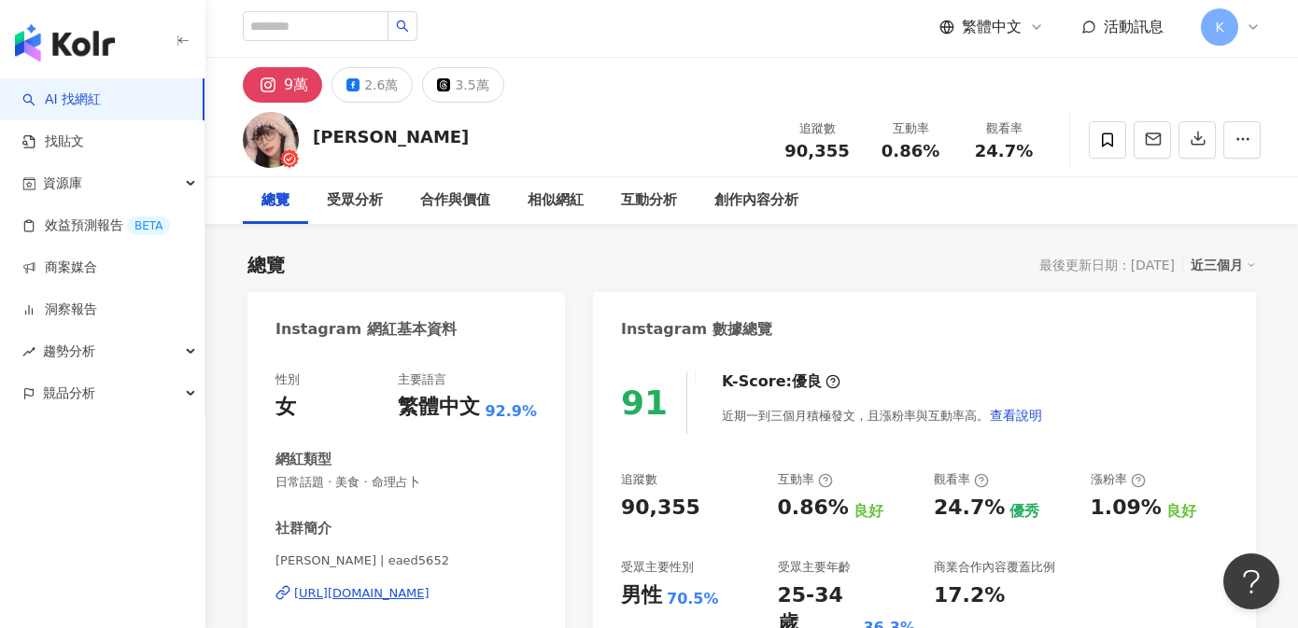
scroll to position [4, 0]
click at [368, 598] on div "https://www.instagram.com/eaed5652/" at bounding box center [361, 593] width 135 height 17
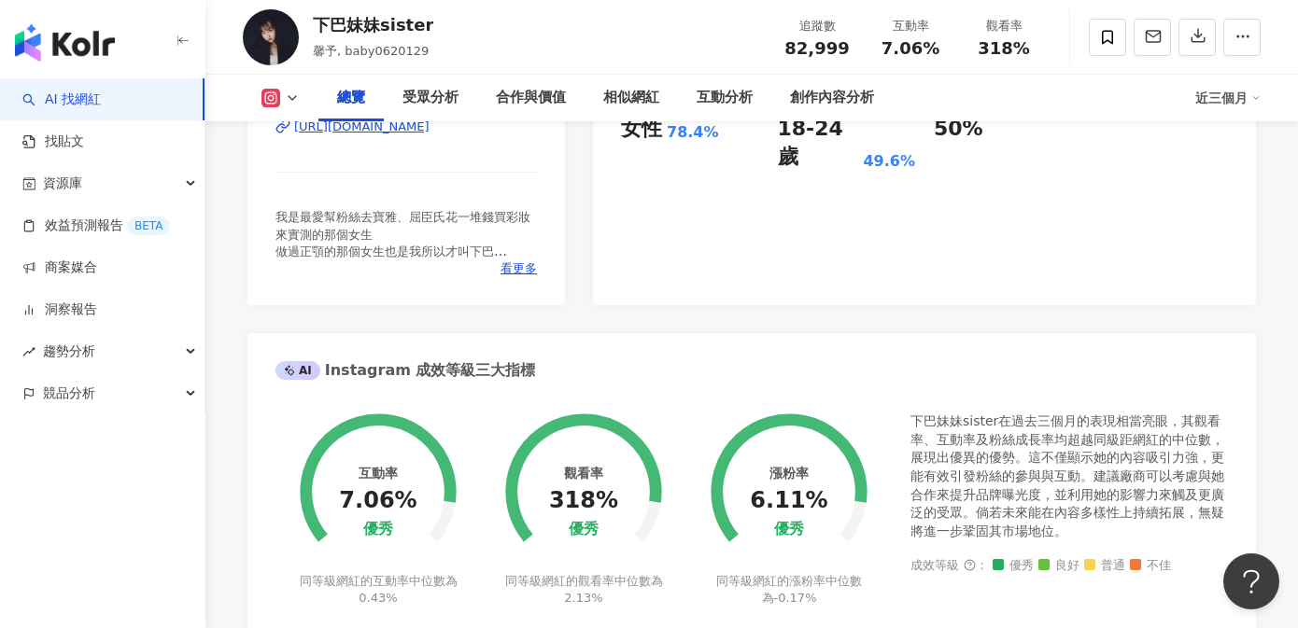
scroll to position [439, 0]
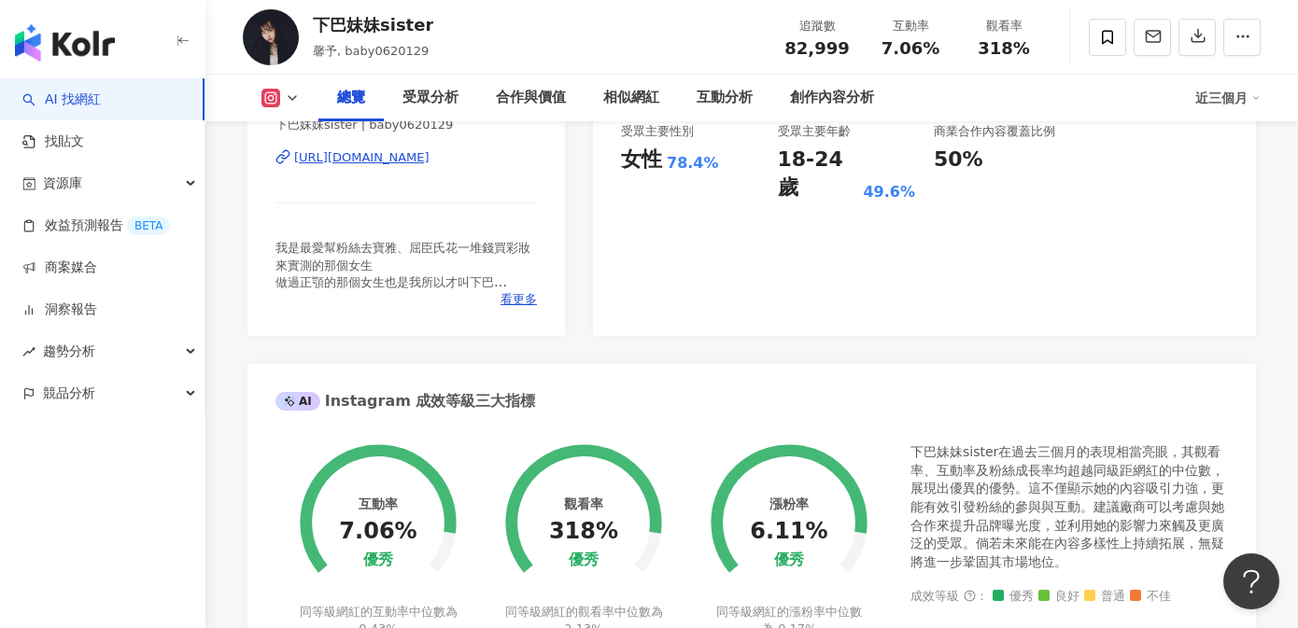
click at [430, 158] on div "https://www.instagram.com/baby0620129/" at bounding box center [361, 157] width 135 height 17
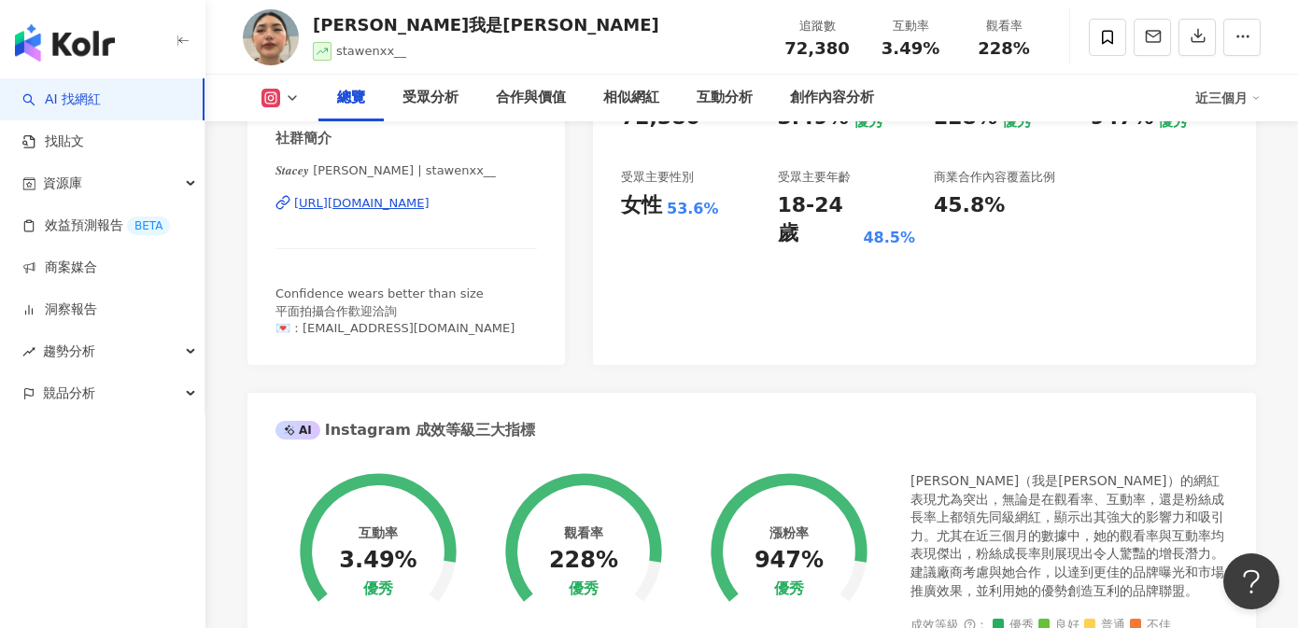
scroll to position [287, 0]
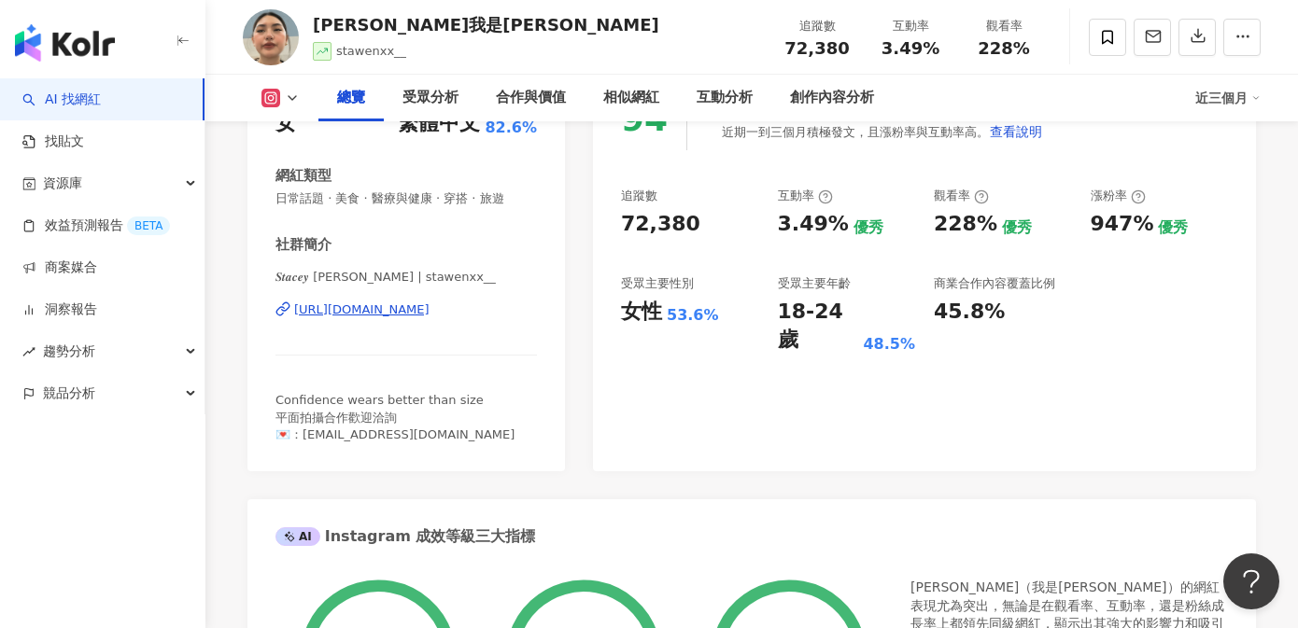
click at [430, 309] on div "https://www.instagram.com/stawenxx__/" at bounding box center [361, 310] width 135 height 17
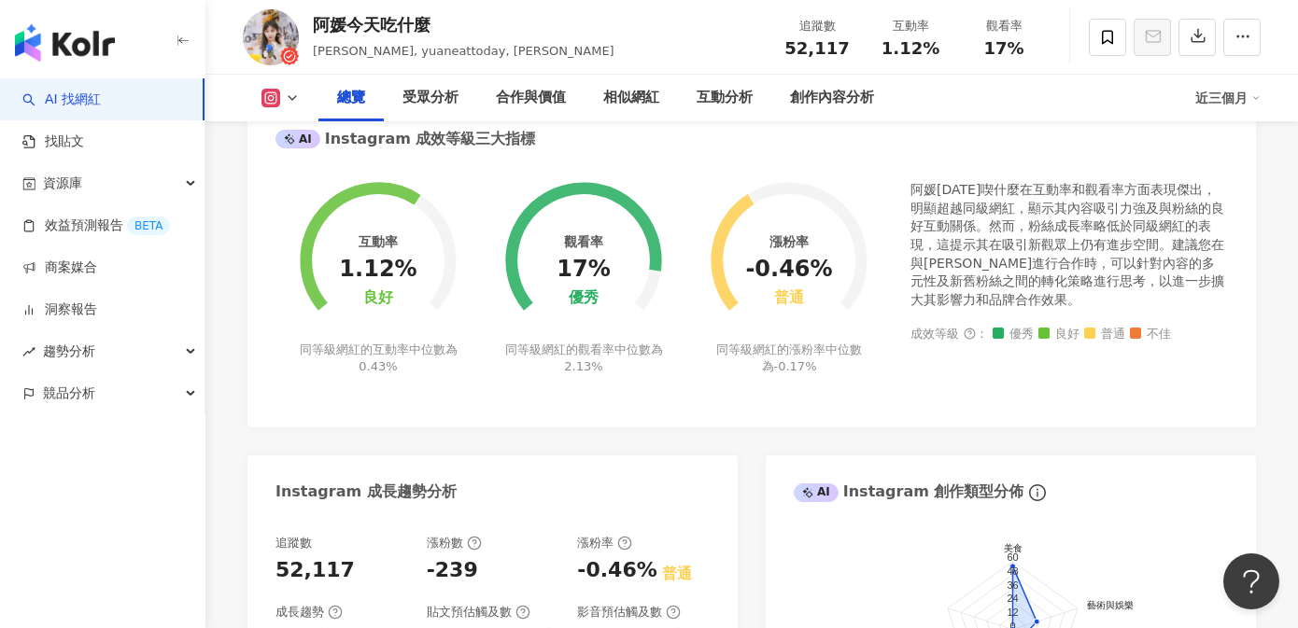
scroll to position [350, 0]
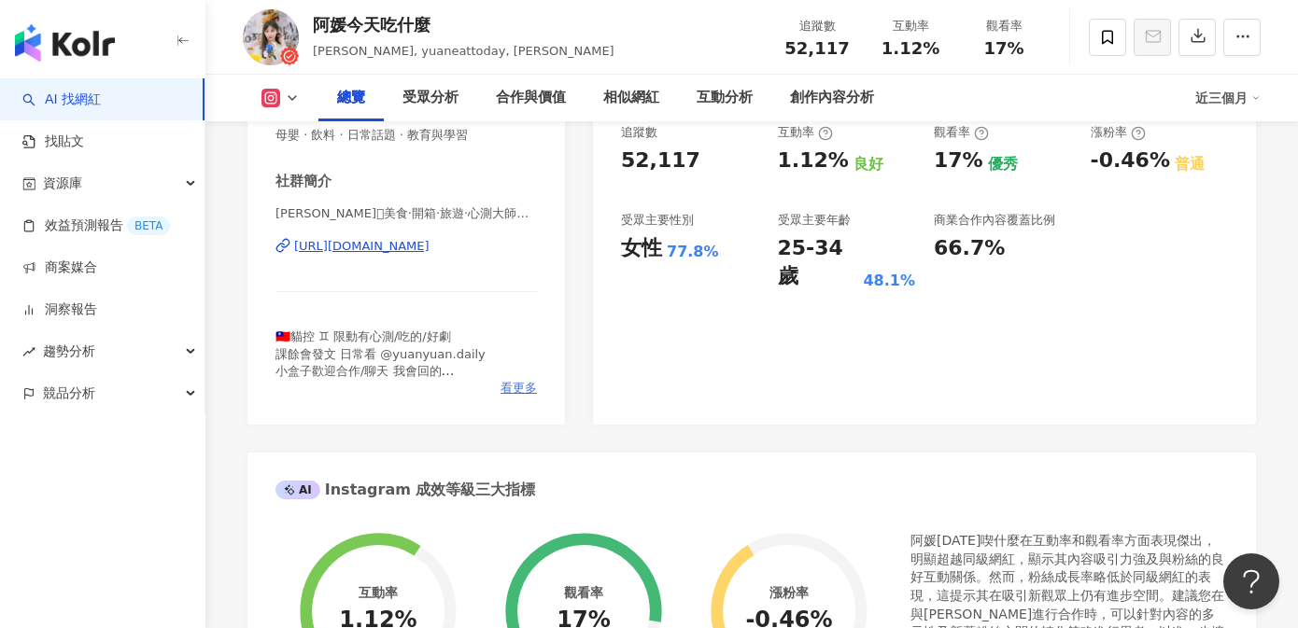
click at [507, 387] on span "看更多" at bounding box center [519, 388] width 36 height 17
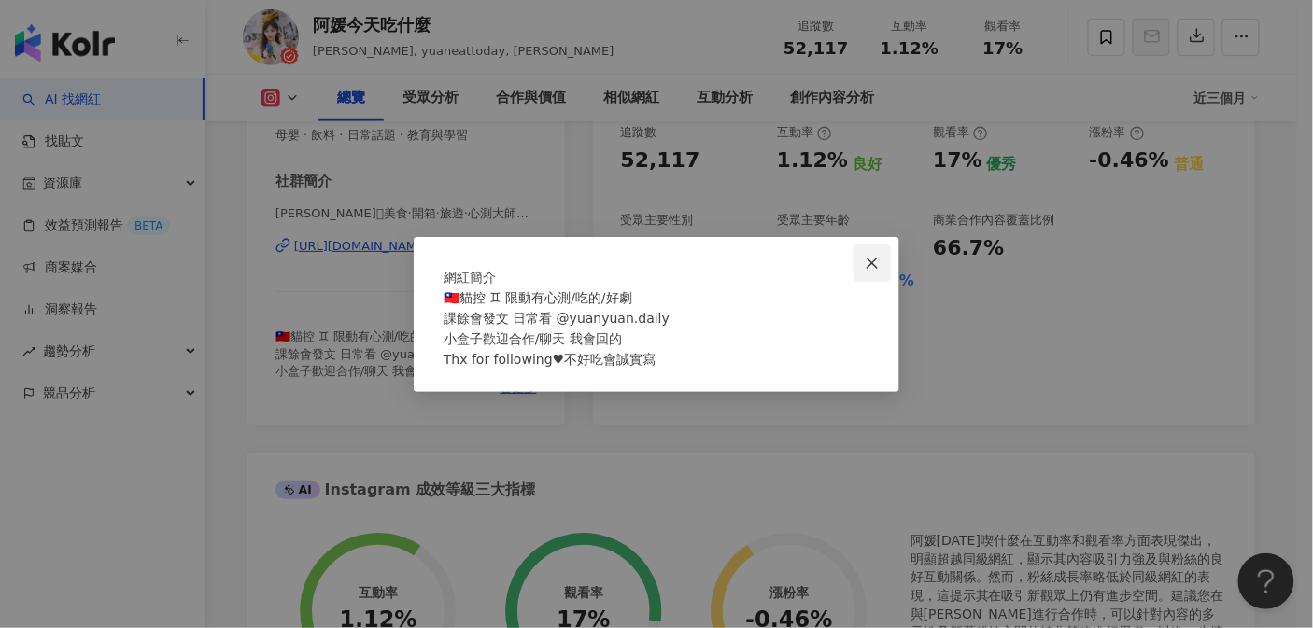
click at [874, 258] on icon "close" at bounding box center [872, 263] width 11 height 11
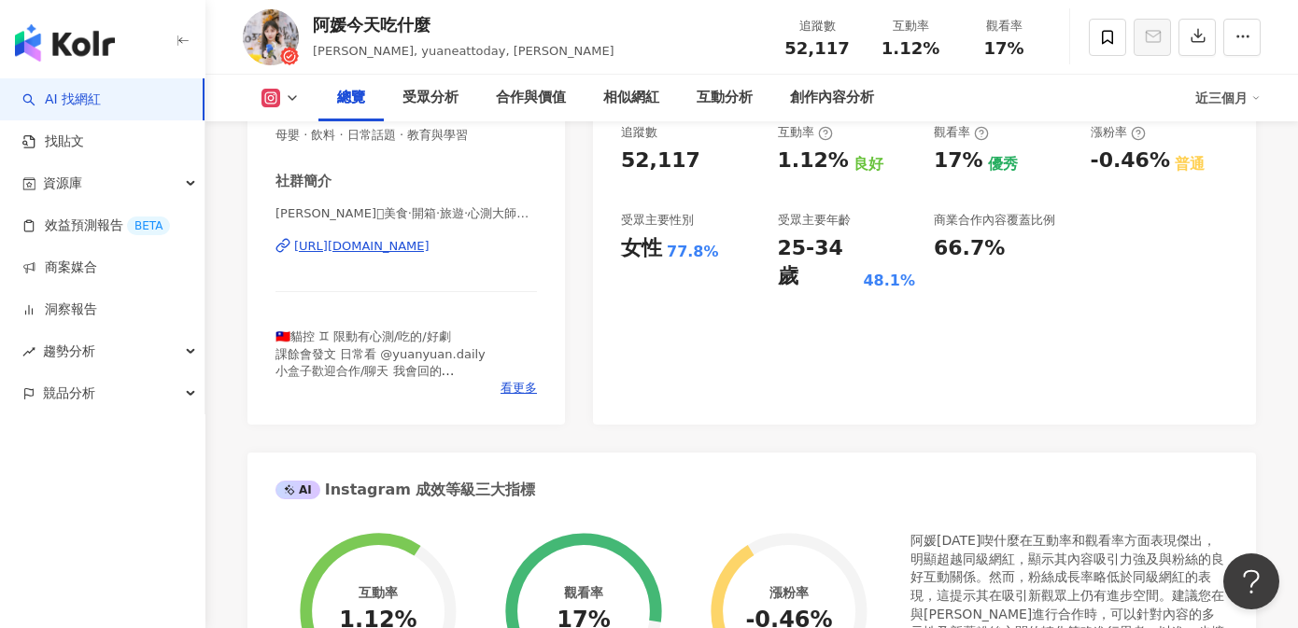
click at [430, 247] on div "https://www.instagram.com/yuaneattoday/" at bounding box center [361, 246] width 135 height 17
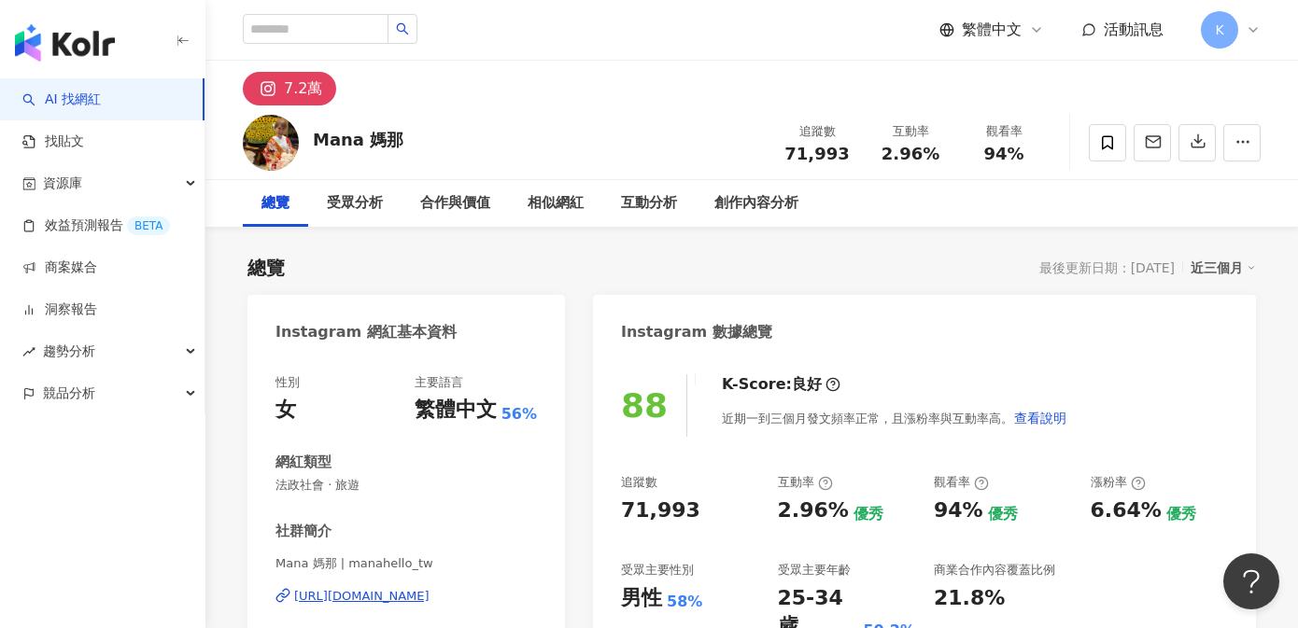
scroll to position [189, 0]
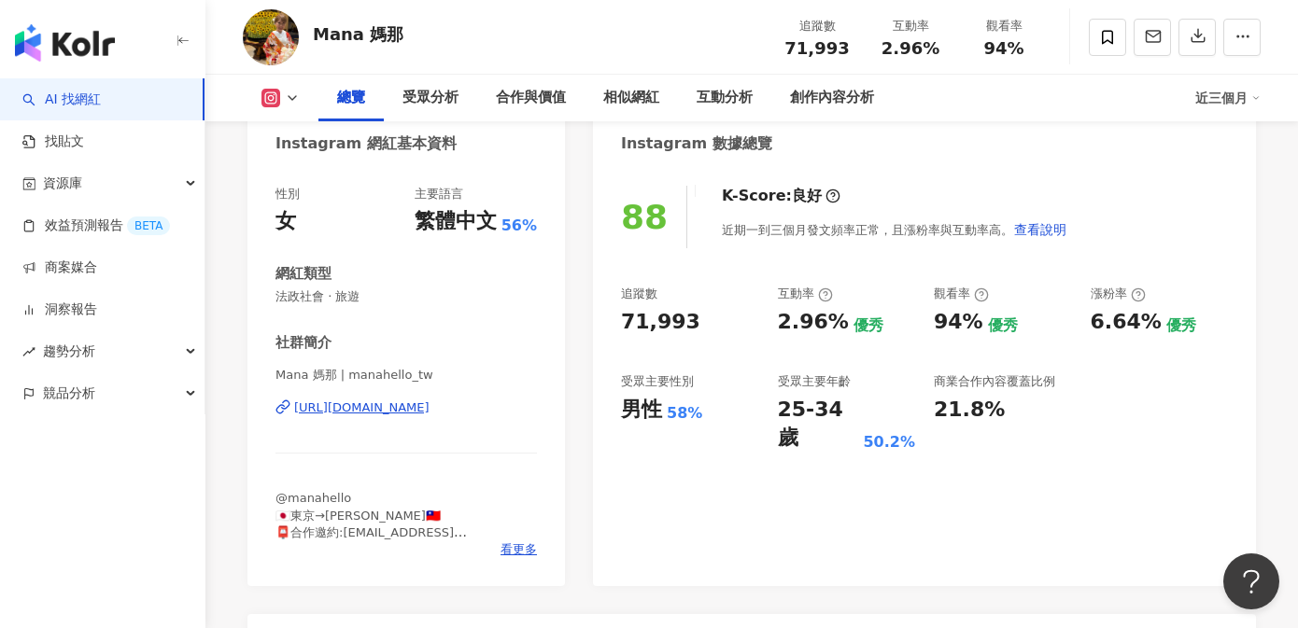
click at [430, 409] on div "[URL][DOMAIN_NAME]" at bounding box center [361, 408] width 135 height 17
